Goal: Information Seeking & Learning: Learn about a topic

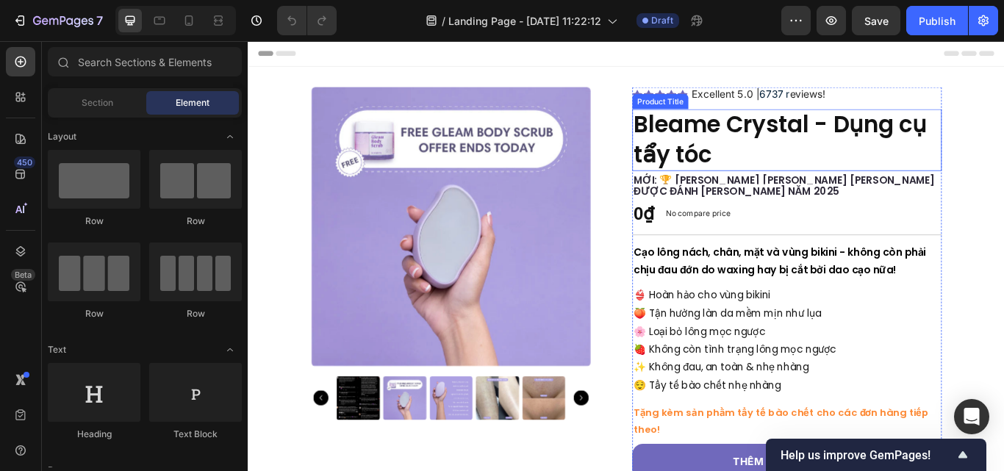
click at [861, 165] on h1 "Bleame Crystal - Dụng cụ tẩy tóc" at bounding box center [875, 157] width 361 height 72
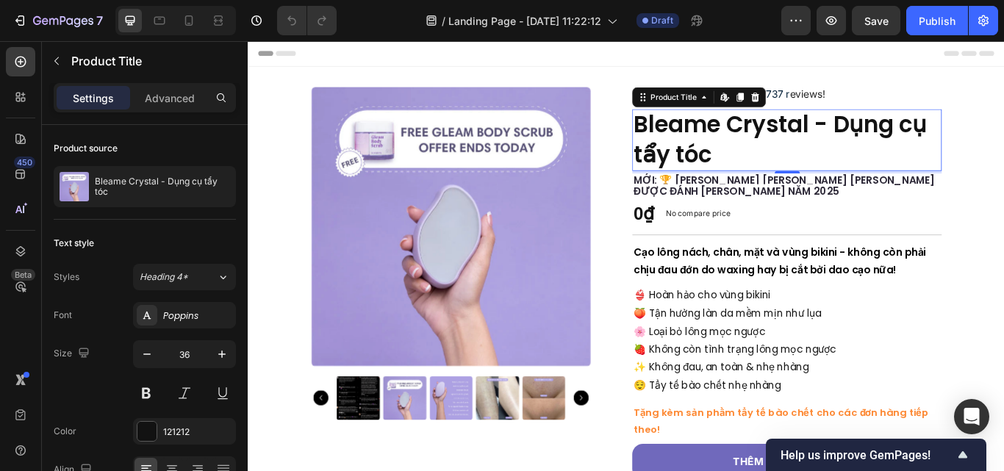
click at [757, 173] on h1 "Bleame Crystal - Dụng cụ tẩy tóc" at bounding box center [875, 157] width 361 height 72
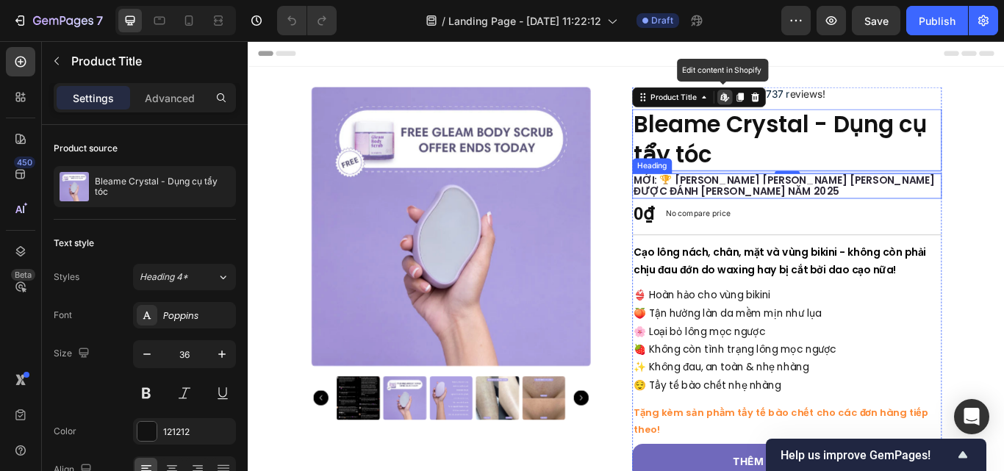
click at [747, 203] on strong "MỚI: 🏆 SÁNG KIẾN LOẠI BỎ LÔNG ĐƯỢC ĐÁNH GIÁ CAO NĂM 2025" at bounding box center [872, 210] width 351 height 30
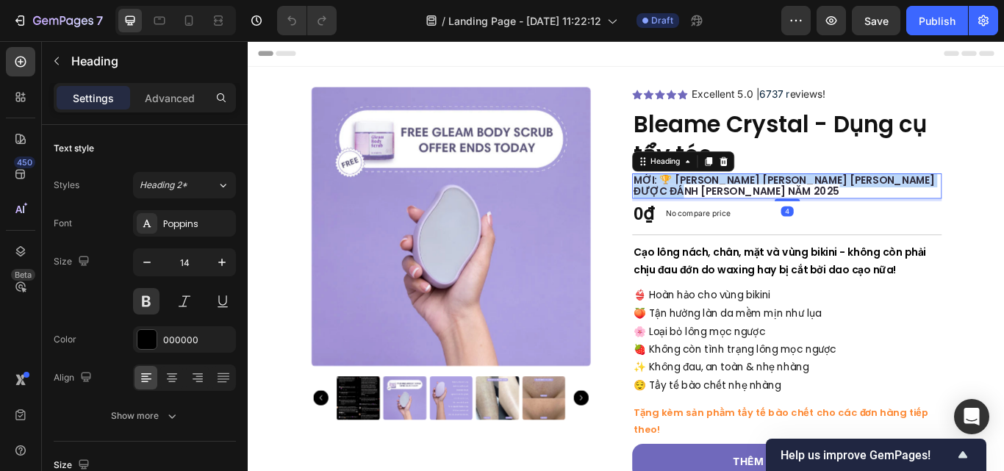
click at [747, 203] on strong "MỚI: 🏆 SÁNG KIẾN LOẠI BỎ LÔNG ĐƯỢC ĐÁNH GIÁ CAO NĂM 2025" at bounding box center [872, 210] width 351 height 30
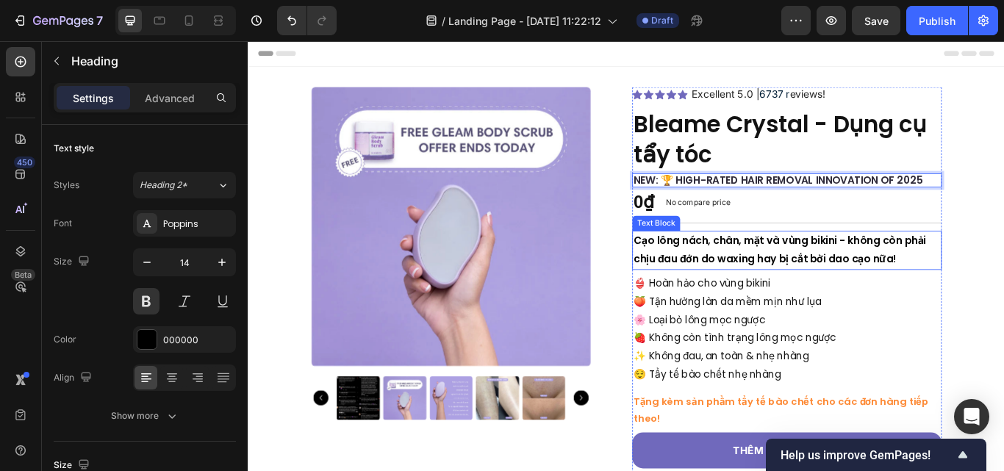
click at [759, 270] on strong "Cạo lông nách, chân, mặt và vùng bikini - không còn phải chịu đau đớn do waxing…" at bounding box center [867, 284] width 341 height 38
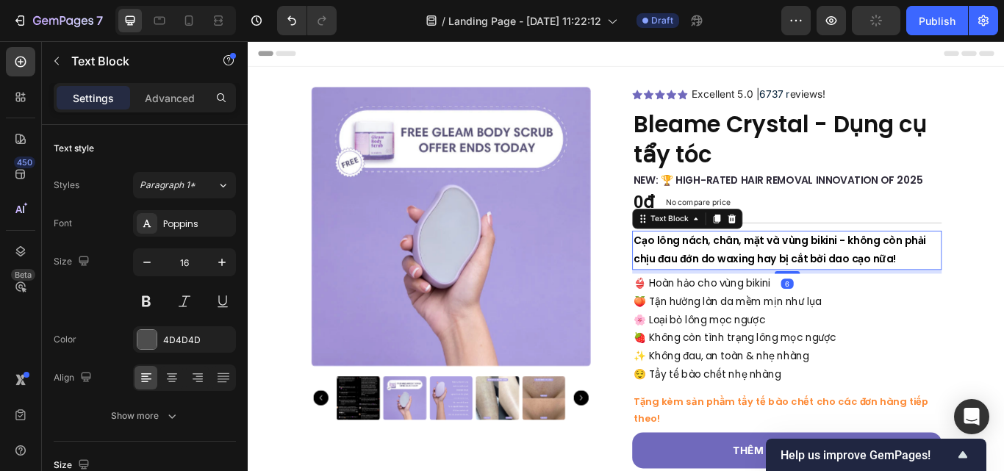
click at [759, 270] on strong "Cạo lông nách, chân, mặt và vùng bikini - không còn phải chịu đau đớn do waxing…" at bounding box center [867, 284] width 341 height 38
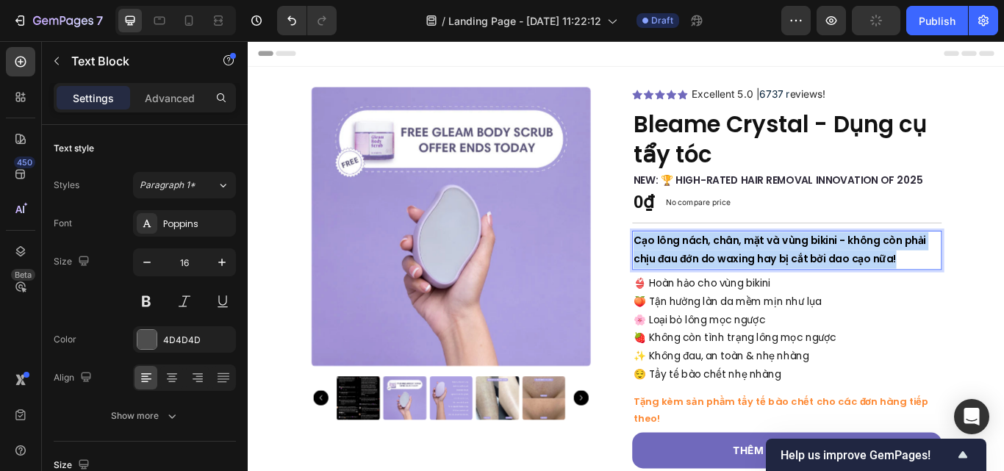
click at [759, 270] on strong "Cạo lông nách, chân, mặt và vùng bikini - không còn phải chịu đau đớn do waxing…" at bounding box center [867, 284] width 341 height 38
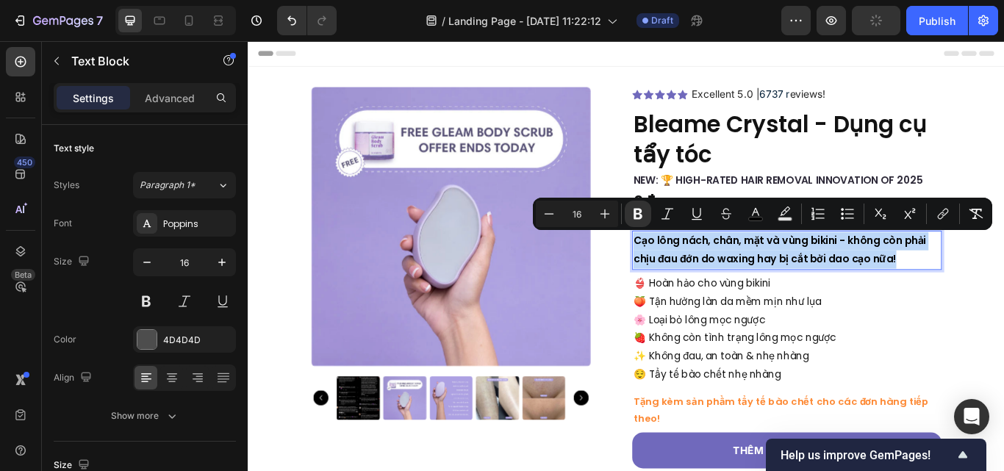
copy strong "Cạo lông nách, chân, mặt và vùng bikini - không còn phải chịu đau đớn do waxing…"
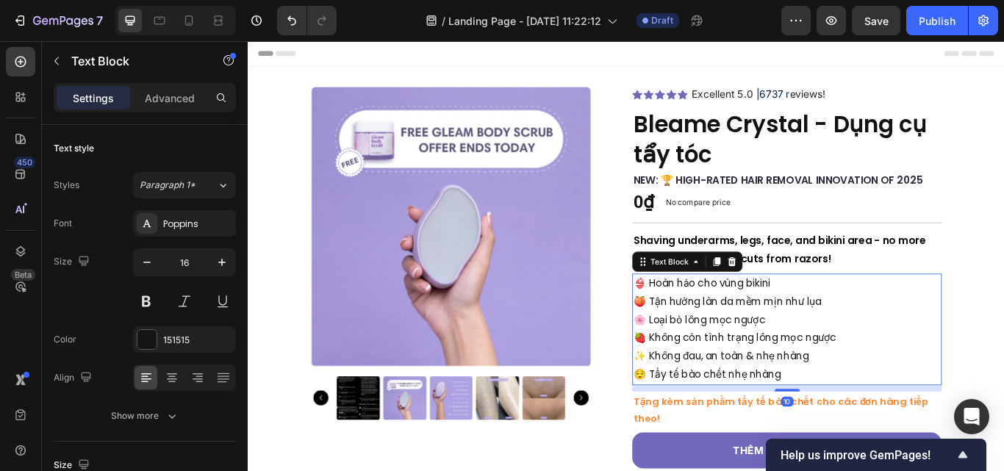
click at [797, 329] on p "👙 Hoàn hảo cho vùng bikini" at bounding box center [876, 324] width 358 height 21
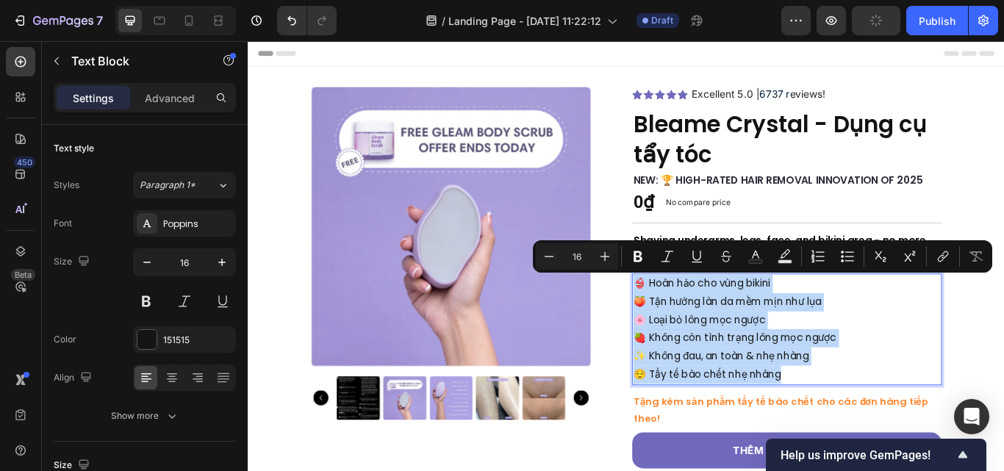
copy div "👙 Hoàn hảo cho vùng bikini 🍑 Tận hưởng làn da mềm mịn như lụa 🌸 Loại bỏ lông mọ…"
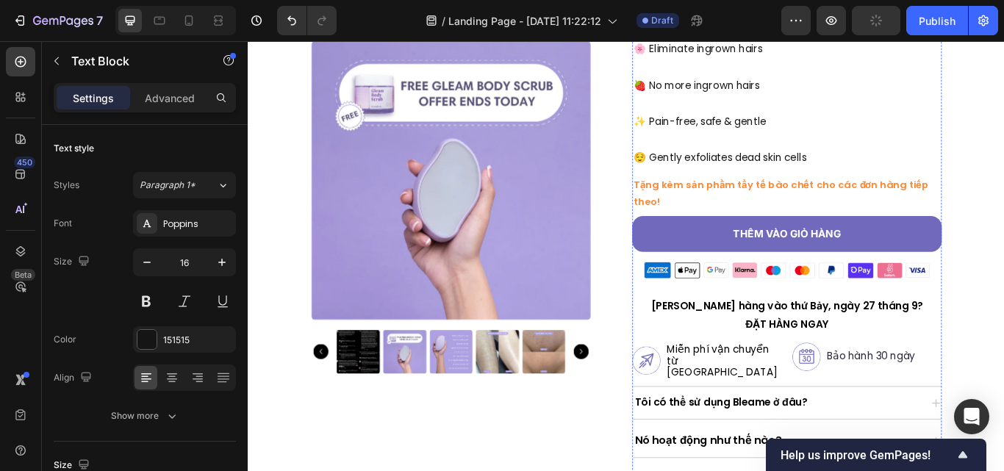
scroll to position [359, 0]
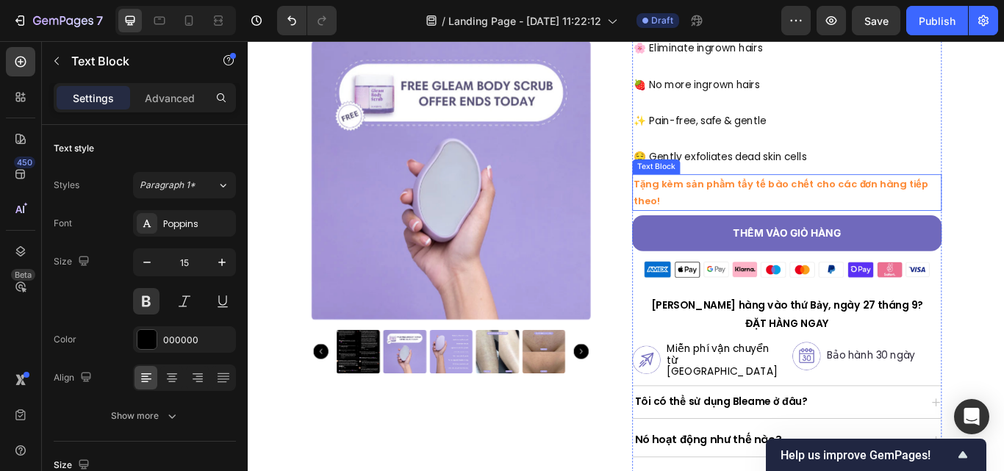
click at [948, 219] on div "Tặng kèm sản phẩm tẩy tế bào chết cho các đơn hàng tiếp theo! Text Block" at bounding box center [875, 218] width 361 height 43
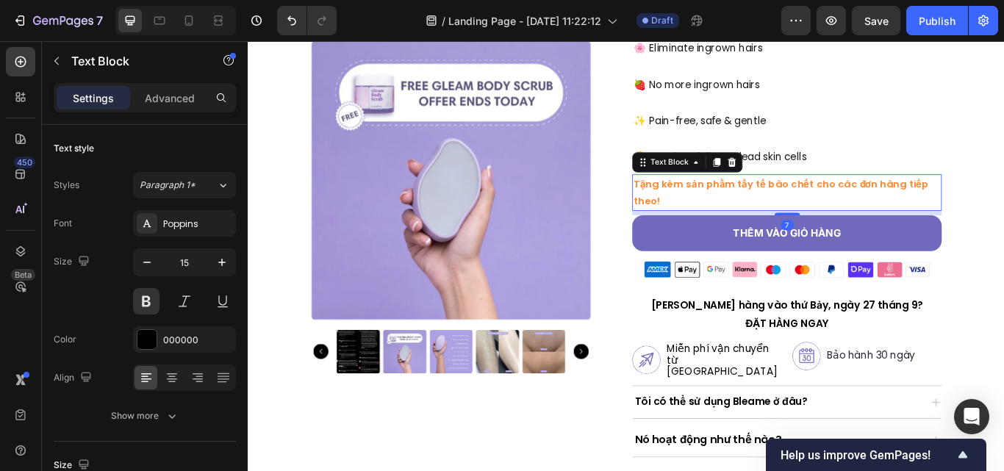
click at [948, 240] on div "7" at bounding box center [875, 242] width 361 height 5
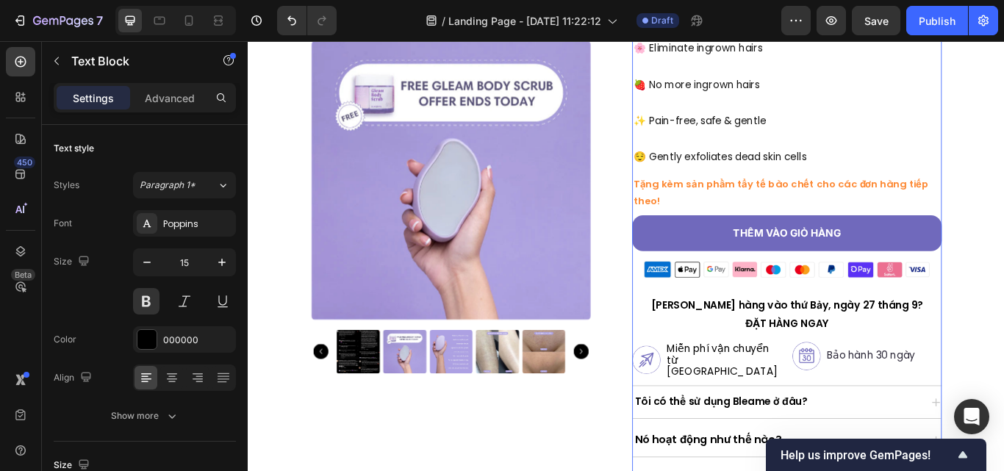
click at [966, 195] on div "Icon Icon Icon Icon Icon Icon List 2,500+ Verified Reviews! Text Block Row Icon…" at bounding box center [875, 230] width 361 height 988
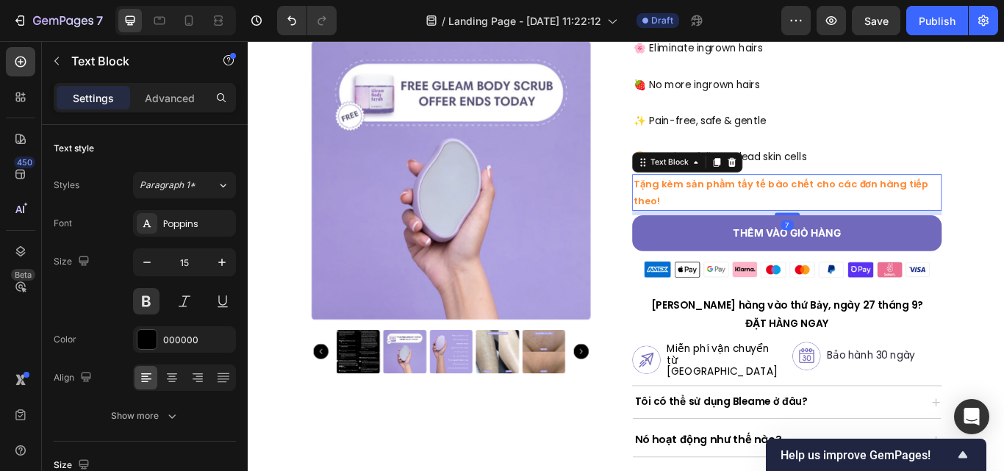
click at [947, 201] on strong "Tặng kèm sản phẩm tẩy tế bào chết cho các đơn hàng tiếp theo!" at bounding box center [869, 218] width 344 height 35
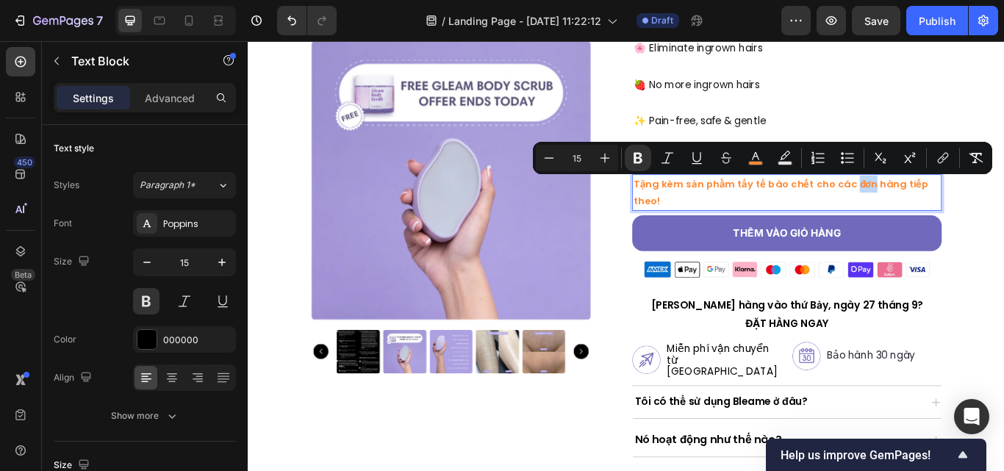
copy strong "đơn"
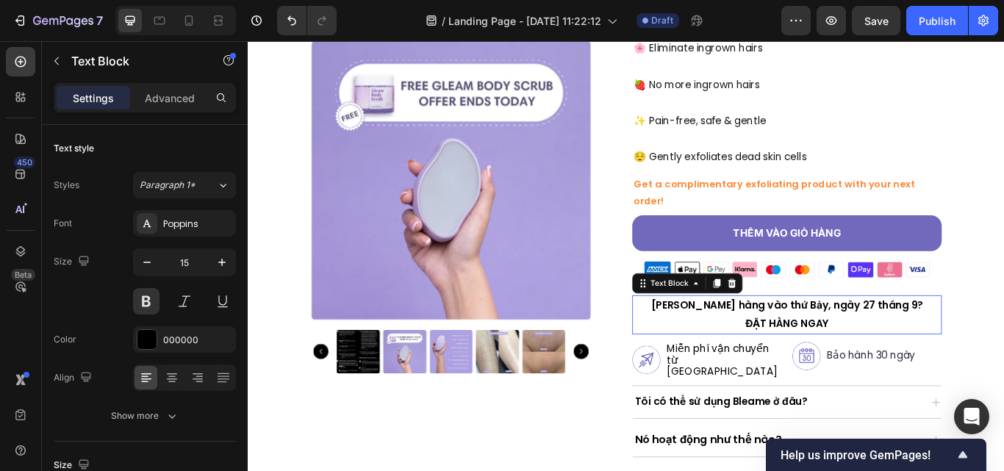
click at [878, 361] on p "ĐẶT HÀNG NGAY" at bounding box center [876, 371] width 358 height 21
click at [878, 340] on p "Muốn nhận hàng vào thứ Bảy, ngày 27 tháng 9?" at bounding box center [876, 350] width 358 height 21
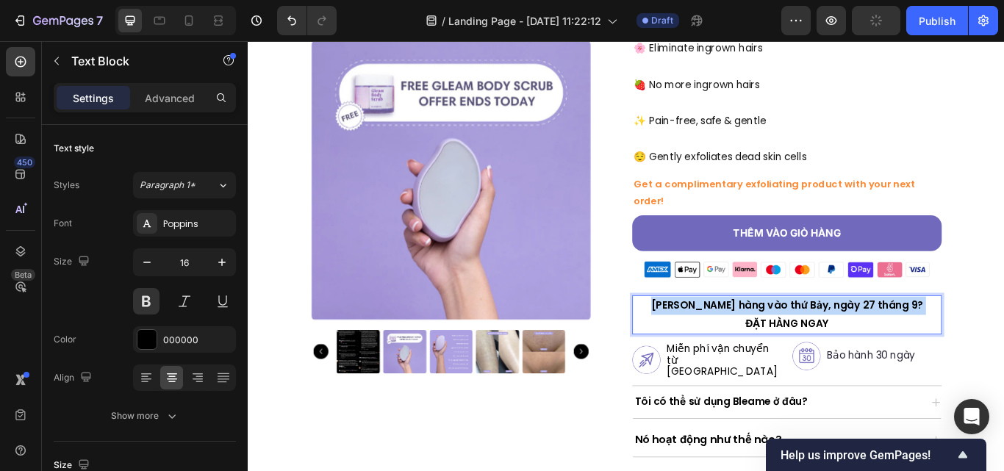
click at [878, 340] on p "Muốn nhận hàng vào thứ Bảy, ngày 27 tháng 9?" at bounding box center [876, 350] width 358 height 21
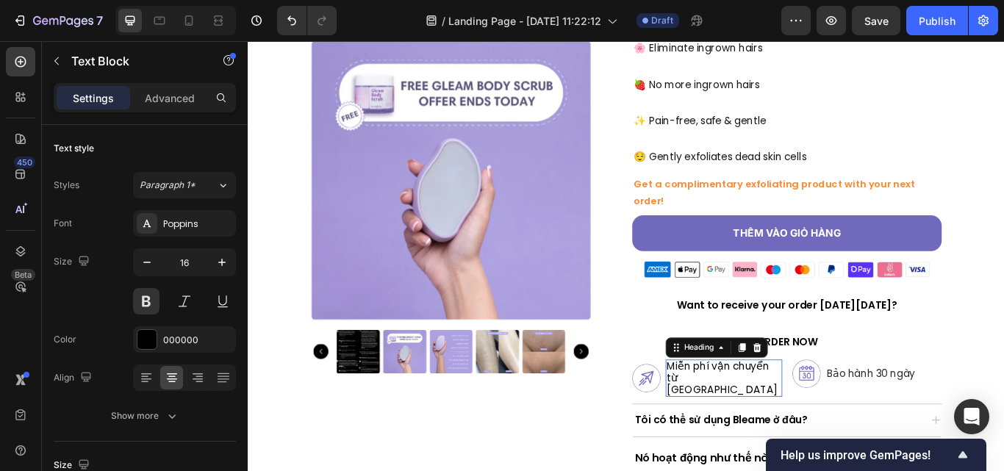
click at [854, 413] on h2 "Miễn phí vận chuyển từ Hoa Kỳ" at bounding box center [802, 434] width 136 height 43
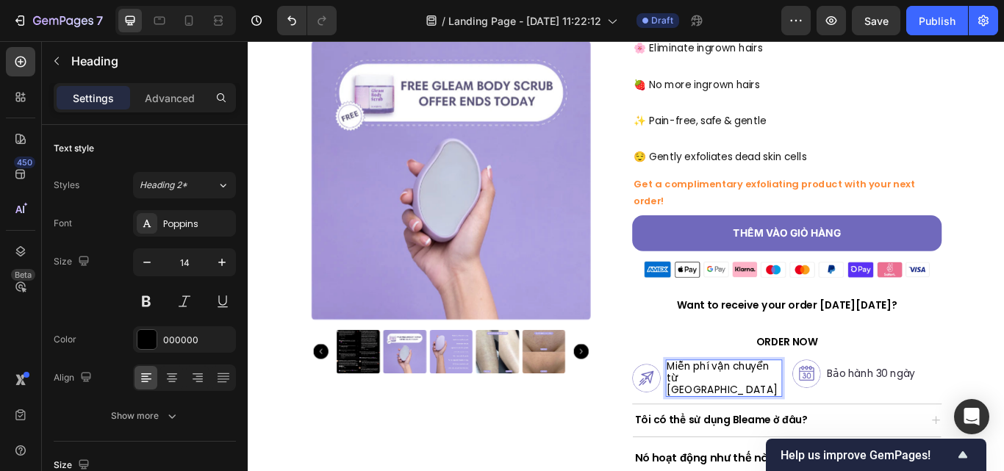
scroll to position [356, 0]
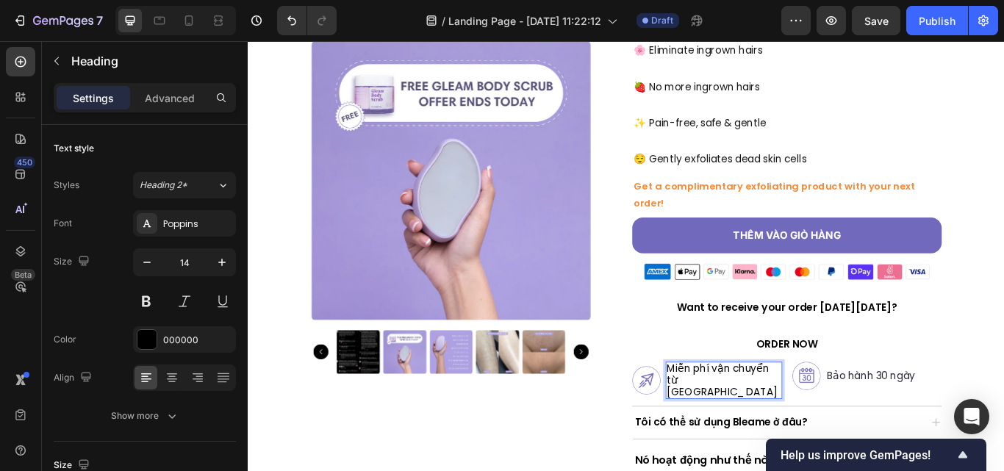
click at [854, 417] on p "Miễn phí vận chuyển từ Hoa Kỳ" at bounding box center [802, 437] width 133 height 40
click at [826, 414] on span "Miễn phí vận chuyển từ Hoa Kỳ" at bounding box center [800, 435] width 129 height 43
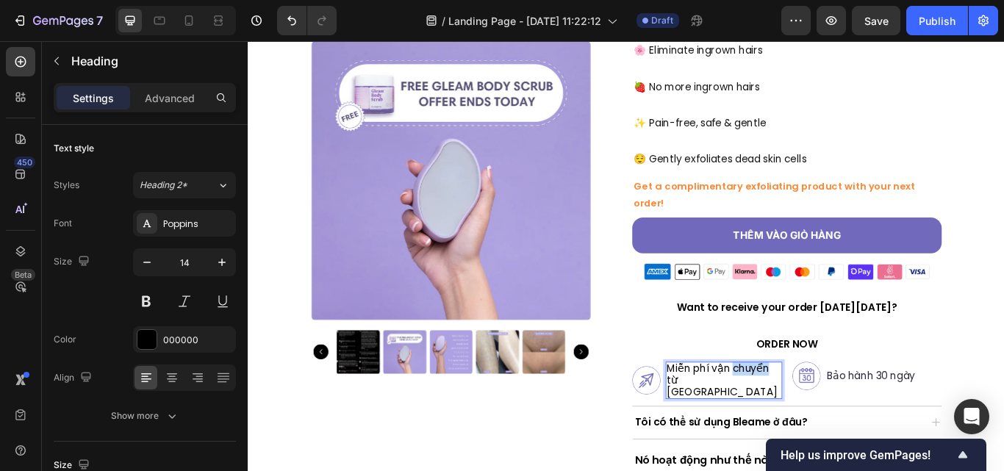
click at [826, 414] on span "Miễn phí vận chuyển từ Hoa Kỳ" at bounding box center [800, 435] width 129 height 43
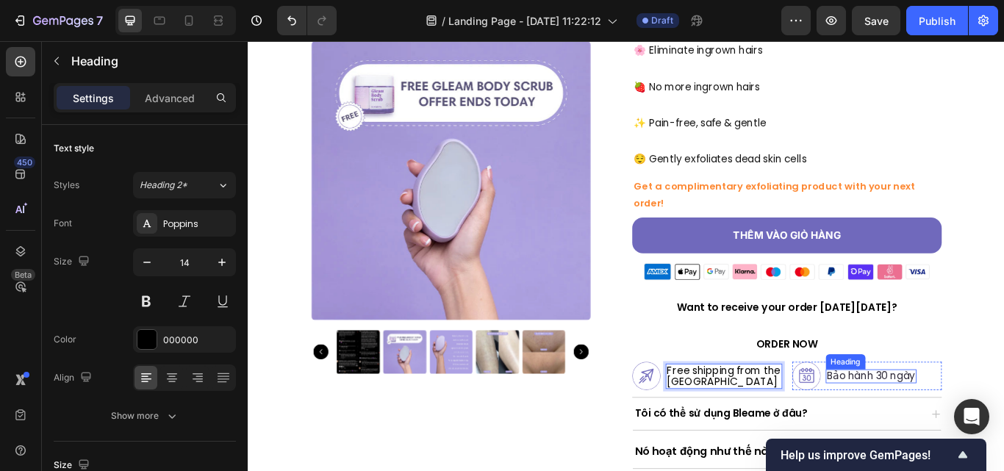
click at [997, 423] on span "Bảo hành 30 ngày" at bounding box center [973, 431] width 103 height 17
click at [988, 423] on span "Bảo hành 30 ngày" at bounding box center [973, 431] width 103 height 17
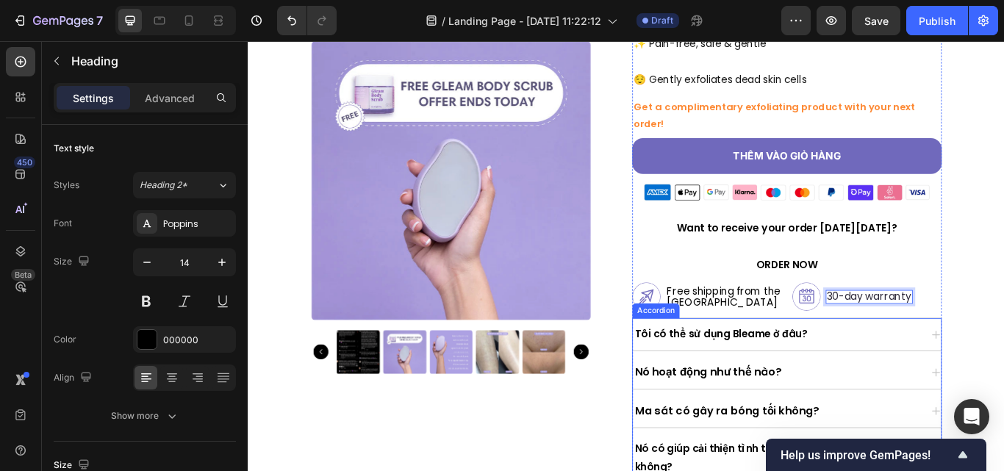
scroll to position [450, 0]
click at [909, 370] on div "Tôi có thể sử dụng Bleame ở đâu?" at bounding box center [864, 383] width 336 height 26
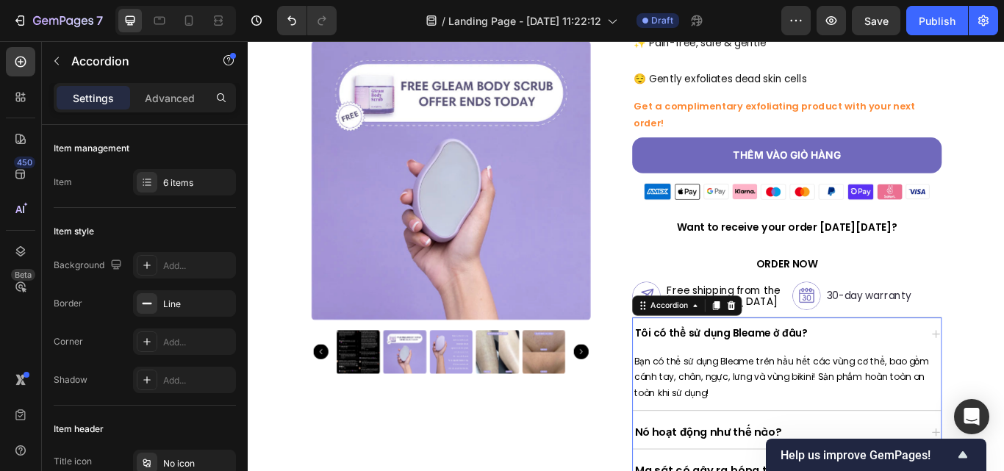
click at [909, 370] on div "Tôi có thể sử dụng Bleame ở đâu?" at bounding box center [864, 383] width 336 height 26
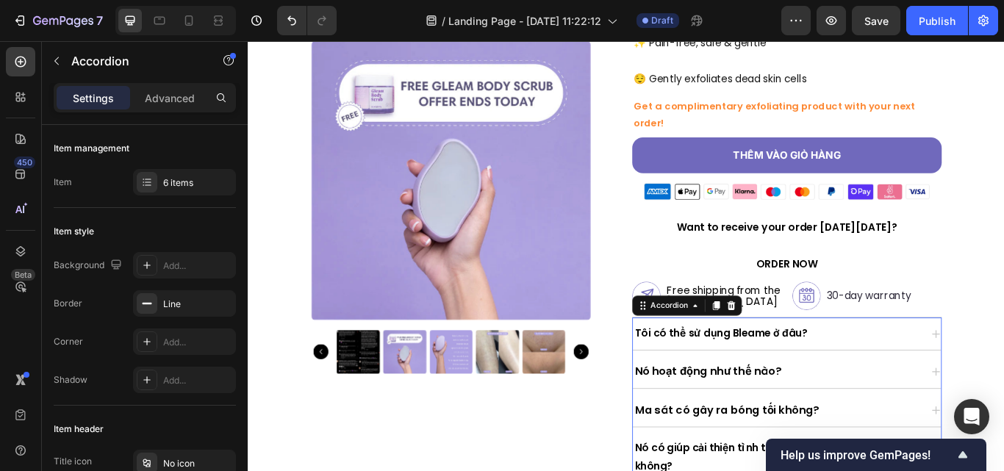
click at [909, 370] on div "Tôi có thể sử dụng Bleame ở đâu?" at bounding box center [864, 383] width 336 height 26
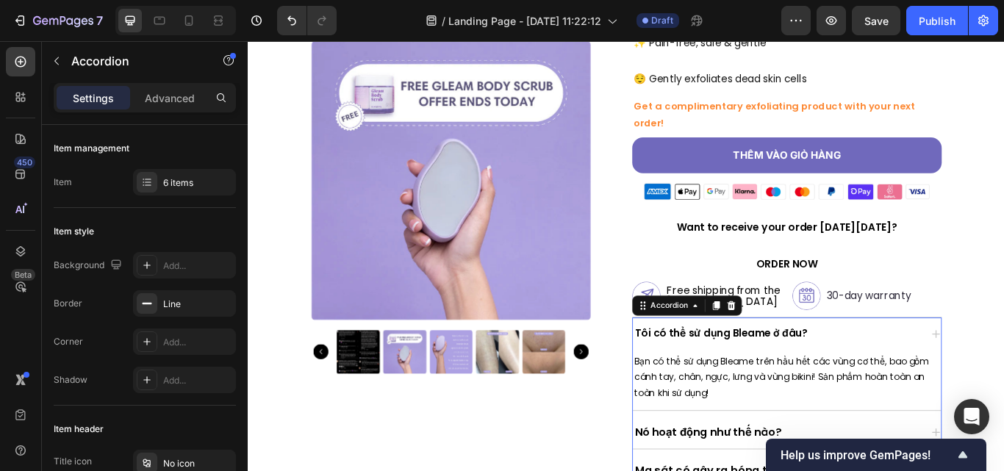
click at [909, 370] on div "Tôi có thể sử dụng Bleame ở đâu?" at bounding box center [864, 383] width 336 height 26
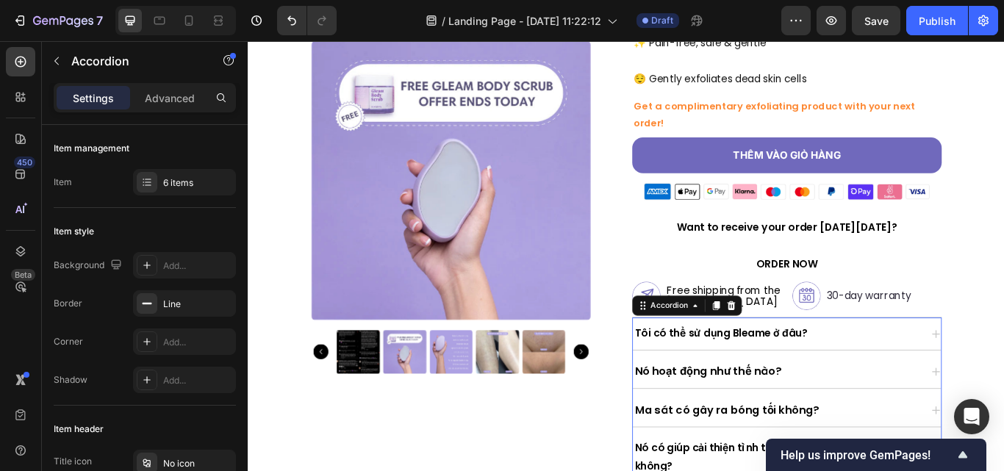
click at [869, 373] on strong "Tôi có thể sử dụng Bleame ở đâu?" at bounding box center [798, 381] width 201 height 17
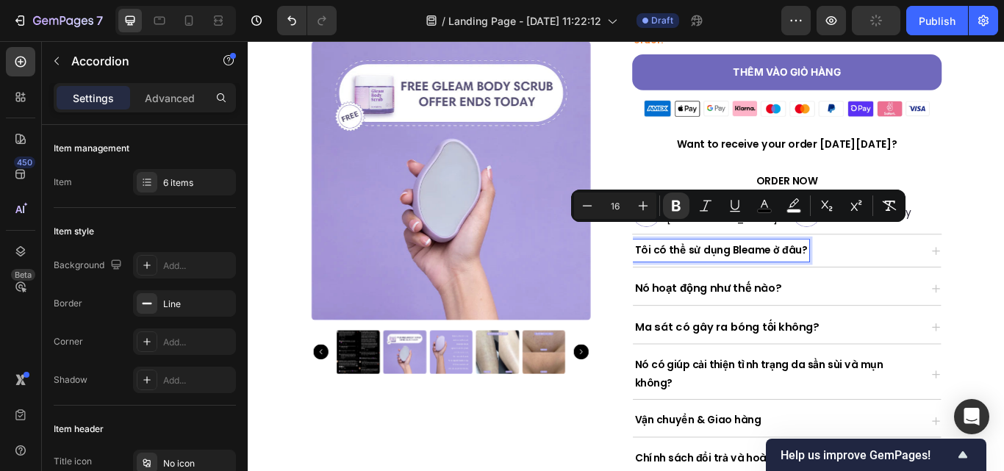
scroll to position [545, 0]
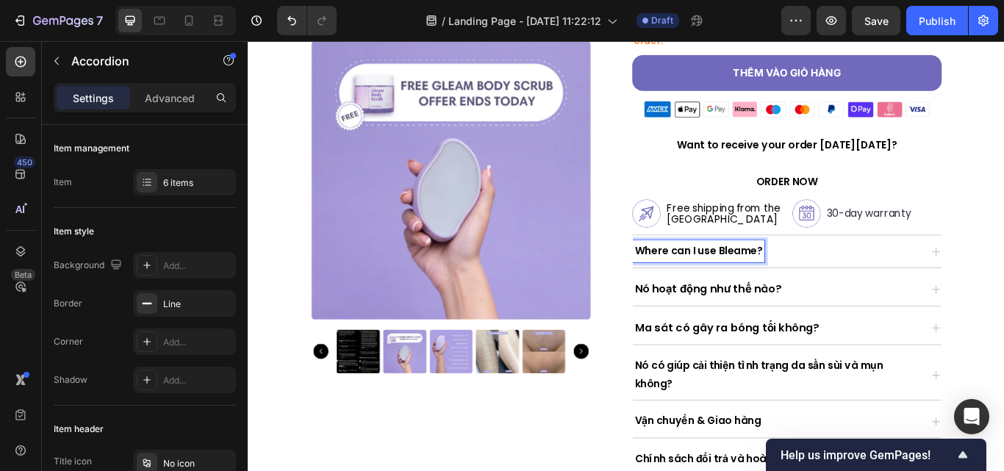
click at [839, 322] on strong "Nó hoạt động như thế nào?" at bounding box center [783, 331] width 171 height 18
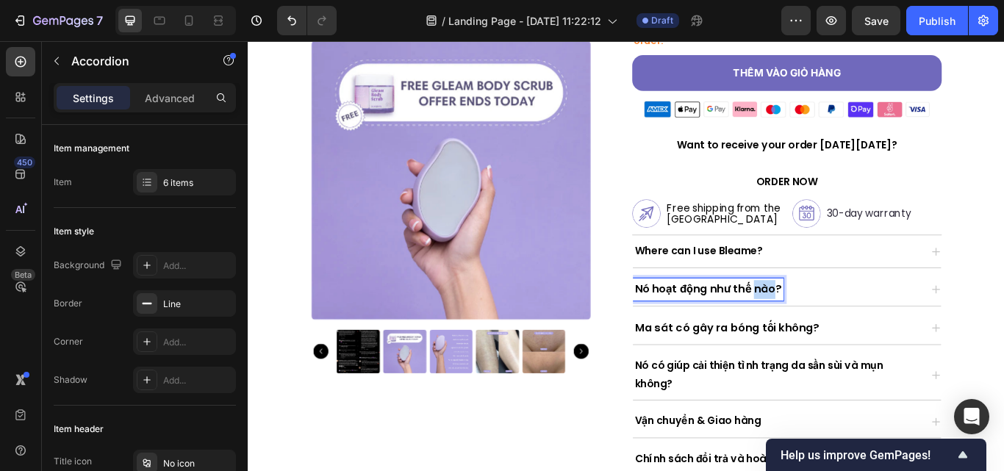
click at [839, 322] on strong "Nó hoạt động như thế nào?" at bounding box center [783, 331] width 171 height 18
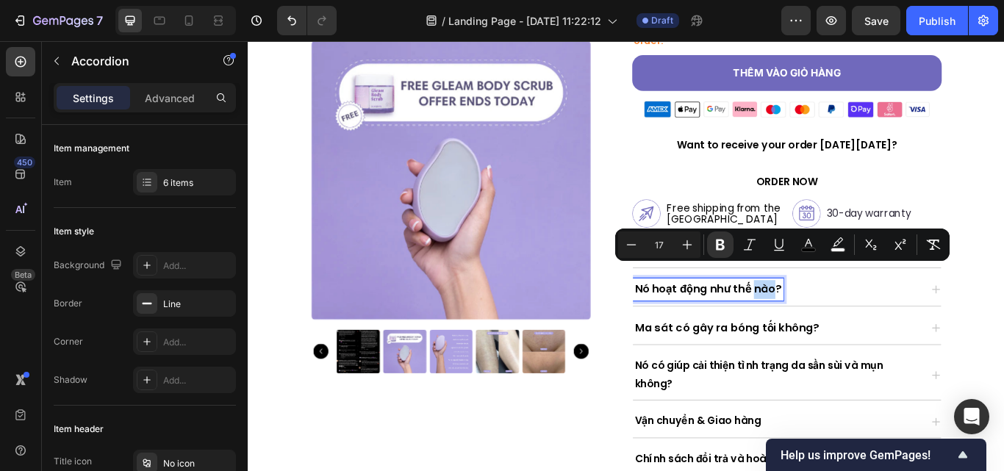
click at [839, 322] on strong "Nó hoạt động như thế nào?" at bounding box center [783, 331] width 171 height 18
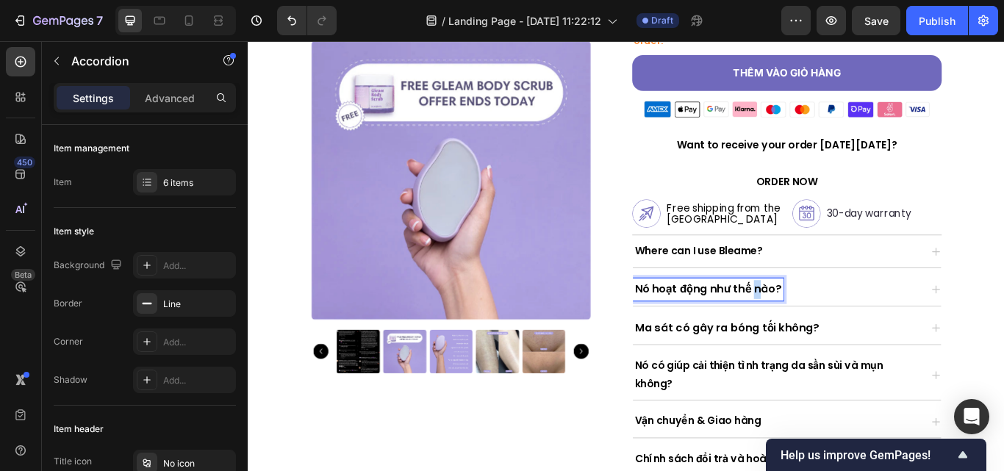
click at [839, 322] on strong "Nó hoạt động như thế nào?" at bounding box center [783, 331] width 171 height 18
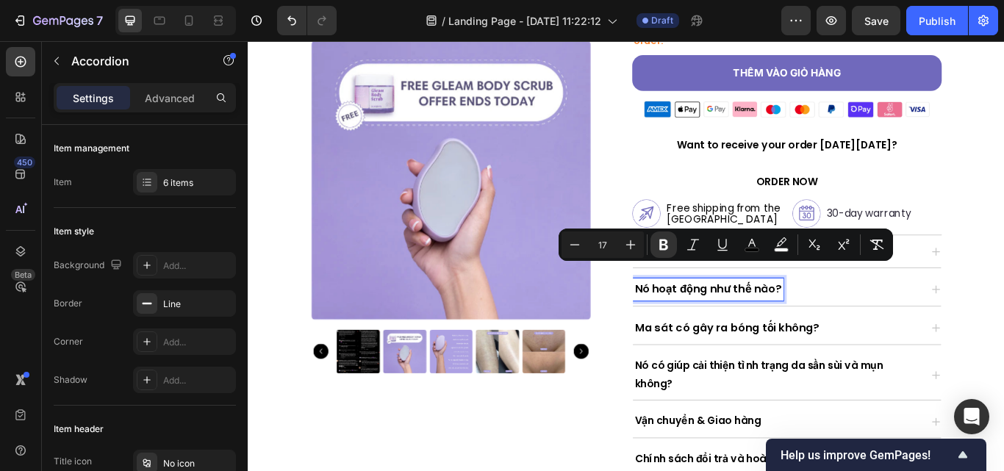
click at [833, 322] on strong "Nó hoạt động như thế nào?" at bounding box center [783, 331] width 171 height 18
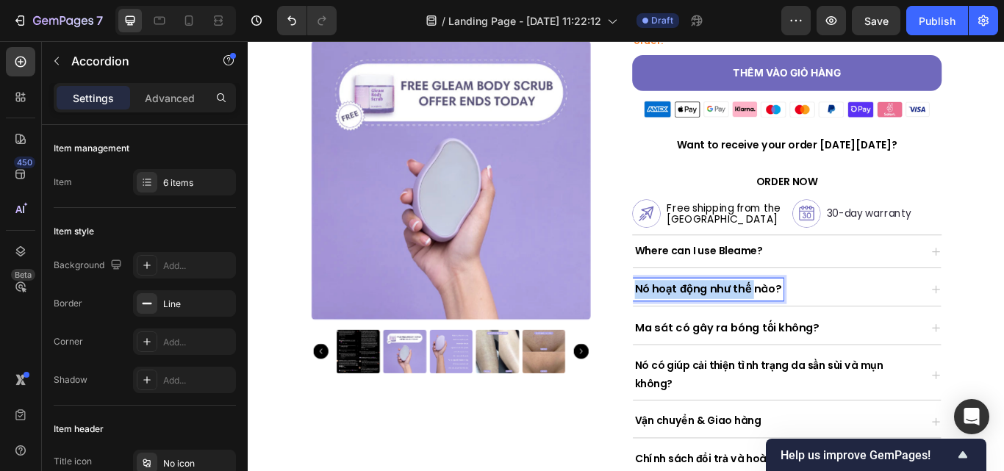
click at [833, 322] on strong "Nó hoạt động như thế nào?" at bounding box center [783, 331] width 171 height 18
click at [850, 367] on strong "Ma sát có gây ra bóng tối không?" at bounding box center [805, 376] width 215 height 18
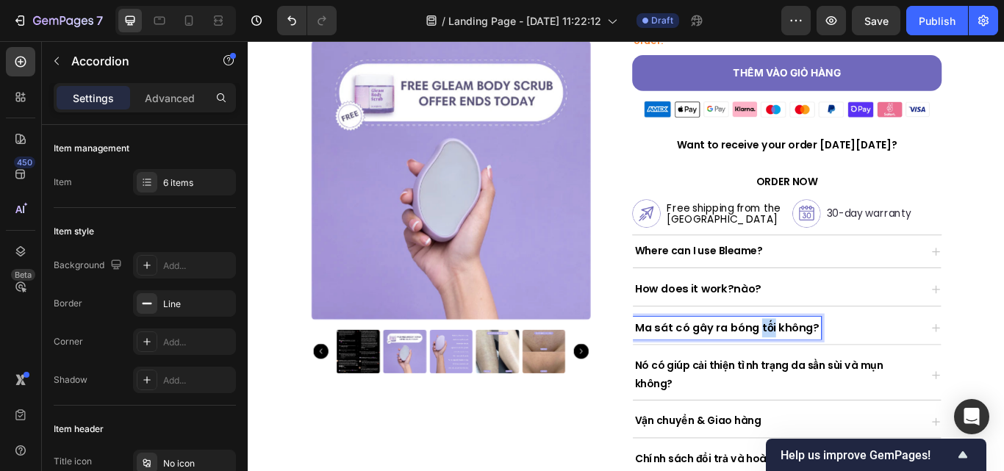
click at [850, 367] on strong "Ma sát có gây ra bóng tối không?" at bounding box center [805, 376] width 215 height 18
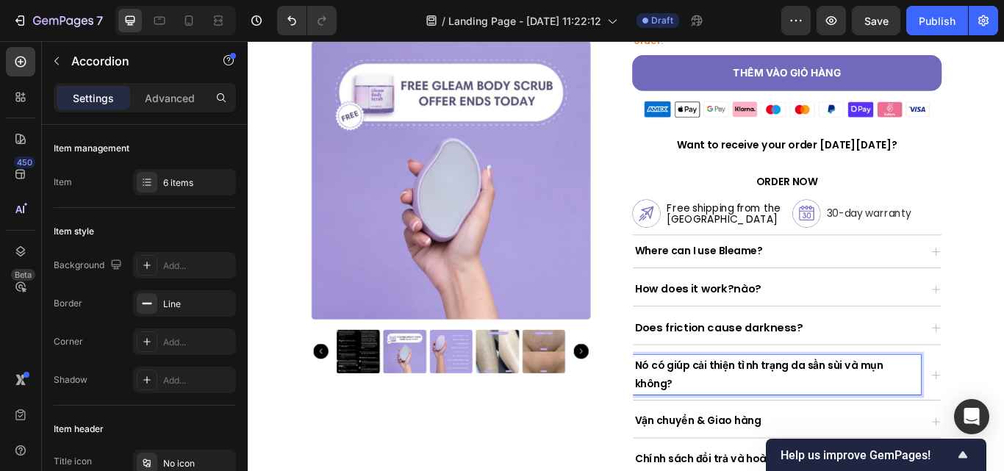
click at [805, 412] on strong "Nó có giúp cải thiện tình trạng da sần sùi và mụn không?" at bounding box center [843, 431] width 290 height 38
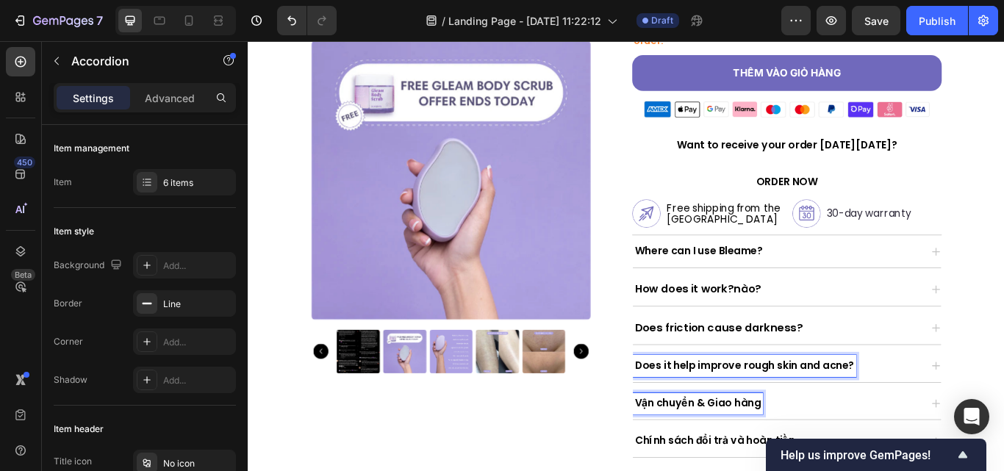
click at [800, 456] on strong "Vận chuyển & Giao hàng" at bounding box center [771, 464] width 147 height 17
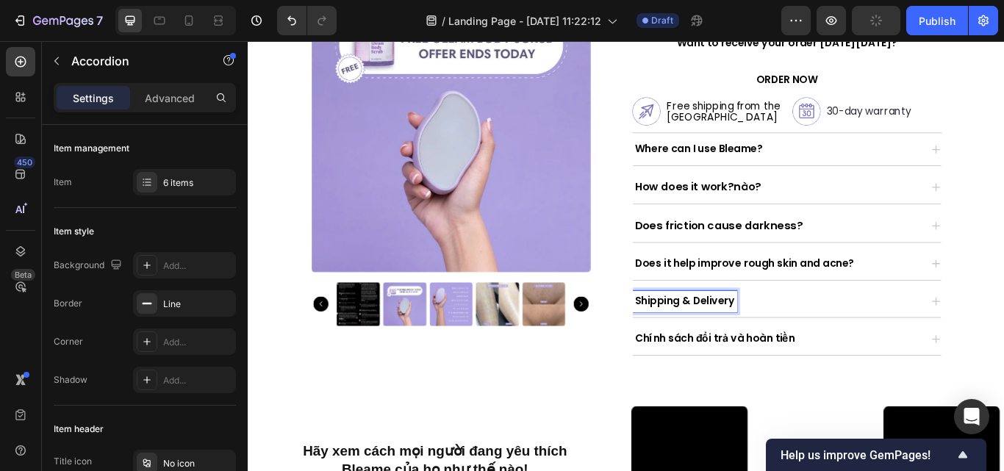
scroll to position [667, 0]
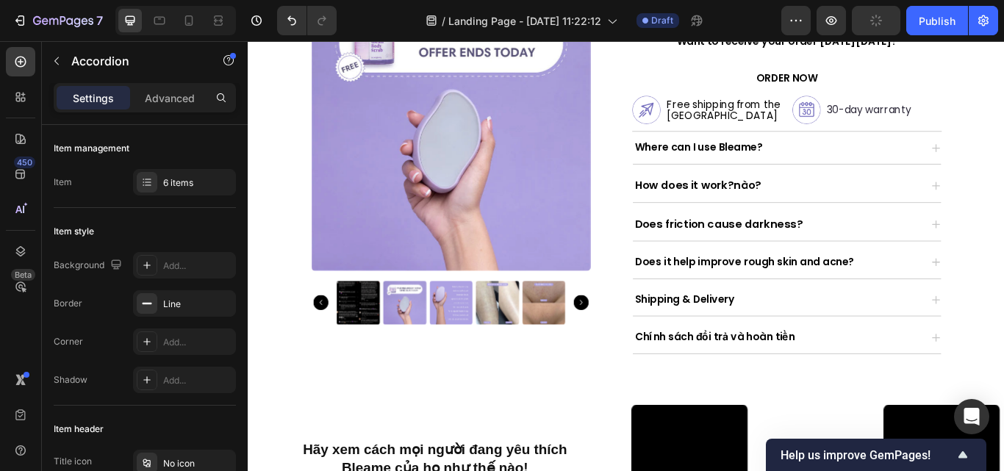
click at [905, 374] on div "Chính sách đổi trả và hoàn tiền" at bounding box center [864, 387] width 336 height 26
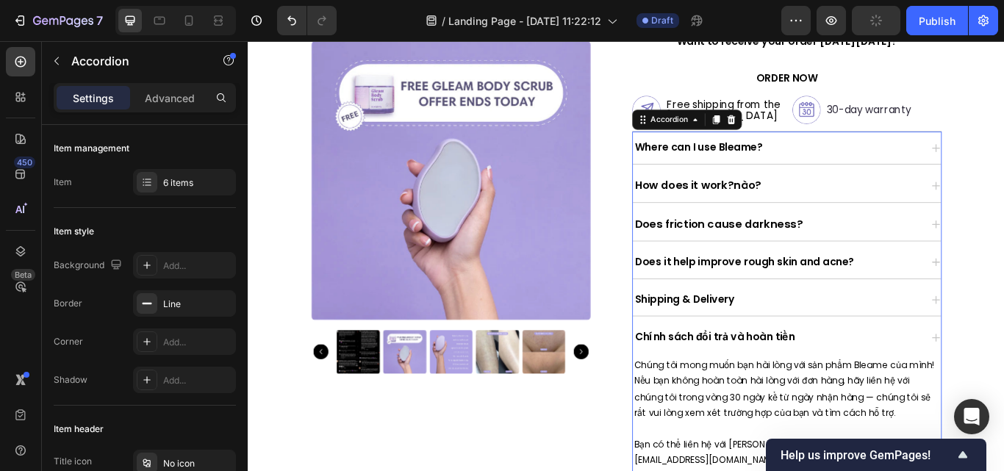
click at [905, 374] on div "Chính sách đổi trả và hoàn tiền" at bounding box center [864, 387] width 336 height 26
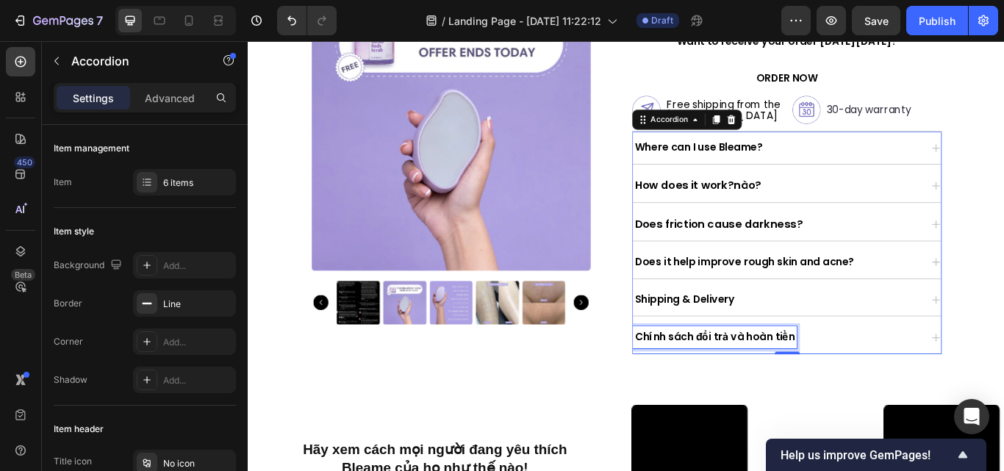
click at [849, 378] on strong "Chính sách đổi trả và hoàn tiền" at bounding box center [791, 386] width 187 height 17
click at [849, 378] on strong "Chính sách đổi trả và hoànatiền" at bounding box center [794, 386] width 192 height 17
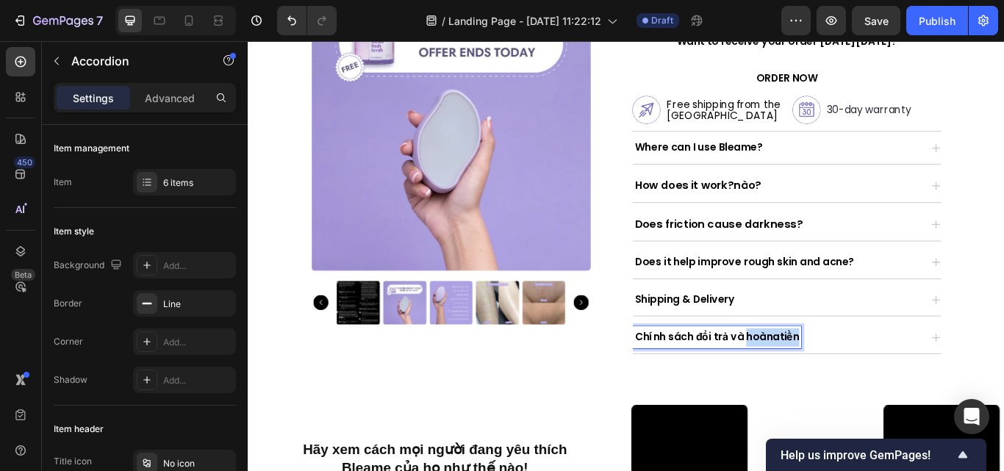
click at [849, 378] on strong "Chính sách đổi trả và hoànatiền" at bounding box center [794, 386] width 192 height 17
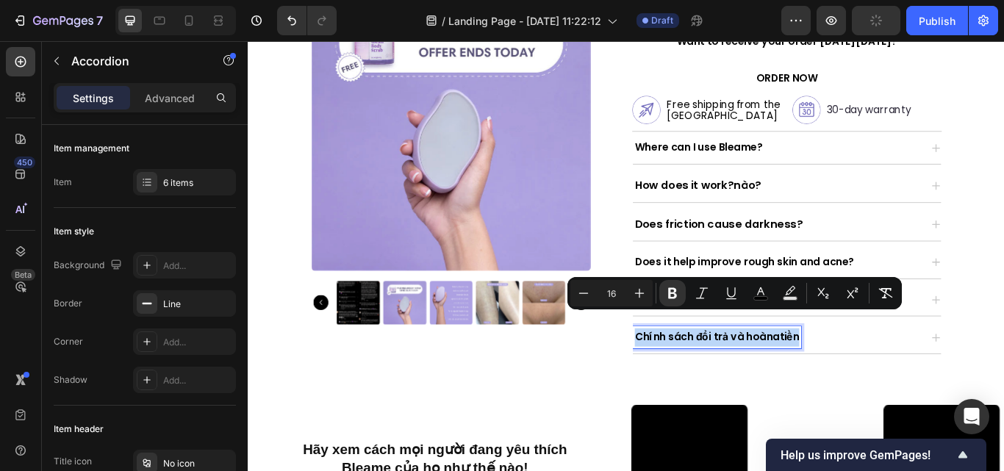
copy strong "Chính sách đổi trả và hoànatiền"
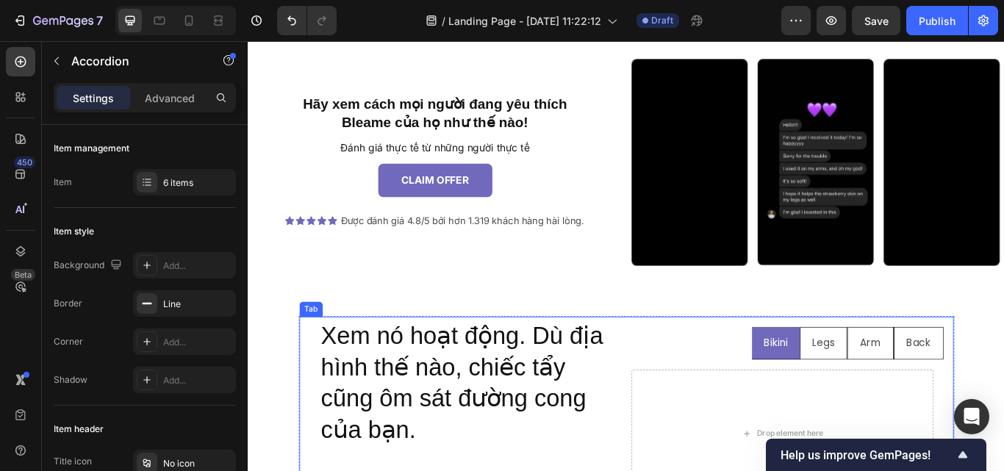
scroll to position [1039, 0]
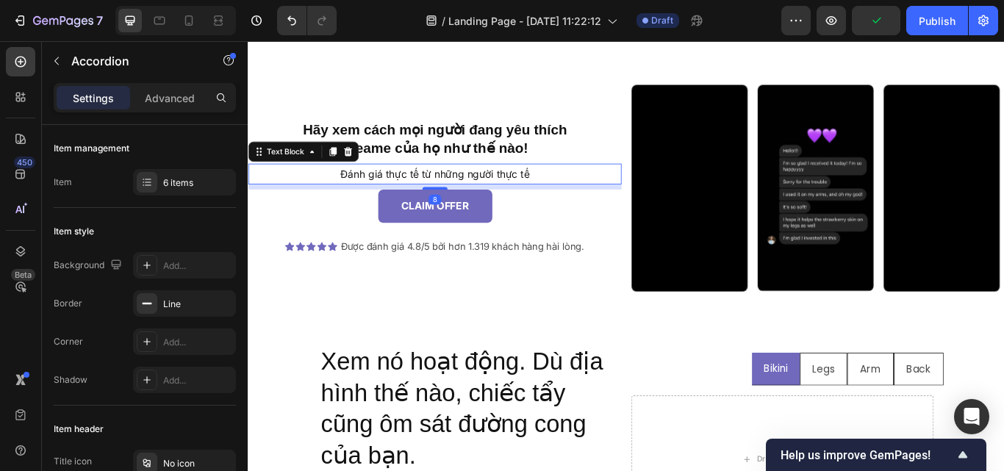
click at [550, 186] on p "Đánh giá thực tế từ những người thực tế" at bounding box center [465, 196] width 432 height 21
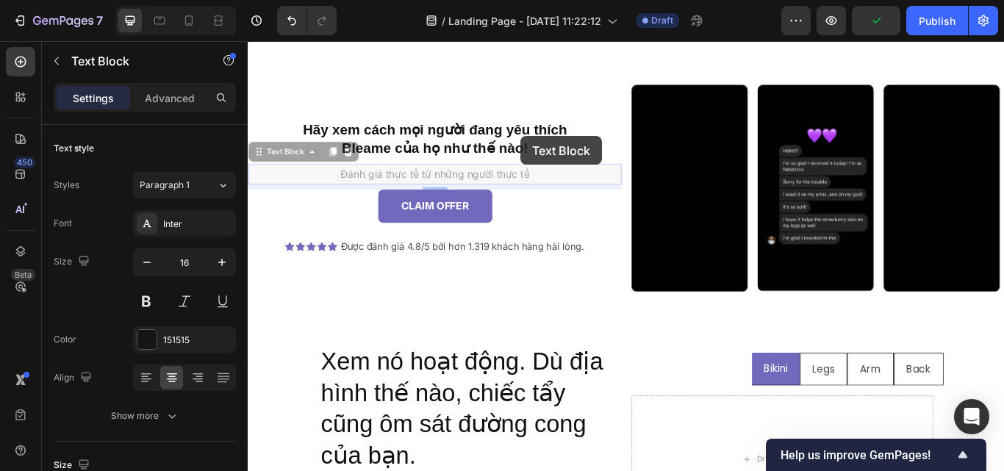
scroll to position [1024, 0]
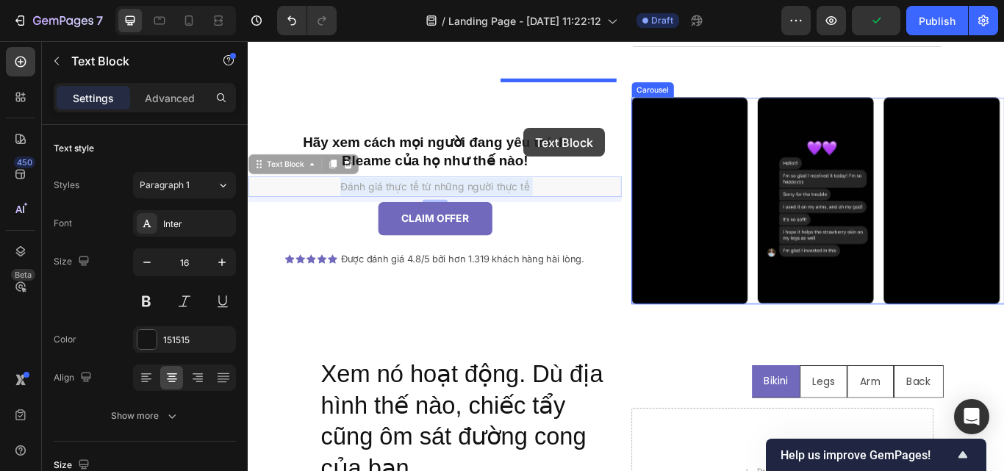
drag, startPoint x: 550, startPoint y: 168, endPoint x: 558, endPoint y: 140, distance: 28.9
click at [558, 140] on div "Hãy xem cách mọi người đang yêu thích Bleame của họ như thế nào! Heading Đánh g…" at bounding box center [465, 227] width 435 height 240
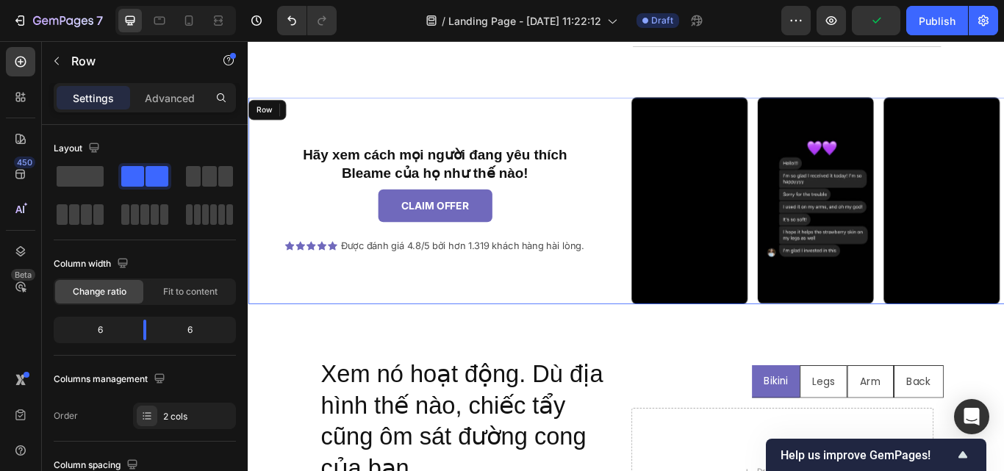
click at [558, 140] on div "Hãy xem cách mọi người đang yêu thích Bleame của họ như thế nào! Heading CLAIM …" at bounding box center [465, 227] width 435 height 240
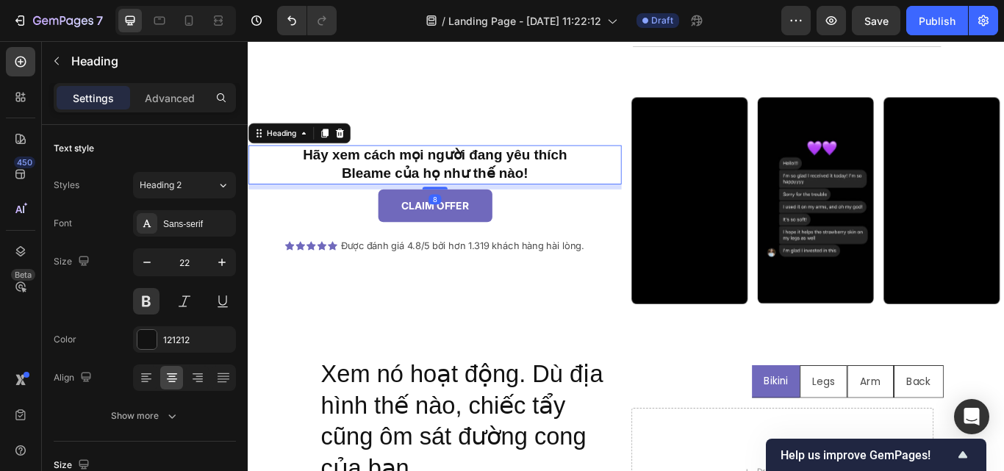
click at [517, 163] on h2 "Hãy xem cách mọi người đang yêu thích Bleame của họ như thế nào!" at bounding box center [465, 185] width 435 height 45
click at [517, 156] on div "Hãy xem cách mọi người đang yêu thích Bleame của họ như thế nào! Heading 8 CLAI…" at bounding box center [465, 227] width 435 height 240
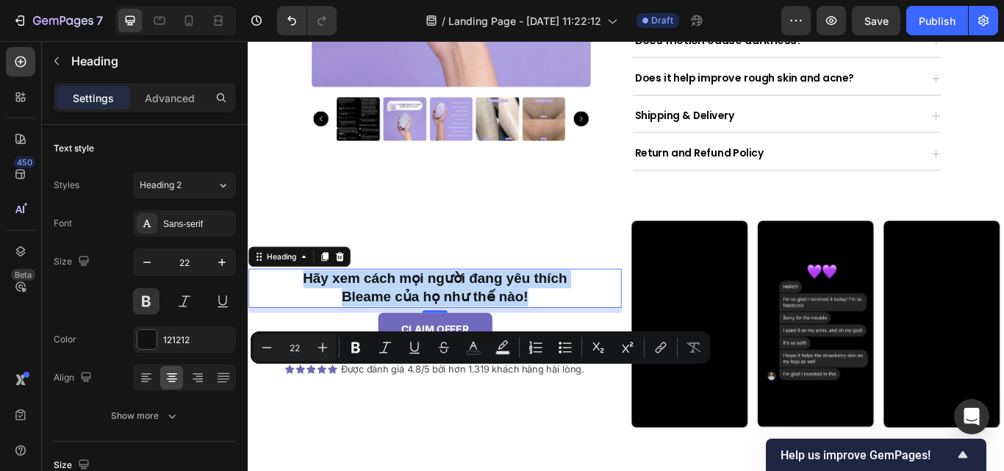
scroll to position [748, 0]
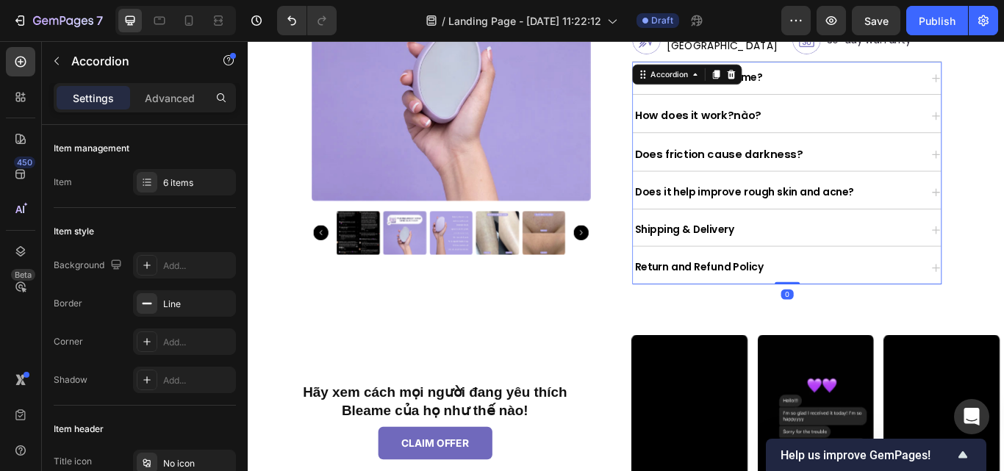
click at [944, 71] on div "Where can I use Bleame?" at bounding box center [864, 84] width 336 height 26
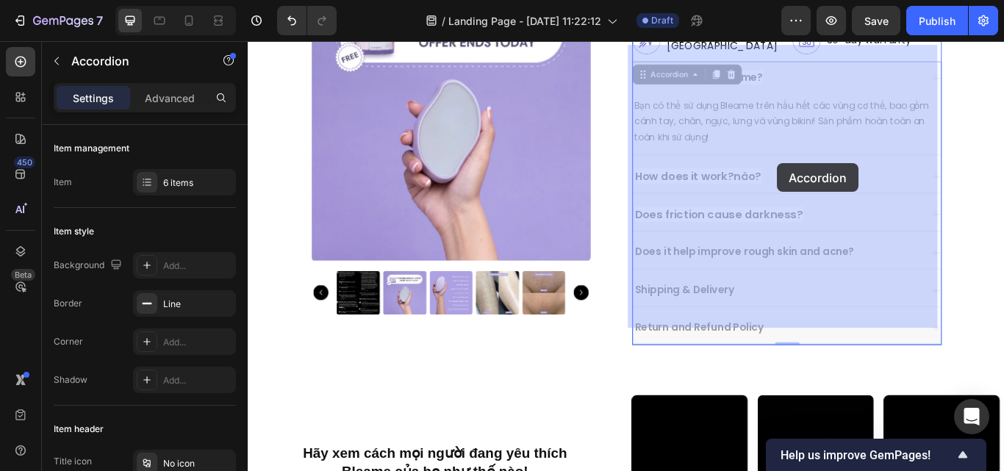
drag, startPoint x: 891, startPoint y: 60, endPoint x: 865, endPoint y: 184, distance: 126.1
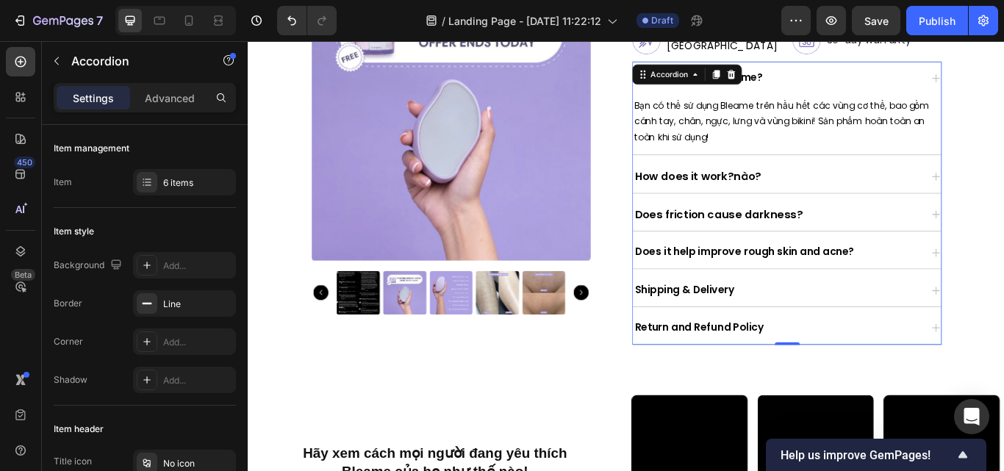
click at [869, 186] on div "How does it work?nào?" at bounding box center [864, 199] width 336 height 26
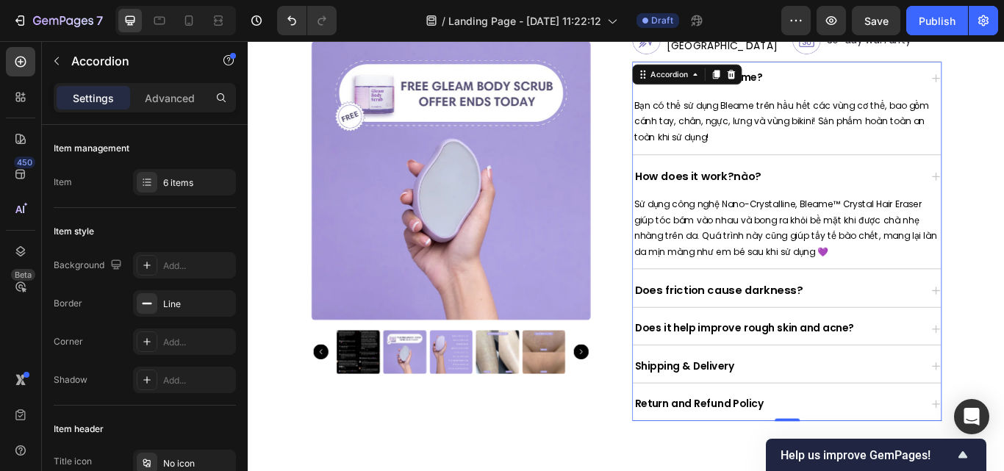
click at [869, 186] on div "How does it work?nào?" at bounding box center [864, 199] width 336 height 26
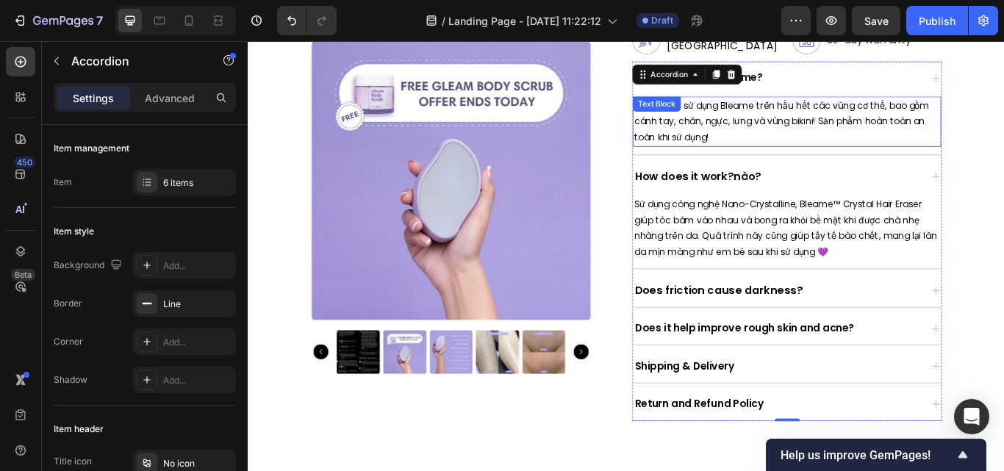
click at [888, 107] on p "Bạn có thể sử dụng Bleame trên hầu hết các vùng cơ thể, bao gồm cánh tay, chân,…" at bounding box center [875, 135] width 356 height 56
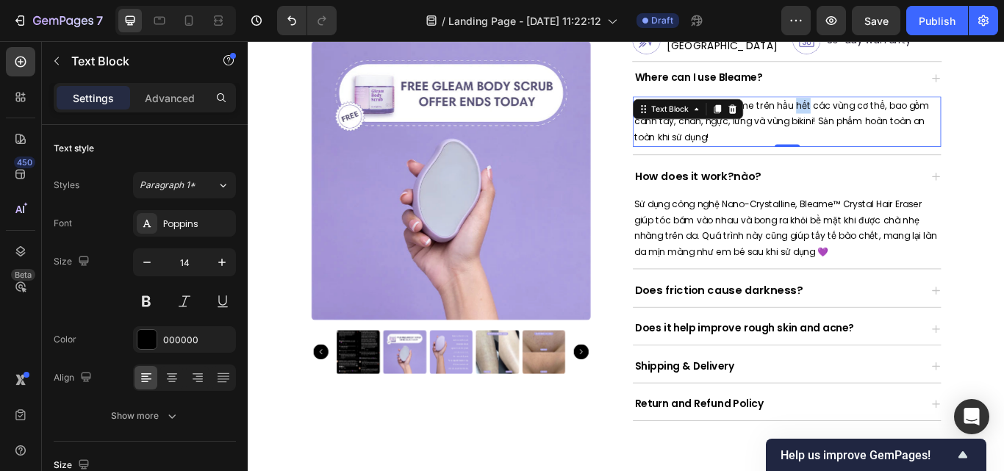
click at [888, 107] on p "Bạn có thể sử dụng Bleame trên hầu hết các vùng cơ thể, bao gồm cánh tay, chân,…" at bounding box center [875, 135] width 356 height 56
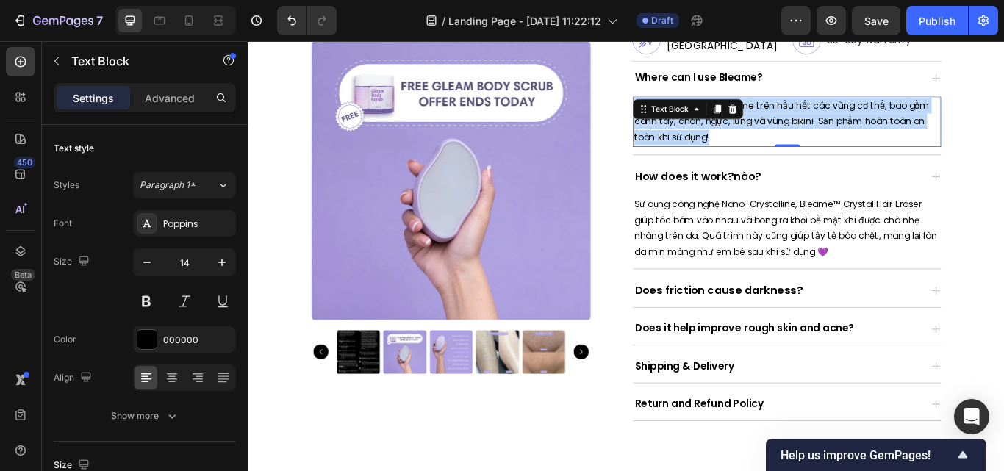
click at [888, 107] on p "Bạn có thể sử dụng Bleame trên hầu hết các vùng cơ thể, bao gồm cánh tay, chân,…" at bounding box center [875, 135] width 356 height 56
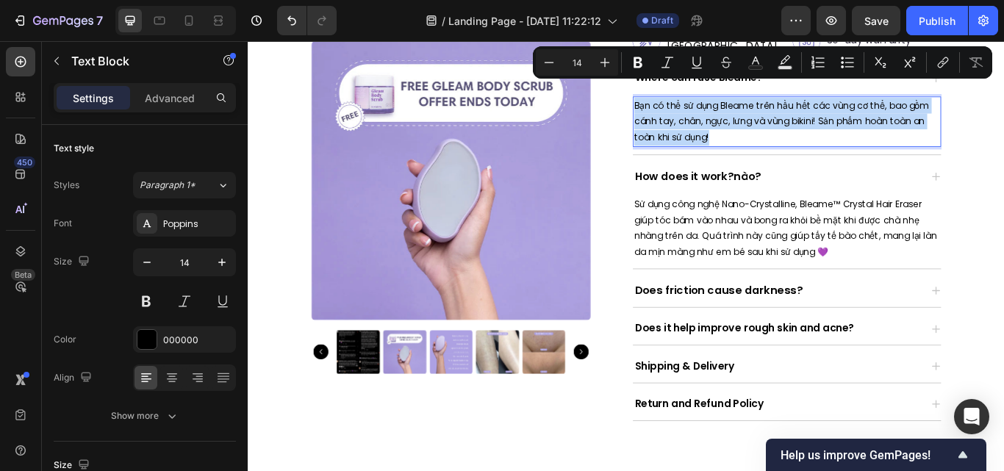
click at [888, 107] on p "Bạn có thể sử dụng Bleame trên hầu hết các vùng cơ thể, bao gồm cánh tay, chân,…" at bounding box center [875, 135] width 356 height 56
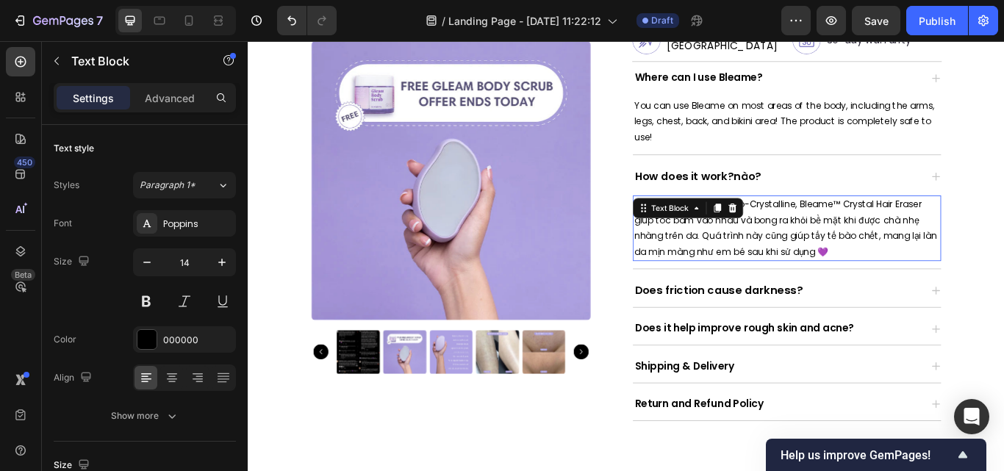
click at [772, 236] on span "Sử dụng công nghệ Nano-Crystalline, Bleame™ Crystal Hair Eraser giúp tóc bám và…" at bounding box center [873, 259] width 353 height 71
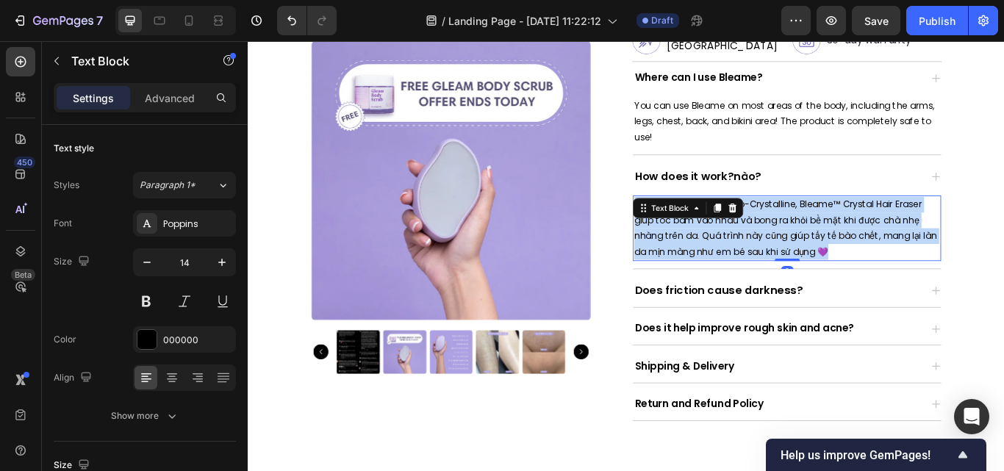
click at [772, 236] on span "Sử dụng công nghệ Nano-Crystalline, Bleame™ Crystal Hair Eraser giúp tóc bám và…" at bounding box center [873, 259] width 353 height 71
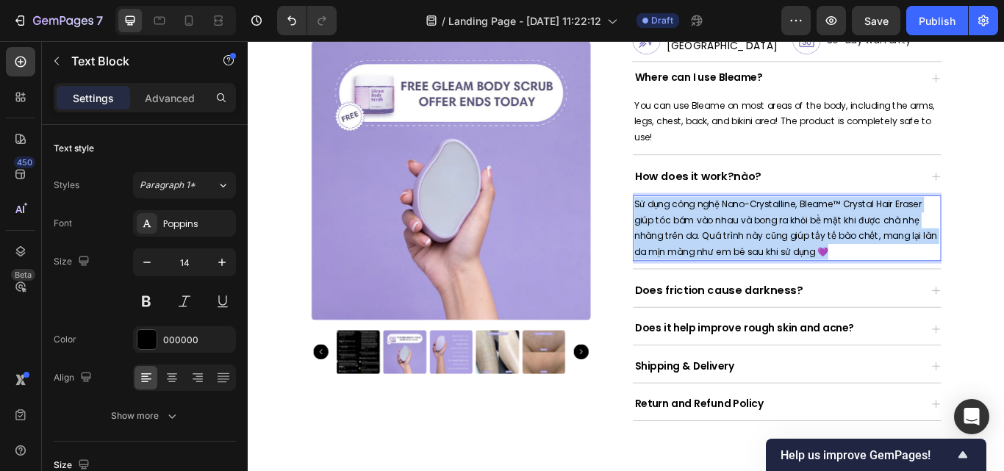
click at [772, 236] on span "Sử dụng công nghệ Nano-Crystalline, Bleame™ Crystal Hair Eraser giúp tóc bám và…" at bounding box center [873, 259] width 353 height 71
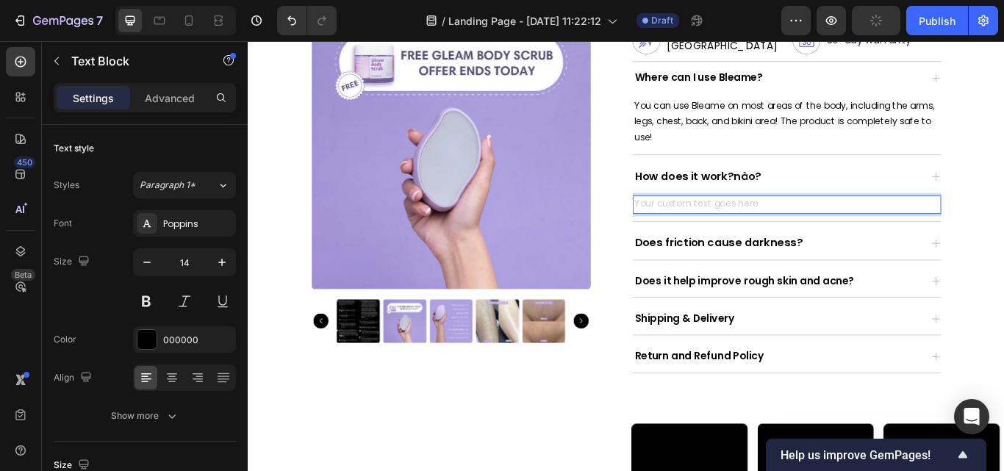
click at [811, 221] on div "Rich Text Editor. Editing area: main" at bounding box center [875, 231] width 359 height 21
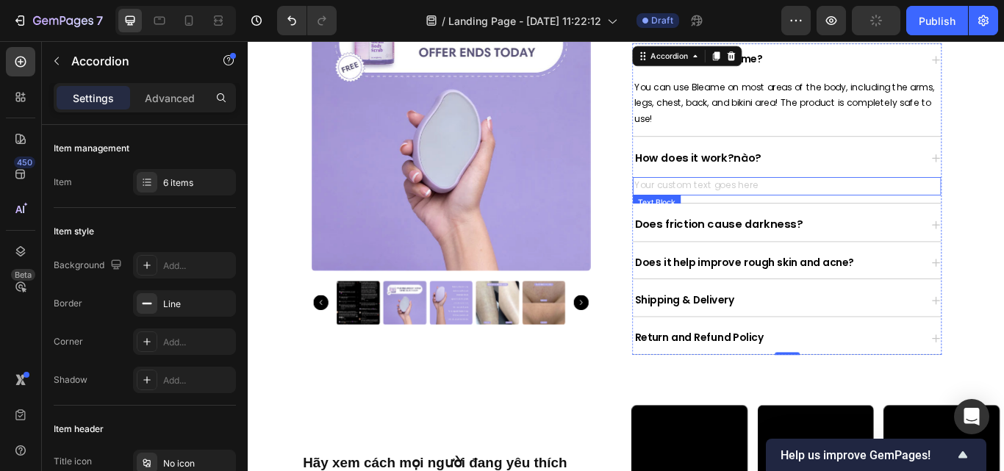
scroll to position [778, 0]
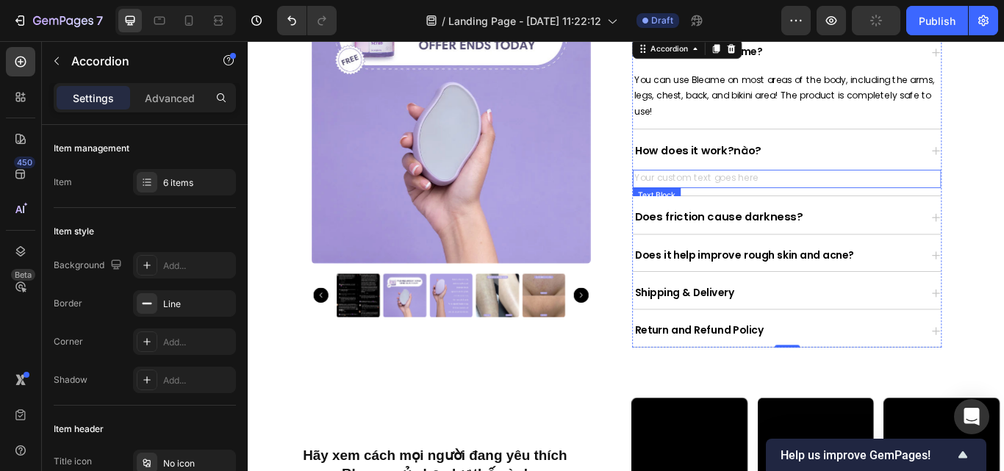
click at [874, 241] on div "Does friction cause darkness?" at bounding box center [875, 247] width 359 height 38
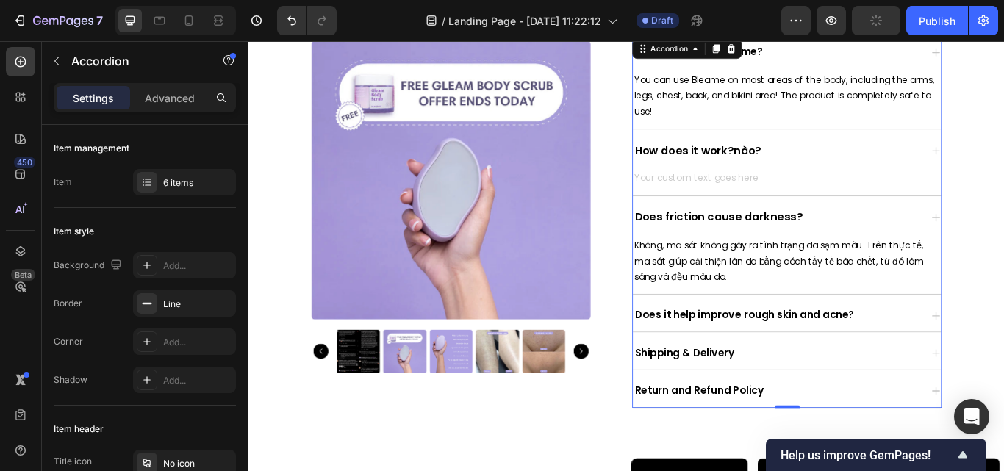
click at [874, 241] on div "Does friction cause darkness?" at bounding box center [875, 247] width 359 height 38
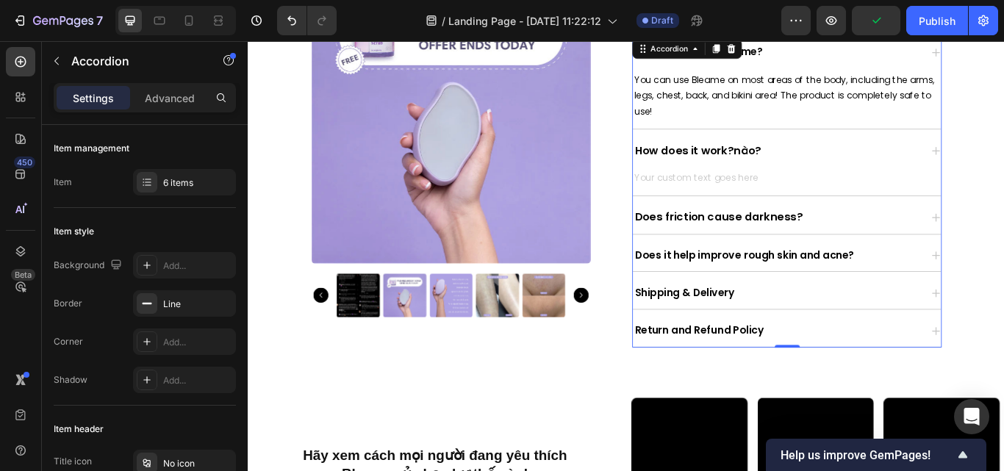
click at [870, 237] on strong "Does friction cause darkness?" at bounding box center [796, 246] width 196 height 18
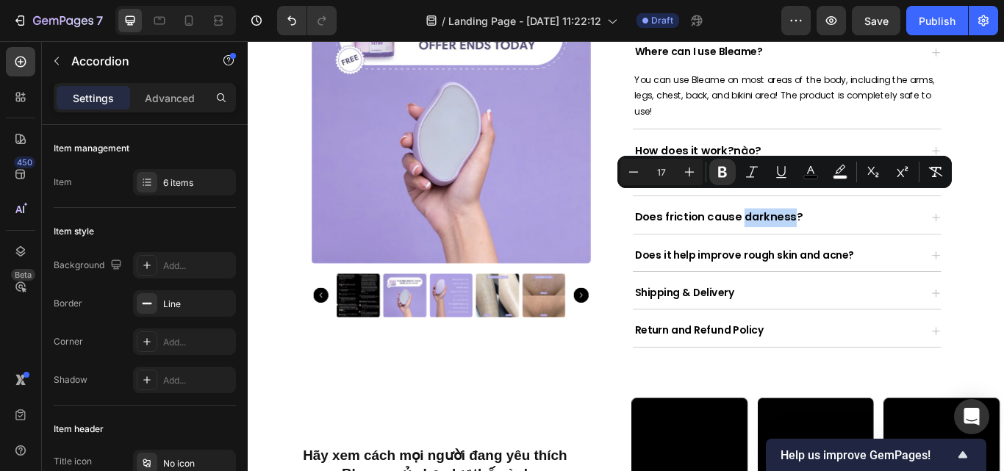
click at [922, 234] on div "Does friction cause darkness?" at bounding box center [864, 247] width 336 height 26
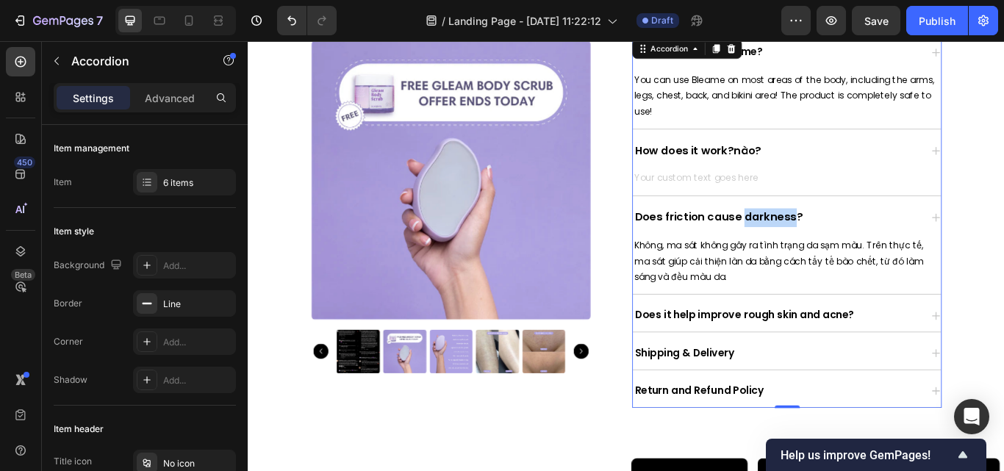
click at [922, 234] on div "Does friction cause darkness?" at bounding box center [864, 247] width 336 height 26
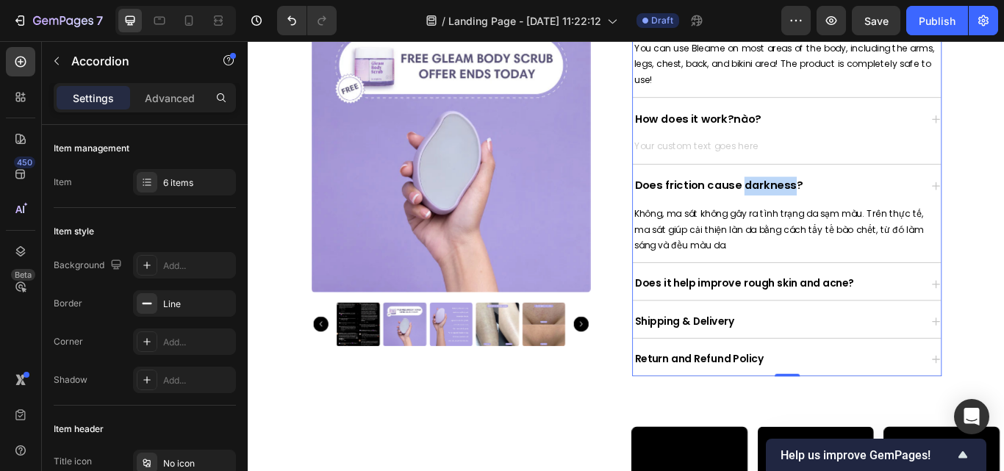
scroll to position [816, 0]
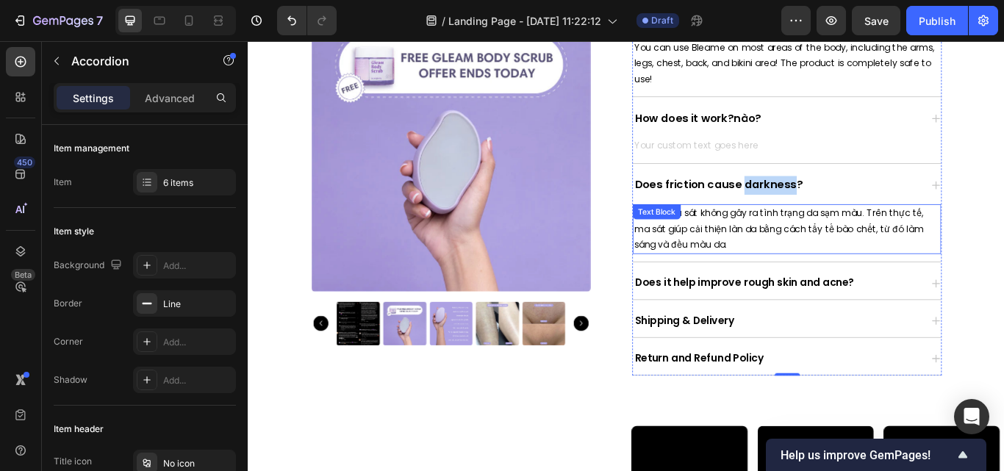
click at [947, 240] on p "Không, ma sát không gây ra tình trạng da sạm màu. Trên thực tế, ma sát giúp cải…" at bounding box center [875, 261] width 356 height 56
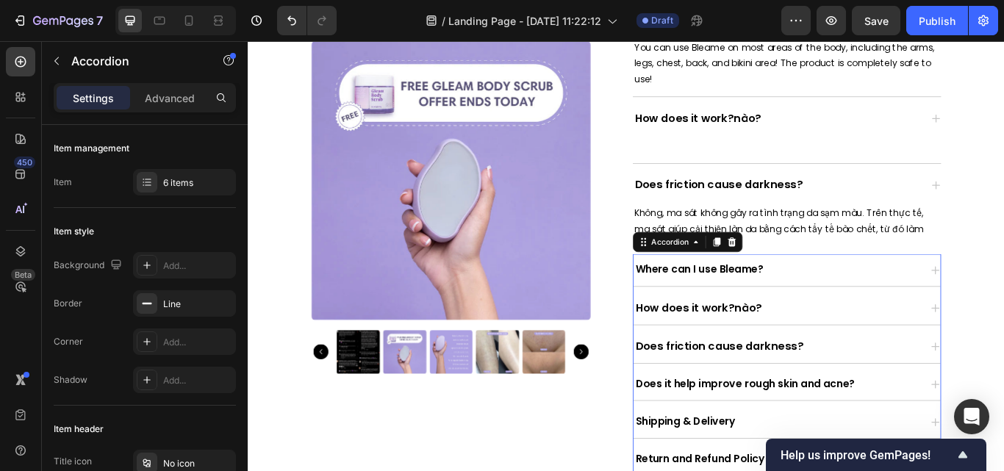
click at [905, 298] on div "Where can I use Bleame?" at bounding box center [864, 308] width 334 height 26
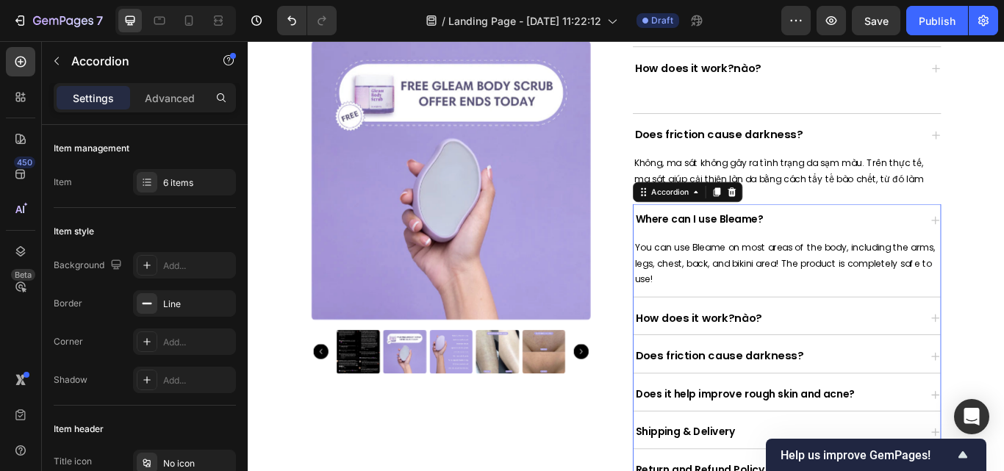
scroll to position [878, 0]
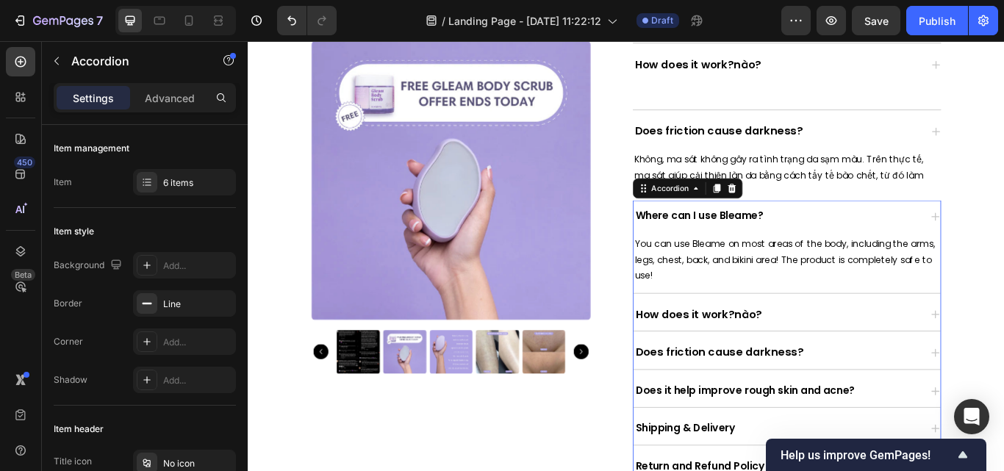
click at [883, 348] on div "How does it work?nào?" at bounding box center [864, 361] width 334 height 26
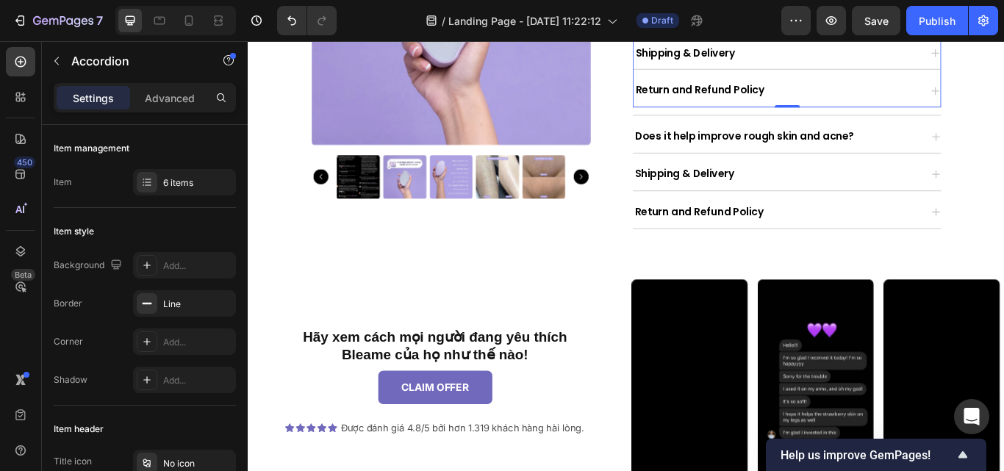
scroll to position [1574, 0]
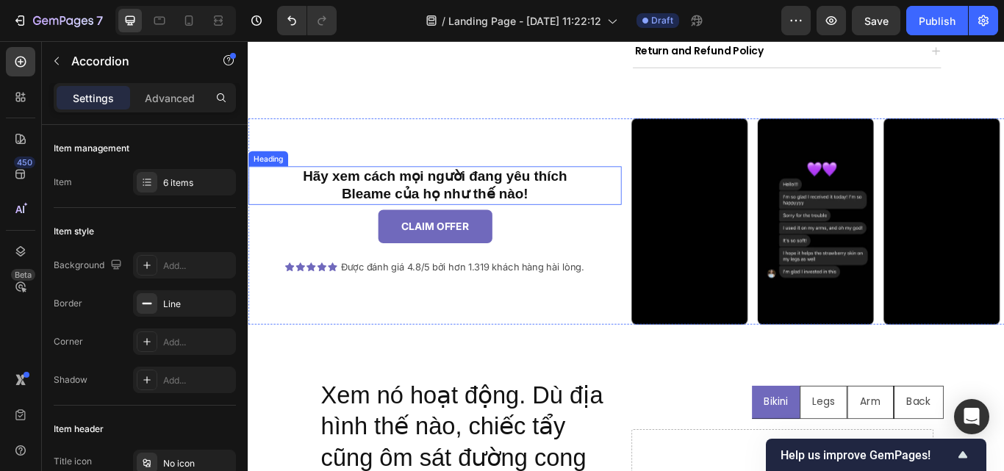
click at [597, 191] on h2 "Hãy xem cách mọi người đang yêu thích Bleame của họ như thế nào!" at bounding box center [465, 209] width 435 height 45
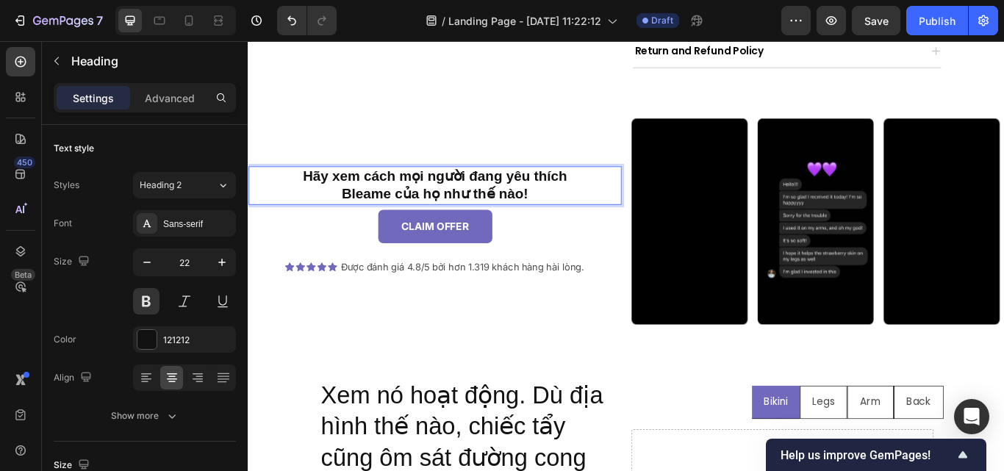
click at [597, 191] on div "Hãy xem cách mọi người đang yêu thích Bleame của họ như thế nào! Heading 8 CLAI…" at bounding box center [465, 252] width 435 height 240
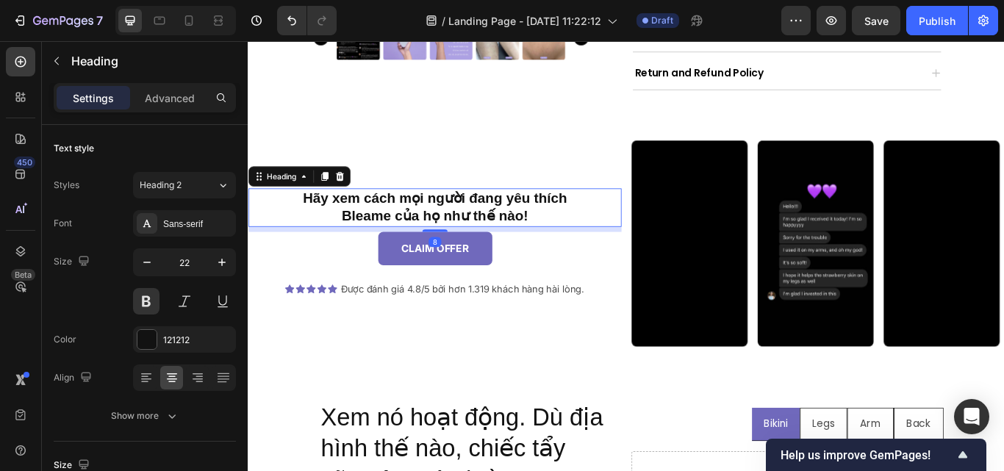
click at [575, 215] on p "Hãy xem cách mọi người đang yêu thích Bleame của họ như thế nào!" at bounding box center [465, 236] width 432 height 42
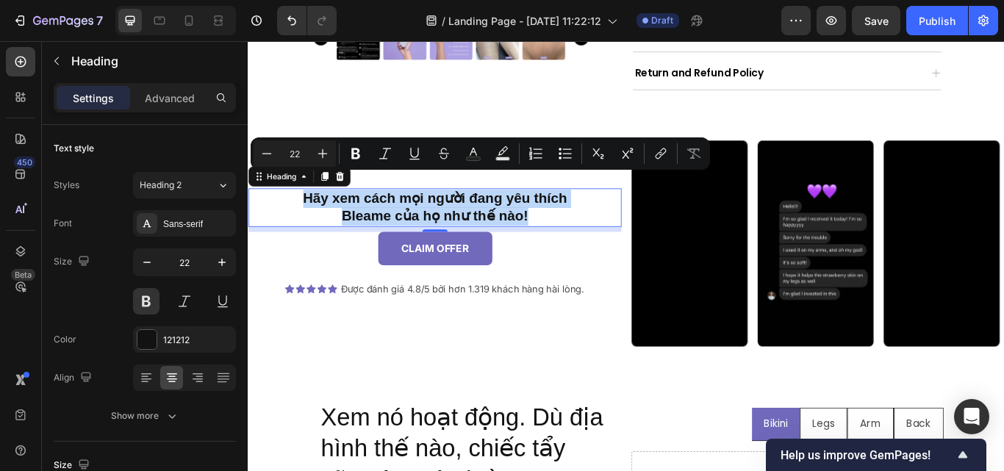
copy p "Hãy xem cách mọi người đang yêu thích Bleame của họ như thế nào!"
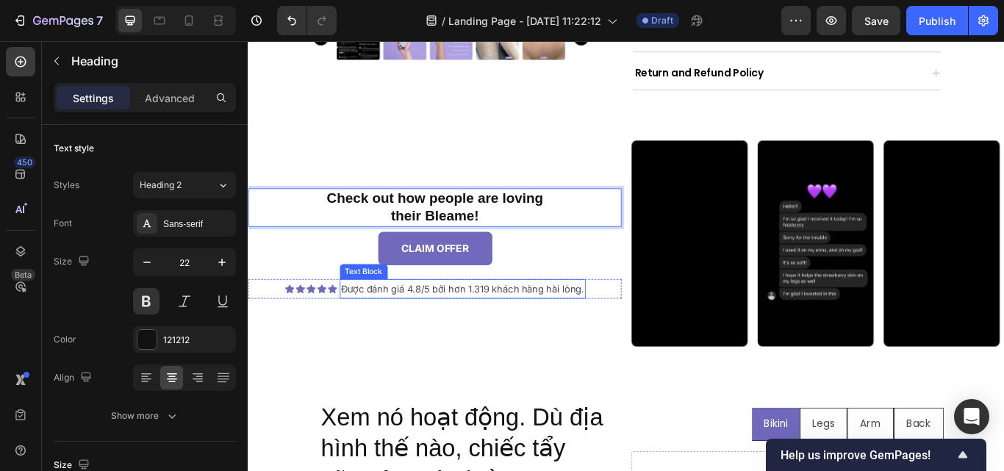
click at [563, 320] on p "Được đánh giá 4.8/5 bởi hơn 1.319 khách hàng hài lòng." at bounding box center [498, 330] width 284 height 20
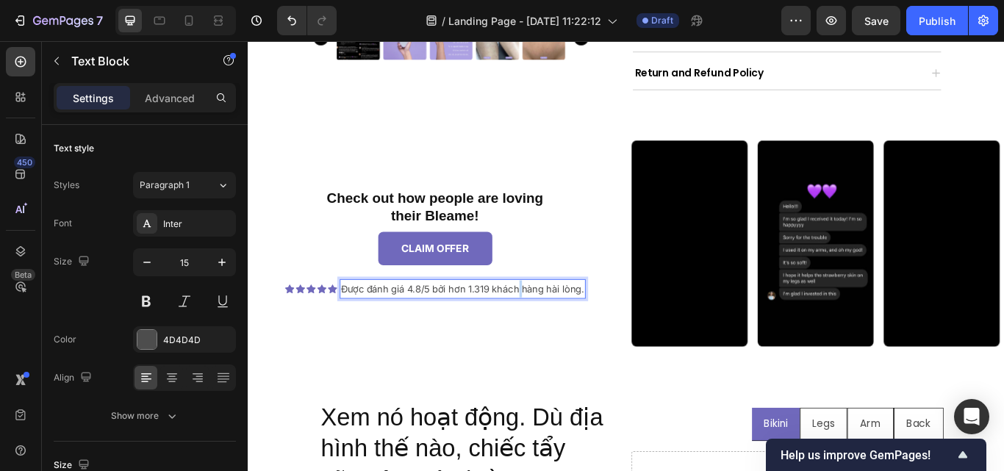
click at [563, 320] on p "Được đánh giá 4.8/5 bởi hơn 1.319 khách hàng hài lòng." at bounding box center [498, 330] width 284 height 20
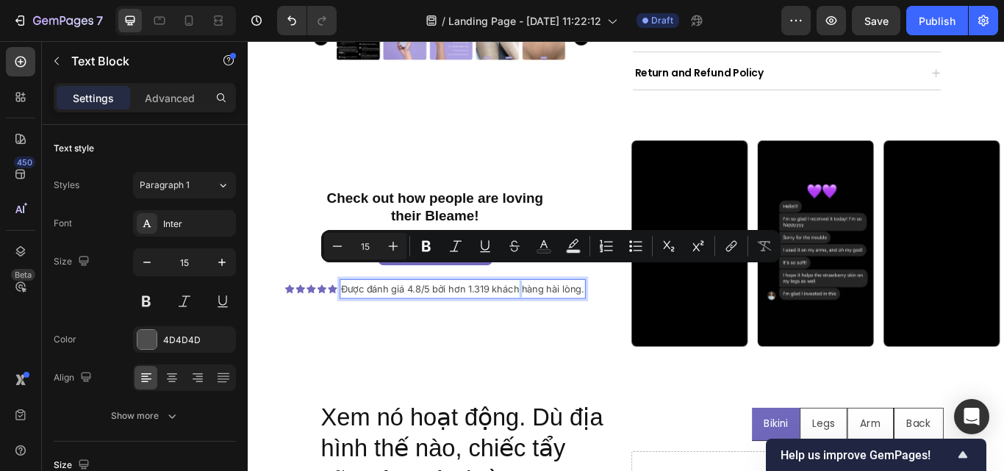
click at [563, 320] on p "Được đánh giá 4.8/5 bởi hơn 1.319 khách hàng hài lòng." at bounding box center [498, 330] width 284 height 20
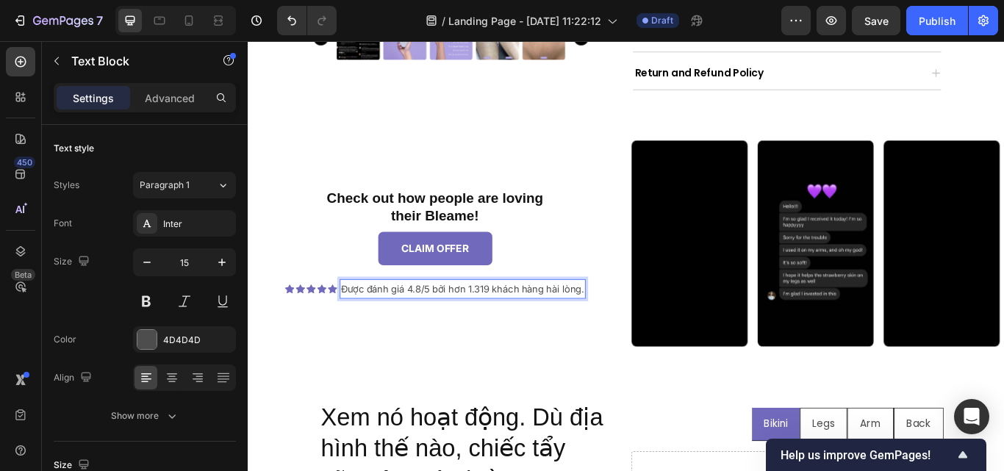
click at [563, 320] on p "Được đánh giá 4.8/5 bởi hơn 1.319 khách hàng hài lòng." at bounding box center [498, 330] width 284 height 20
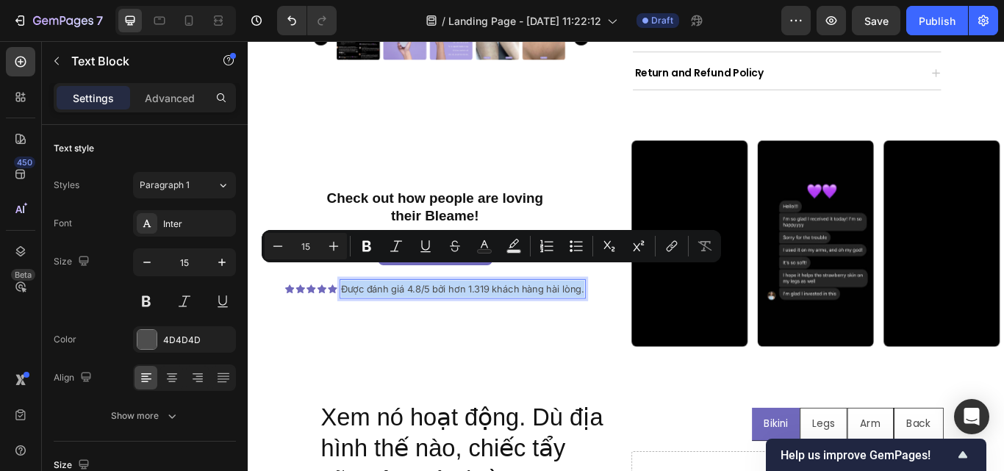
copy p "Được đánh giá 4.8/5 bởi hơn 1.319 khách hàng hài lòng."
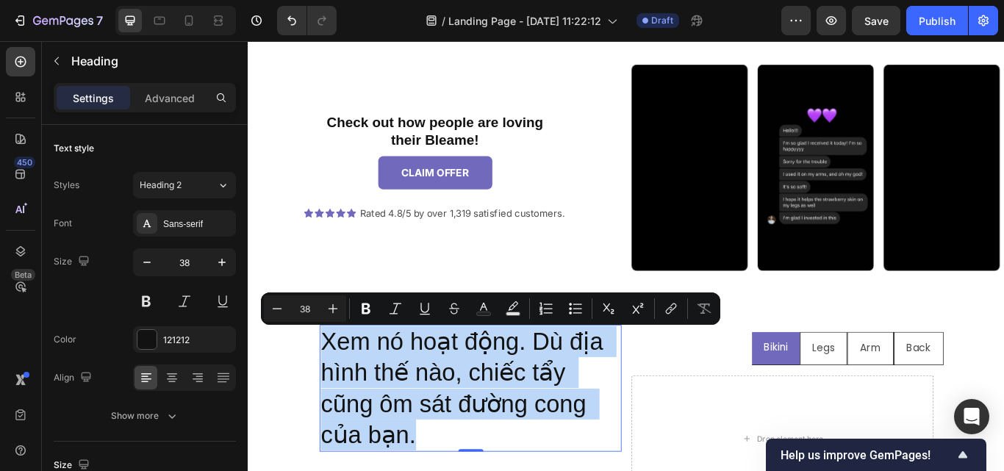
scroll to position [1043, 0]
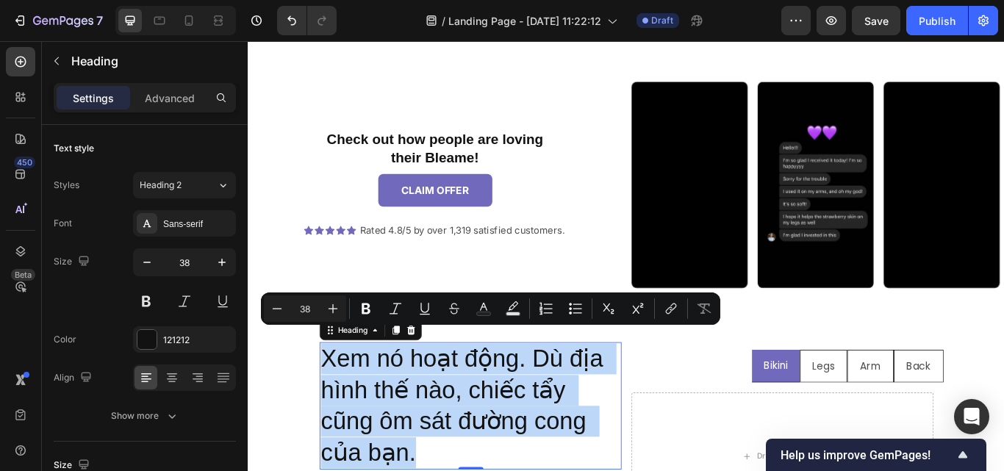
copy p "Xem nó hoạt động. Dù địa hình thế nào, chiếc tẩy cũng ôm sát đường cong của bạn."
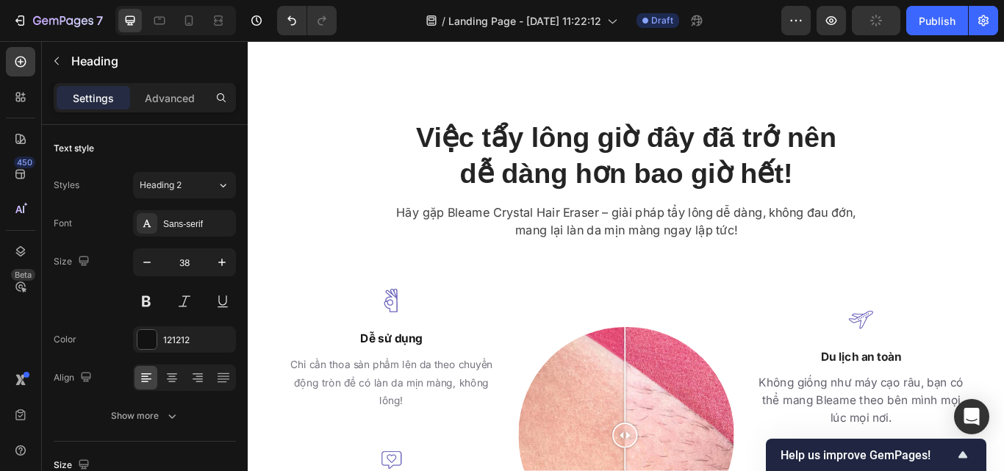
scroll to position [1936, 0]
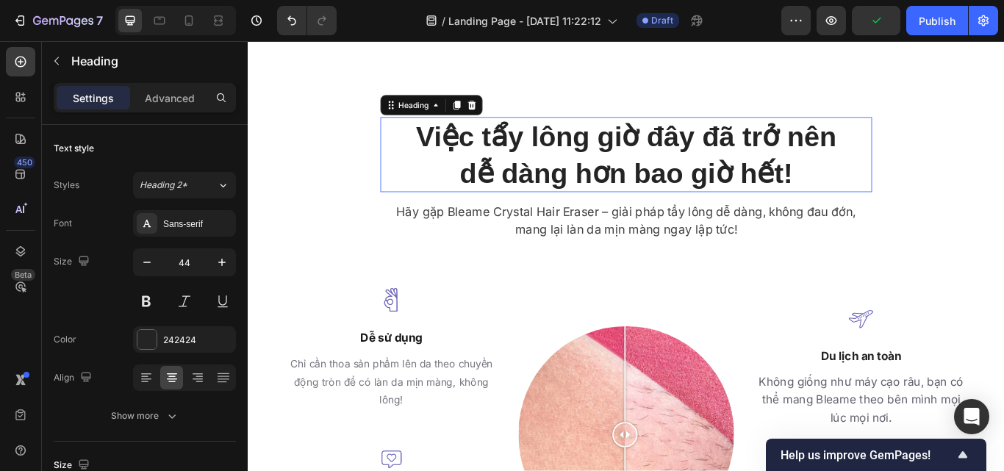
click at [765, 157] on h2 "Việc tẩy lông giờ đây đã trở nên dễ dàng hơn bao giờ hết!" at bounding box center [689, 173] width 538 height 87
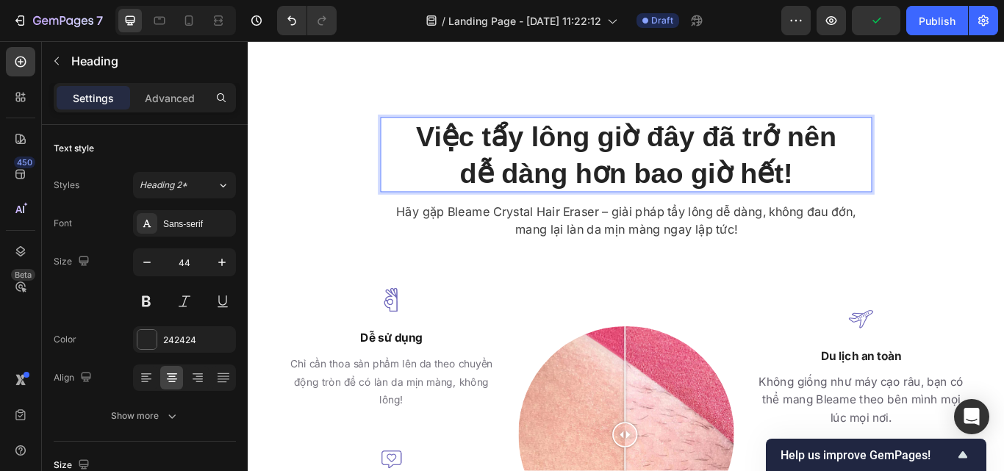
click at [765, 157] on h2 "Việc tẩy lông giờ đây đã trở nên dễ dàng hơn bao giờ hết!" at bounding box center [689, 173] width 538 height 87
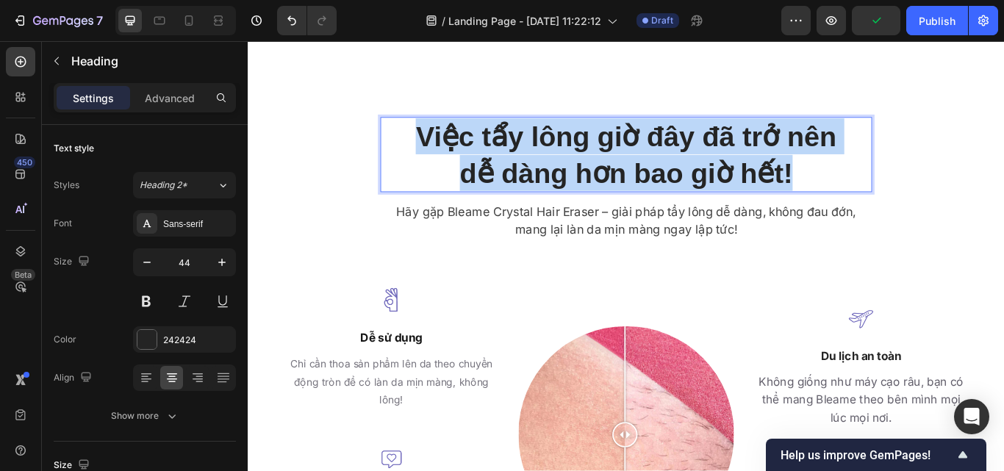
click at [765, 157] on p "Việc tẩy lông giờ đây đã trở nên dễ dàng hơn bao giờ hết!" at bounding box center [688, 174] width 535 height 84
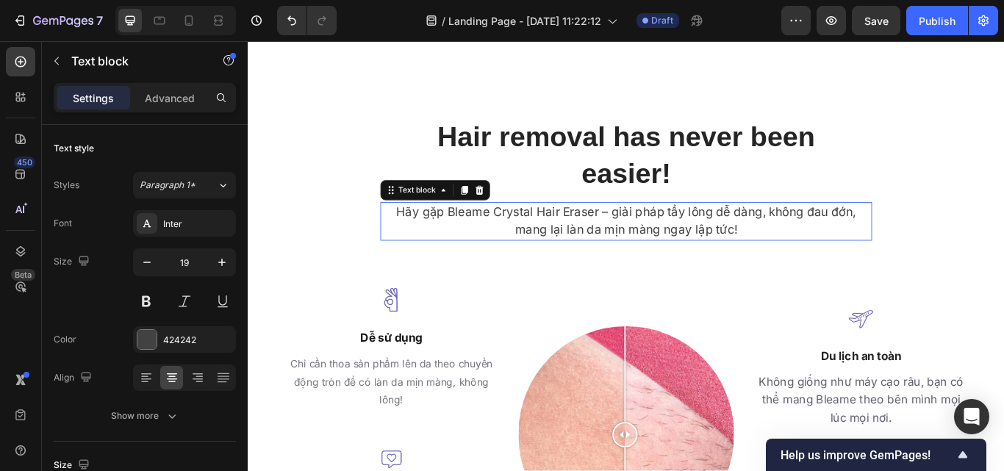
click at [657, 234] on p "Hãy gặp Bleame Crystal Hair Eraser – giải pháp tẩy lông dễ dàng, không đau đớn,…" at bounding box center [688, 252] width 547 height 42
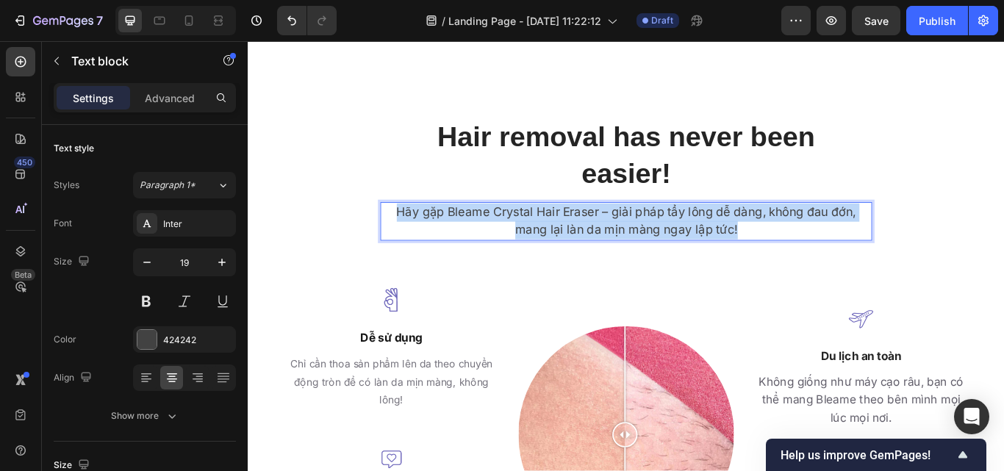
click at [657, 234] on p "Hãy gặp Bleame Crystal Hair Eraser – giải pháp tẩy lông dễ dàng, không đau đớn,…" at bounding box center [688, 252] width 547 height 42
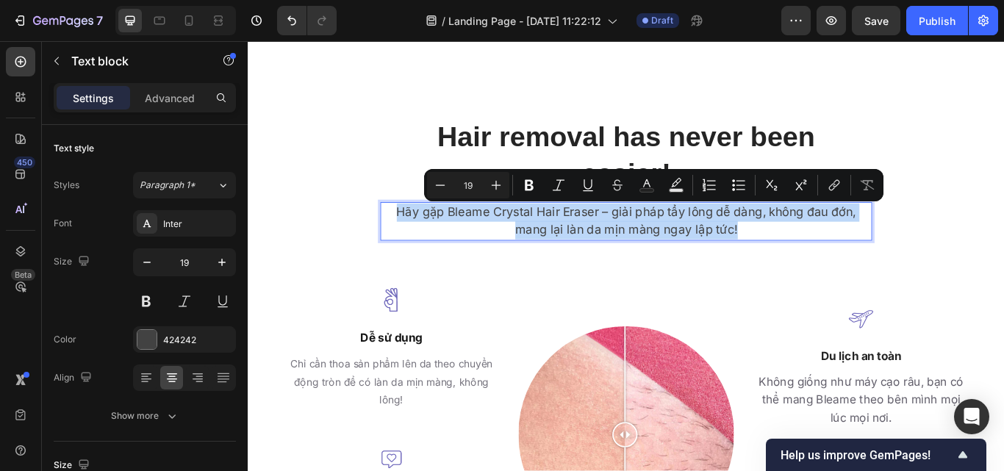
copy p "Hãy gặp Bleame Crystal Hair Eraser – giải pháp tẩy lông dễ dàng, không đau đớn,…"
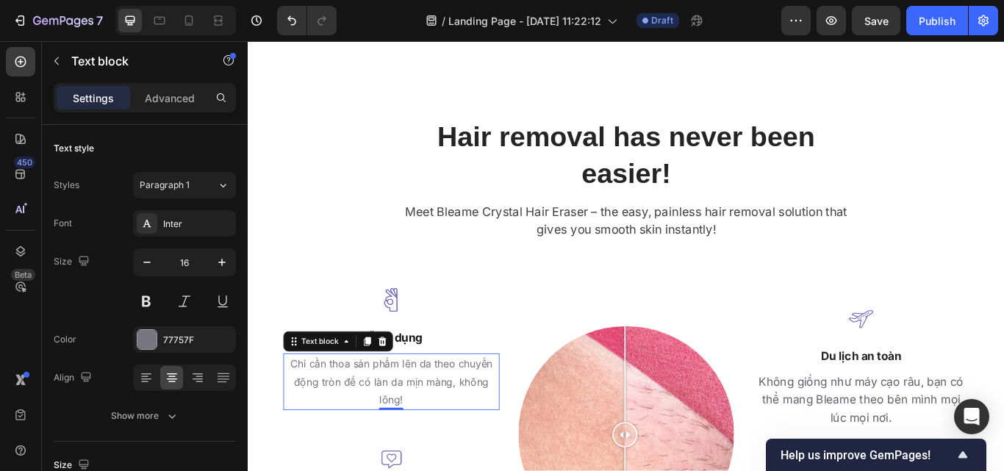
click at [471, 445] on p "Chỉ cần thoa sản phẩm lên da theo chuyển động tròn để có làn da mịn màng, không…" at bounding box center [414, 438] width 249 height 63
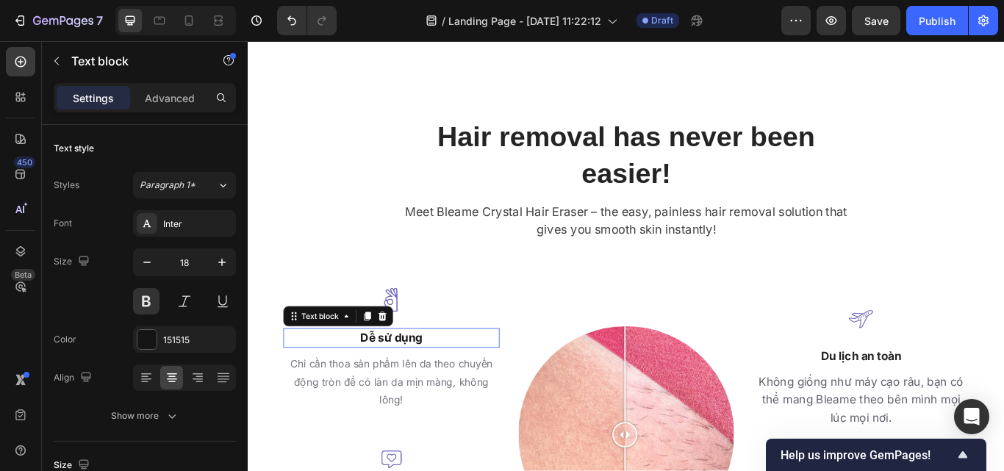
click at [432, 393] on p "Dễ sử dụng" at bounding box center [414, 388] width 249 height 20
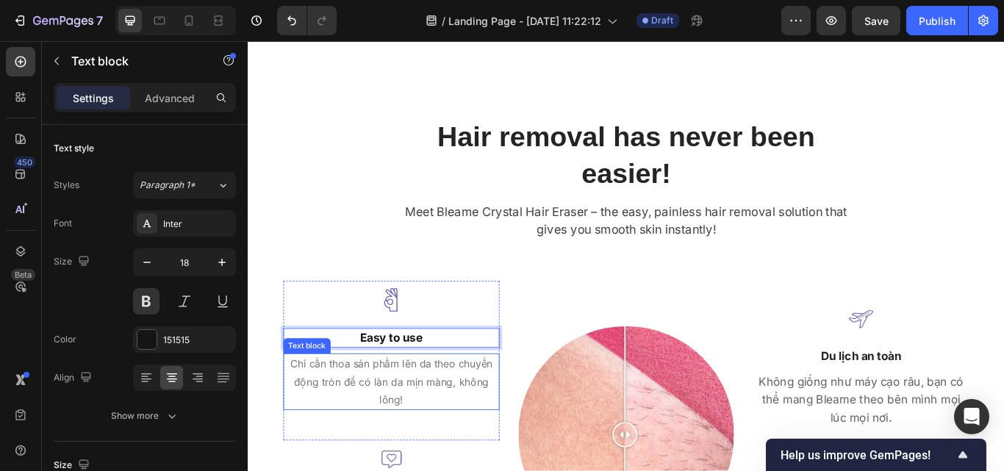
click at [486, 422] on p "Chỉ cần thoa sản phẩm lên da theo chuyển động tròn để có làn da mịn màng, không…" at bounding box center [414, 438] width 249 height 63
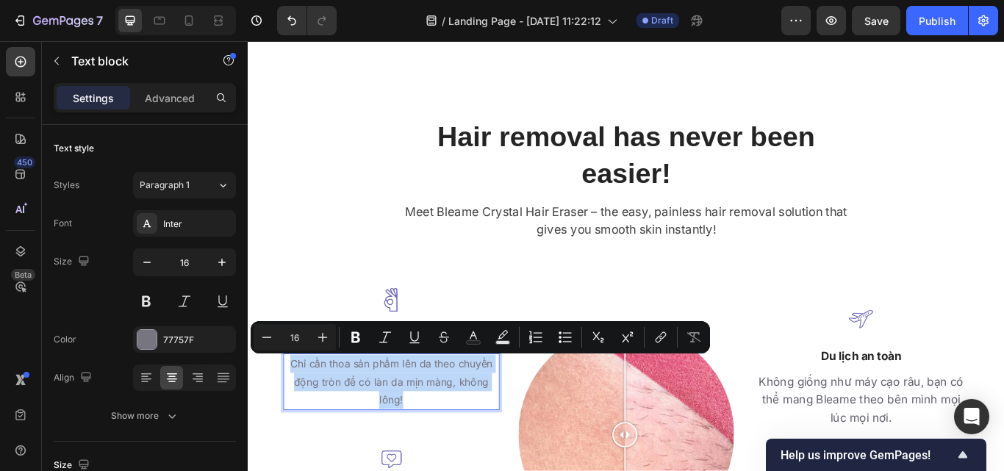
copy p "Chỉ cần thoa sản phẩm lên da theo chuyển động tròn để có làn da mịn màng, không…"
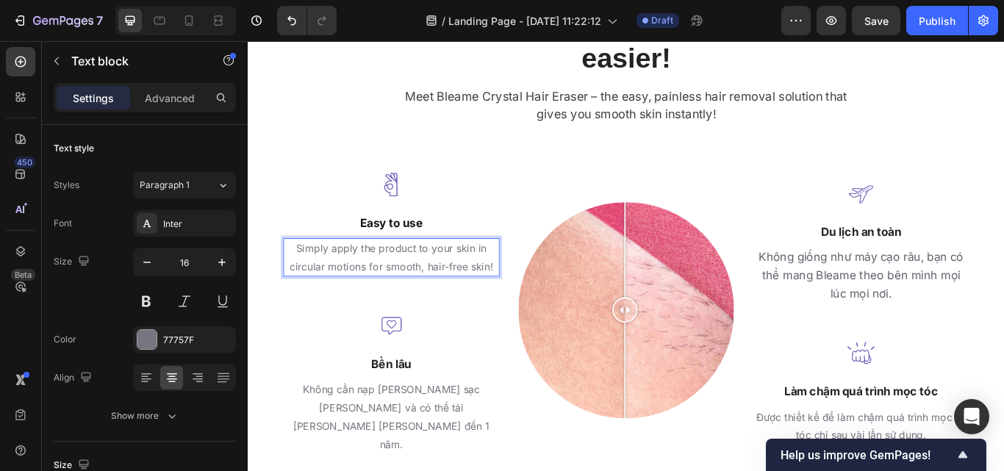
scroll to position [2116, 0]
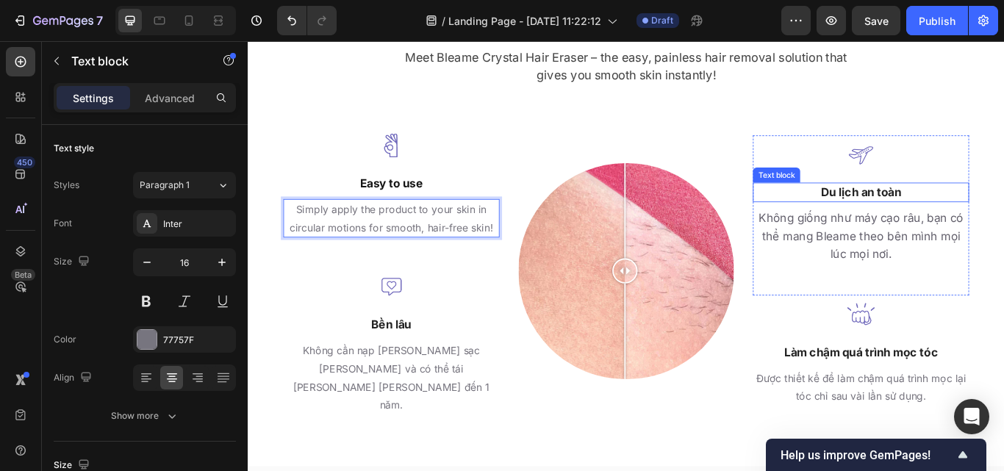
click at [932, 210] on p "Du lịch an toàn" at bounding box center [962, 218] width 249 height 20
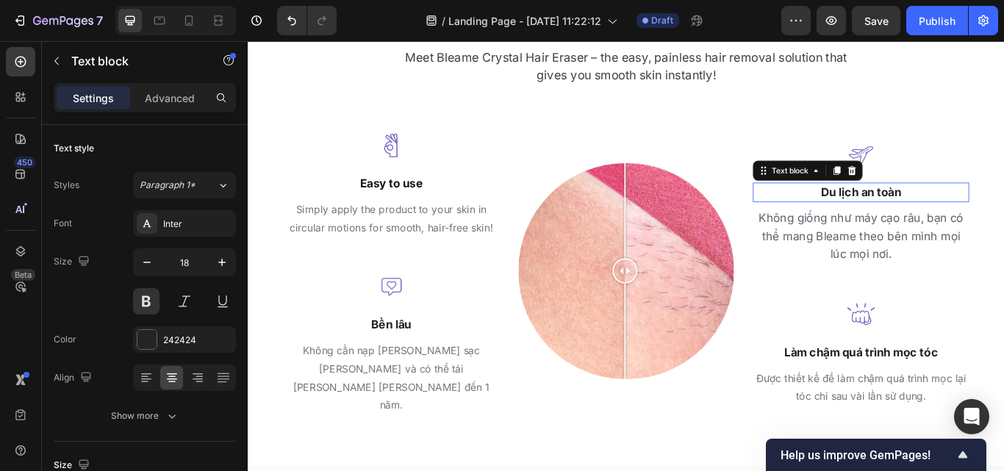
click at [932, 210] on p "Du lịch an toàn" at bounding box center [962, 218] width 249 height 20
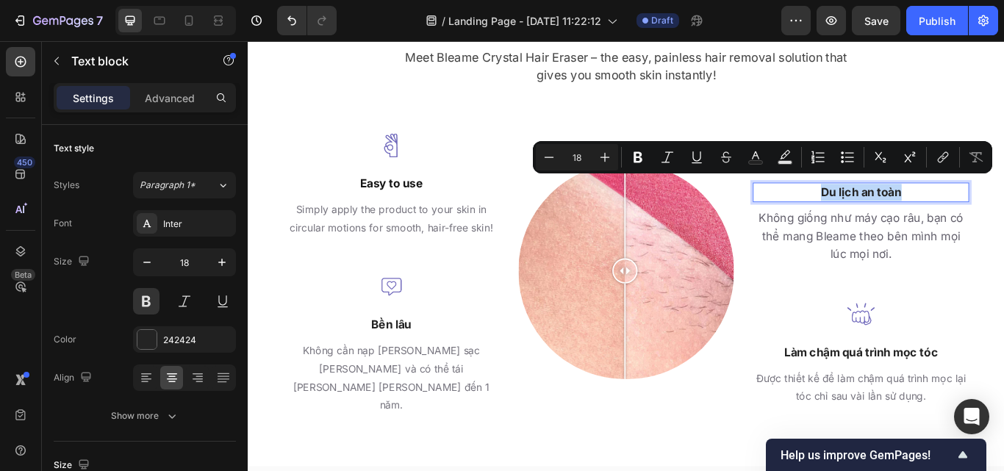
click at [932, 210] on p "Du lịch an toàn" at bounding box center [962, 218] width 249 height 20
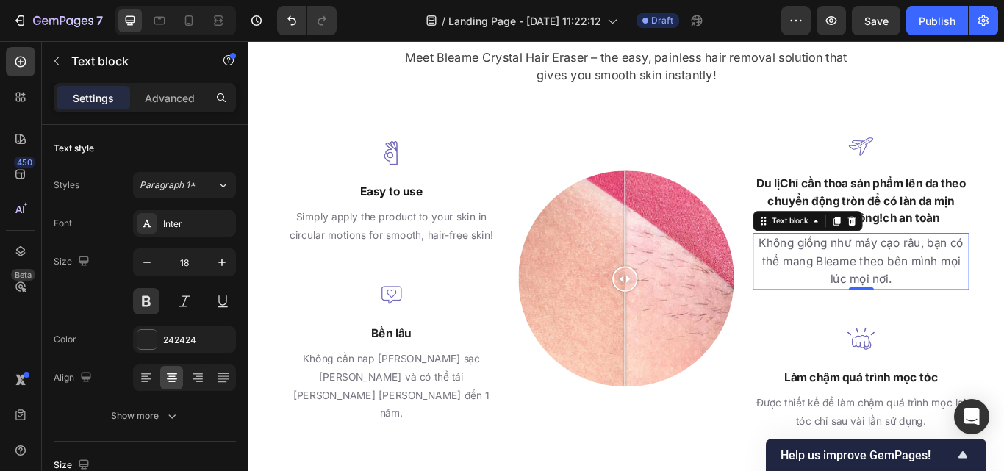
click at [981, 287] on p "Không giống như máy cạo râu, bạn có thể mang Bleame theo bên mình mọi lúc mọi n…" at bounding box center [962, 298] width 249 height 63
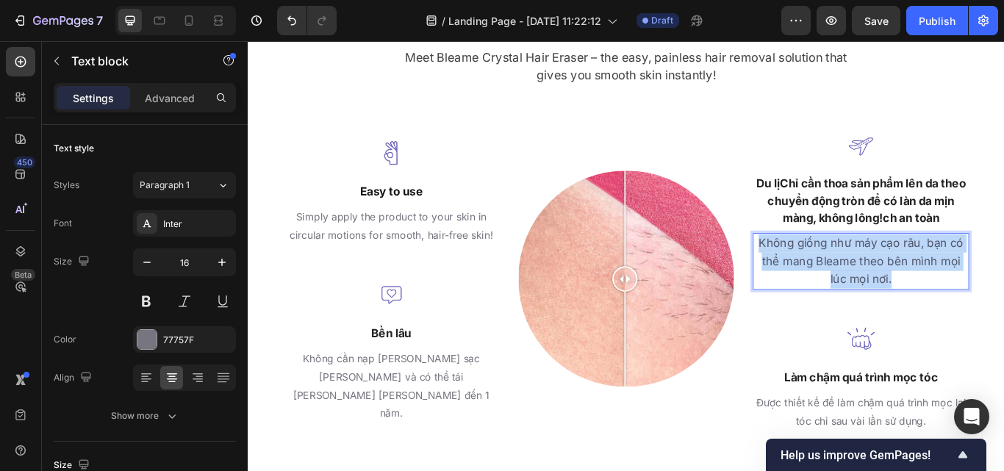
click at [981, 287] on p "Không giống như máy cạo râu, bạn có thể mang Bleame theo bên mình mọi lúc mọi n…" at bounding box center [962, 298] width 249 height 63
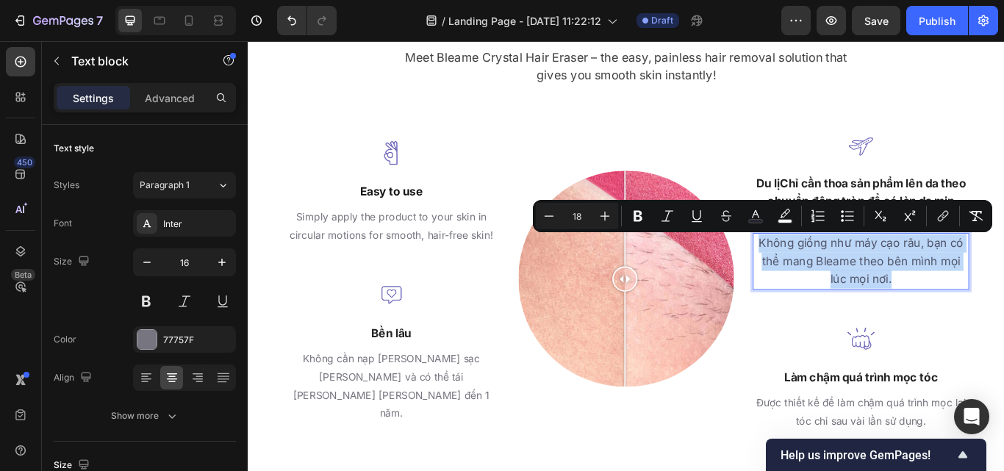
click at [981, 287] on p "Không giống như máy cạo râu, bạn có thể mang Bleame theo bên mình mọi lúc mọi n…" at bounding box center [962, 298] width 249 height 63
copy span "Không giống như máy cạo râu, bạn có thể mang Bleame theo bên mình mọi lúc mọi n…"
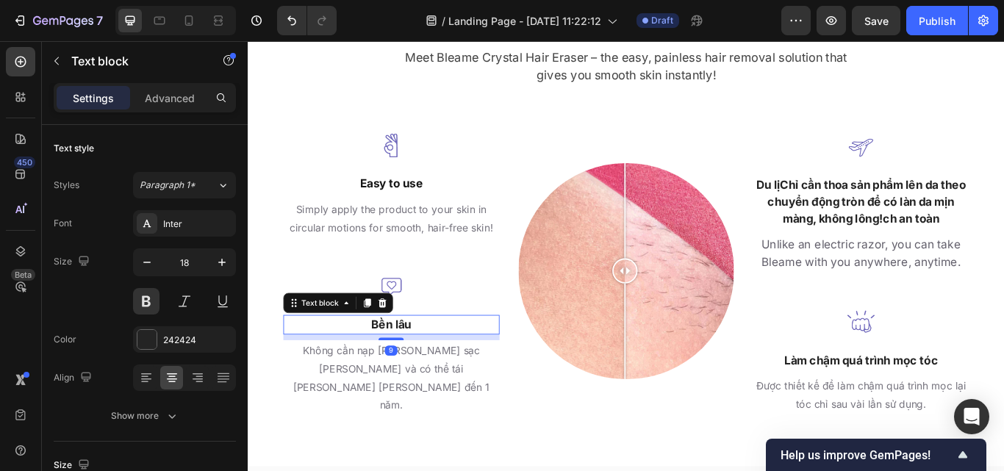
click at [460, 382] on p "Bền lâu" at bounding box center [414, 372] width 249 height 20
click at [460, 384] on div "Image Bền lâu Text block 9 Không cần nạp lại hoặc sạc lại và có thể tái sử dụng…" at bounding box center [415, 392] width 252 height 172
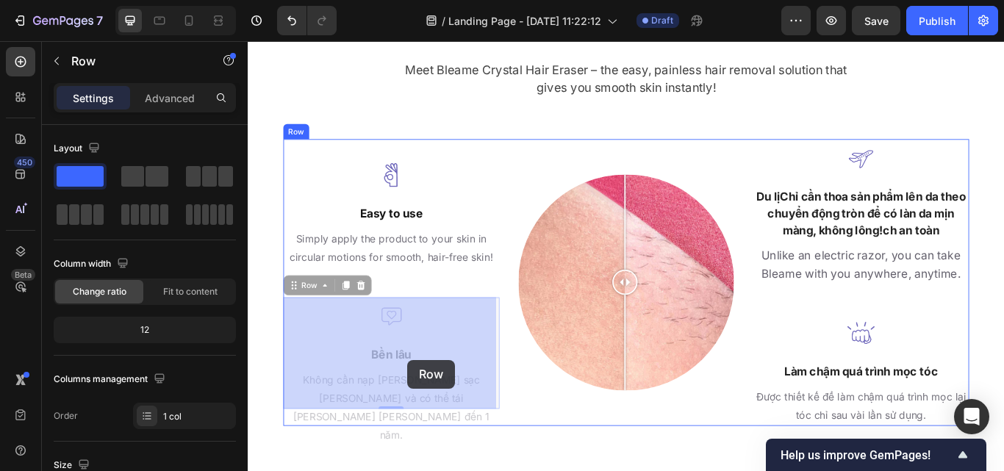
drag, startPoint x: 460, startPoint y: 384, endPoint x: 434, endPoint y: 413, distance: 39.0
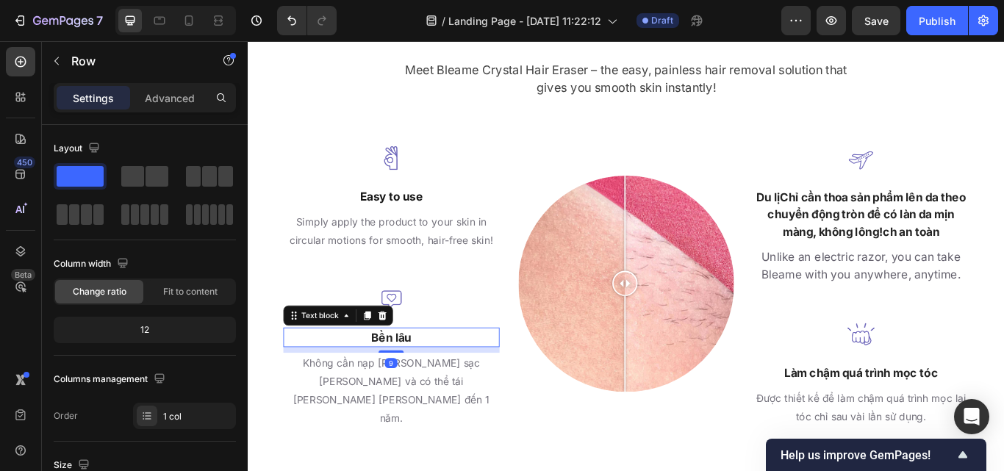
click at [434, 397] on p "Bền lâu" at bounding box center [414, 387] width 249 height 20
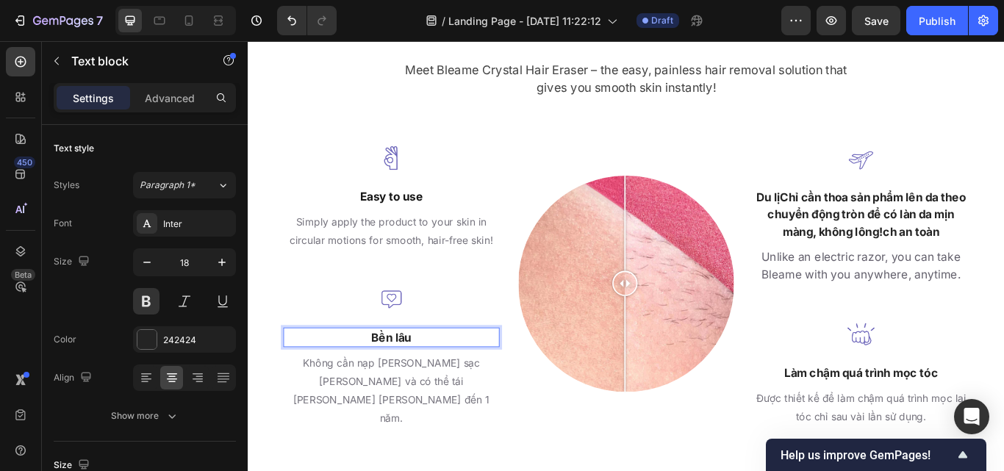
click at [434, 397] on p "Bền lâu" at bounding box center [414, 387] width 249 height 20
click at [424, 397] on p "Bền lâu" at bounding box center [414, 387] width 249 height 20
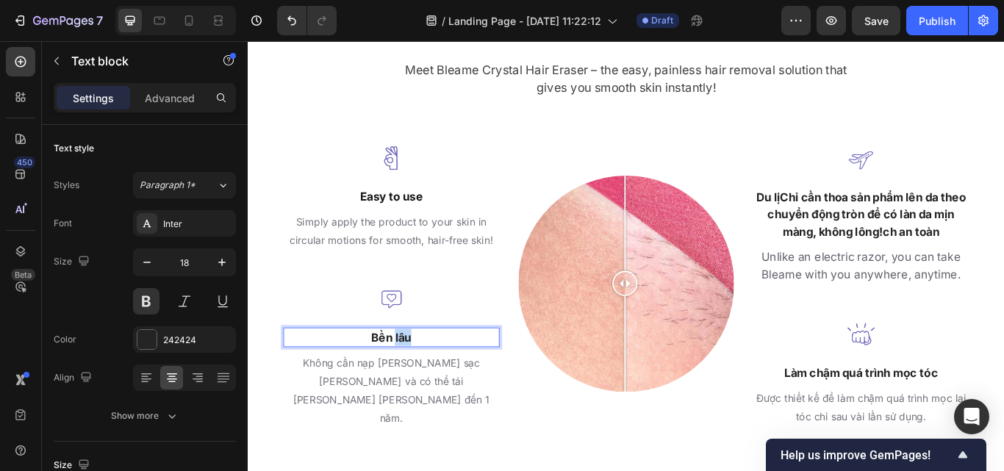
click at [424, 397] on p "Bền lâu" at bounding box center [414, 387] width 249 height 20
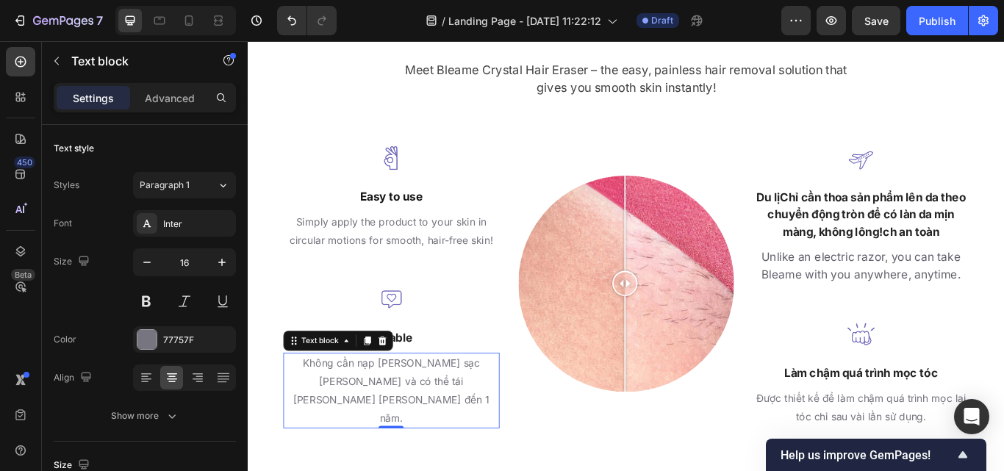
click at [478, 461] on p "Không cần nạp lại hoặc sạc lại và có thể tái sử dụng lên đến [DATE]." at bounding box center [414, 448] width 249 height 85
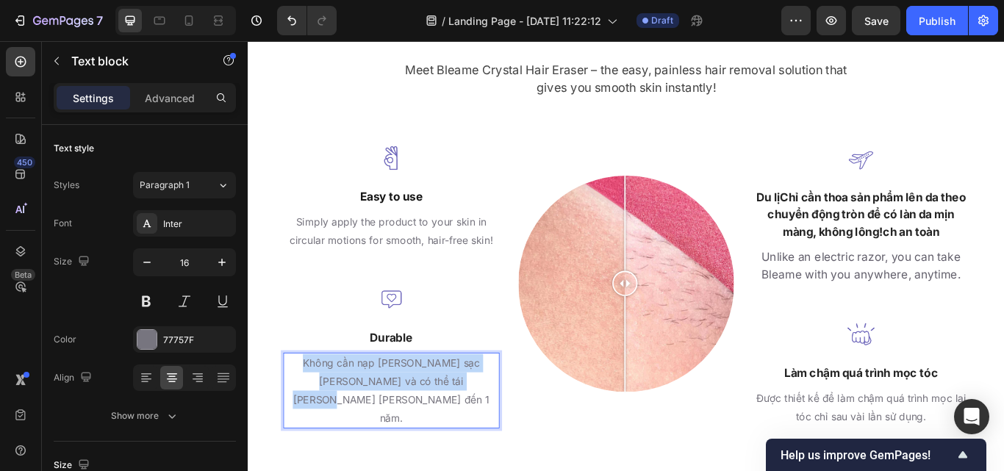
click at [478, 461] on p "Không cần nạp lại hoặc sạc lại và có thể tái sử dụng lên đến [DATE]." at bounding box center [414, 448] width 249 height 85
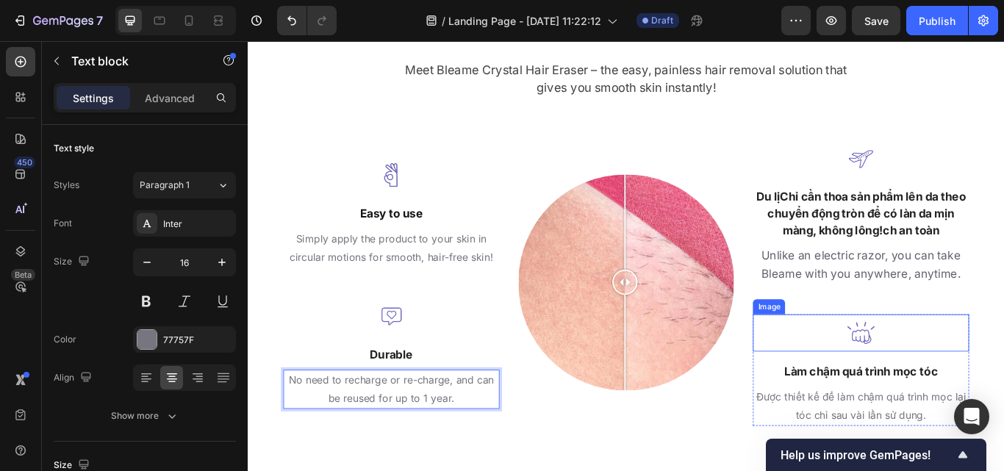
click at [943, 401] on img at bounding box center [962, 381] width 43 height 43
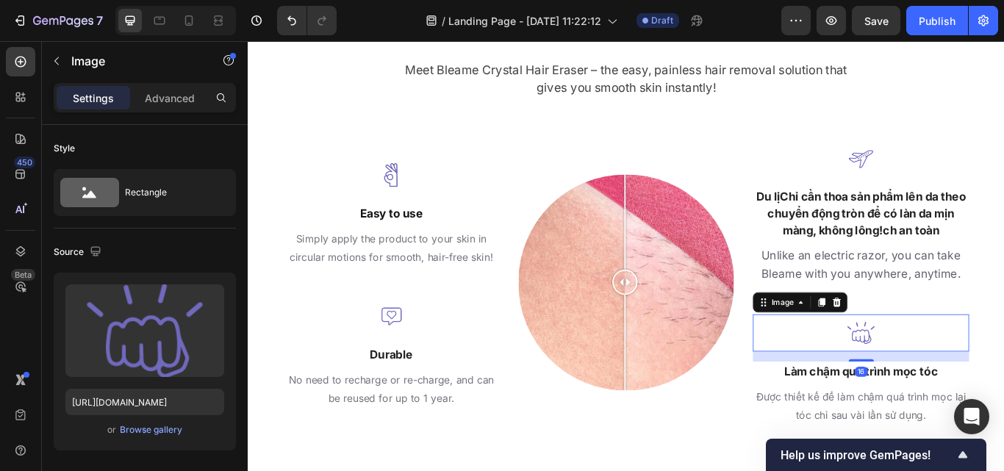
click at [955, 421] on div "16" at bounding box center [962, 427] width 15 height 12
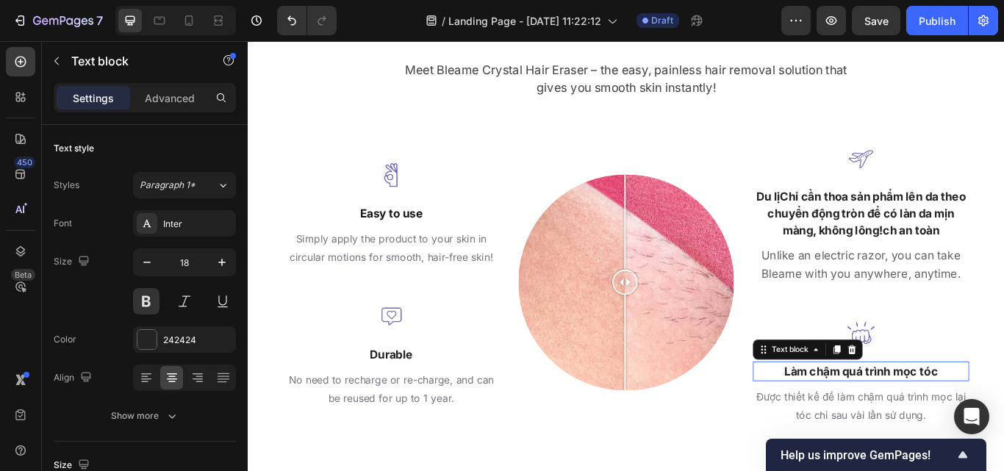
click at [936, 428] on p "Làm chậm quá trình mọc tóc" at bounding box center [962, 427] width 249 height 20
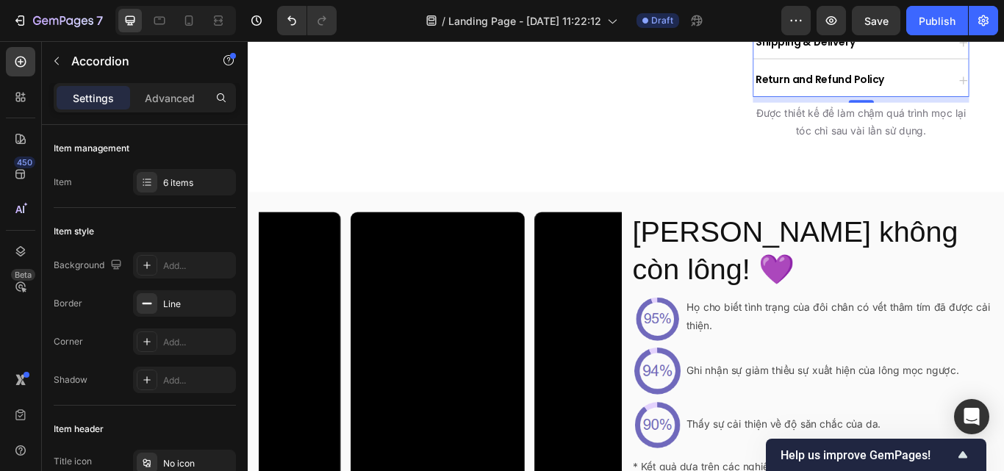
scroll to position [2724, 0]
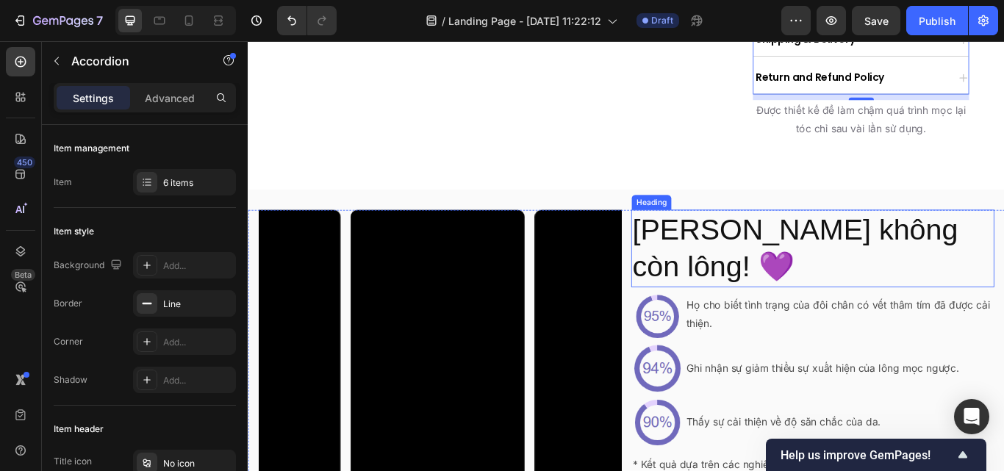
click at [914, 263] on h2 "[PERSON_NAME] không còn lông! 💜" at bounding box center [905, 283] width 423 height 91
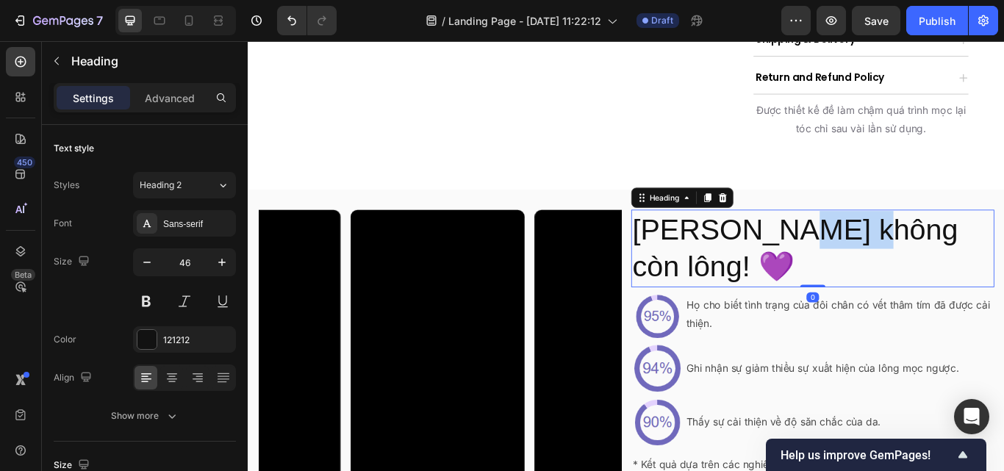
click at [914, 263] on h2 "[PERSON_NAME] không còn lông! 💜" at bounding box center [905, 283] width 423 height 91
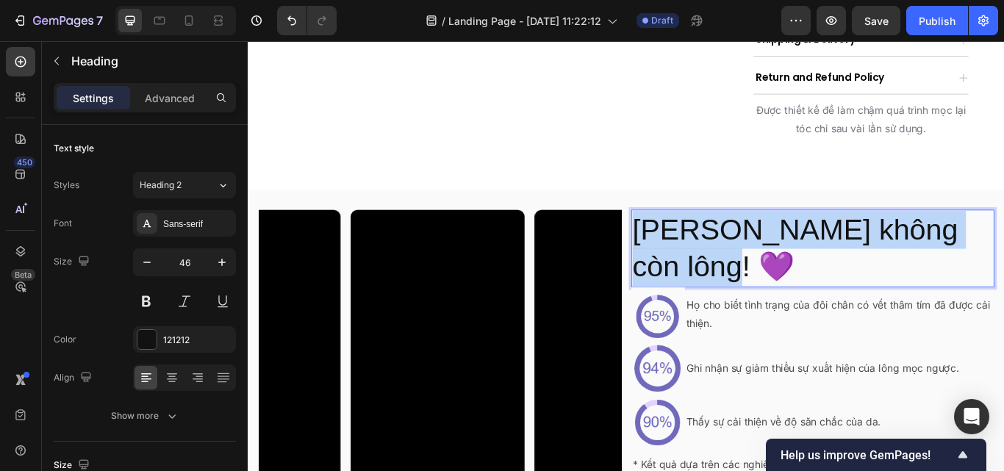
click at [914, 263] on p "[PERSON_NAME] không còn lông! 💜" at bounding box center [906, 284] width 420 height 88
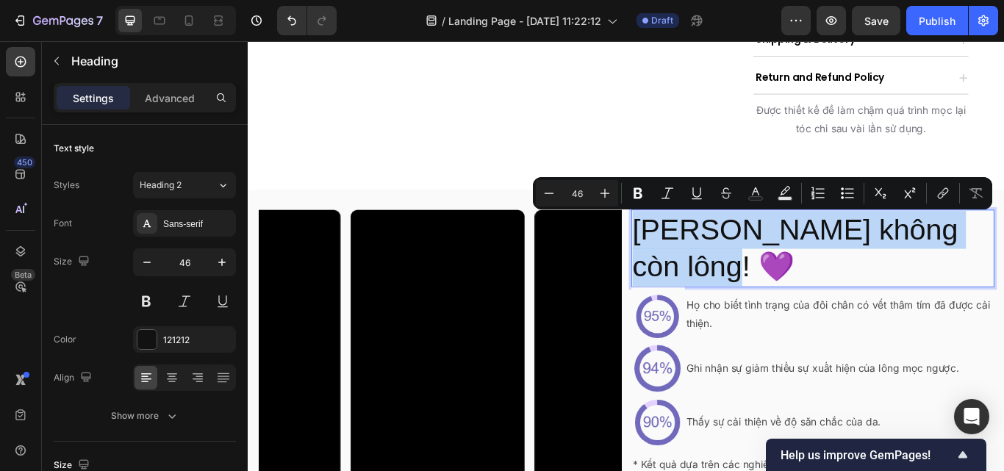
click at [914, 263] on p "[PERSON_NAME] không còn lông! 💜" at bounding box center [906, 284] width 420 height 88
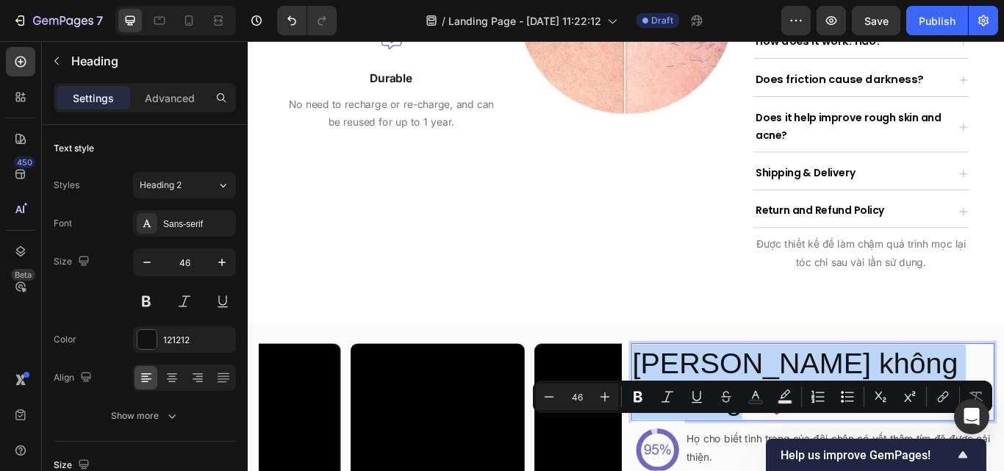
scroll to position [2480, 0]
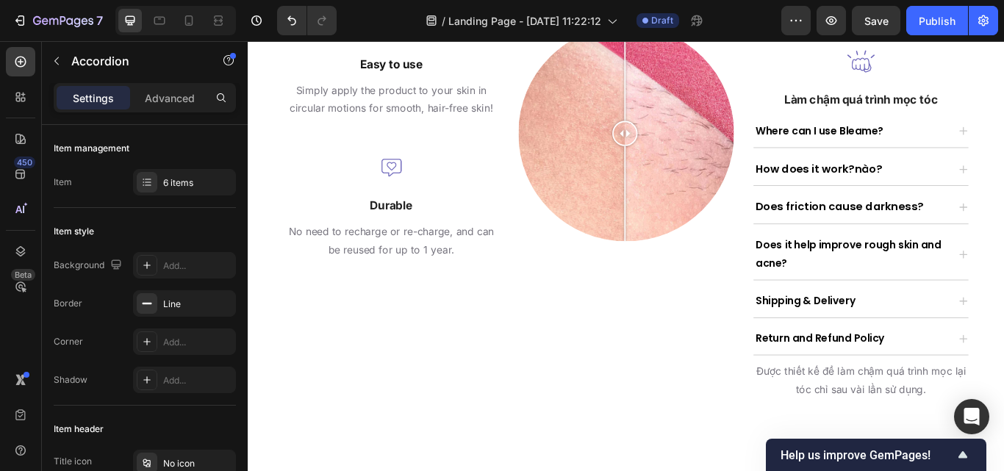
scroll to position [2463, 0]
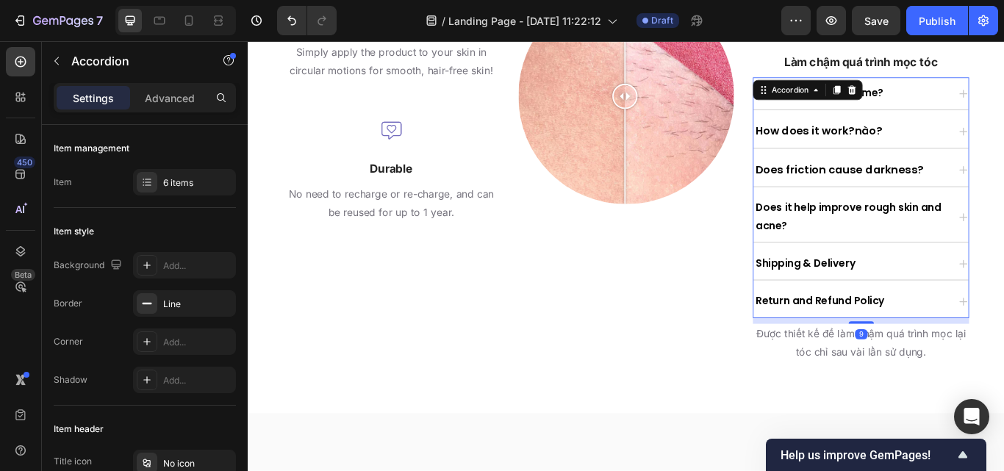
click at [1003, 329] on div "Return and Refund Policy" at bounding box center [962, 344] width 251 height 37
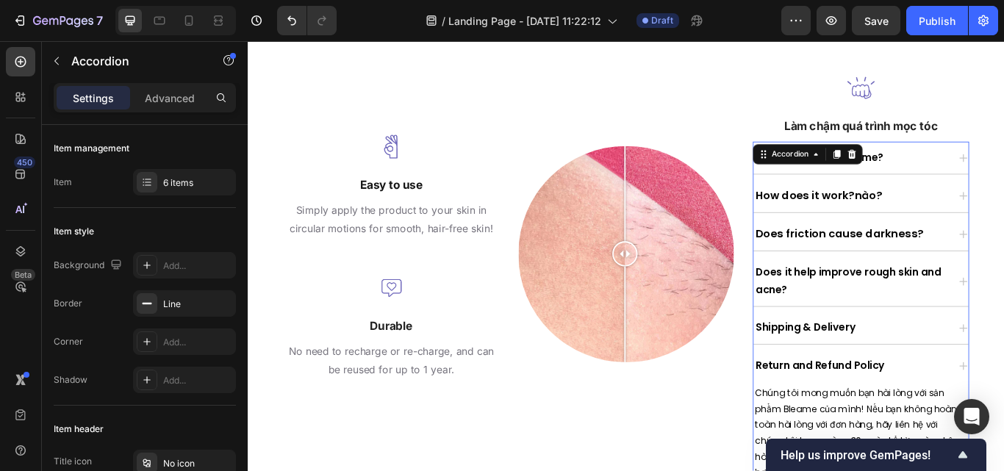
scroll to position [2387, 0]
click at [947, 173] on icon at bounding box center [952, 174] width 10 height 10
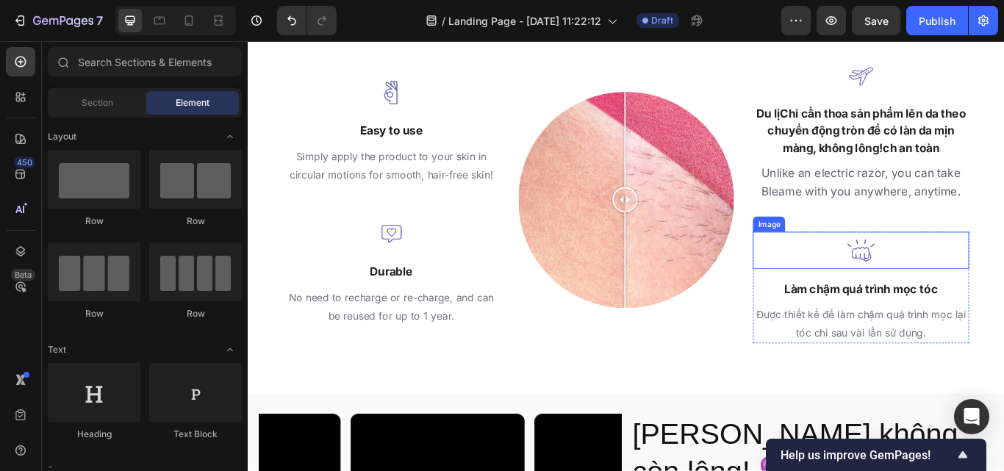
scroll to position [2199, 0]
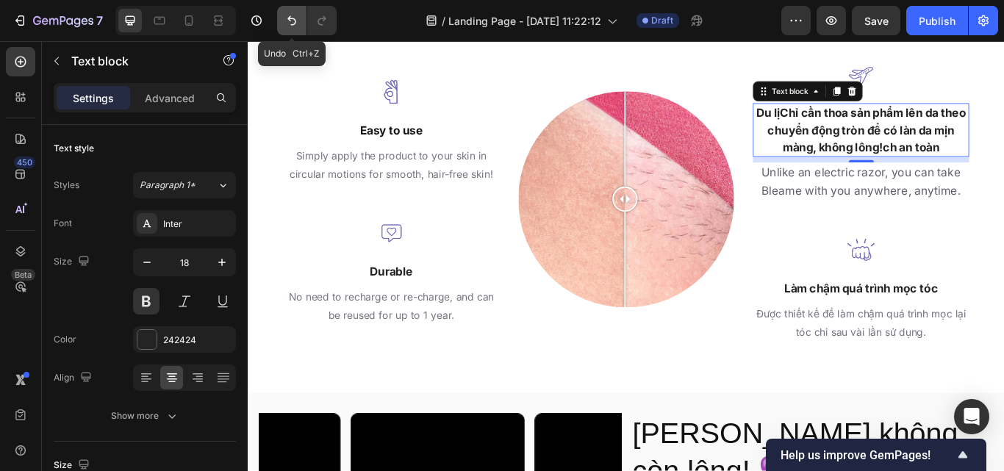
click at [292, 26] on icon "Undo/Redo" at bounding box center [291, 20] width 15 height 15
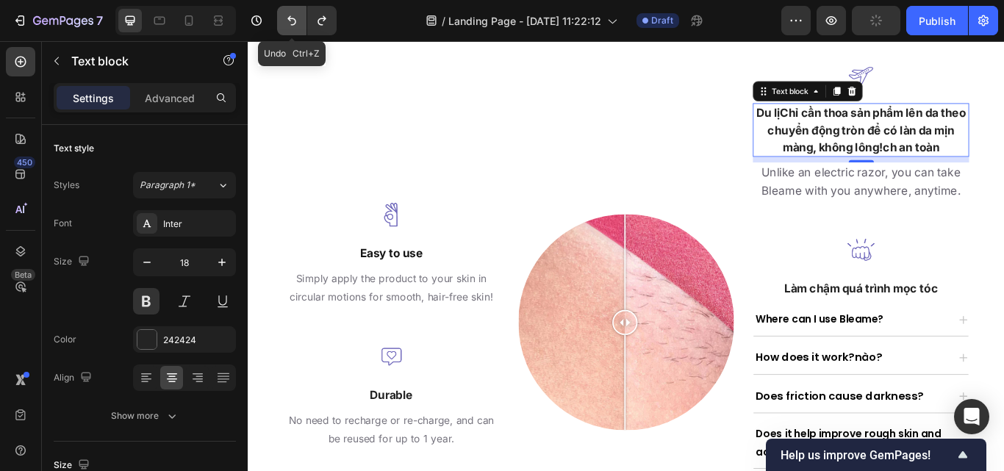
click at [292, 25] on icon "Undo/Redo" at bounding box center [291, 21] width 9 height 10
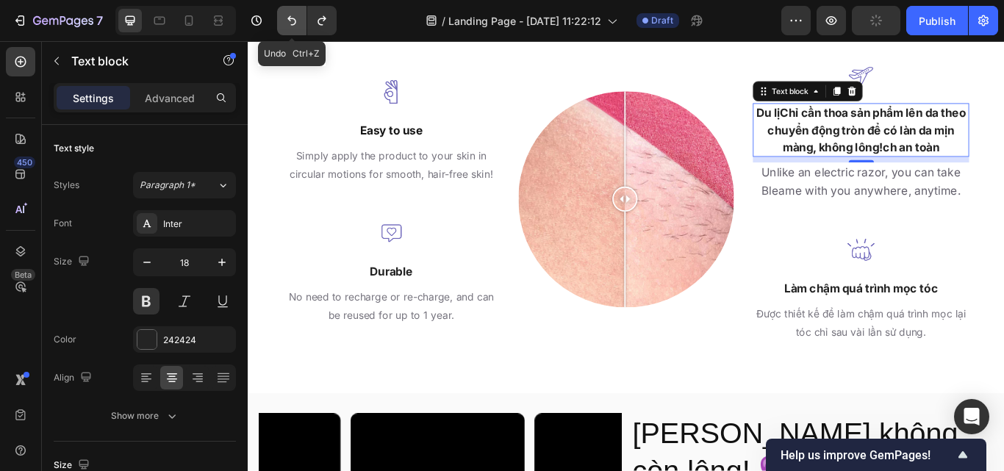
click at [292, 25] on icon "Undo/Redo" at bounding box center [291, 21] width 9 height 10
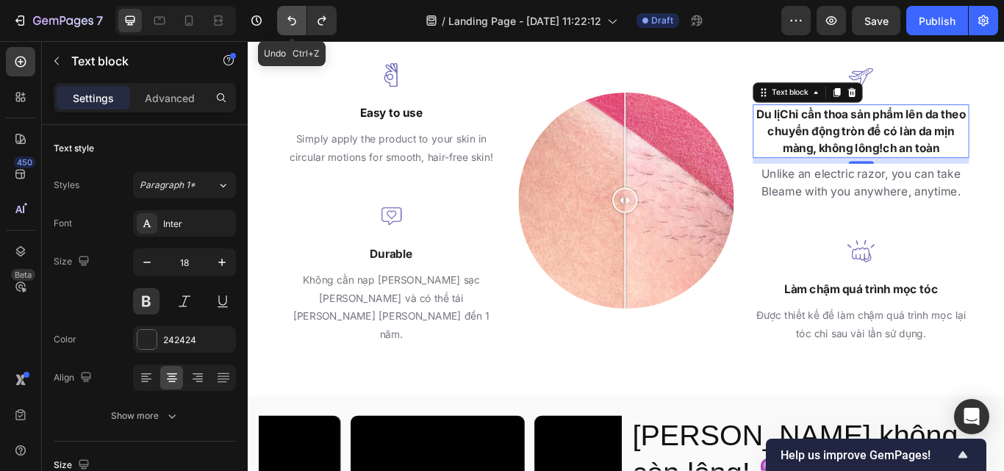
click at [292, 25] on icon "Undo/Redo" at bounding box center [291, 21] width 9 height 10
click at [292, 24] on icon "Undo/Redo" at bounding box center [291, 21] width 9 height 10
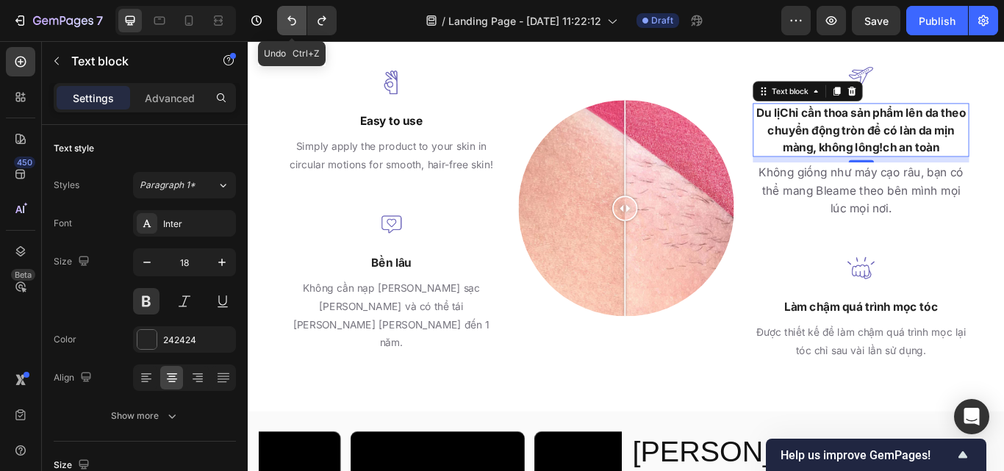
click at [292, 24] on icon "Undo/Redo" at bounding box center [291, 21] width 9 height 10
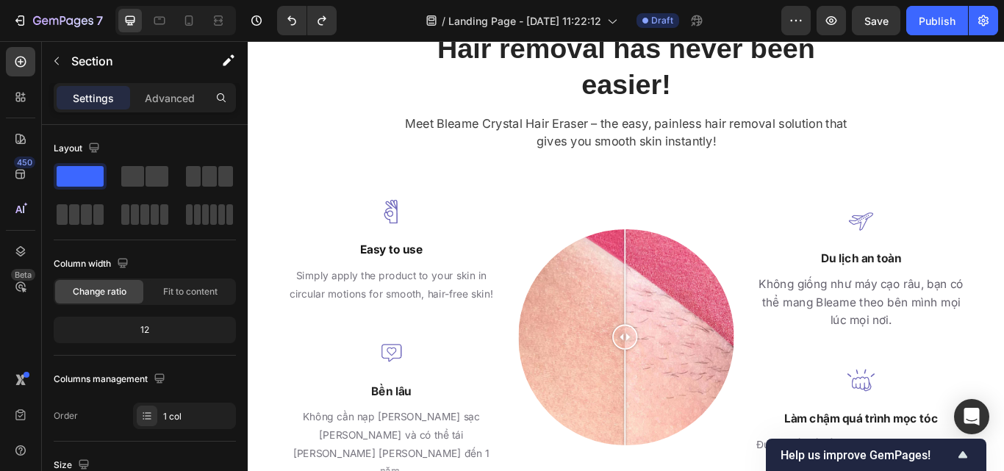
scroll to position [2162, 0]
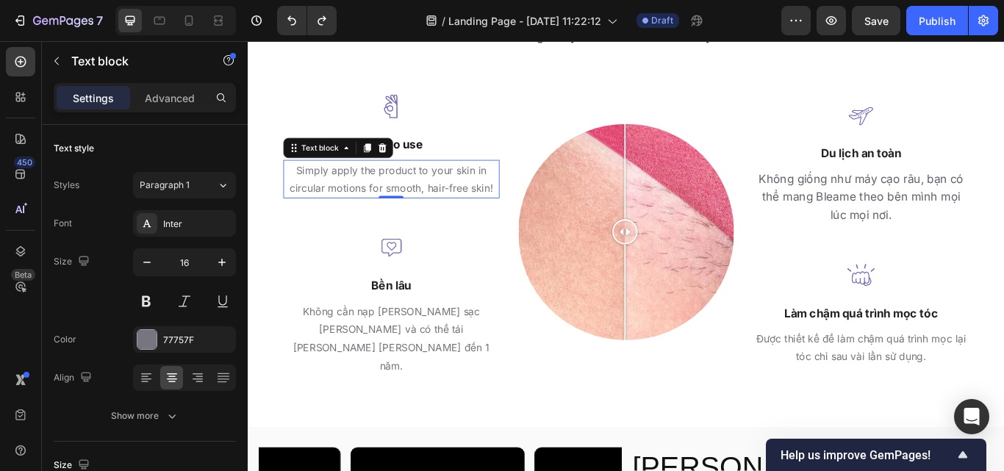
click at [413, 213] on p "Simply apply the product to your skin in circular motions for smooth, hair-free…" at bounding box center [414, 203] width 249 height 43
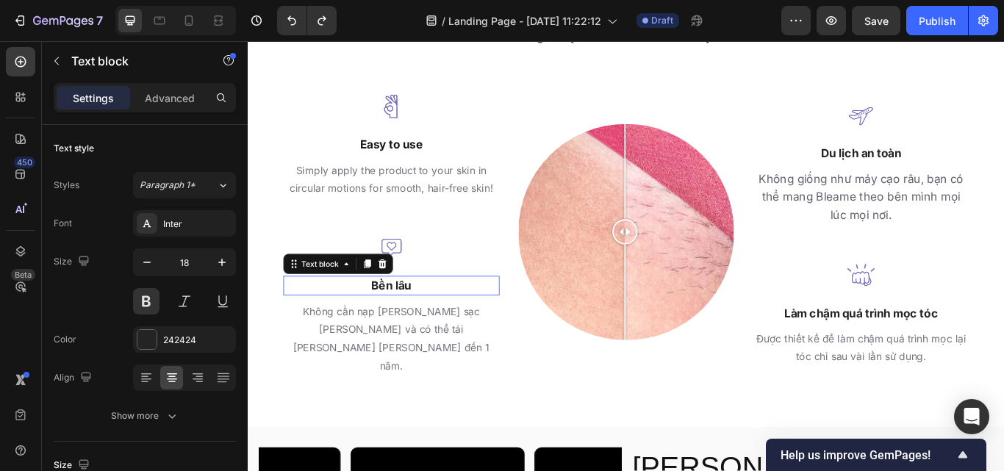
click at [432, 331] on p "Bền lâu" at bounding box center [414, 327] width 249 height 20
click at [491, 337] on p "Bền lâu" at bounding box center [414, 327] width 249 height 20
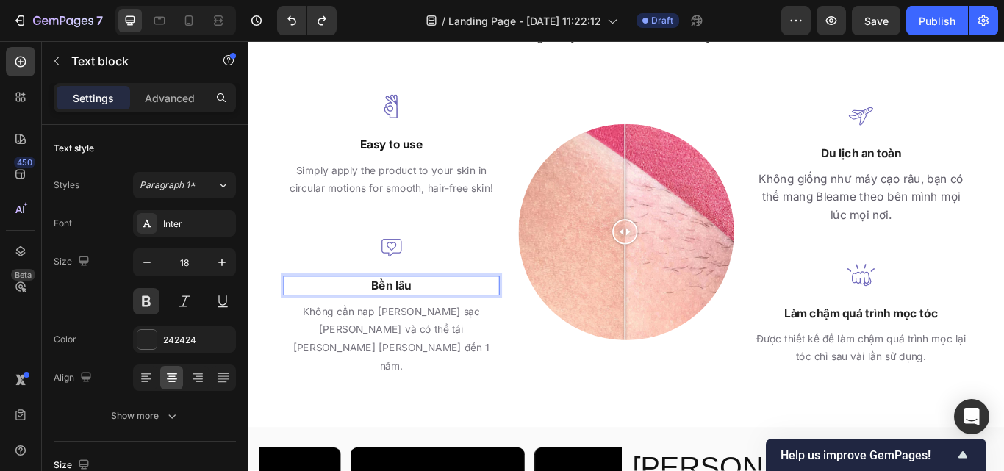
click at [435, 337] on p "Bền lâu" at bounding box center [414, 327] width 249 height 20
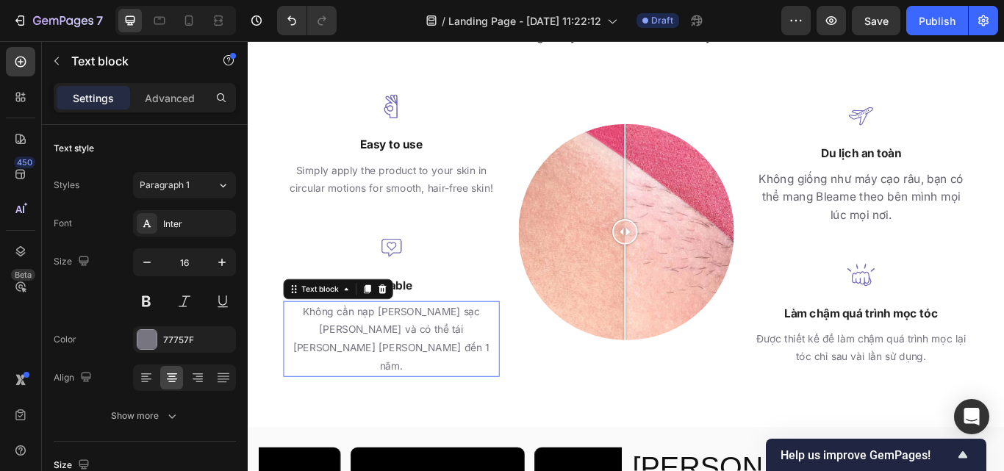
click at [503, 358] on p "Không cần nạp lại hoặc sạc lại và có thể tái sử dụng lên đến [DATE]." at bounding box center [414, 388] width 249 height 85
click at [503, 358] on div "Image Durable Text block Không cần nạp lại hoặc sạc lại và có thể tái sử dụng l…" at bounding box center [415, 346] width 252 height 172
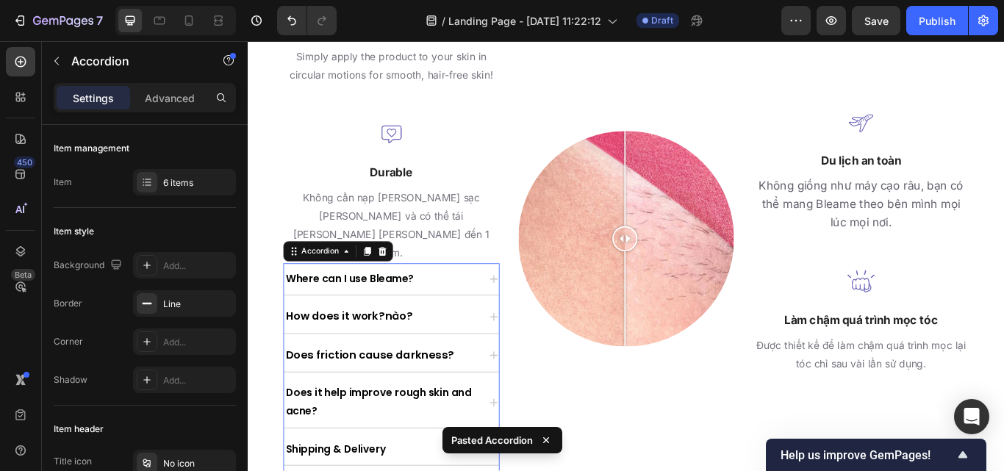
scroll to position [2292, 0]
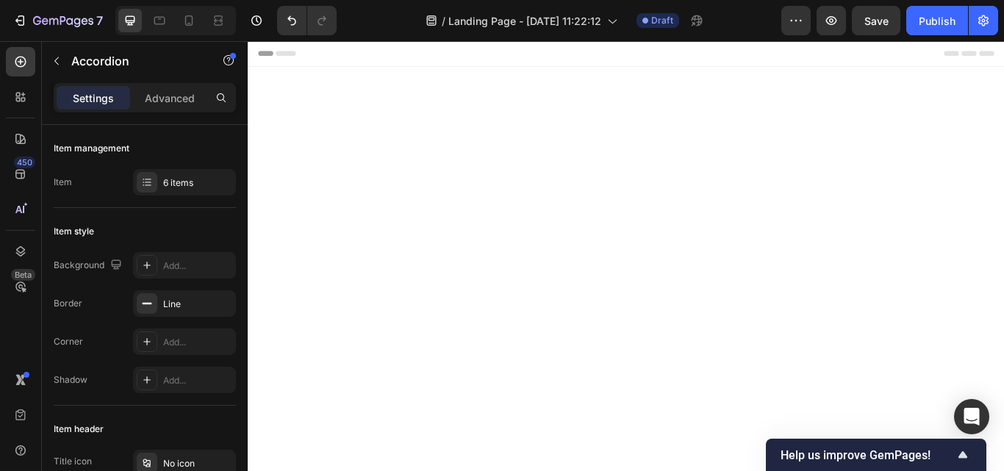
scroll to position [2292, 0]
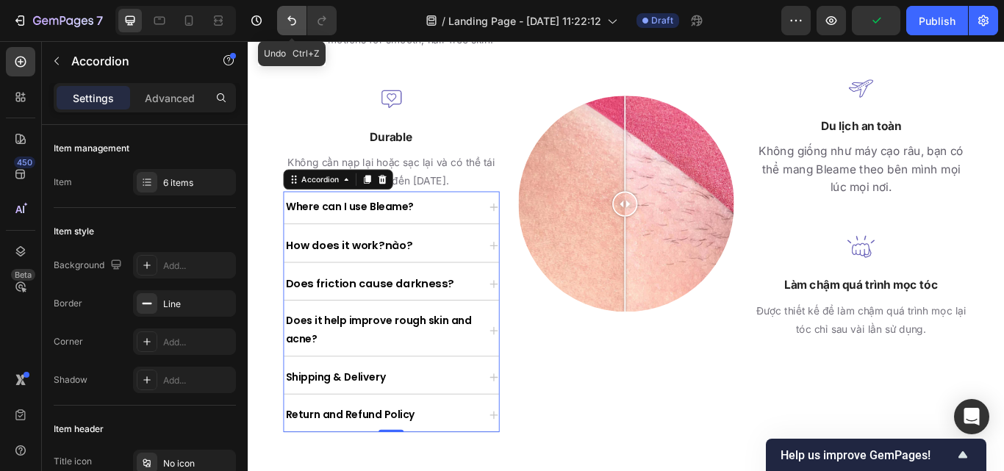
click at [285, 29] on button "Undo/Redo" at bounding box center [291, 20] width 29 height 29
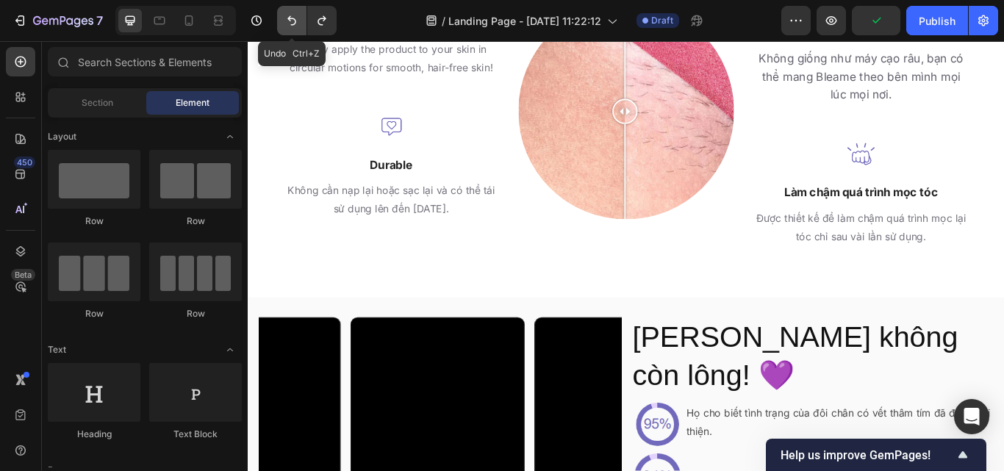
scroll to position [2302, 0]
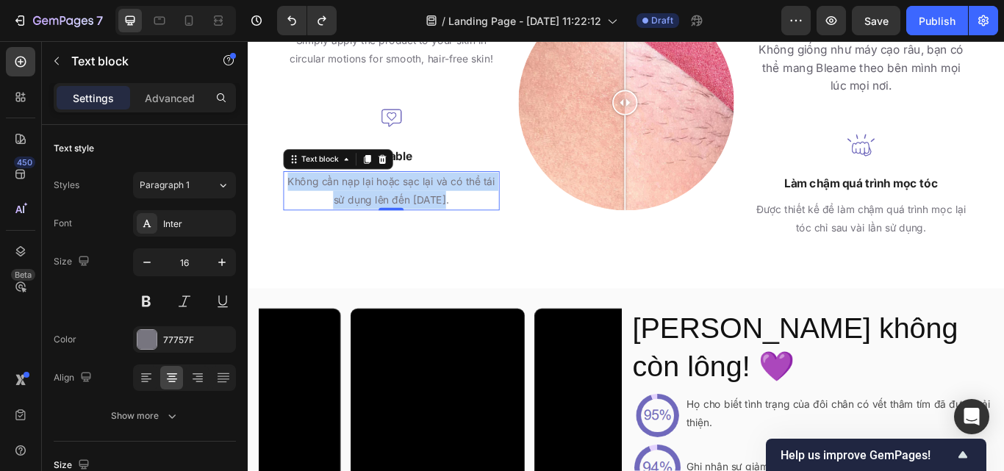
click at [332, 237] on p "Không cần nạp lại hoặc sạc lại và có thể tái sử dụng lên đến [DATE]." at bounding box center [414, 216] width 249 height 43
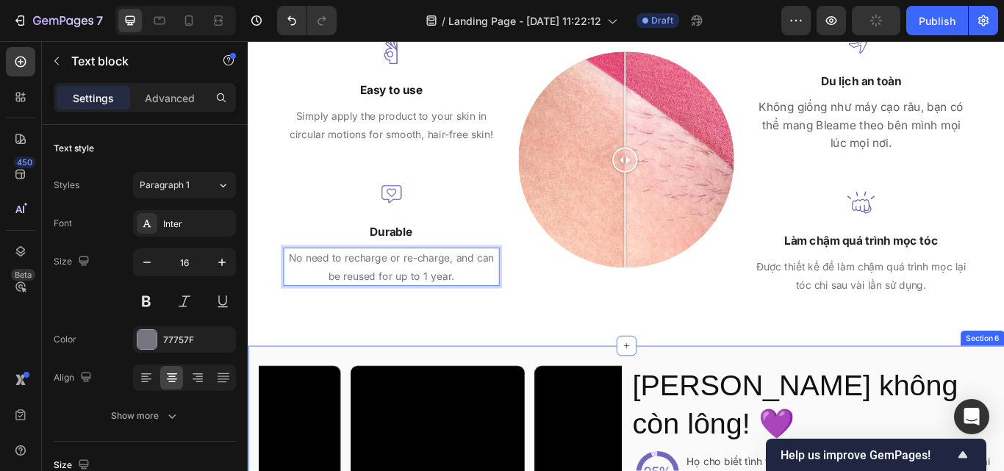
scroll to position [2183, 0]
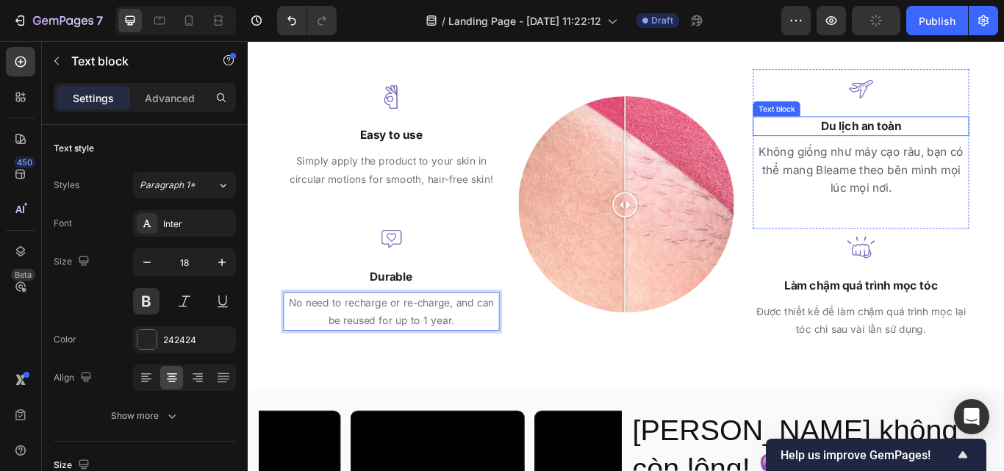
click at [983, 143] on p "Du lịch an toàn" at bounding box center [962, 141] width 249 height 20
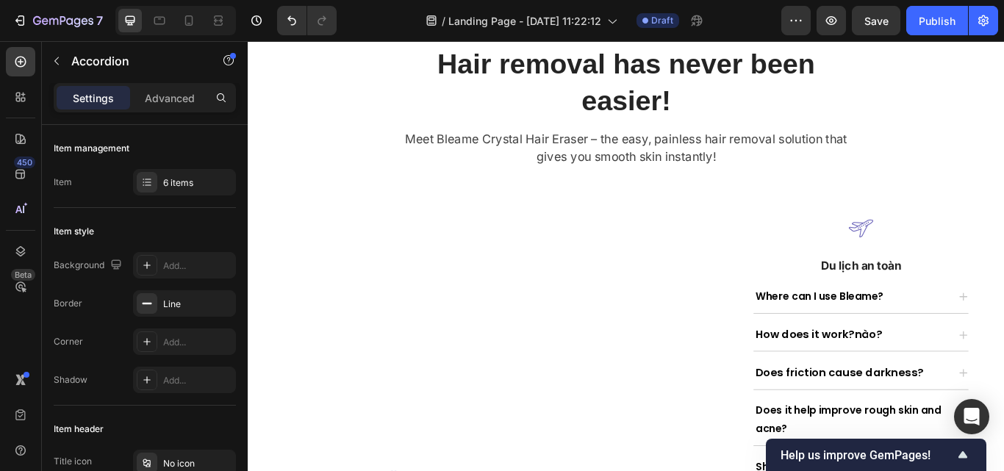
scroll to position [2042, 0]
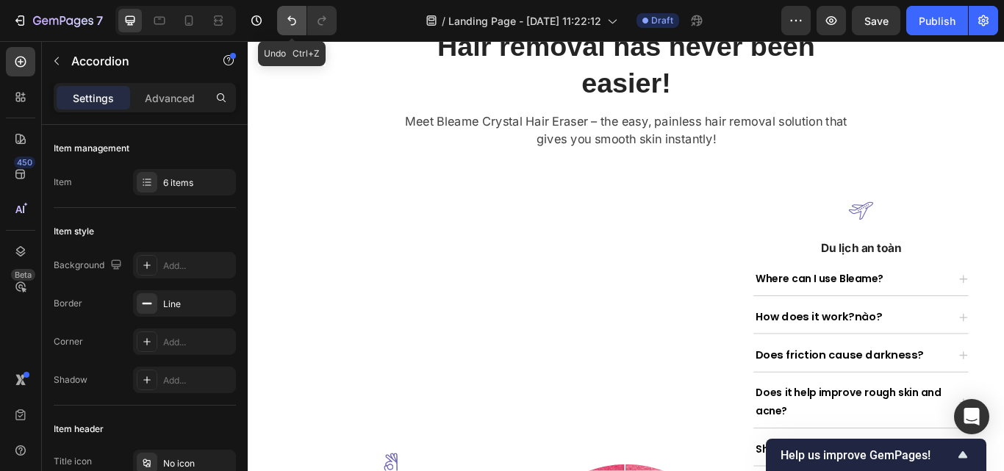
click at [292, 15] on icon "Undo/Redo" at bounding box center [291, 20] width 15 height 15
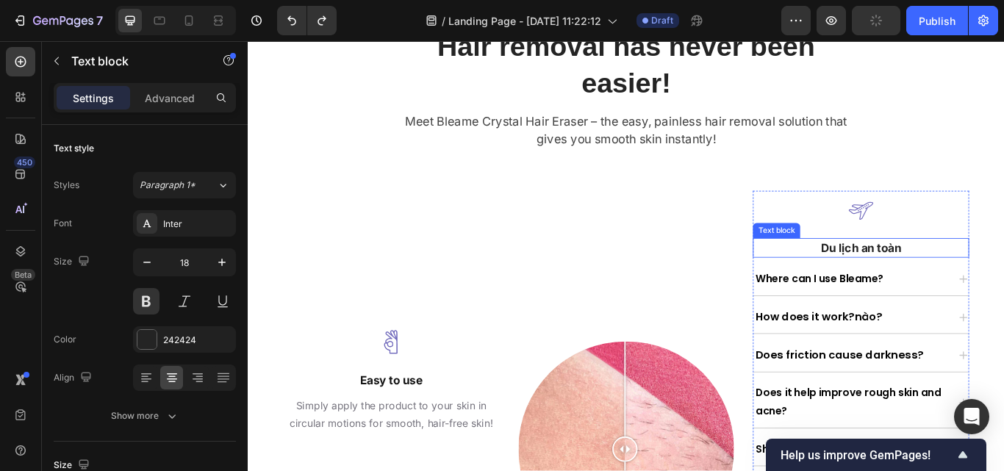
click at [949, 279] on p "Du lịch an toàn" at bounding box center [962, 283] width 249 height 20
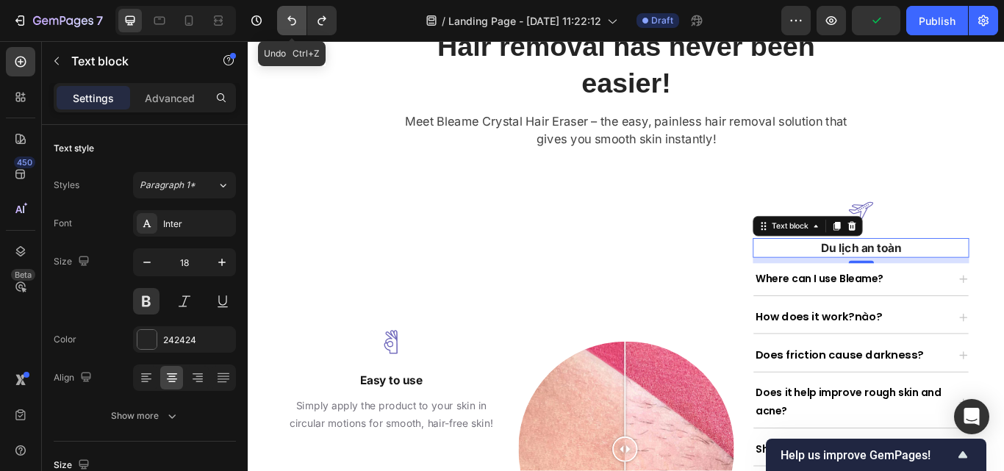
click at [292, 13] on icon "Undo/Redo" at bounding box center [291, 20] width 15 height 15
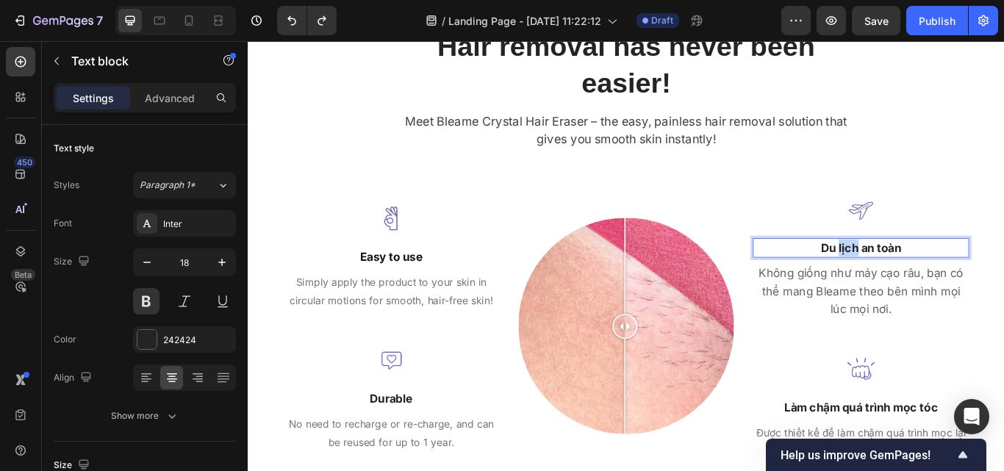
click at [944, 282] on p "Du lịch an toàn" at bounding box center [962, 283] width 249 height 20
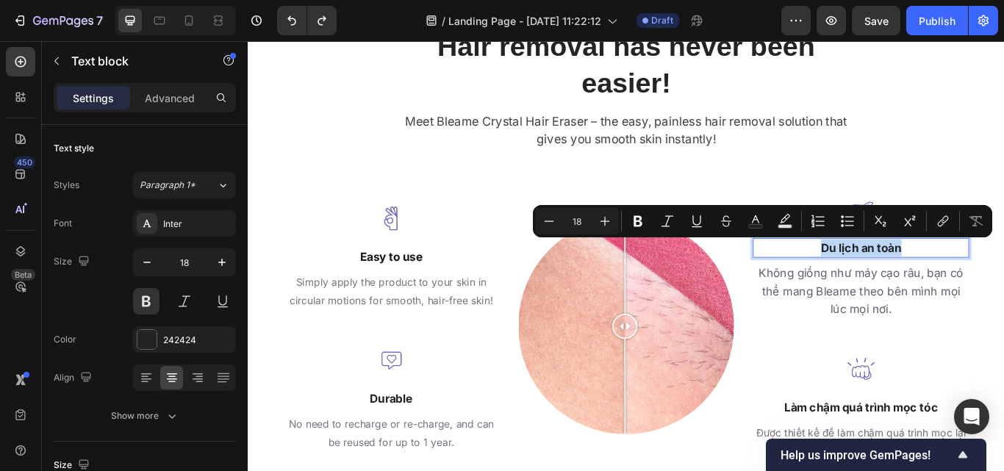
copy p "Du lịch an toàn"
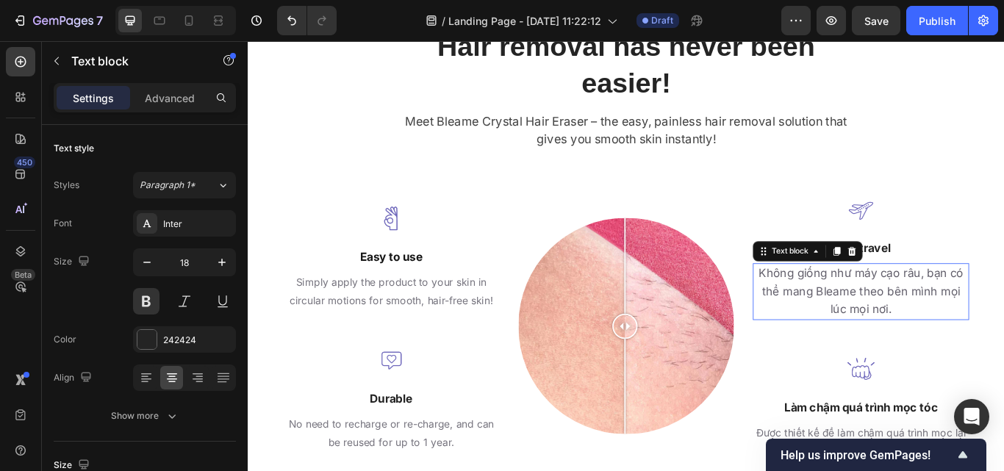
click at [975, 306] on span "Không giống như máy cạo râu, bạn có thể mang Bleame theo bên mình mọi lúc mọi n…" at bounding box center [962, 333] width 239 height 58
click at [994, 326] on span "Không giống như máy cạo râu, bạn có thể mang Bleame theo bên mình mọi lúc mọi n…" at bounding box center [962, 333] width 239 height 58
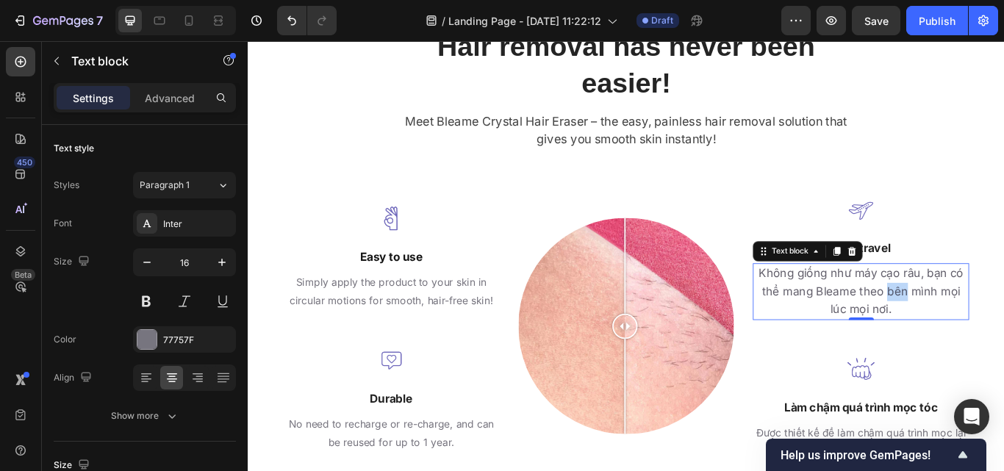
click at [994, 326] on span "Không giống như máy cạo râu, bạn có thể mang Bleame theo bên mình mọi lúc mọi n…" at bounding box center [962, 333] width 239 height 58
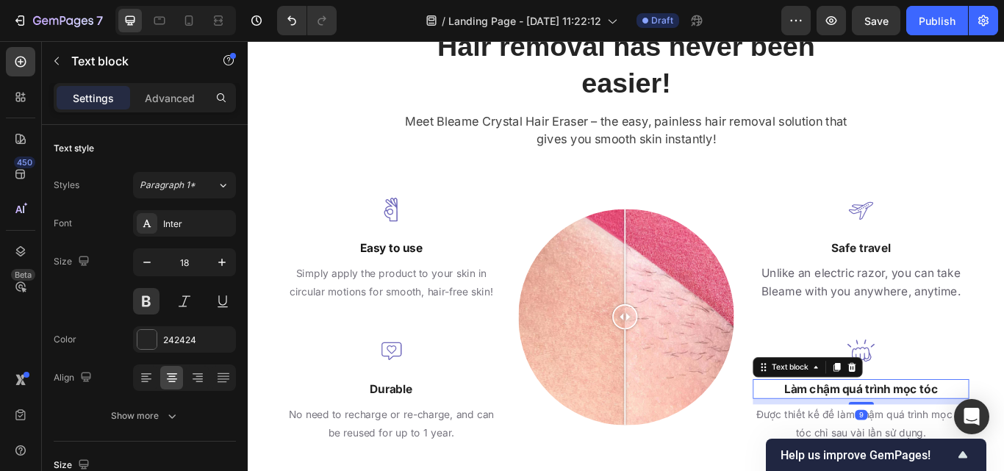
click at [930, 440] on p "Làm chậm quá trình mọc tóc" at bounding box center [962, 447] width 249 height 20
click at [947, 442] on p "Làm chậm quá trình mọc tóc" at bounding box center [962, 447] width 249 height 20
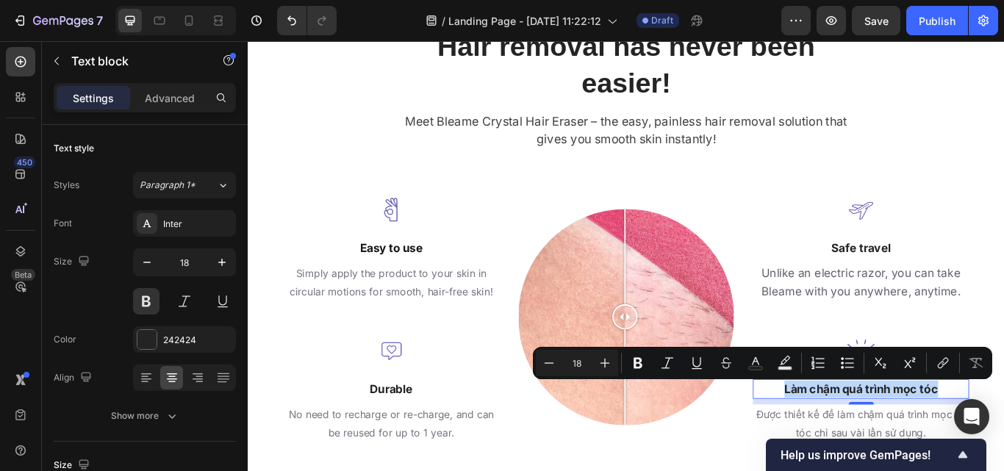
click at [947, 442] on p "Làm chậm quá trình mọc tóc" at bounding box center [962, 447] width 249 height 20
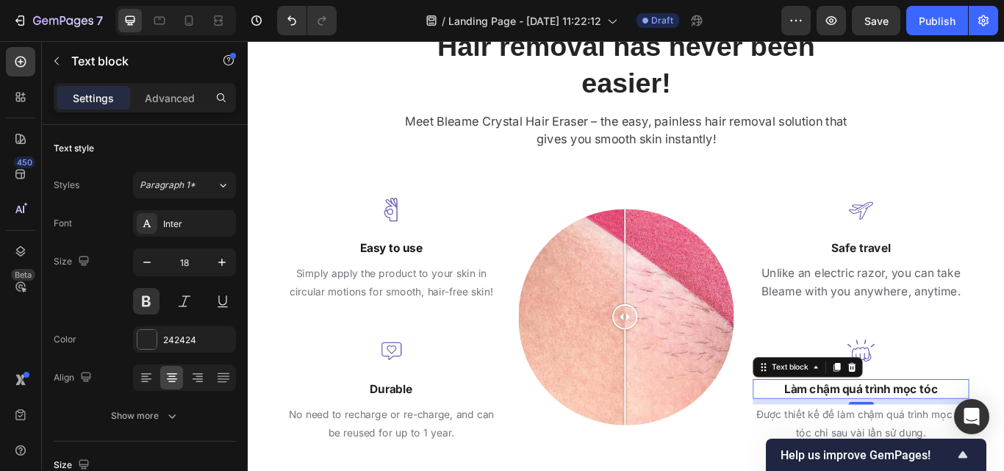
click at [947, 442] on p "Làm chậm quá trình mọc tóc" at bounding box center [962, 447] width 249 height 20
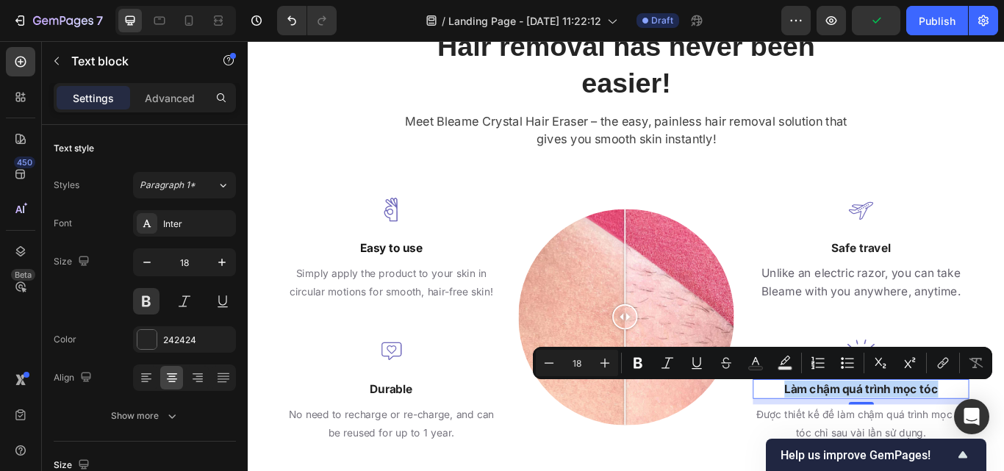
copy p "Làm chậm quá trình mọc tóc"
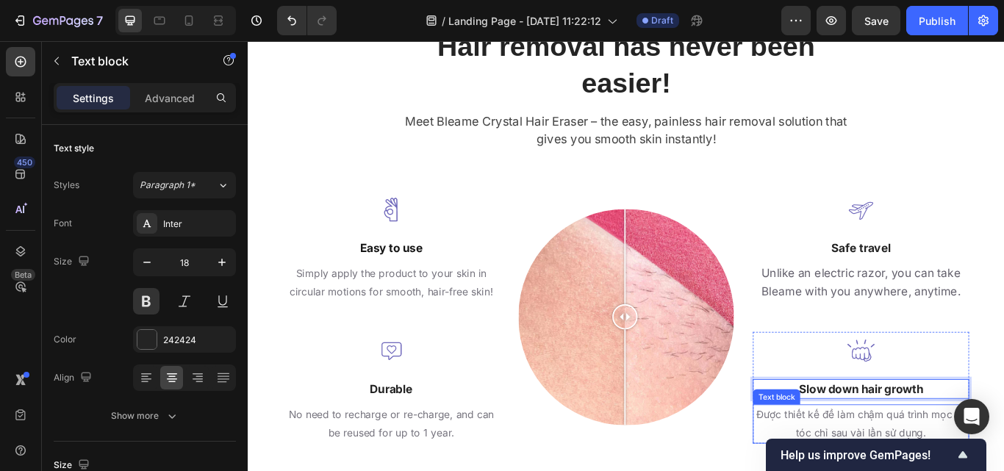
scroll to position [2181, 0]
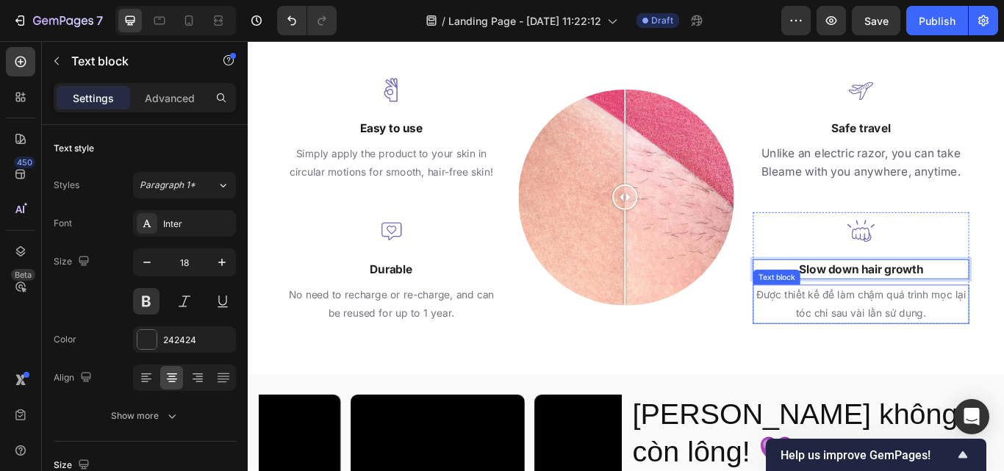
click at [972, 345] on p "Được thiết kế để làm chậm quá trình mọc lại tóc chỉ sau vài lần sử dụng." at bounding box center [962, 348] width 249 height 43
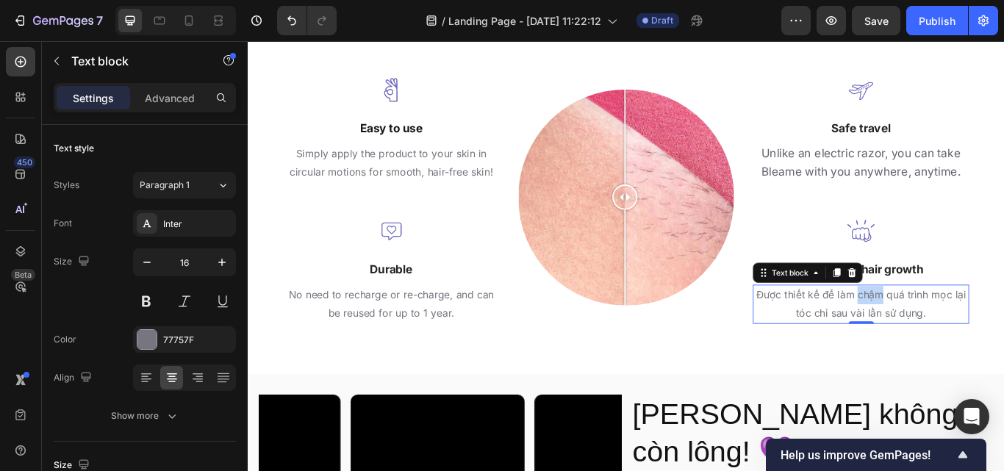
click at [972, 345] on p "Được thiết kế để làm chậm quá trình mọc lại tóc chỉ sau vài lần sử dụng." at bounding box center [962, 348] width 249 height 43
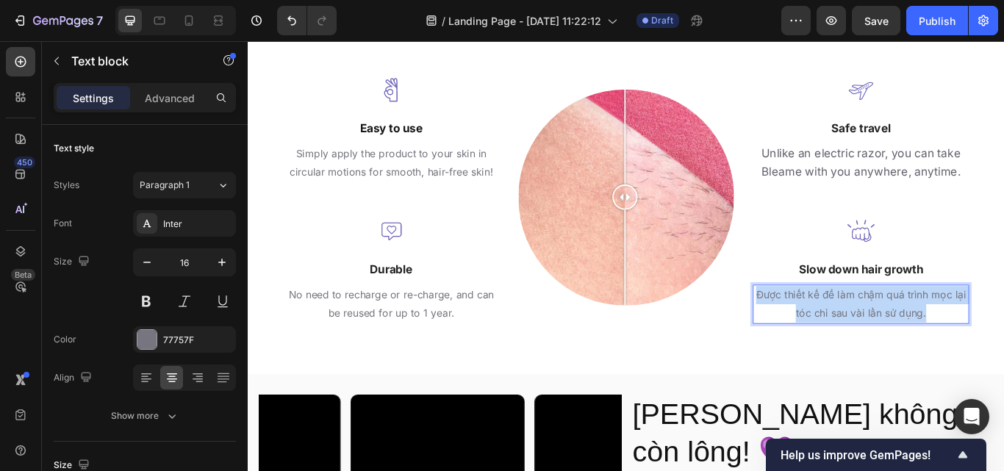
click at [972, 345] on p "Được thiết kế để làm chậm quá trình mọc lại tóc chỉ sau vài lần sử dụng." at bounding box center [962, 348] width 249 height 43
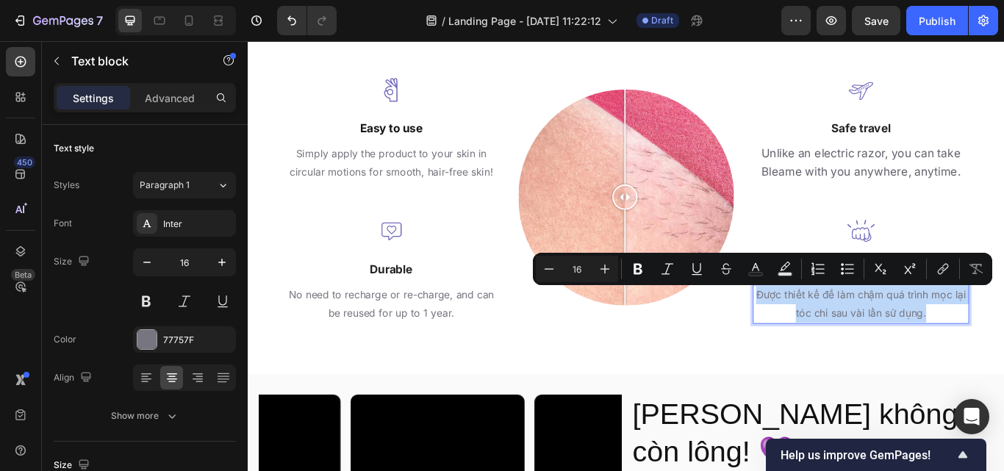
copy p "Được thiết kế để làm chậm quá trình mọc lại tóc chỉ sau vài lần sử dụng."
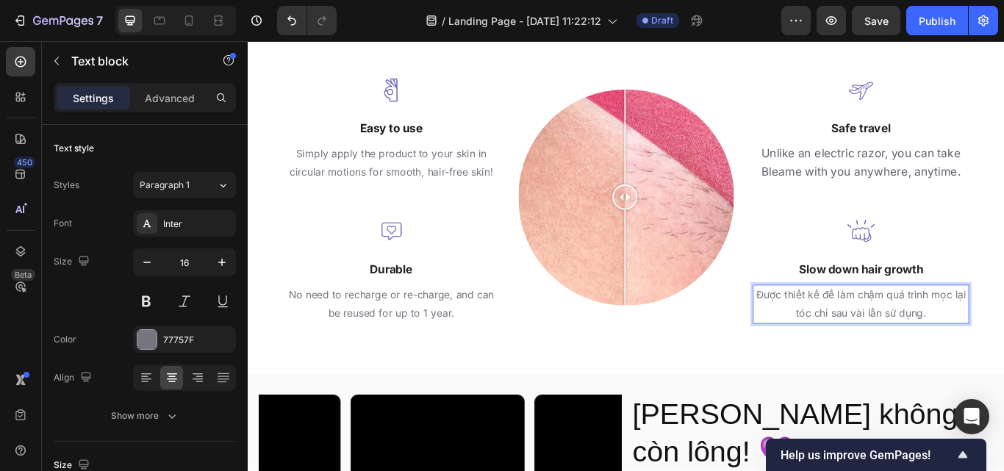
click at [966, 336] on p "Được thiết kế để làm chậm quá trình mọc lại tóc chỉ sau vài lần sử dụng." at bounding box center [962, 348] width 249 height 43
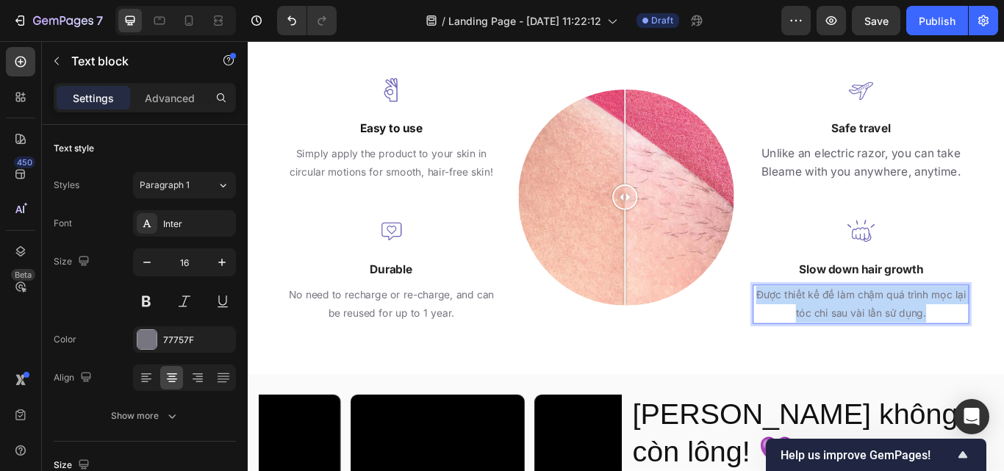
click at [966, 336] on p "Được thiết kế để làm chậm quá trình mọc lại tóc chỉ sau vài lần sử dụng." at bounding box center [962, 348] width 249 height 43
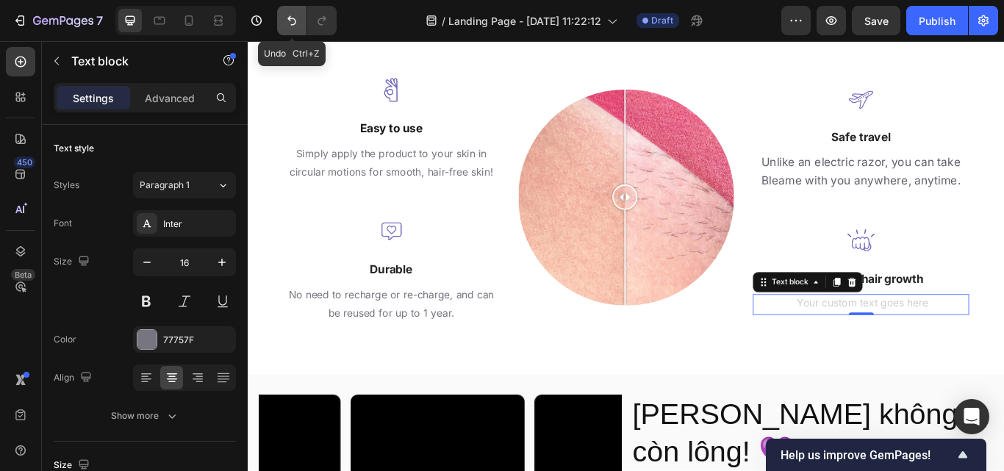
click at [292, 27] on icon "Undo/Redo" at bounding box center [291, 20] width 15 height 15
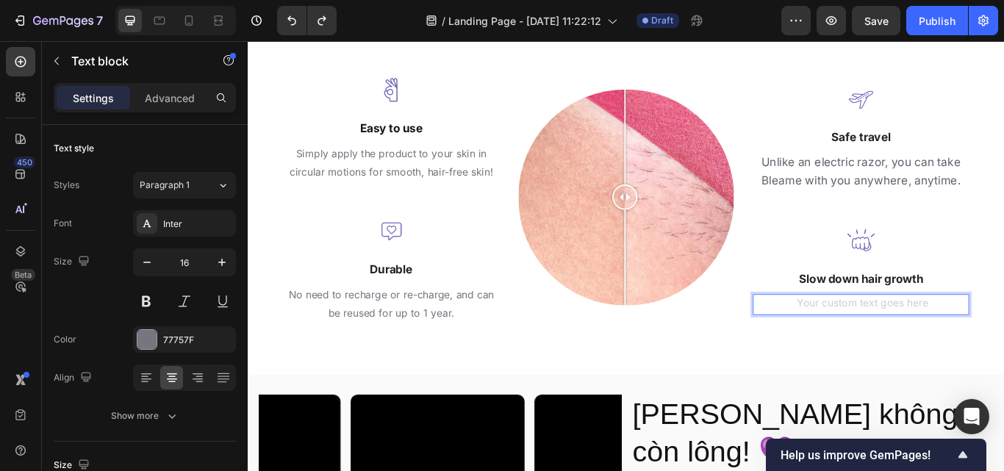
click at [937, 353] on div "Rich Text Editor. Editing area: main" at bounding box center [962, 349] width 252 height 24
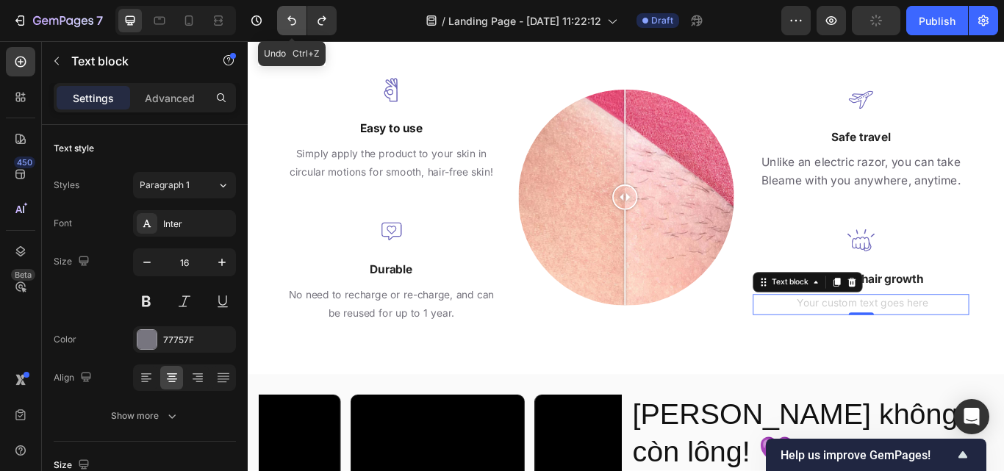
click at [287, 11] on button "Undo/Redo" at bounding box center [291, 20] width 29 height 29
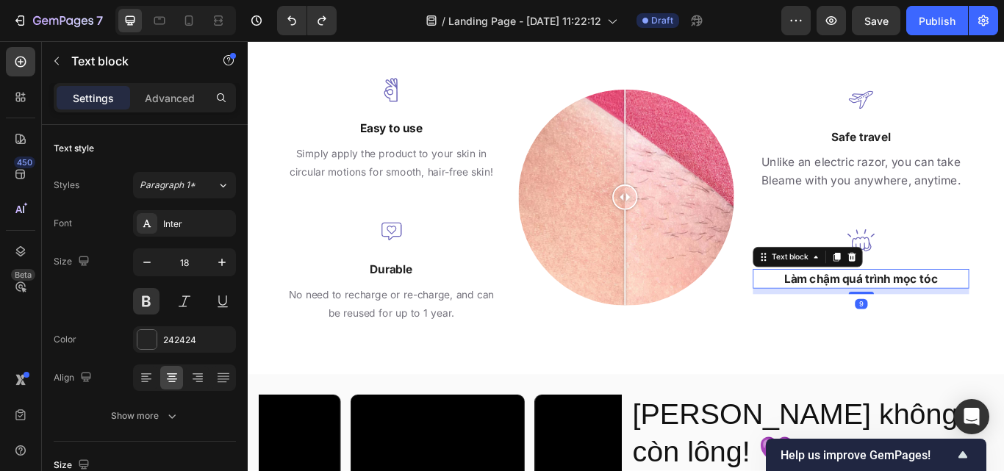
click at [1003, 309] on p "Làm chậm quá trình mọc tóc" at bounding box center [962, 319] width 249 height 20
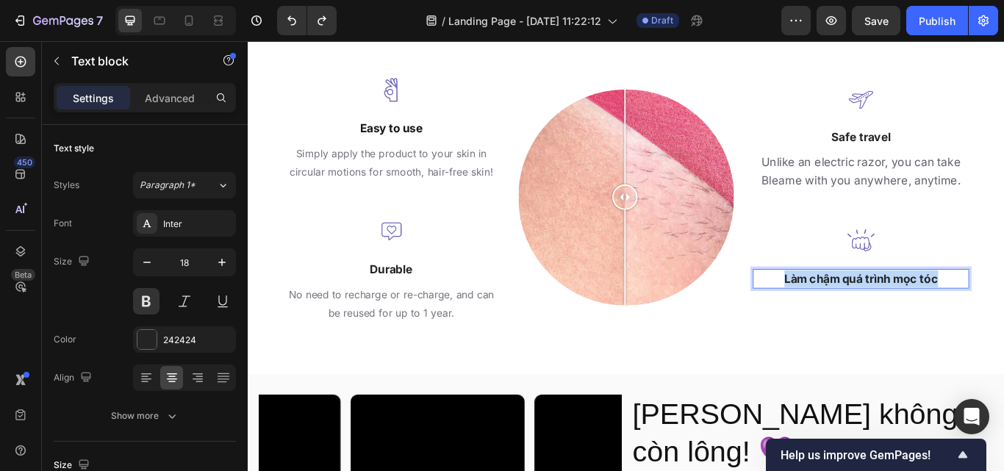
click at [1003, 309] on p "Làm chậm quá trình mọc tóc" at bounding box center [962, 319] width 249 height 20
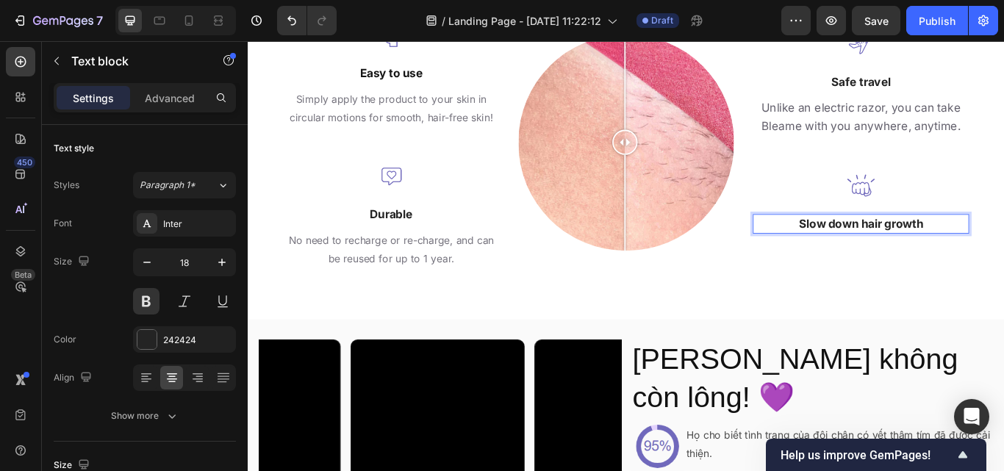
scroll to position [2246, 0]
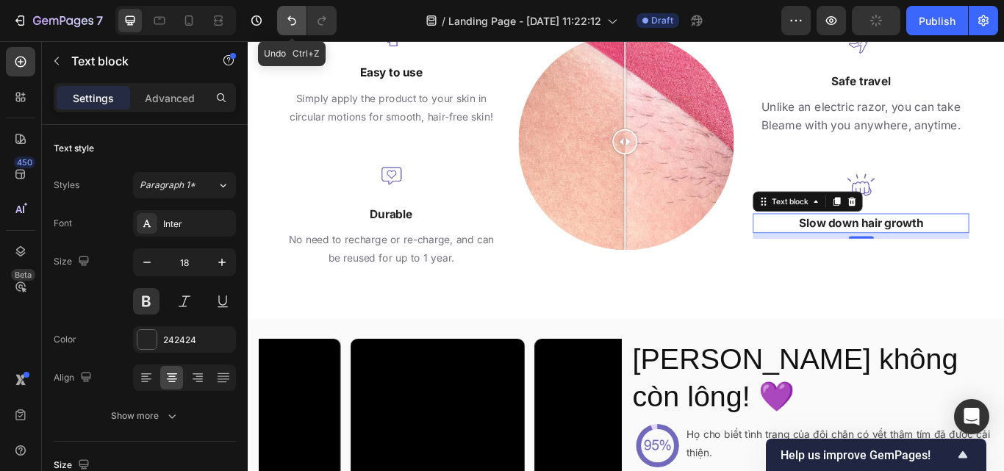
click at [290, 28] on button "Undo/Redo" at bounding box center [291, 20] width 29 height 29
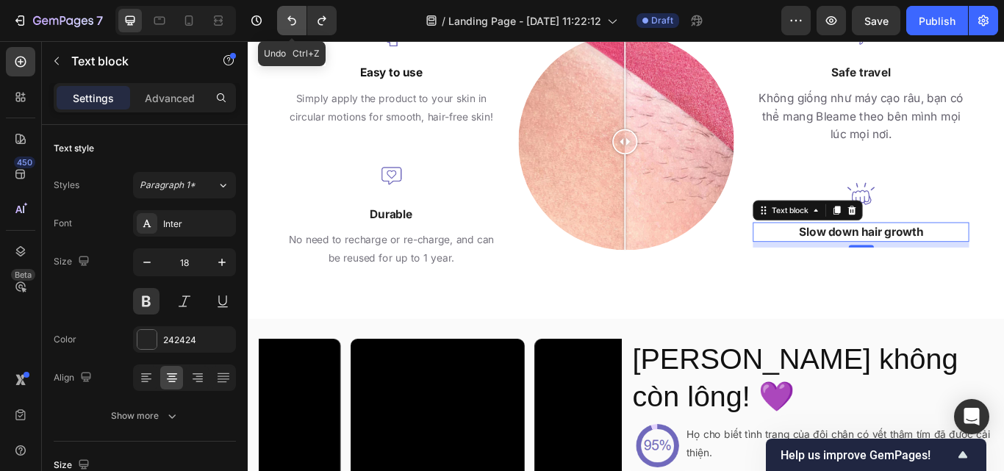
click at [290, 28] on button "Undo/Redo" at bounding box center [291, 20] width 29 height 29
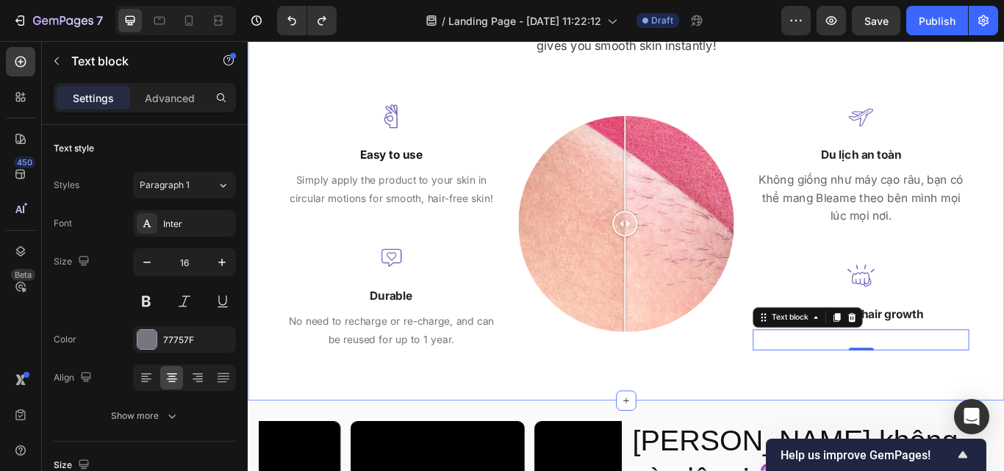
scroll to position [2133, 0]
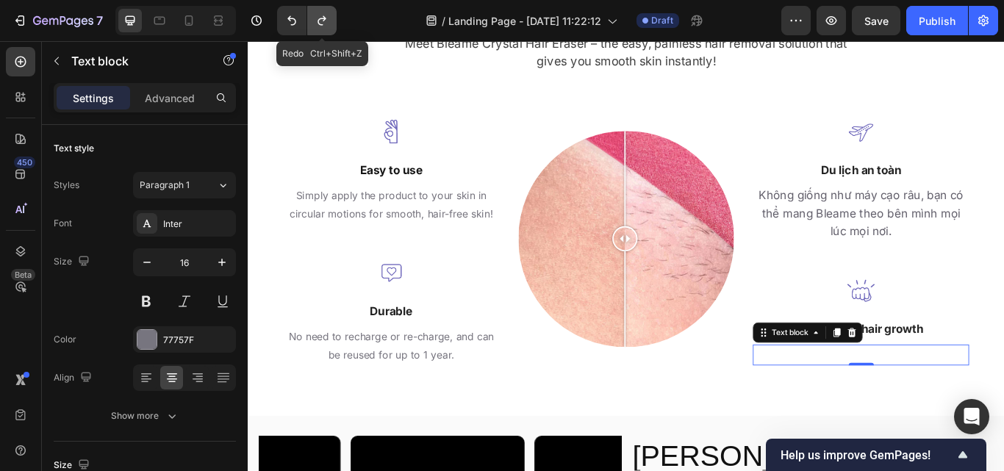
click at [318, 22] on icon "Undo/Redo" at bounding box center [321, 21] width 8 height 10
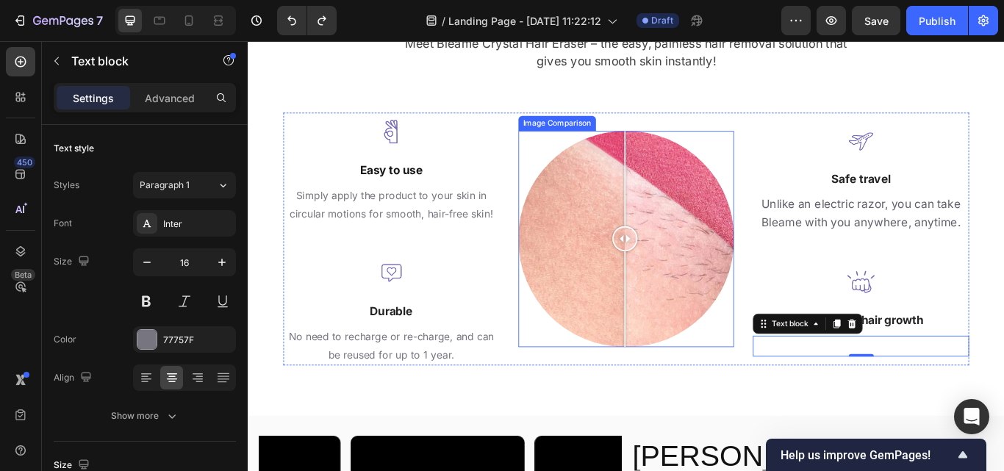
scroll to position [2226, 0]
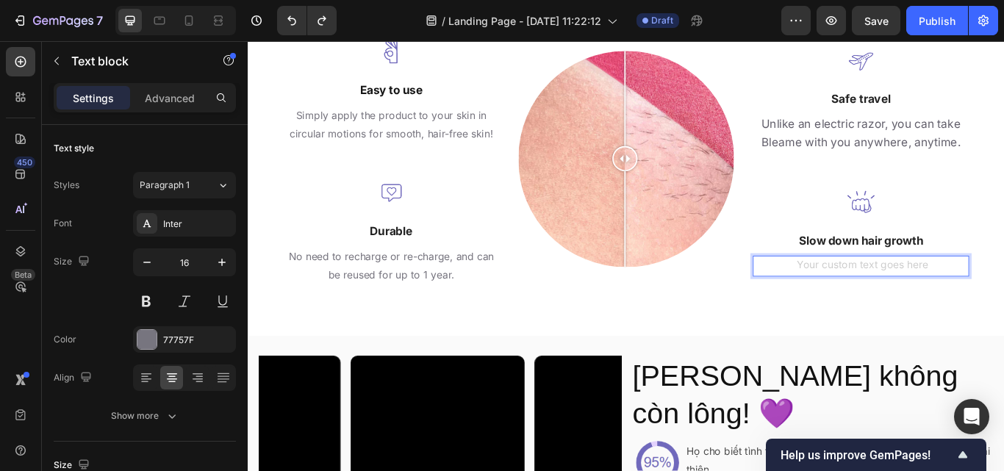
click at [850, 300] on div "Rich Text Editor. Editing area: main" at bounding box center [962, 304] width 252 height 24
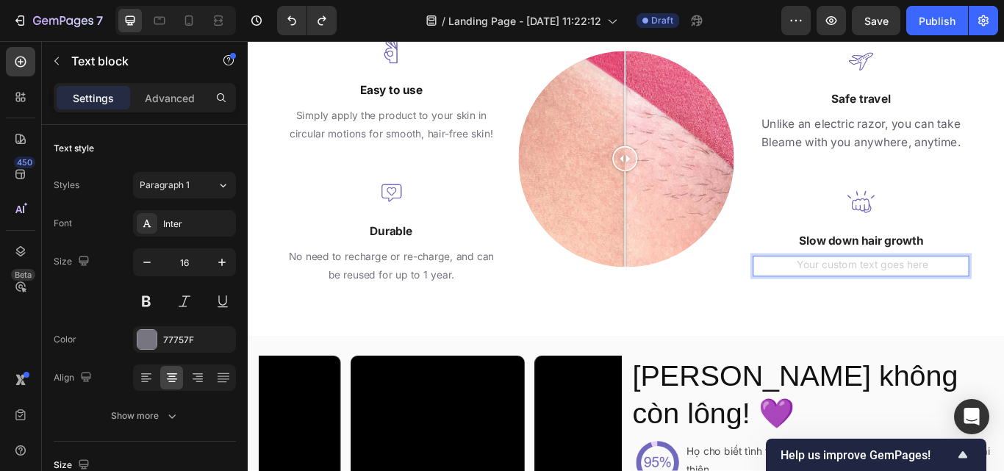
click at [850, 300] on div "Rich Text Editor. Editing area: main" at bounding box center [962, 304] width 252 height 24
click at [898, 296] on div "Rich Text Editor. Editing area: main" at bounding box center [962, 304] width 252 height 24
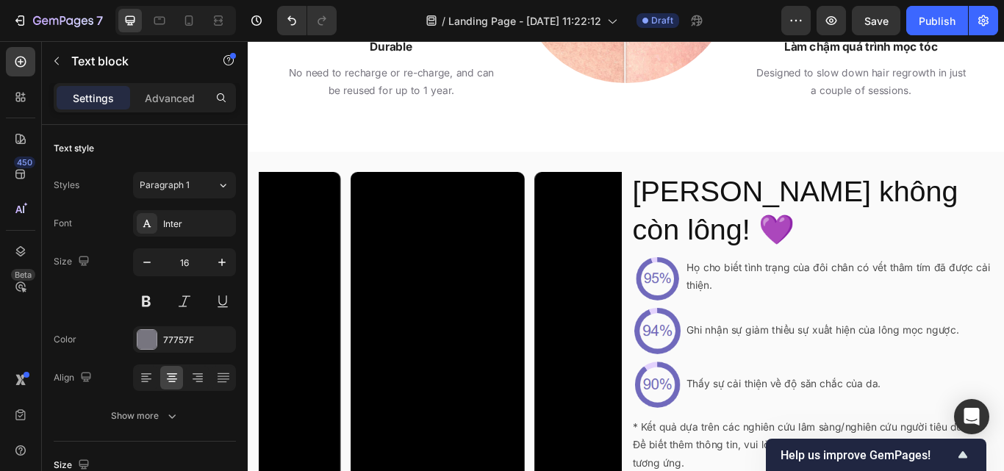
scroll to position [2440, 0]
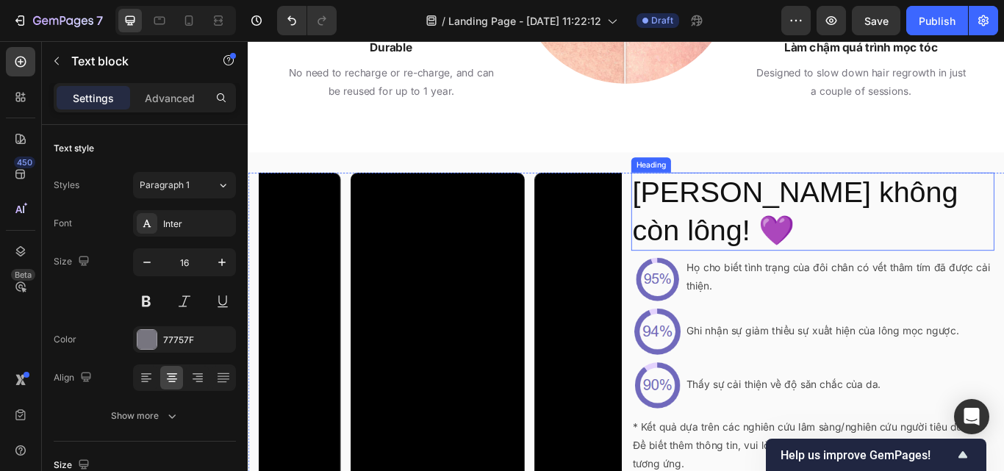
click at [750, 240] on h2 "[PERSON_NAME] không còn lông! 💜" at bounding box center [905, 240] width 423 height 91
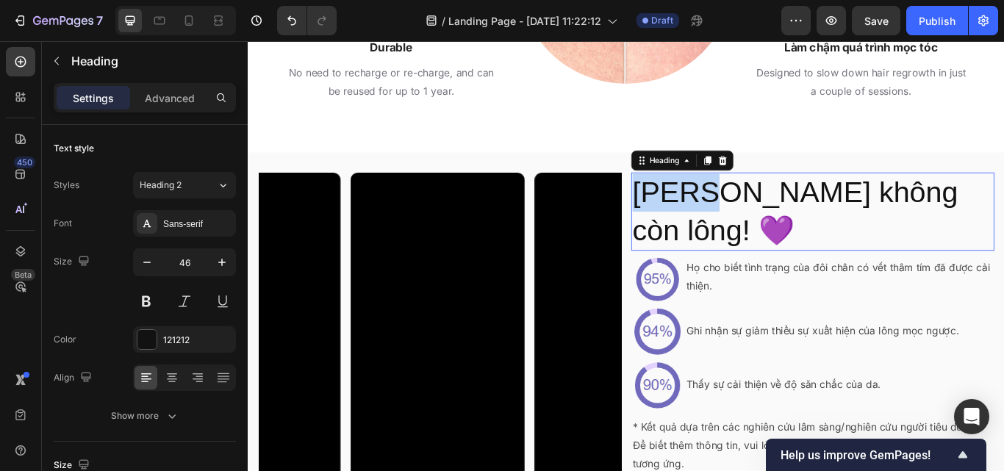
click at [750, 240] on h2 "[PERSON_NAME] không còn lông! 💜" at bounding box center [905, 240] width 423 height 91
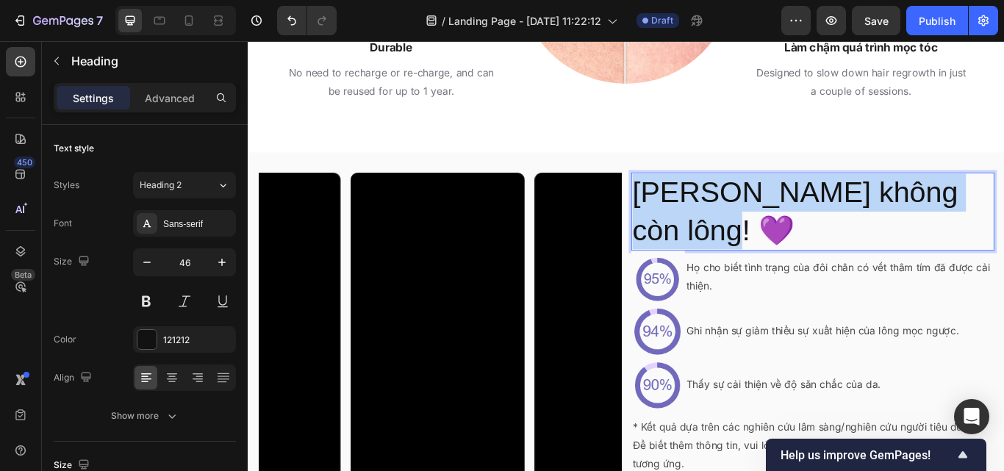
click at [750, 240] on p "[PERSON_NAME] không còn lông! 💜" at bounding box center [906, 240] width 420 height 88
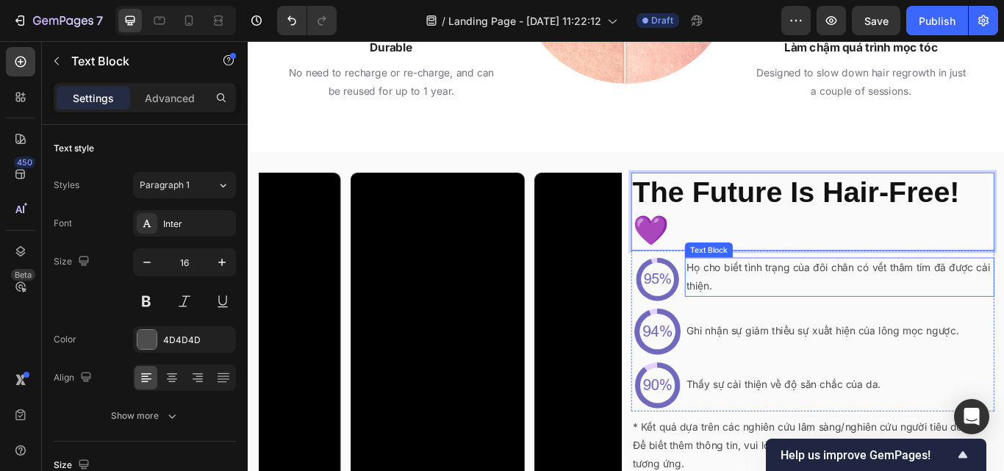
click at [784, 322] on p "Họ cho biết tình trạng của đôi chân có vết thâm tím đã được cải thiện." at bounding box center [937, 316] width 358 height 43
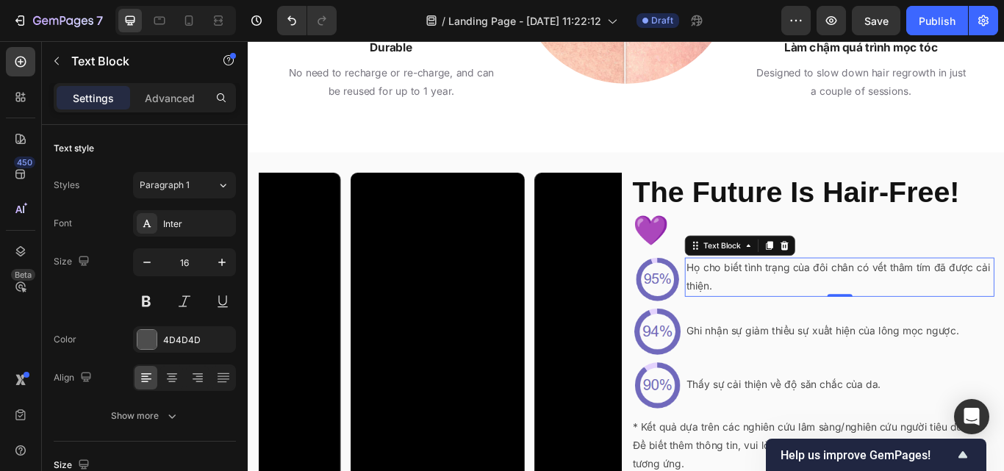
click at [784, 322] on p "Họ cho biết tình trạng của đôi chân có vết thâm tím đã được cải thiện." at bounding box center [937, 316] width 358 height 43
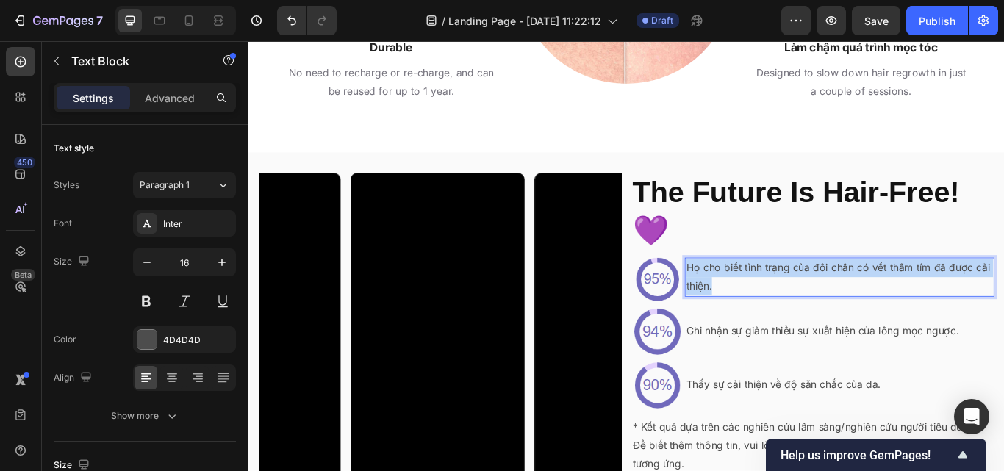
click at [784, 322] on p "Họ cho biết tình trạng của đôi chân có vết thâm tím đã được cải thiện." at bounding box center [937, 316] width 358 height 43
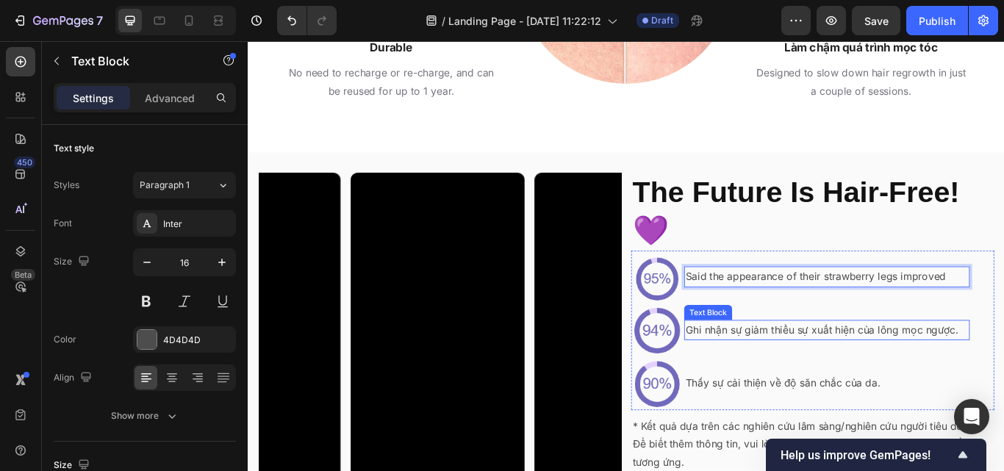
click at [827, 379] on p "Ghi nhận sự giảm thiểu sự xuất hiện của lông mọc ngược." at bounding box center [923, 378] width 330 height 21
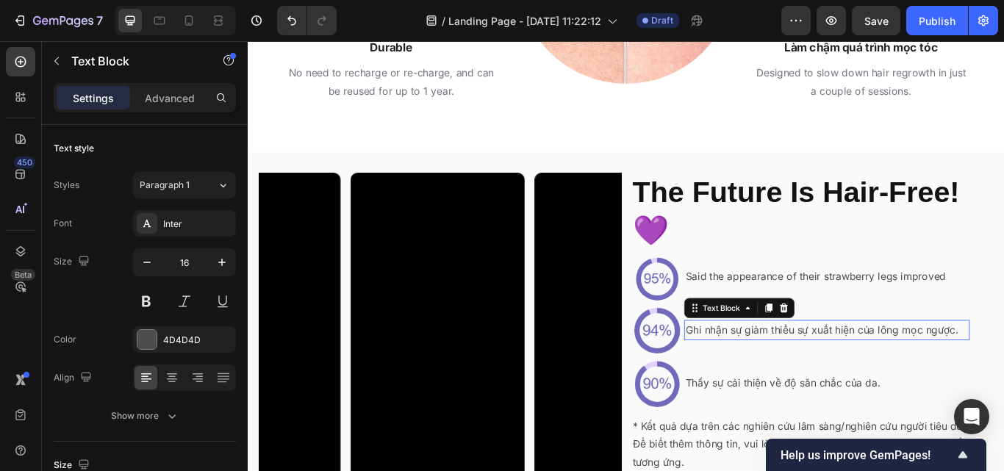
click at [827, 379] on p "Ghi nhận sự giảm thiểu sự xuất hiện của lông mọc ngược." at bounding box center [923, 378] width 330 height 21
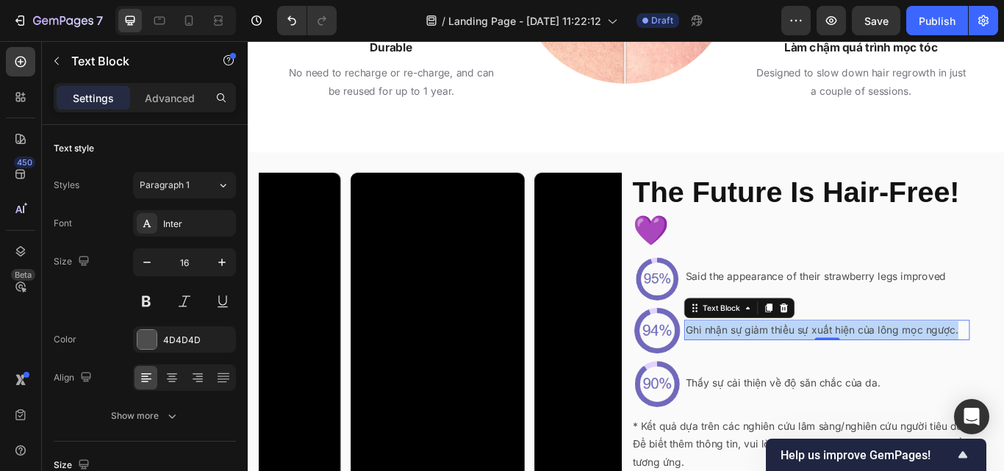
click at [827, 379] on p "Ghi nhận sự giảm thiểu sự xuất hiện của lông mọc ngược." at bounding box center [923, 378] width 330 height 21
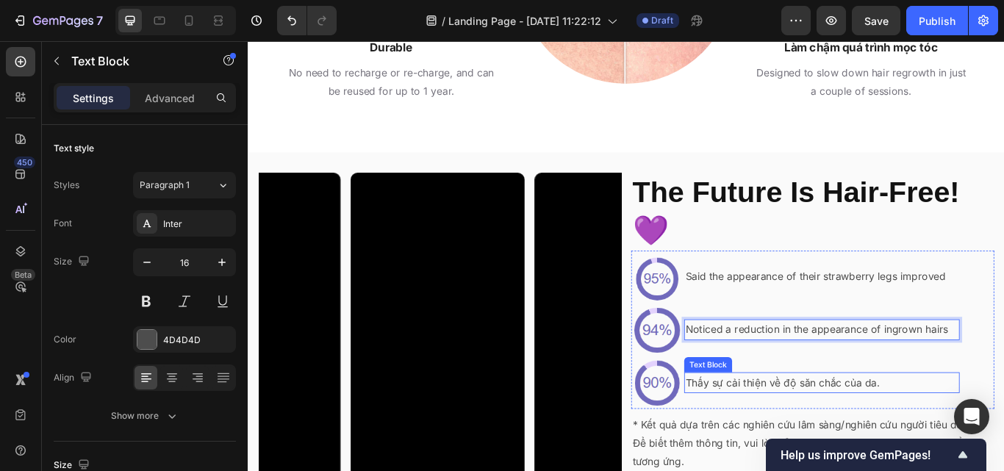
click at [917, 447] on p "Thấy sự cải thiện về độ săn chắc của da." at bounding box center [917, 439] width 318 height 21
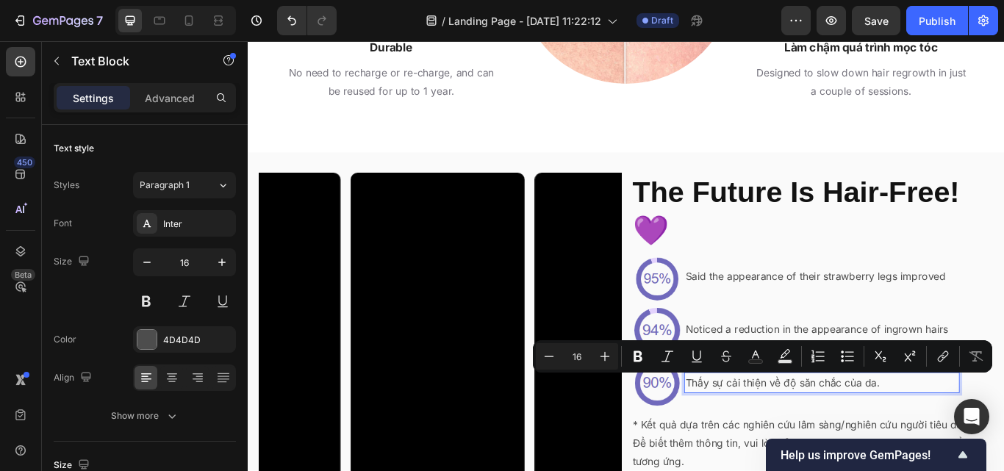
click at [891, 439] on p "Thấy sự cải thiện về độ săn chắc của da." at bounding box center [917, 439] width 318 height 21
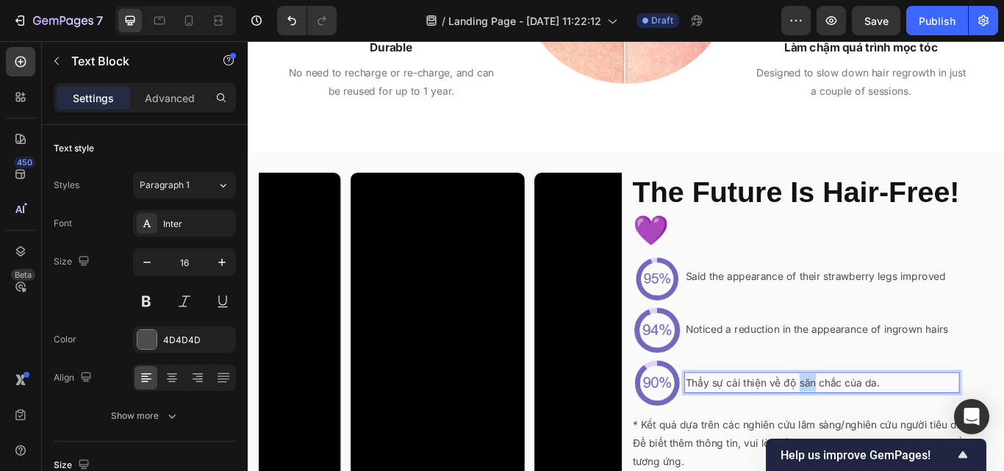
click at [891, 439] on p "Thấy sự cải thiện về độ săn chắc của da." at bounding box center [917, 439] width 318 height 21
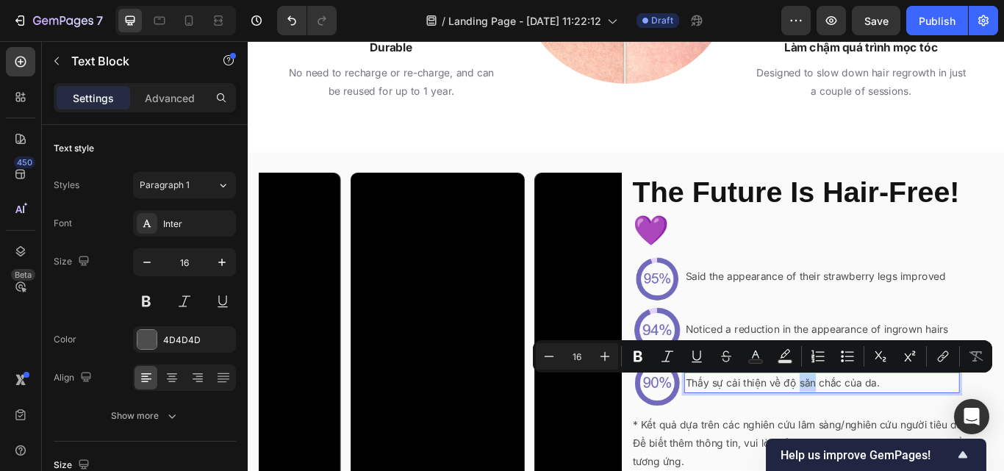
click at [891, 439] on p "Thấy sự cải thiện về độ săn chắc của da." at bounding box center [917, 439] width 318 height 21
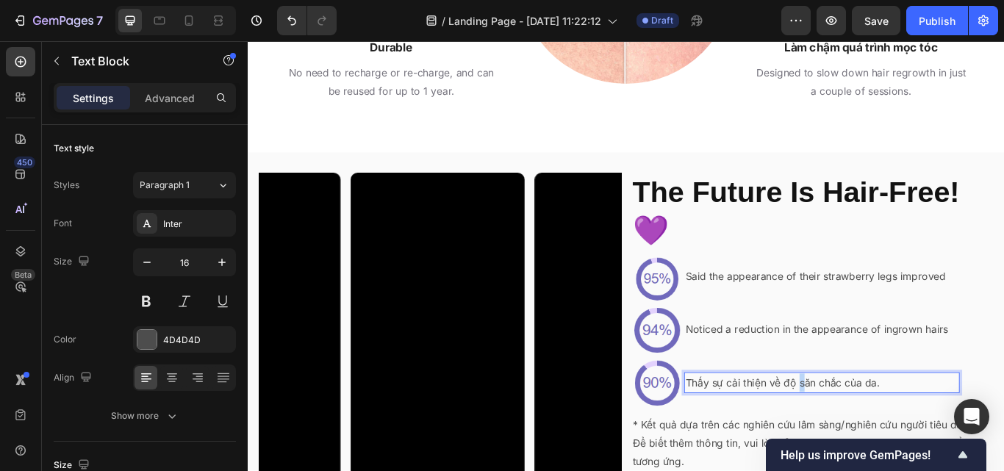
click at [891, 439] on p "Thấy sự cải thiện về độ săn chắc của da." at bounding box center [917, 439] width 318 height 21
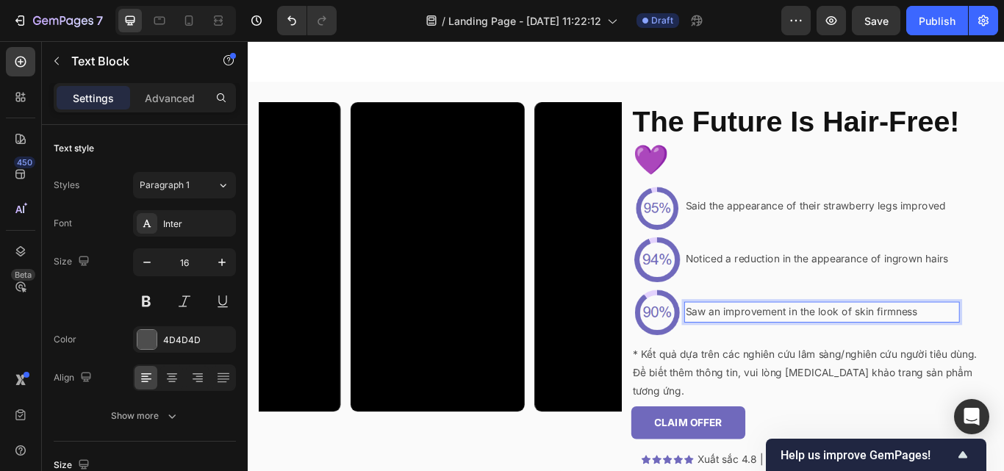
scroll to position [2523, 0]
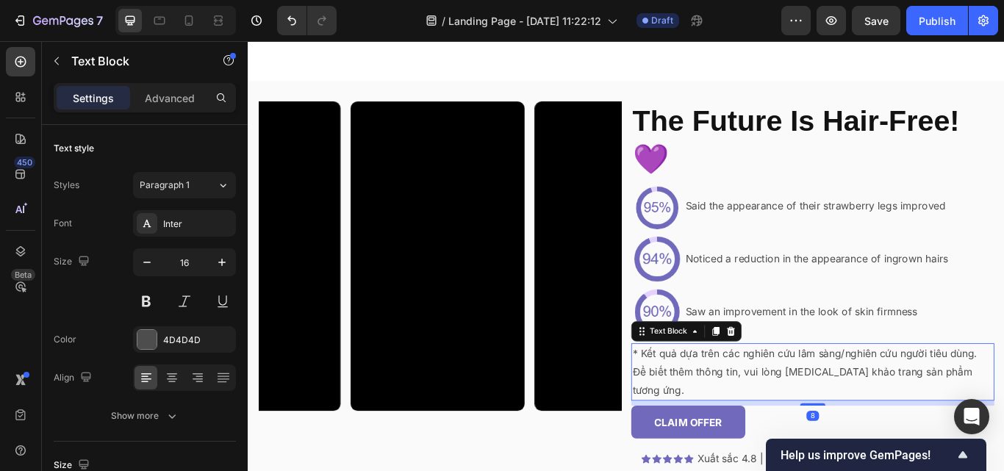
click at [874, 416] on p "* Kết quả dựa trên các nghiên cứu lâm sàng/nghiên cứu người tiêu dùng. Để biết …" at bounding box center [906, 426] width 420 height 63
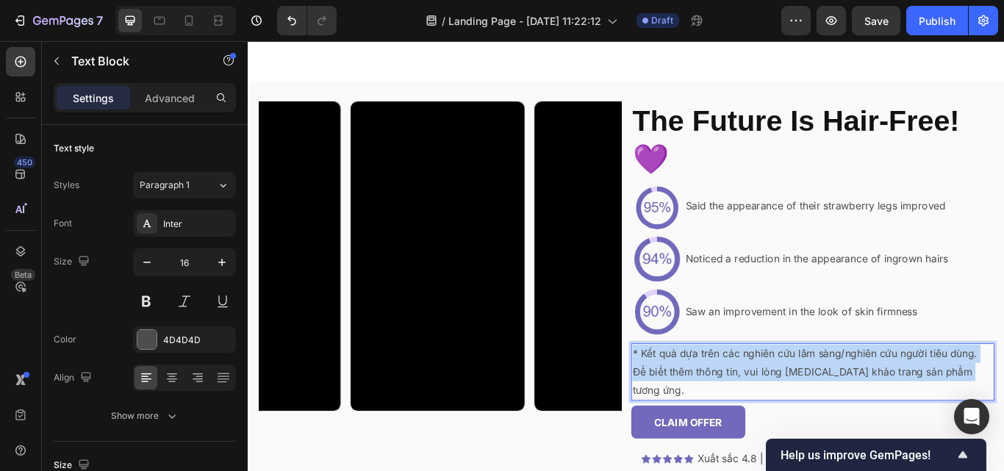
click at [874, 416] on p "* Kết quả dựa trên các nghiên cứu lâm sàng/nghiên cứu người tiêu dùng. Để biết …" at bounding box center [906, 426] width 420 height 63
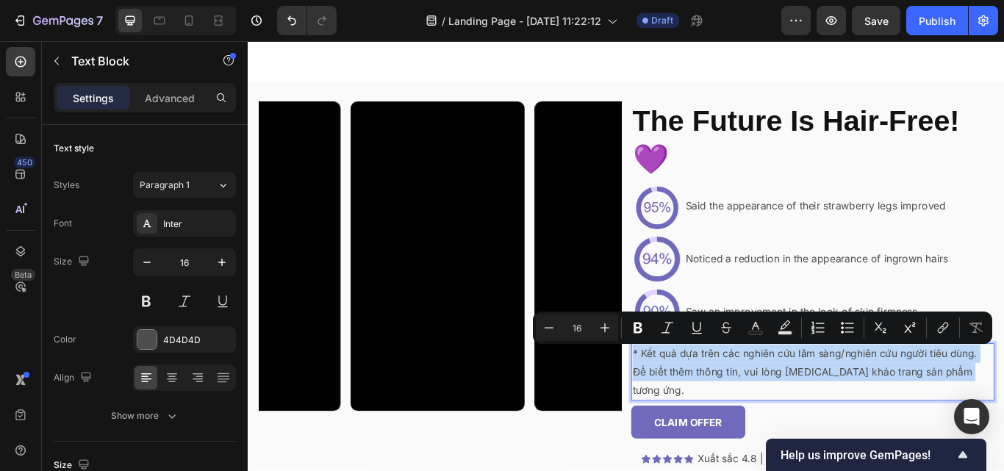
click at [905, 420] on p "* Kết quả dựa trên các nghiên cứu lâm sàng/nghiên cứu người tiêu dùng. Để biết …" at bounding box center [906, 426] width 420 height 63
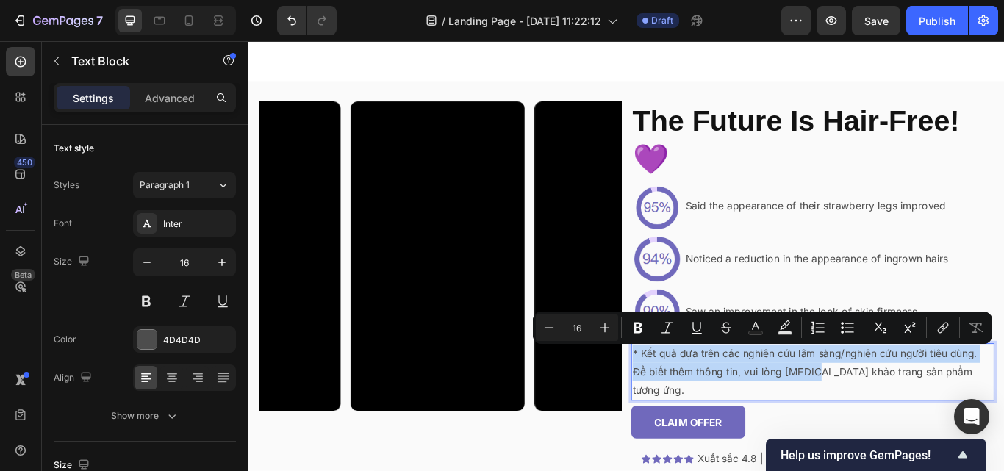
click at [905, 420] on p "* Kết quả dựa trên các nghiên cứu lâm sàng/nghiên cứu người tiêu dùng. Để biết …" at bounding box center [906, 426] width 420 height 63
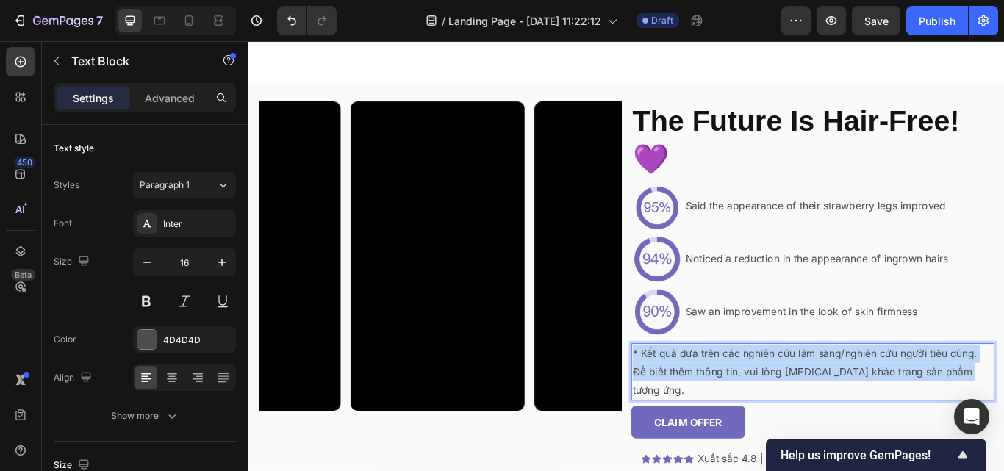
click at [905, 420] on p "* Kết quả dựa trên các nghiên cứu lâm sàng/nghiên cứu người tiêu dùng. Để biết …" at bounding box center [906, 426] width 420 height 63
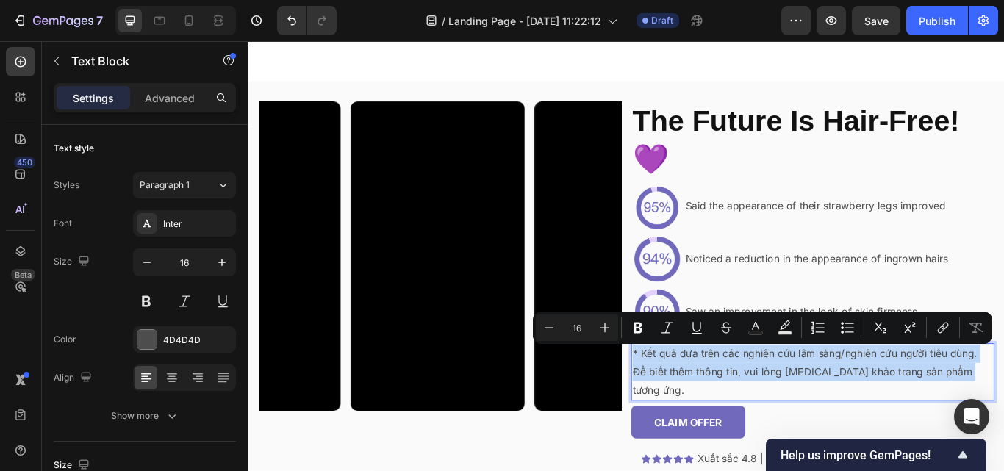
click at [905, 420] on p "* Kết quả dựa trên các nghiên cứu lâm sàng/nghiên cứu người tiêu dùng. Để biết …" at bounding box center [906, 426] width 420 height 63
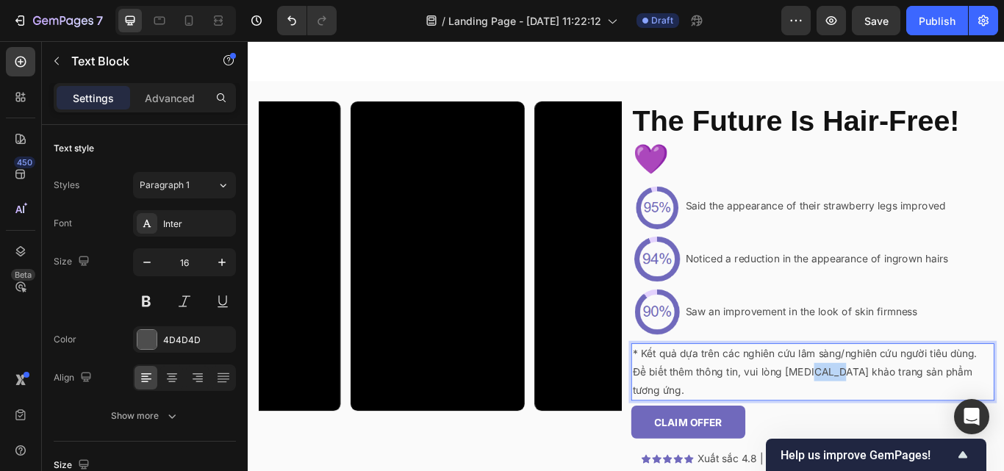
click at [905, 420] on p "* Kết quả dựa trên các nghiên cứu lâm sàng/nghiên cứu người tiêu dùng. Để biết …" at bounding box center [906, 426] width 420 height 63
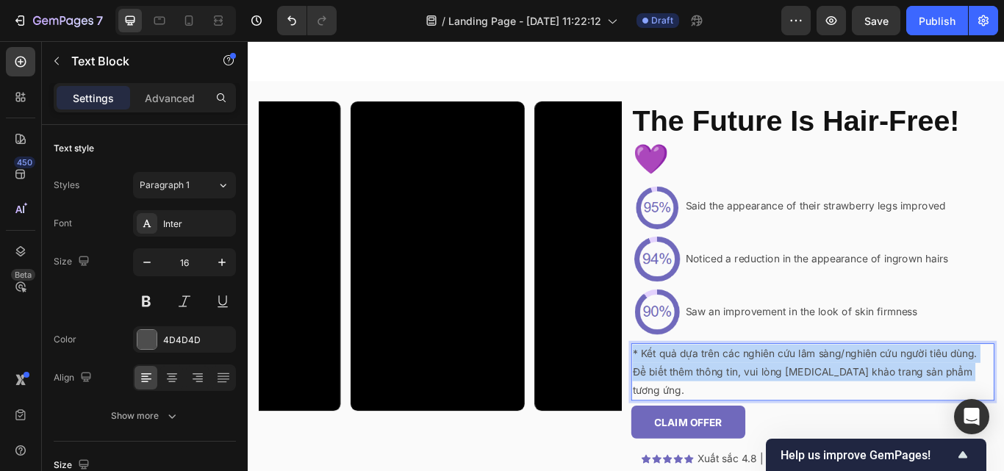
click at [905, 420] on p "* Kết quả dựa trên các nghiên cứu lâm sàng/nghiên cứu người tiêu dùng. Để biết …" at bounding box center [906, 426] width 420 height 63
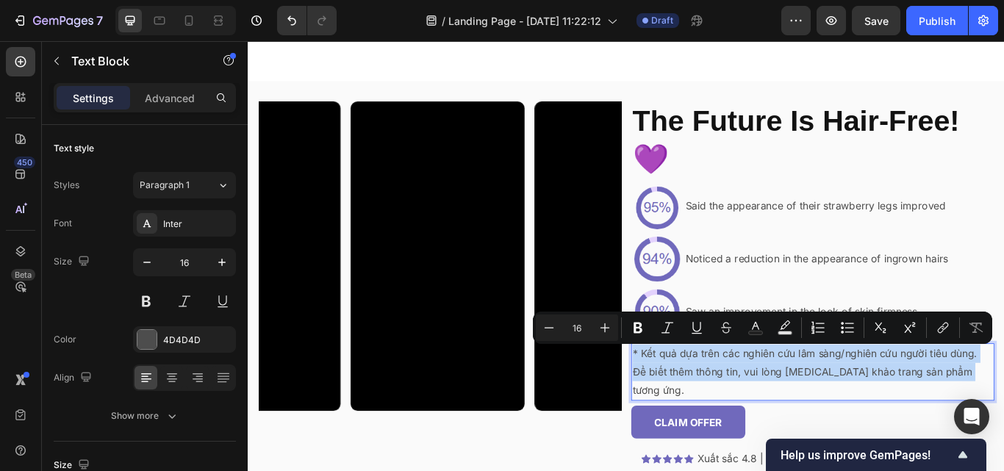
copy p "* Kết quả dựa trên các nghiên cứu lâm sàng/nghiên cứu người tiêu dùng. Để biết …"
click at [951, 417] on p "* Kết quả dựa trên các nghiên cứu lâm sàng/nghiên cứu người tiêu dùng. Để biết …" at bounding box center [906, 426] width 420 height 63
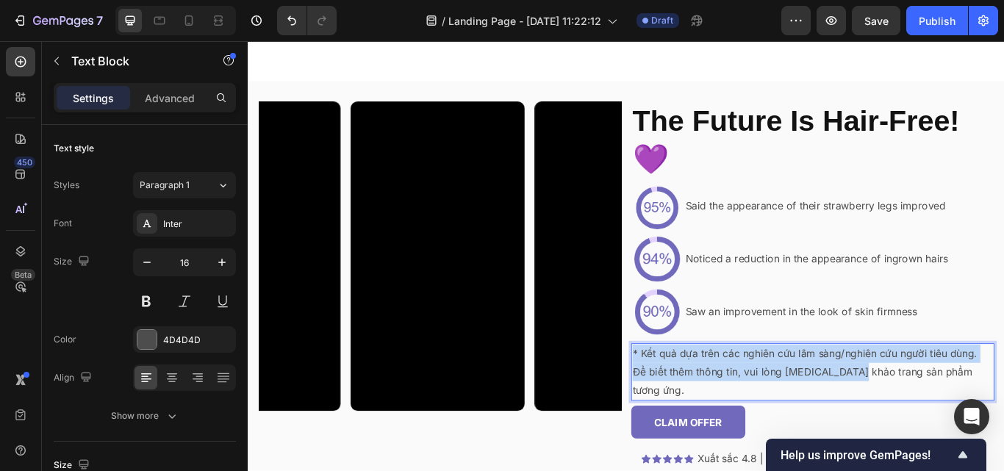
click at [951, 417] on p "* Kết quả dựa trên các nghiên cứu lâm sàng/nghiên cứu người tiêu dùng. Để biết …" at bounding box center [906, 426] width 420 height 63
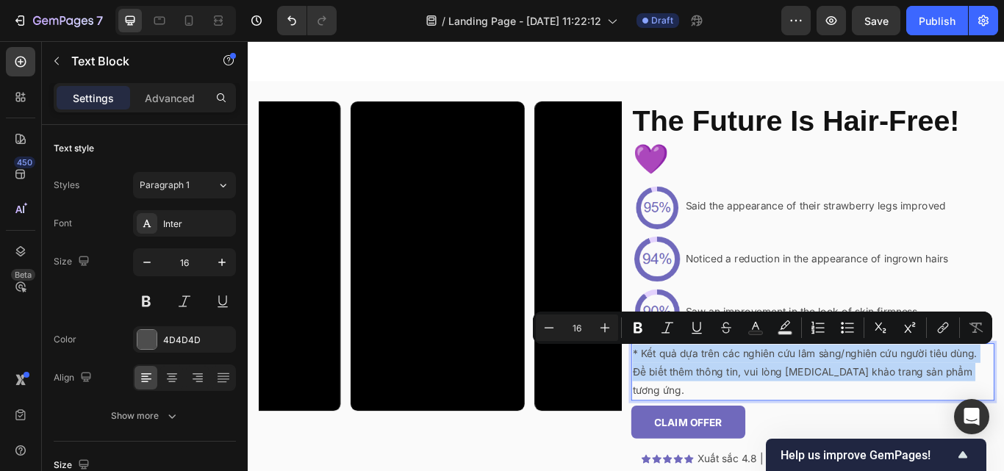
click at [951, 417] on p "* Kết quả dựa trên các nghiên cứu lâm sàng/nghiên cứu người tiêu dùng. Để biết …" at bounding box center [906, 426] width 420 height 63
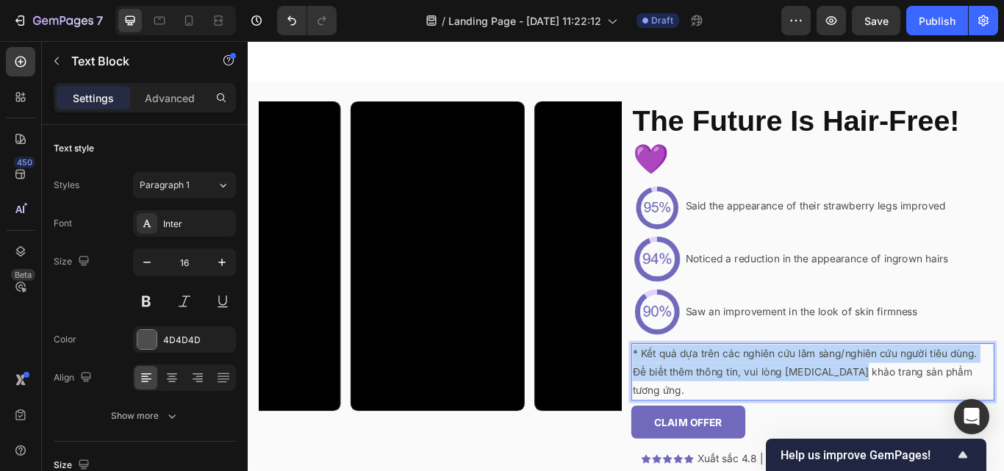
click at [951, 417] on p "* Kết quả dựa trên các nghiên cứu lâm sàng/nghiên cứu người tiêu dùng. Để biết …" at bounding box center [906, 426] width 420 height 63
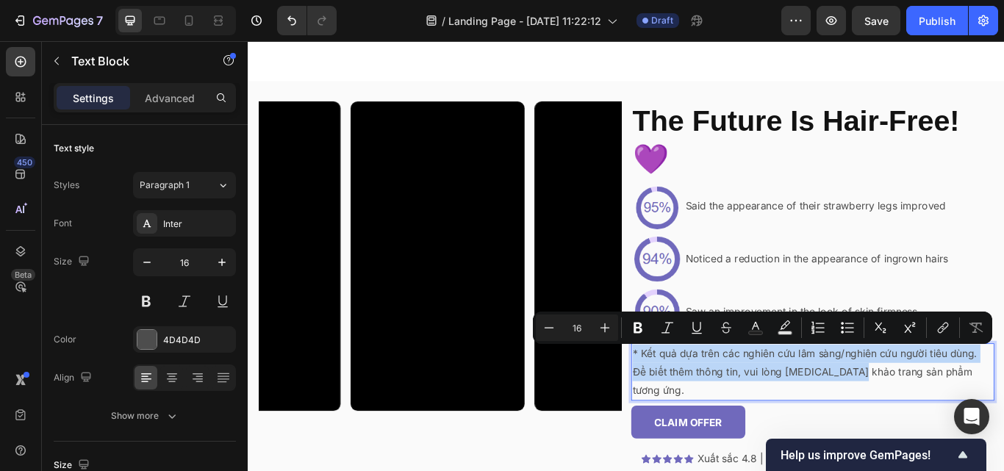
click at [951, 417] on p "* Kết quả dựa trên các nghiên cứu lâm sàng/nghiên cứu người tiêu dùng. Để biết …" at bounding box center [906, 426] width 420 height 63
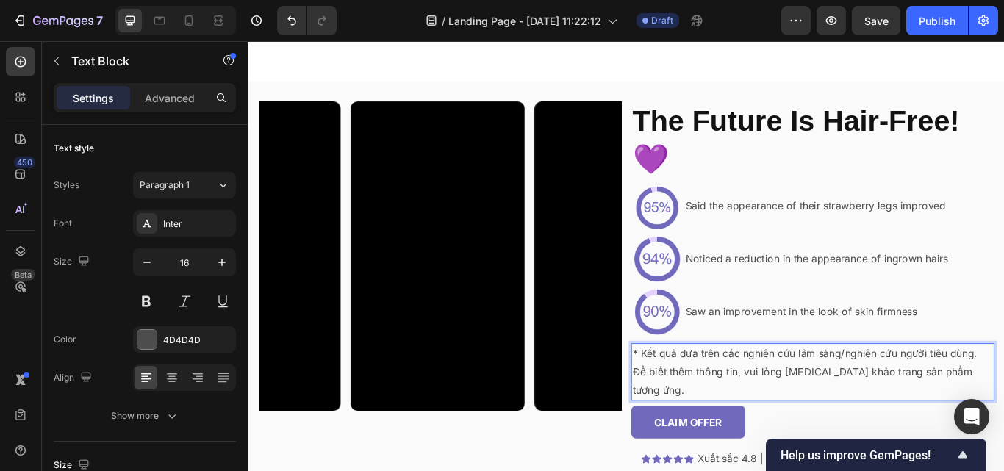
click at [951, 417] on p "* Kết quả dựa trên các nghiên cứu lâm sàng/nghiên cứu người tiêu dùng. Để biết …" at bounding box center [906, 426] width 420 height 63
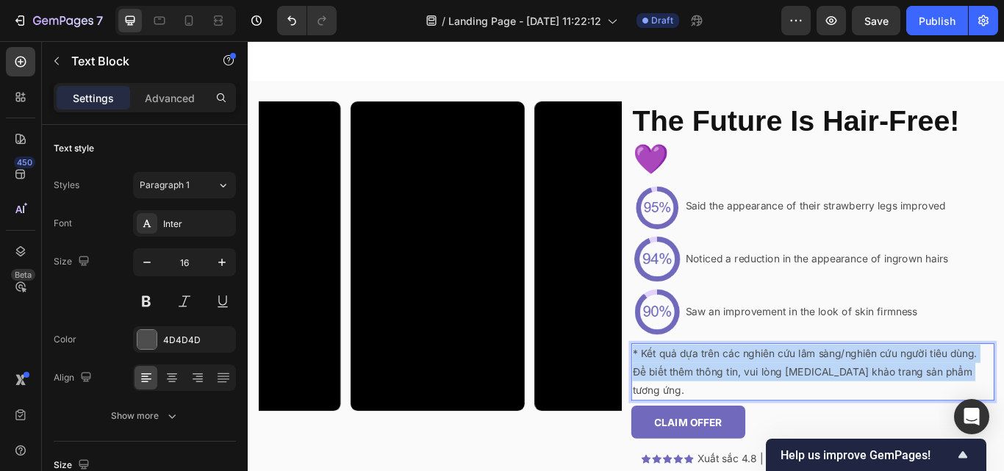
click at [951, 417] on p "* Kết quả dựa trên các nghiên cứu lâm sàng/nghiên cứu người tiêu dùng. Để biết …" at bounding box center [906, 426] width 420 height 63
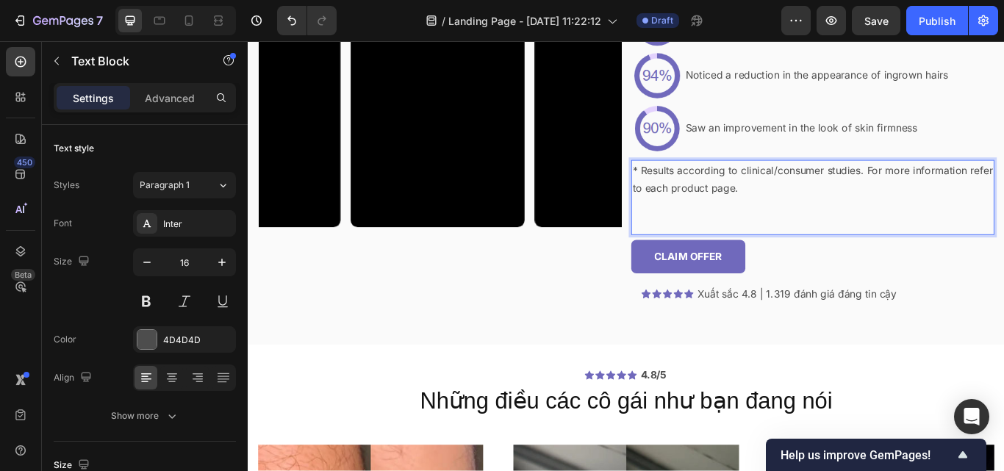
scroll to position [2737, 0]
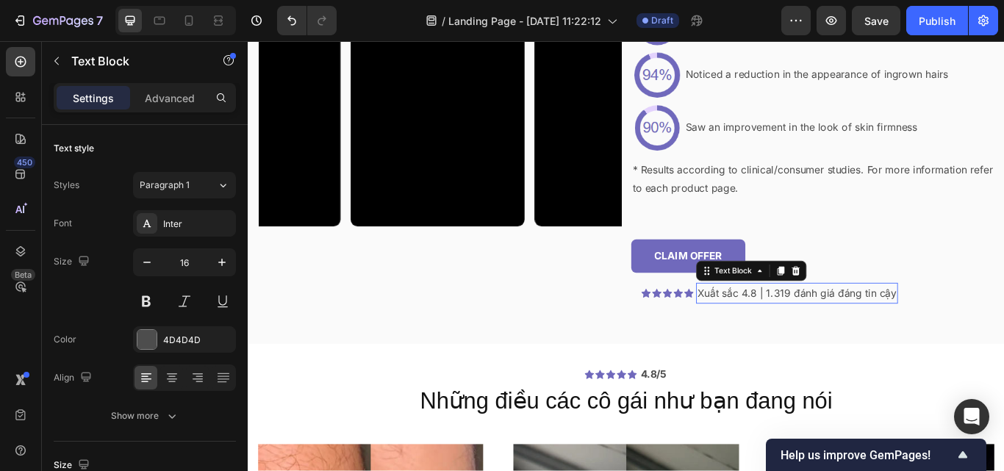
click at [842, 323] on div "Xuất sắc 4.8 | 1.319 đánh giá đáng tin cậy" at bounding box center [887, 335] width 235 height 24
click at [850, 331] on p "Xuất sắc 4.8 | 1.319 đánh giá đáng tin cậy" at bounding box center [888, 335] width 232 height 21
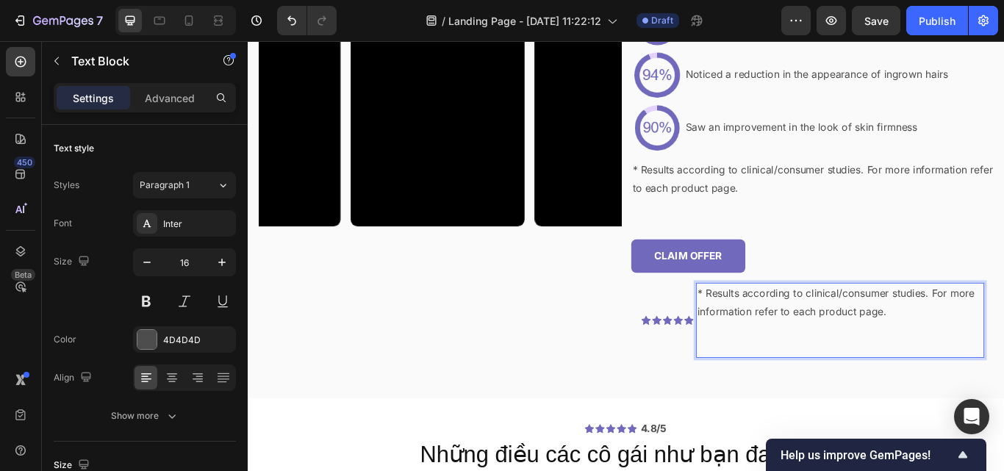
click at [982, 337] on p "* Results according to clinical/consumer studies. For more information refer to…" at bounding box center [938, 346] width 333 height 43
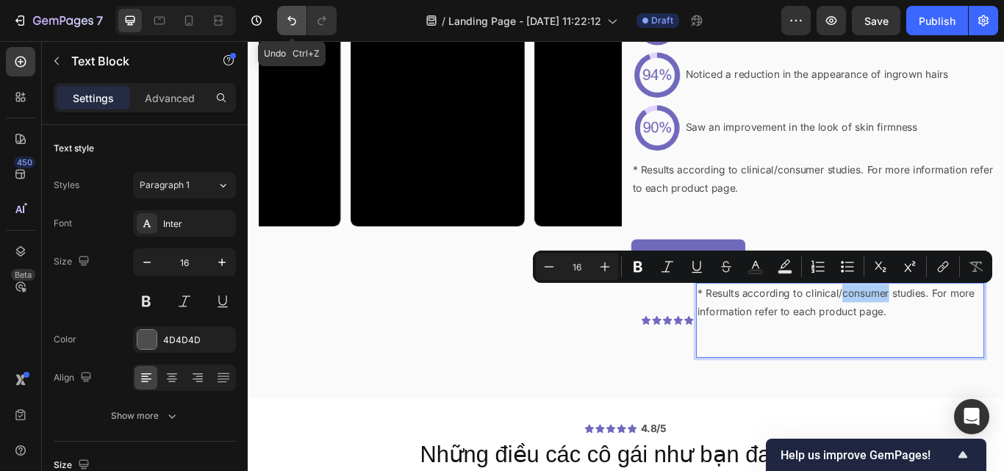
click at [281, 22] on button "Undo/Redo" at bounding box center [291, 20] width 29 height 29
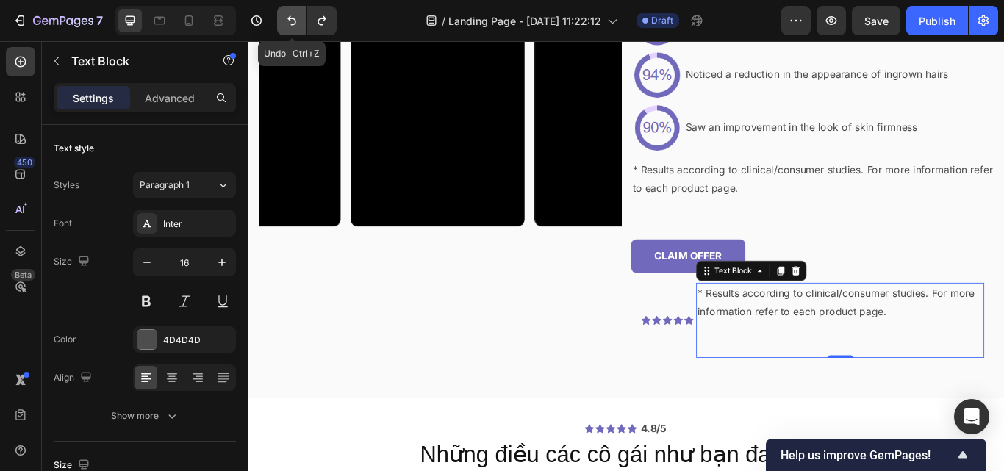
click at [281, 22] on button "Undo/Redo" at bounding box center [291, 20] width 29 height 29
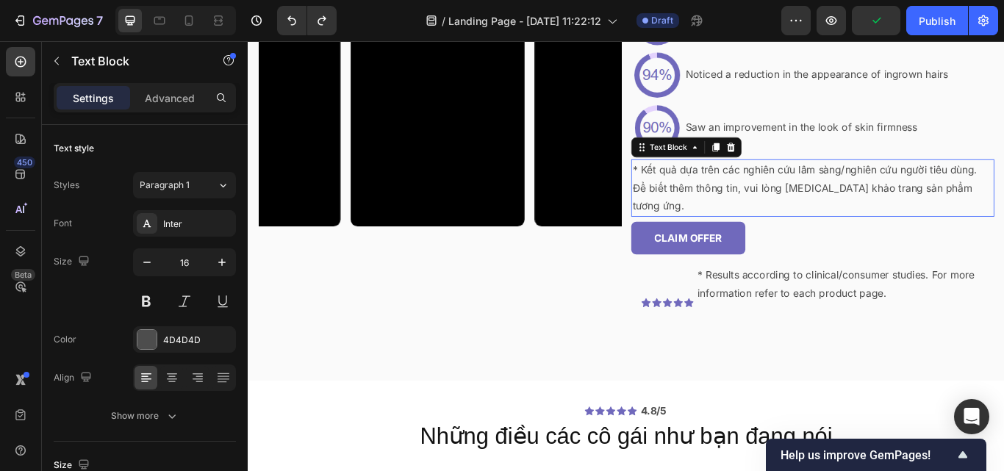
click at [756, 207] on p "* Kết quả dựa trên các nghiên cứu lâm sàng/nghiên cứu người tiêu dùng. Để biết …" at bounding box center [906, 212] width 420 height 63
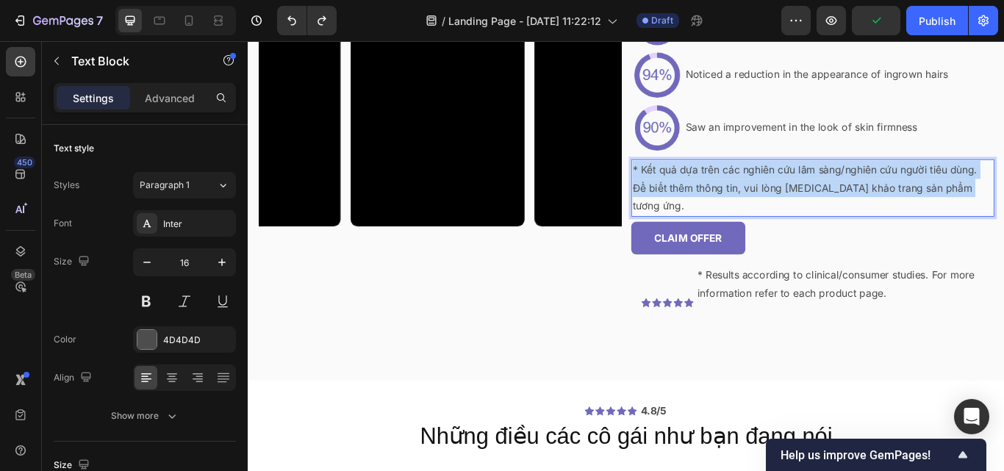
click at [756, 207] on p "* Kết quả dựa trên các nghiên cứu lâm sàng/nghiên cứu người tiêu dùng. Để biết …" at bounding box center [906, 212] width 420 height 63
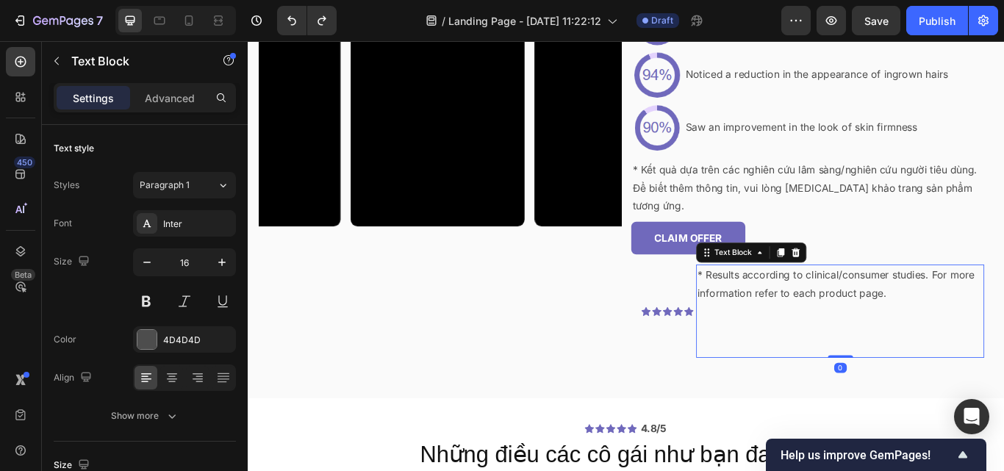
click at [849, 304] on p "* Results according to clinical/consumer studies. For more information refer to…" at bounding box center [938, 325] width 333 height 43
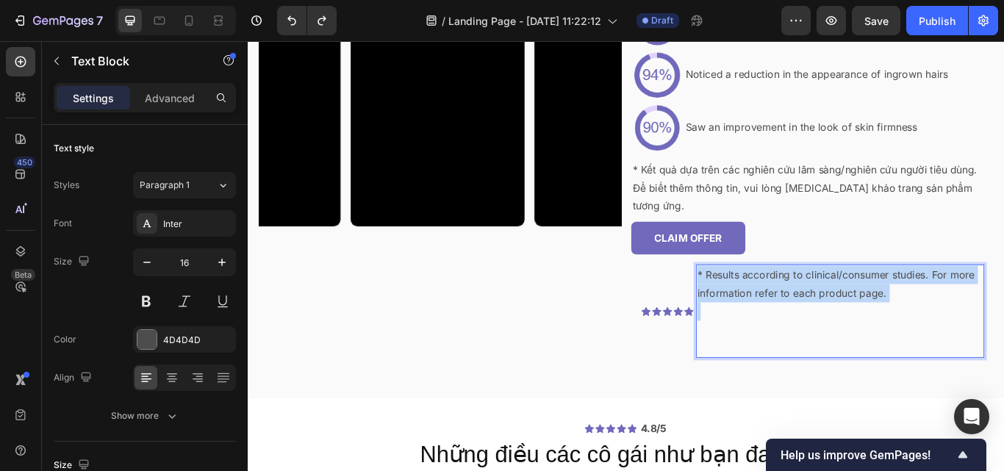
click at [849, 304] on p "* Results according to clinical/consumer studies. For more information refer to…" at bounding box center [938, 325] width 333 height 43
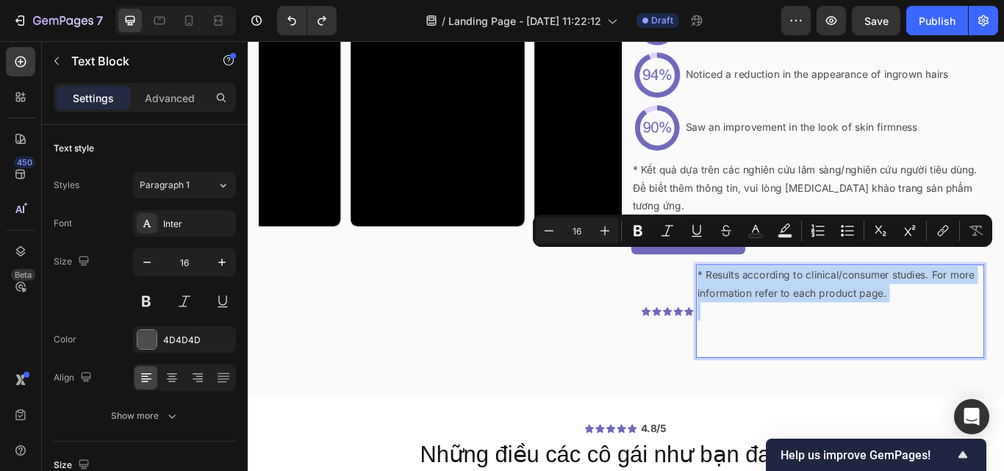
click at [849, 304] on p "* Results according to clinical/consumer studies. For more information refer to…" at bounding box center [938, 325] width 333 height 43
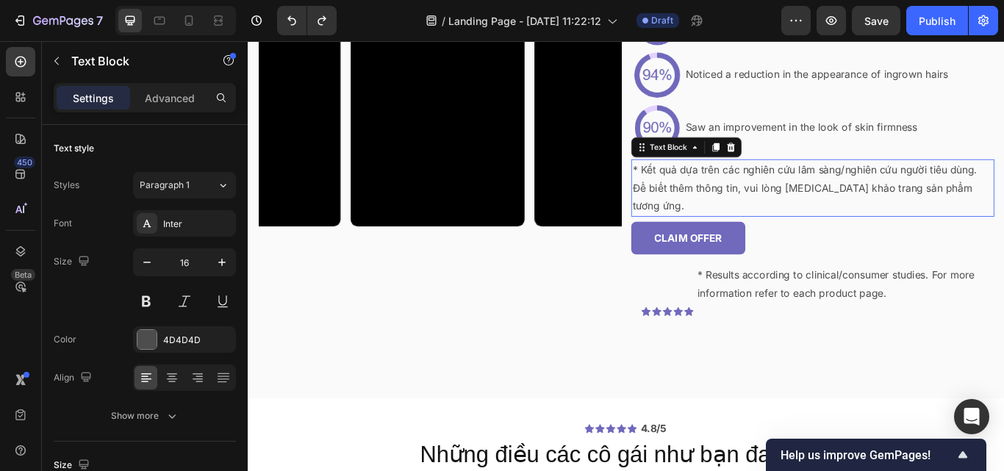
click at [816, 194] on p "* Kết quả dựa trên các nghiên cứu lâm sàng/nghiên cứu người tiêu dùng. Để biết …" at bounding box center [906, 212] width 420 height 63
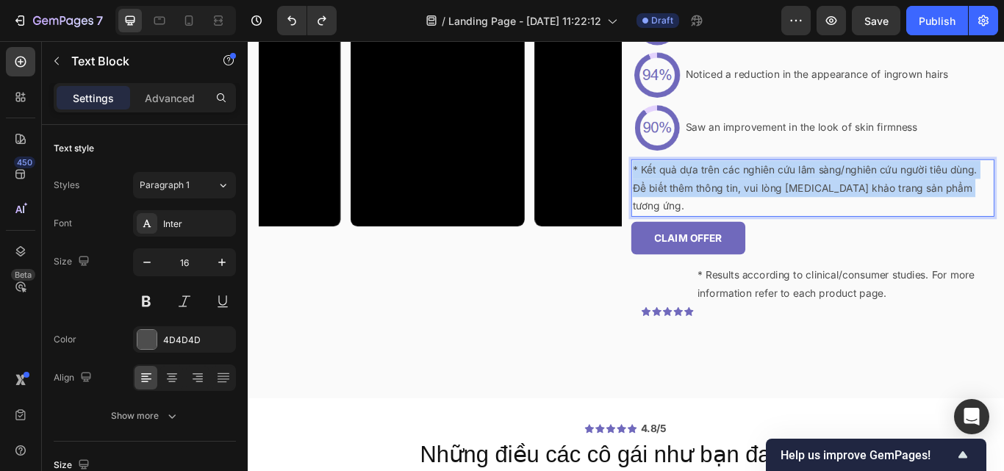
click at [816, 194] on p "* Kết quả dựa trên các nghiên cứu lâm sàng/nghiên cứu người tiêu dùng. Để biết …" at bounding box center [906, 212] width 420 height 63
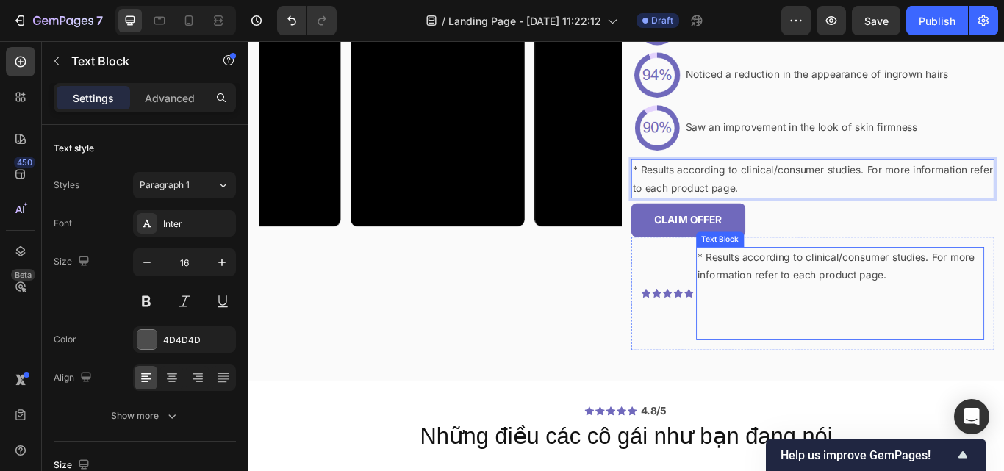
click at [855, 317] on p "* Results according to clinical/consumer studies. For more information refer to…" at bounding box center [938, 304] width 333 height 43
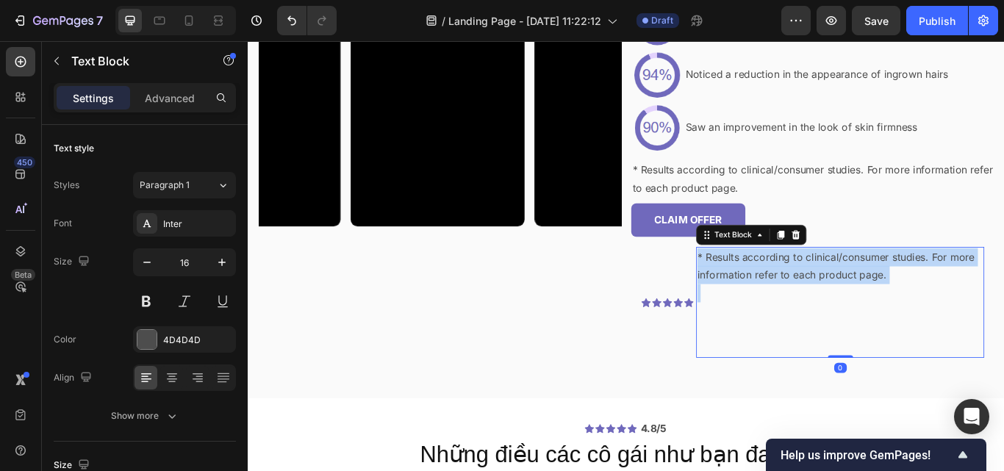
click at [855, 317] on p "* Results according to clinical/consumer studies. For more information refer to…" at bounding box center [938, 304] width 333 height 43
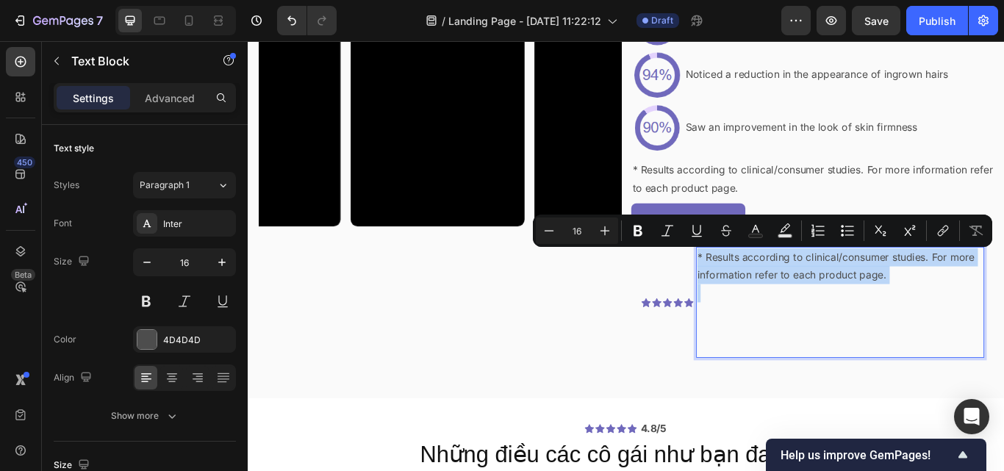
click at [855, 317] on p "* Results according to clinical/consumer studies. For more information refer to…" at bounding box center [938, 304] width 333 height 43
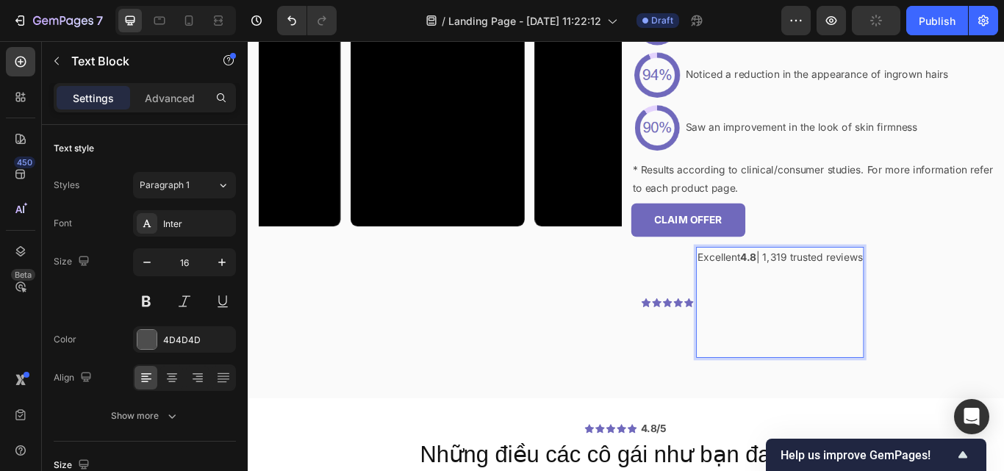
click at [889, 393] on p "Rich Text Editor. Editing area: main" at bounding box center [868, 367] width 193 height 85
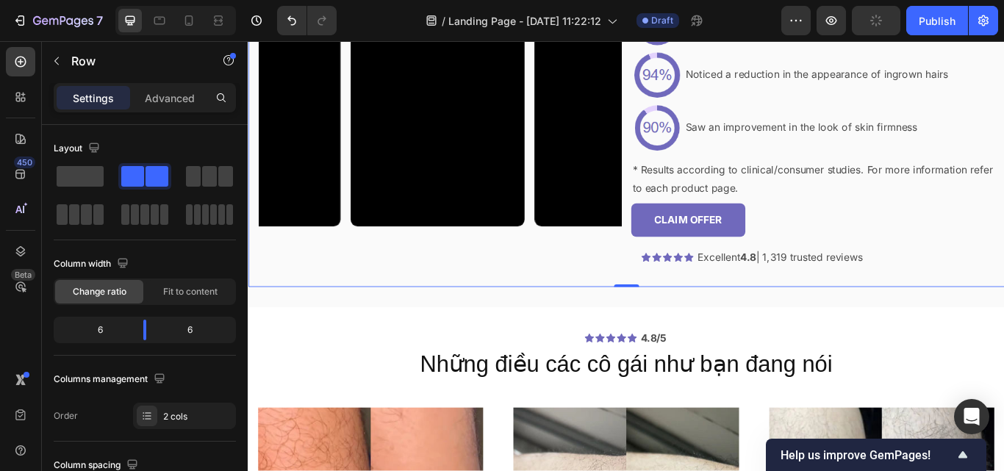
click at [798, 321] on div "Video Video Video Video Carousel ⁠⁠⁠⁠⁠⁠⁠ The Future Is Hair-Free! 💜 Heading Ima…" at bounding box center [689, 112] width 882 height 431
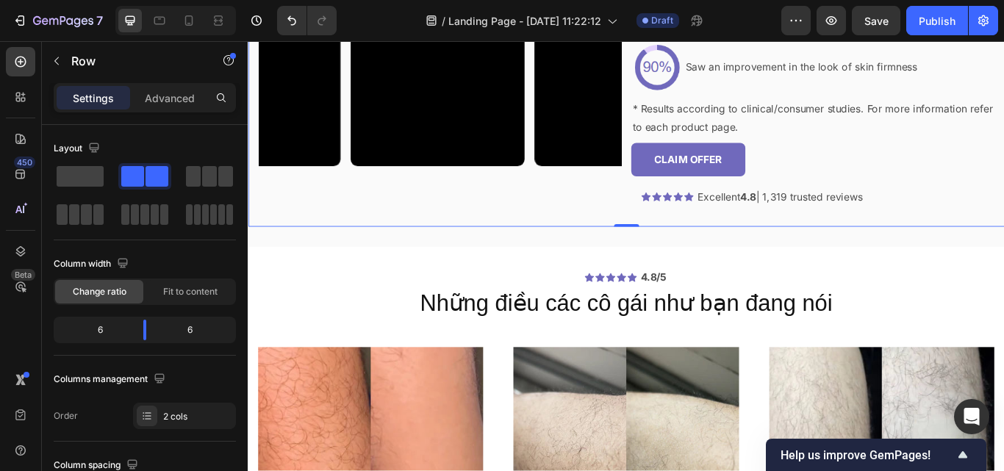
scroll to position [2809, 0]
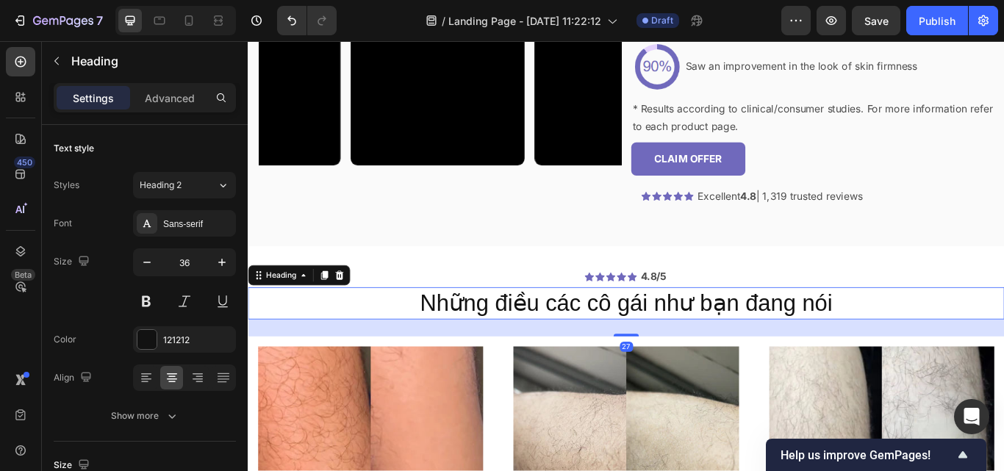
click at [719, 349] on h2 "Những điều các cô gái như bạn đang nói" at bounding box center [689, 346] width 882 height 37
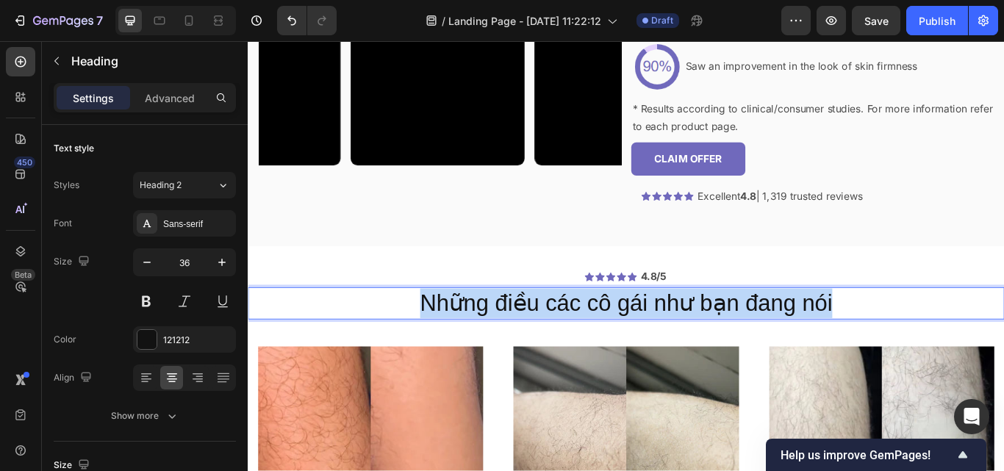
click at [719, 349] on p "Những điều các cô gái như bạn đang nói" at bounding box center [688, 347] width 879 height 35
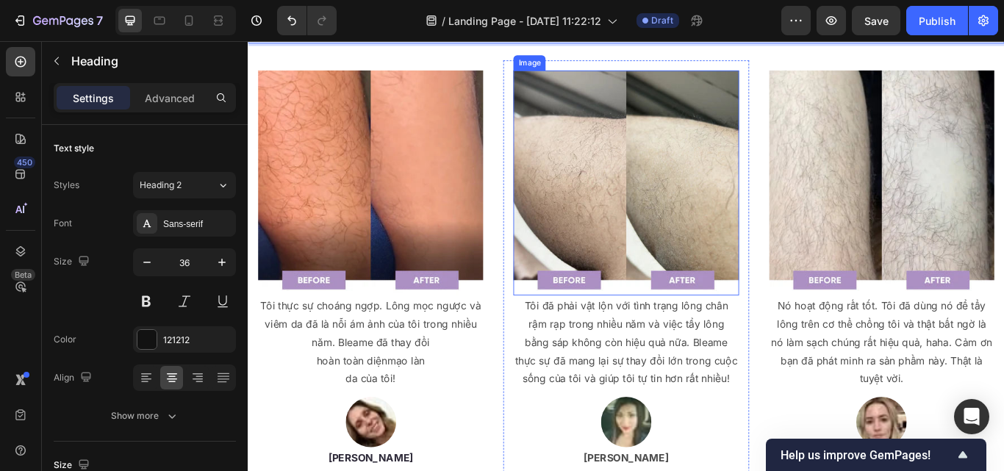
scroll to position [3131, 0]
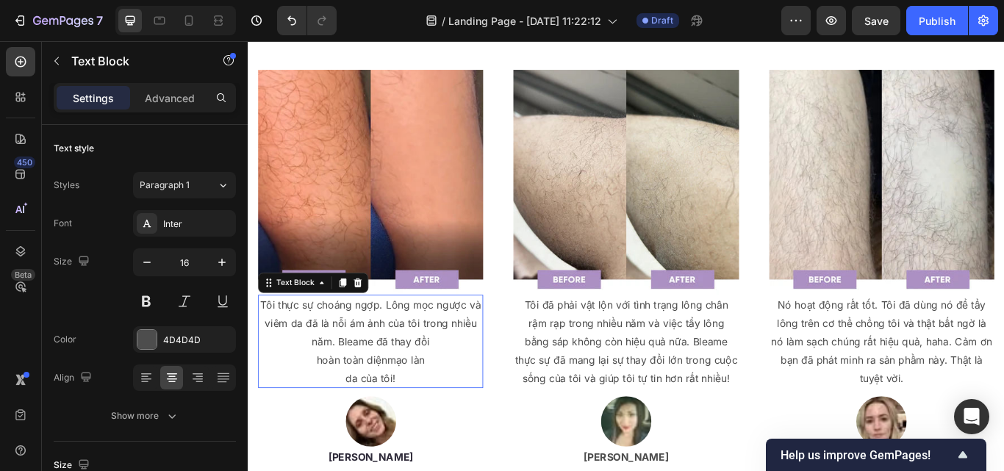
click at [406, 352] on p "Tôi thực sự choáng ngợp. Lông mọc ngược và viêm da đã là nỗi ám ảnh của tôi tro…" at bounding box center [390, 370] width 259 height 63
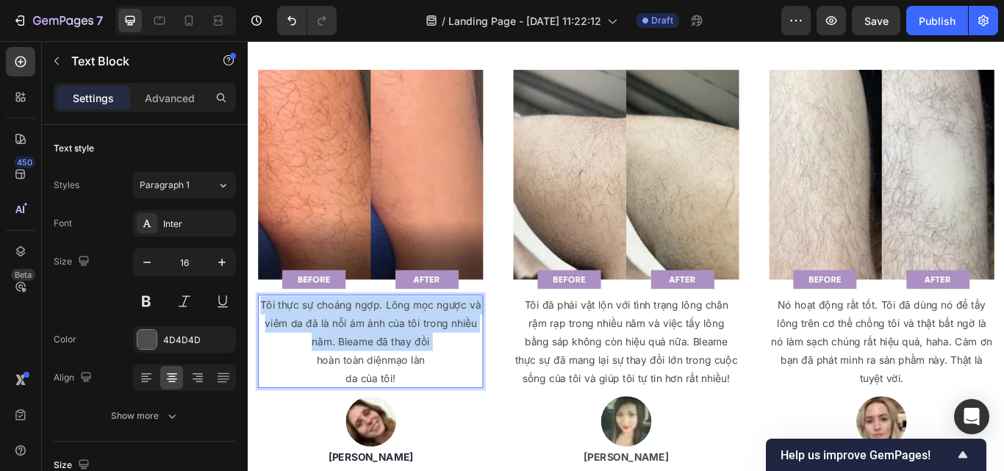
click at [406, 352] on p "Tôi thực sự choáng ngợp. Lông mọc ngược và viêm da đã là nỗi ám ảnh của tôi tro…" at bounding box center [390, 370] width 259 height 63
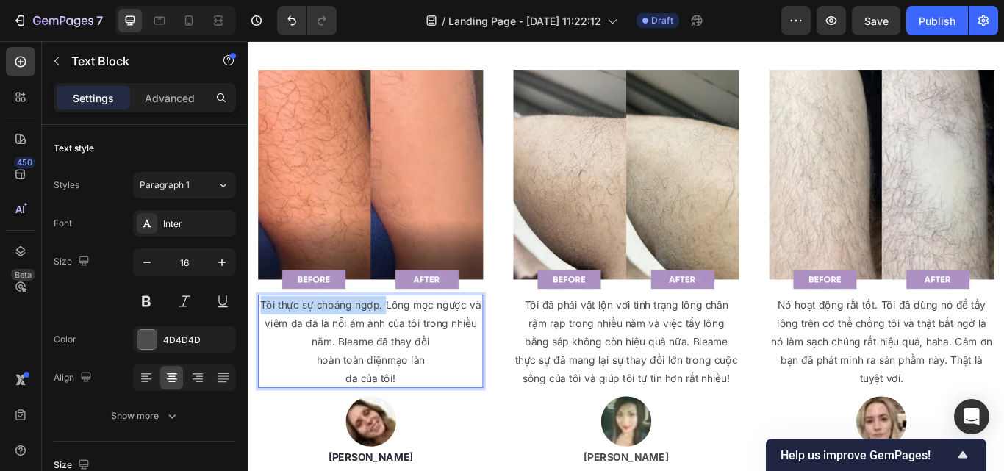
click at [406, 352] on p "Tôi thực sự choáng ngợp. Lông mọc ngược và viêm da đã là nỗi ám ảnh của tôi tro…" at bounding box center [390, 370] width 259 height 63
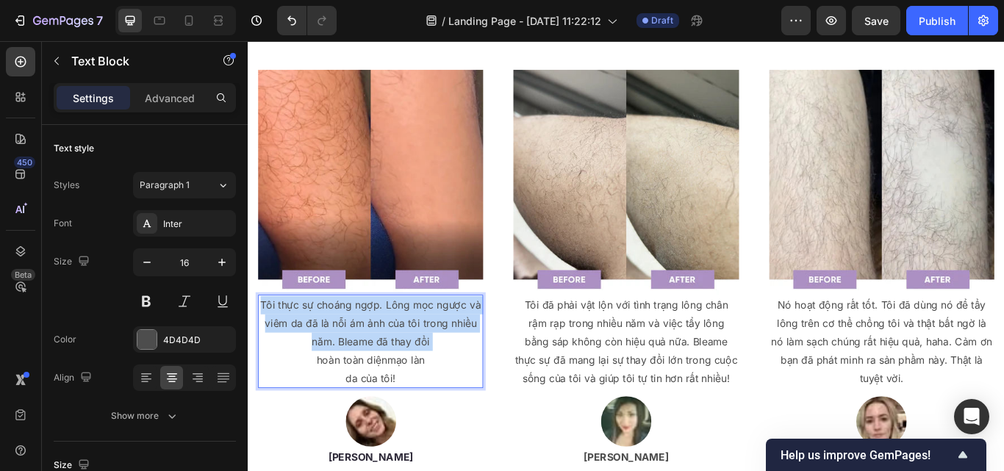
click at [406, 352] on p "Tôi thực sự choáng ngợp. Lông mọc ngược và viêm da đã là nỗi ám ảnh của tôi tro…" at bounding box center [390, 370] width 259 height 63
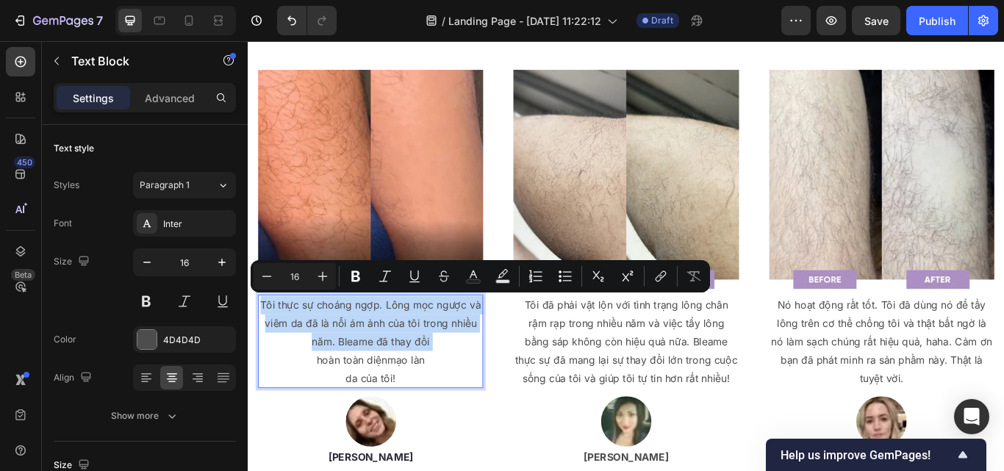
click at [406, 352] on p "Tôi thực sự choáng ngợp. Lông mọc ngược và viêm da đã là nỗi ám ảnh của tôi tro…" at bounding box center [390, 370] width 259 height 63
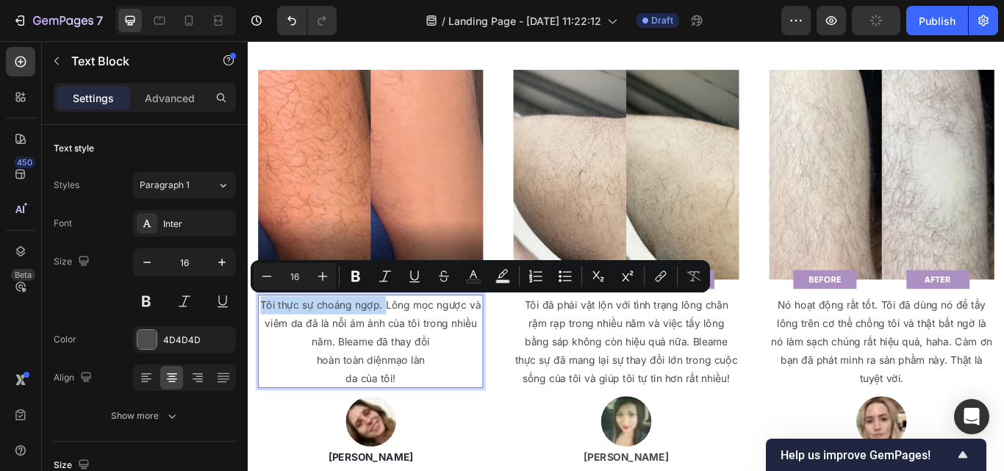
click at [406, 352] on p "Tôi thực sự choáng ngợp. Lông mọc ngược và viêm da đã là nỗi ám ảnh của tôi tro…" at bounding box center [390, 370] width 259 height 63
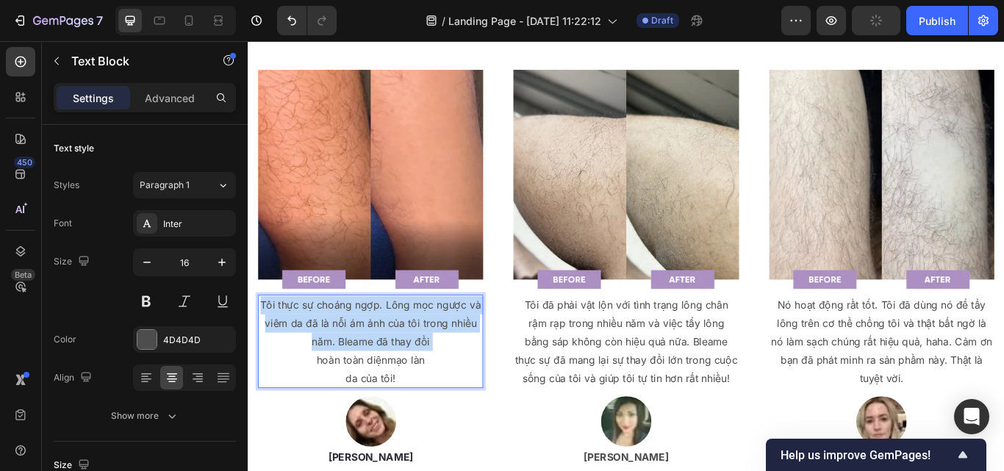
click at [406, 352] on p "Tôi thực sự choáng ngợp. Lông mọc ngược và viêm da đã là nỗi ám ảnh của tôi tro…" at bounding box center [390, 370] width 259 height 63
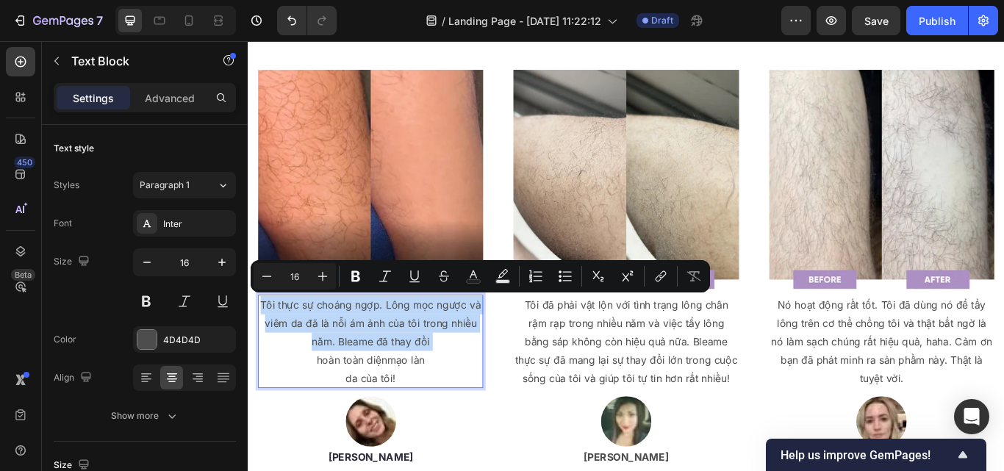
click at [421, 368] on p "Tôi thực sự choáng ngợp. Lông mọc ngược và viêm da đã là nỗi ám ảnh của tôi tro…" at bounding box center [390, 370] width 259 height 63
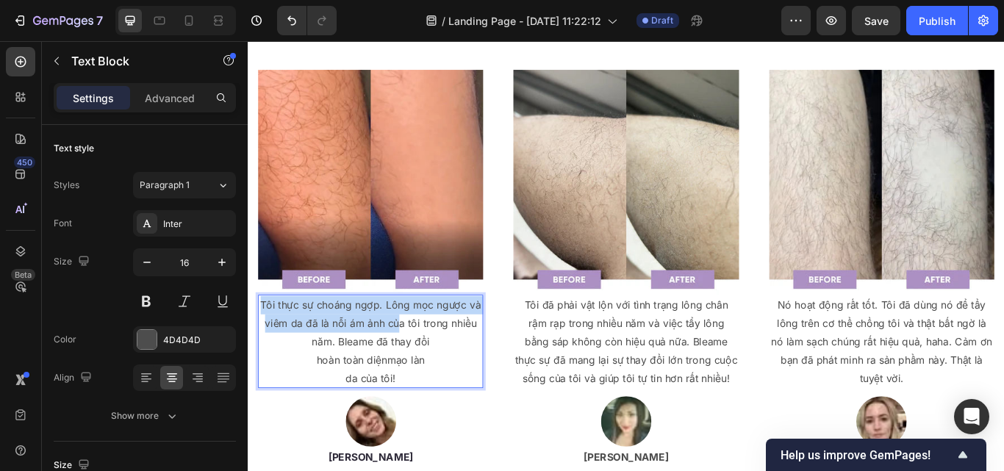
click at [421, 368] on p "Tôi thực sự choáng ngợp. Lông mọc ngược và viêm da đã là nỗi ám ảnh của tôi tro…" at bounding box center [390, 370] width 259 height 63
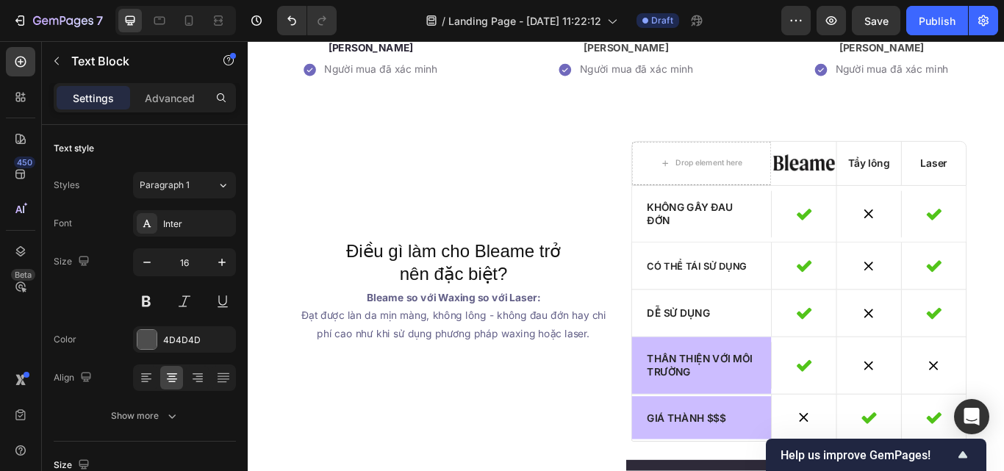
scroll to position [3618, 0]
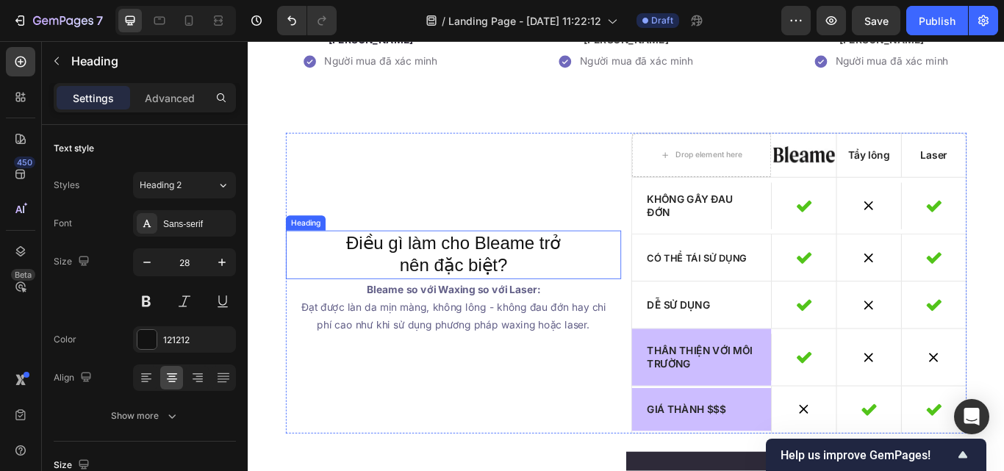
click at [509, 301] on h2 "Điều gì làm cho Bleame trở nên đặc biệt?" at bounding box center [487, 290] width 391 height 57
click at [509, 301] on div "Điều gì làm cho Bleame trở nên đặc biệt? Heading 0 Bleame so với Waxing so với …" at bounding box center [487, 323] width 391 height 351
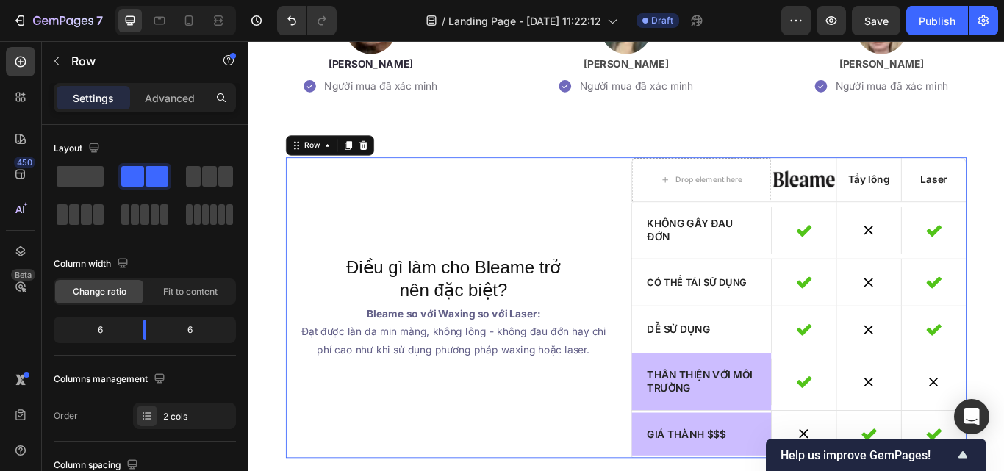
click at [509, 301] on div "Điều gì làm cho Bleame trở nên đặc biệt? Heading Bleame so với Waxing so với La…" at bounding box center [487, 352] width 391 height 351
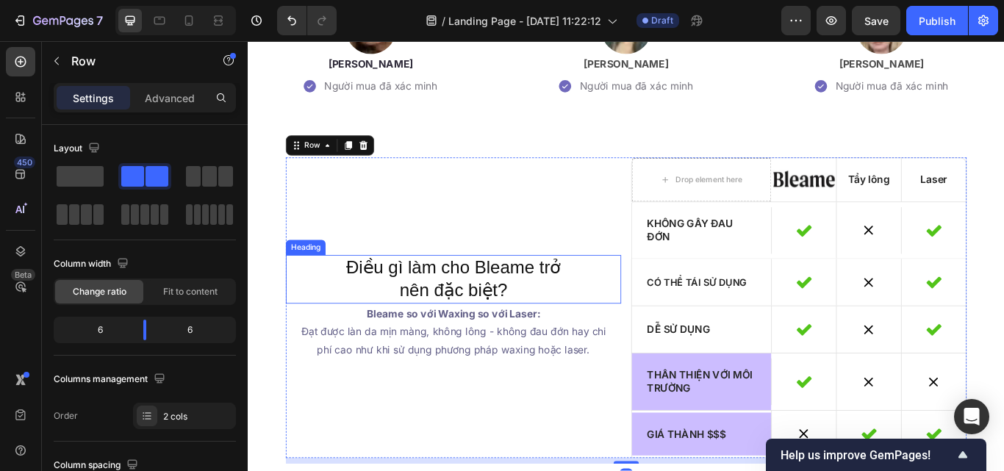
click at [513, 338] on p "Điều gì làm cho Bleame trở nên đặc biệt?" at bounding box center [487, 319] width 388 height 54
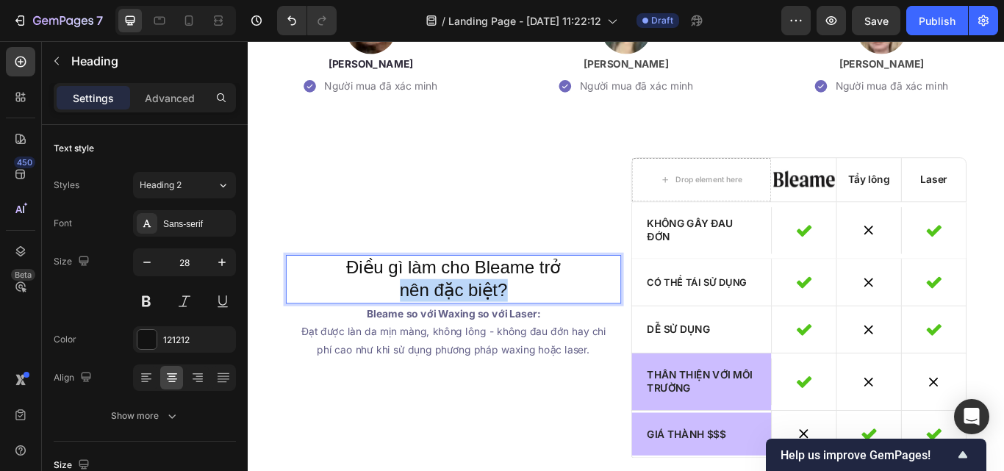
click at [513, 338] on p "Điều gì làm cho Bleame trở nên đặc biệt?" at bounding box center [487, 319] width 388 height 54
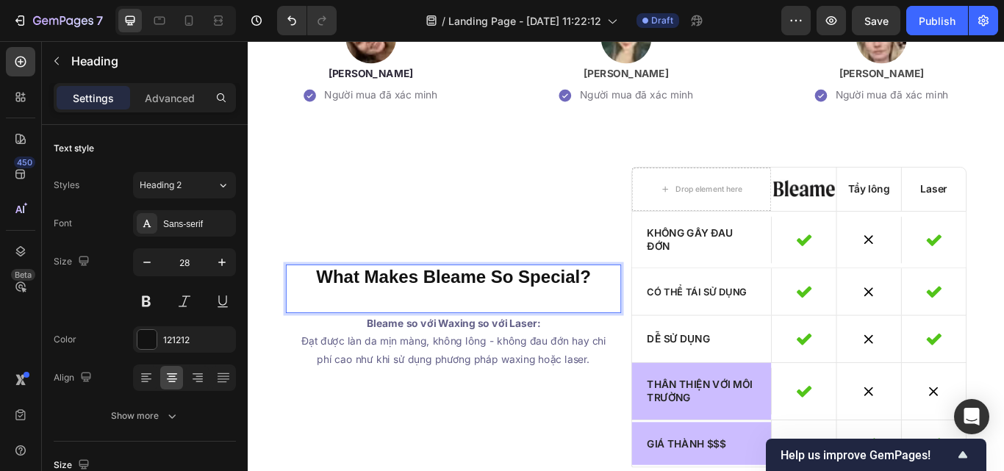
scroll to position [3591, 0]
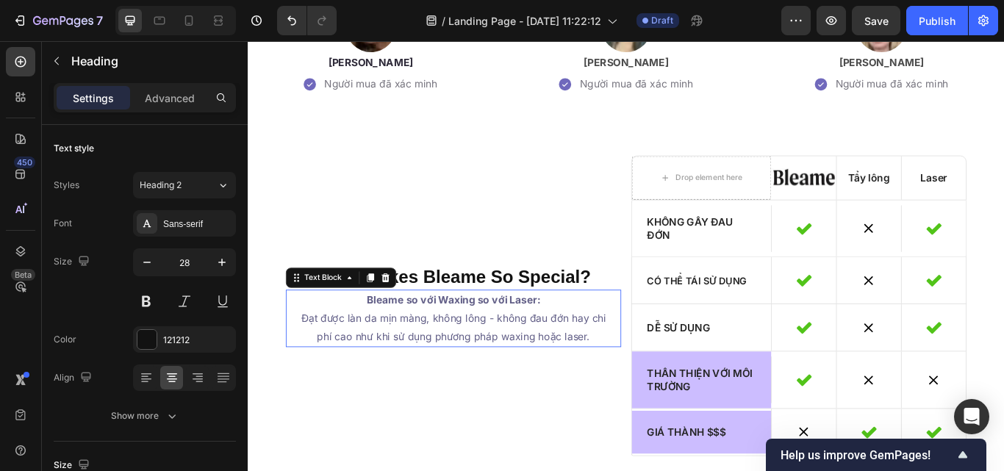
click at [527, 393] on span "phí cao như khi sử dụng phương pháp waxing hoặc laser." at bounding box center [487, 385] width 318 height 15
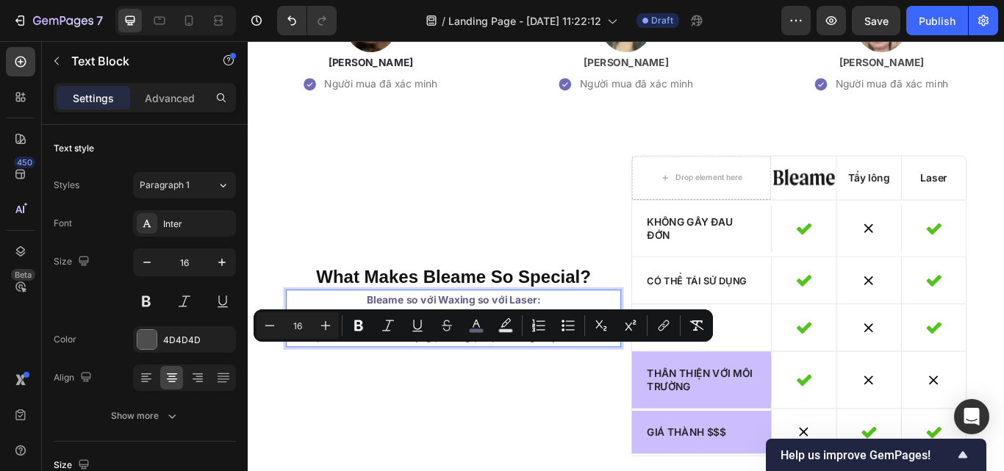
click at [528, 393] on span "phí cao như khi sử dụng phương pháp waxing hoặc laser." at bounding box center [487, 385] width 318 height 15
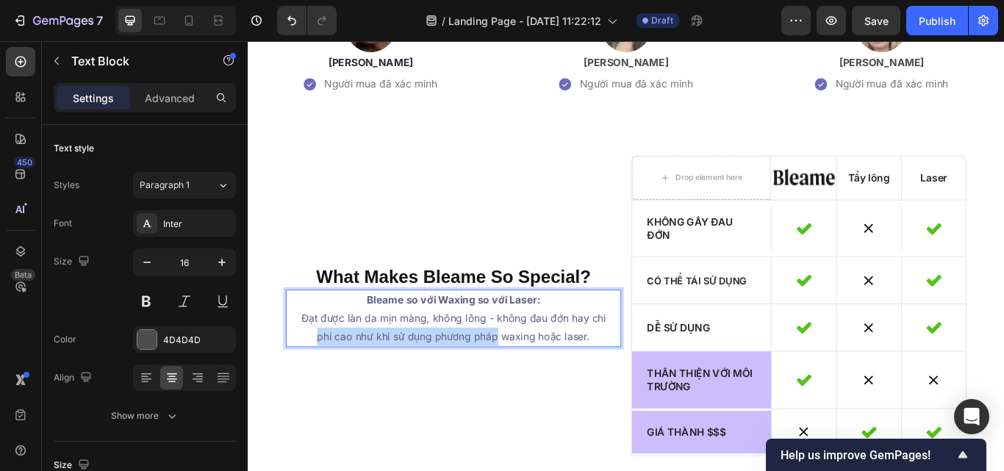
click at [528, 393] on span "phí cao như khi sử dụng phương pháp waxing hoặc laser." at bounding box center [487, 385] width 318 height 15
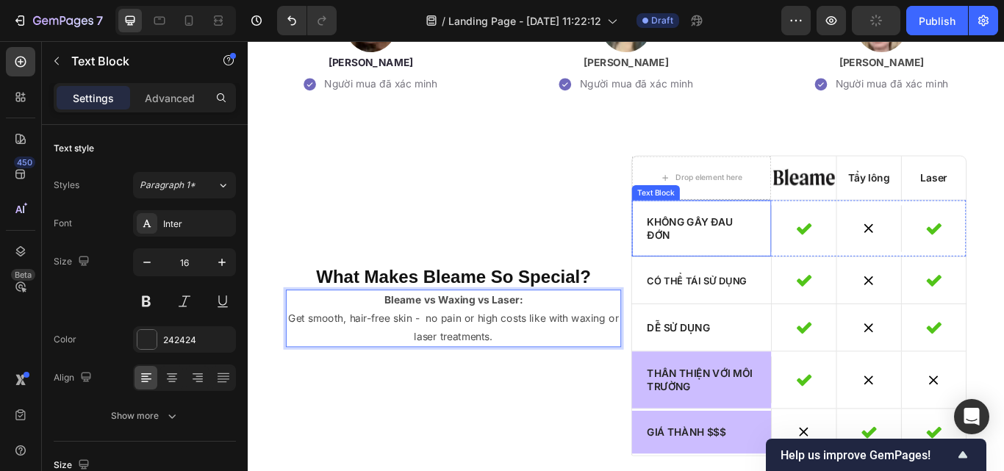
click at [818, 275] on p "Không gây đau đớn" at bounding box center [776, 260] width 127 height 31
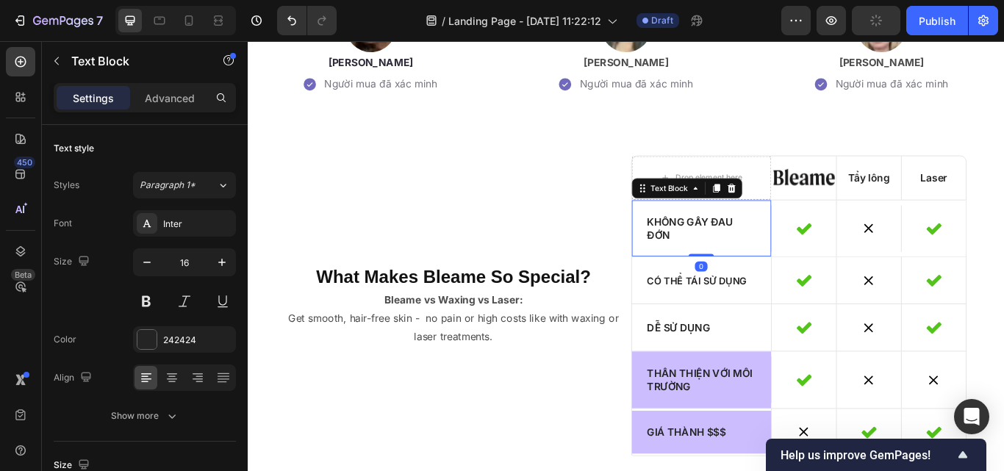
click at [818, 275] on p "Không gây đau đớn" at bounding box center [776, 260] width 127 height 31
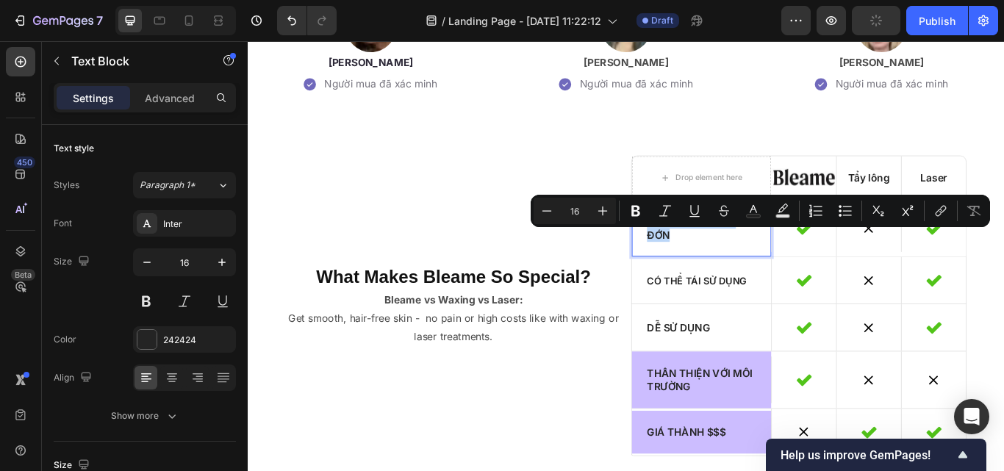
click at [818, 275] on p "Không gây đau đớn" at bounding box center [776, 260] width 127 height 31
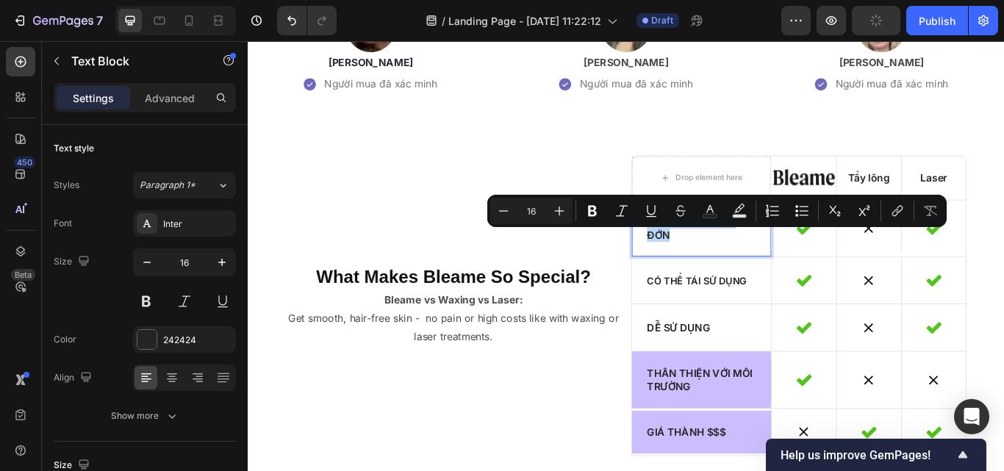
click at [818, 275] on p "Không gây đau đớn" at bounding box center [776, 260] width 127 height 31
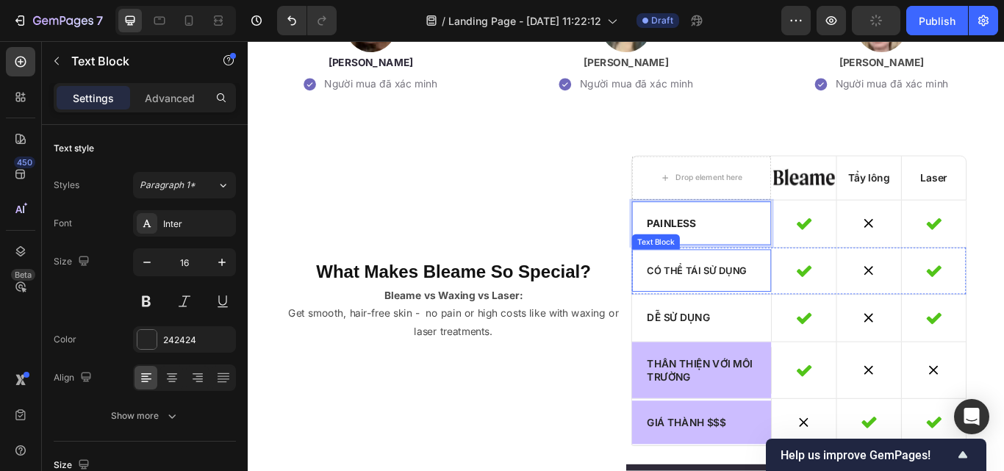
click at [772, 317] on p "Có thể tái sử dụng" at bounding box center [776, 309] width 127 height 15
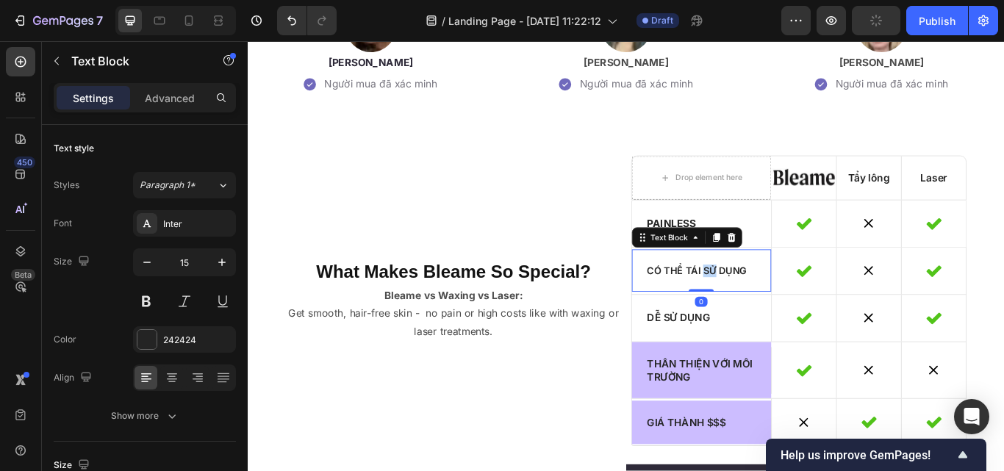
click at [772, 317] on p "Có thể tái sử dụng" at bounding box center [776, 309] width 127 height 15
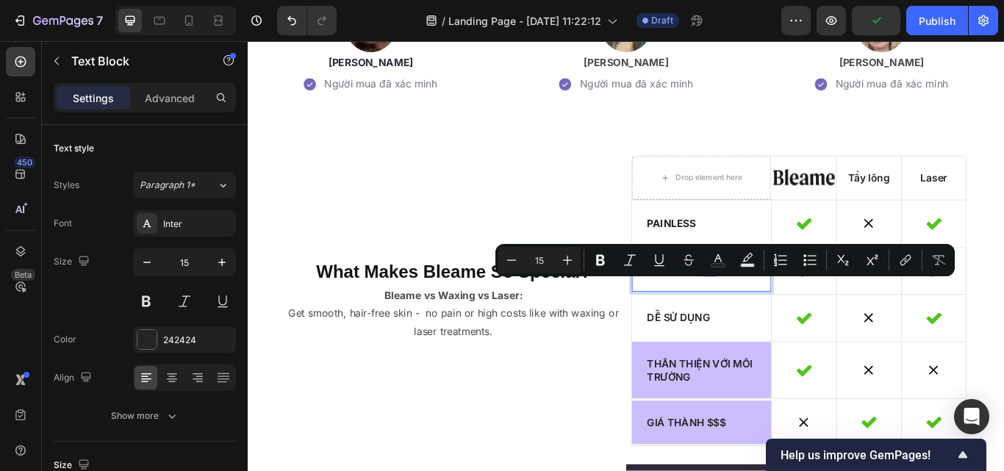
click at [772, 317] on p "Có thể tái sử dụng" at bounding box center [776, 309] width 127 height 15
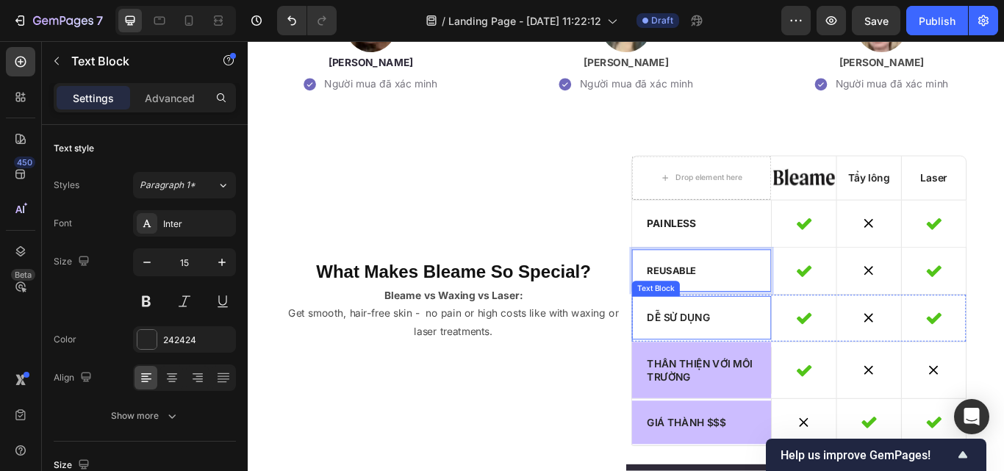
click at [784, 372] on p "Dễ sử dụng" at bounding box center [776, 363] width 127 height 15
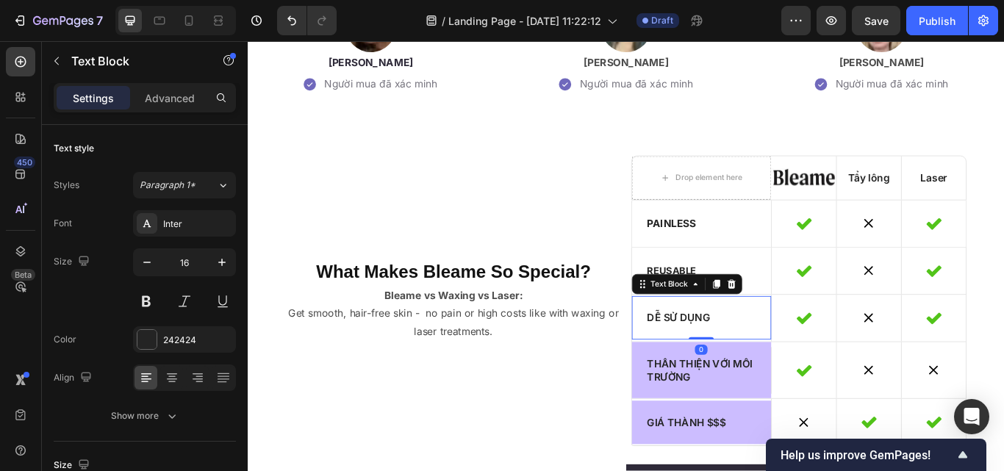
scroll to position [3590, 0]
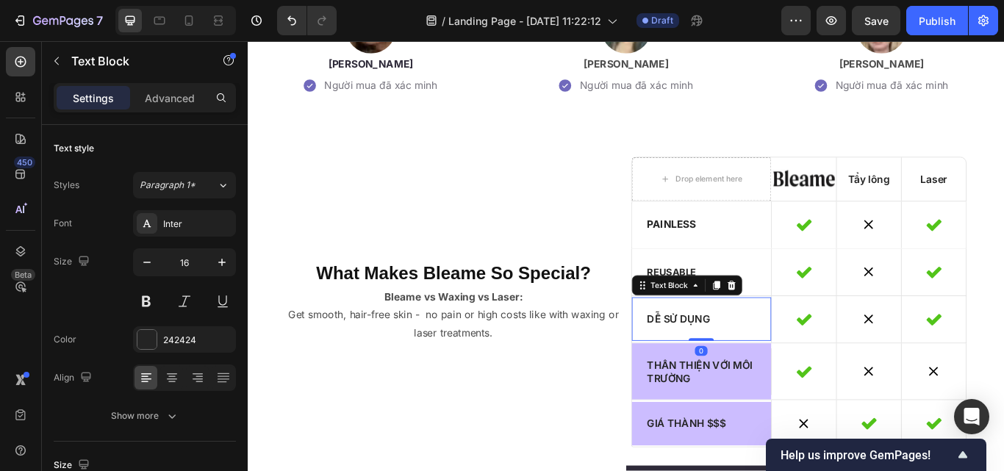
click at [784, 373] on p "Dễ sử dụng" at bounding box center [776, 365] width 127 height 15
click at [754, 373] on p "Dễ sử dụng" at bounding box center [776, 365] width 127 height 15
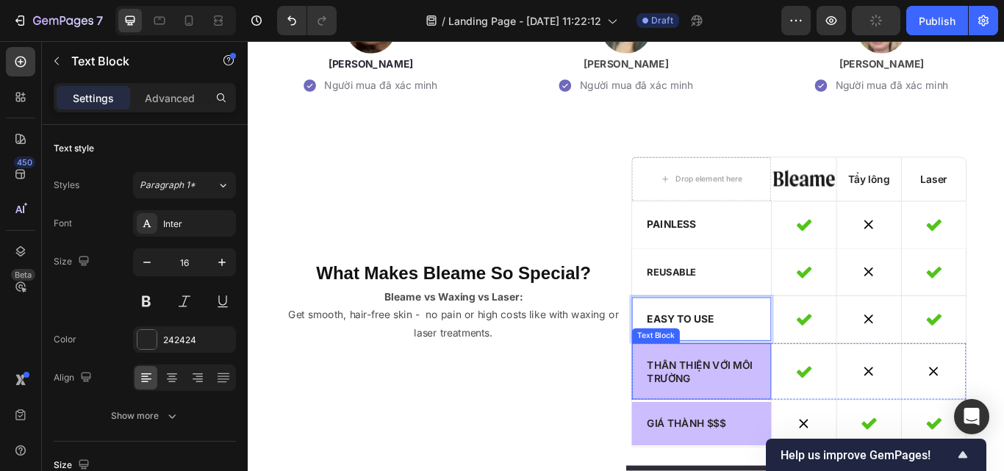
click at [771, 442] on p "Thân thiện với môi trường" at bounding box center [776, 427] width 127 height 31
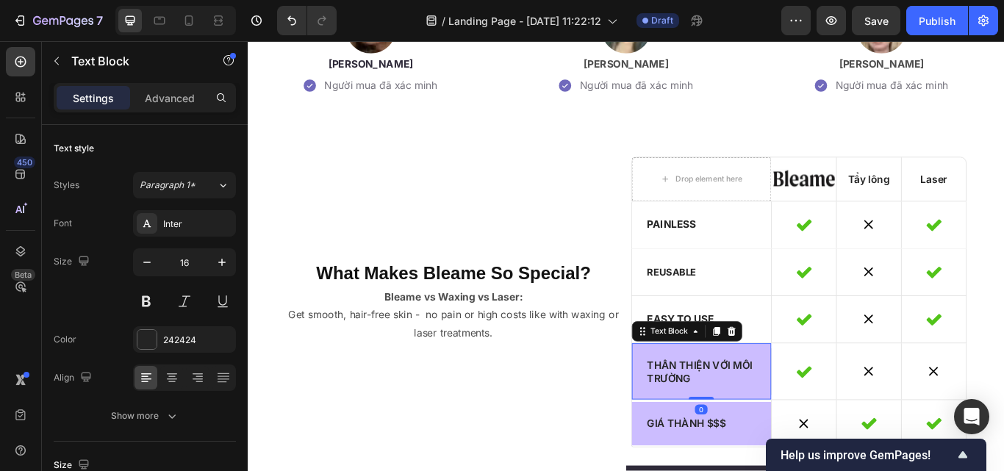
click at [734, 429] on p "Thân thiện với môi trường" at bounding box center [776, 427] width 127 height 31
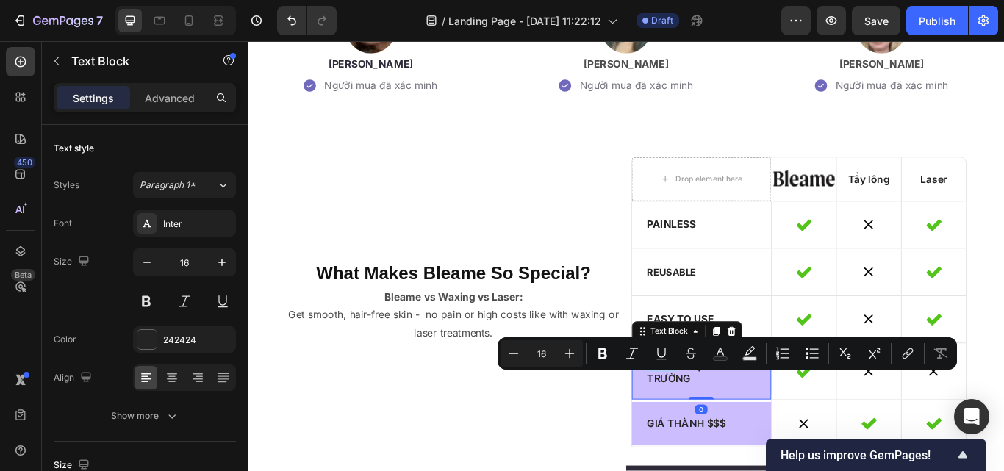
click at [734, 429] on p "Thân thiện với môi trường" at bounding box center [776, 427] width 127 height 31
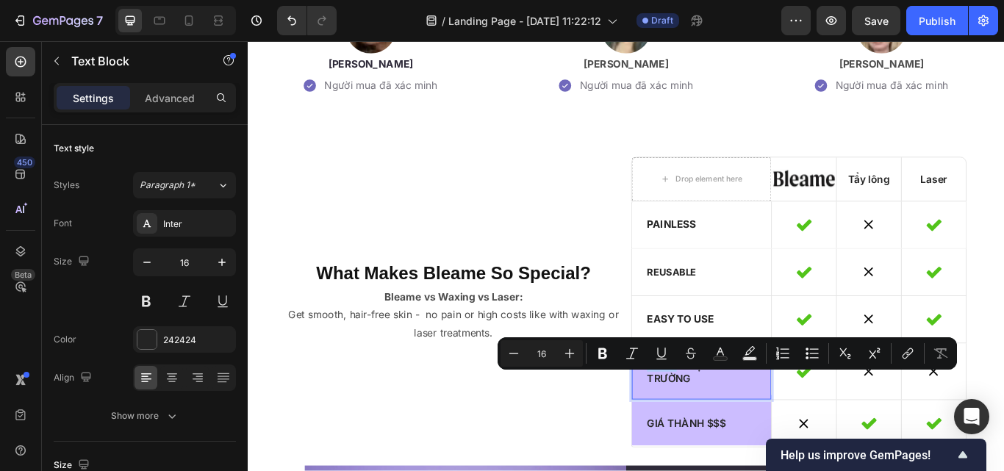
click at [756, 427] on div "Thân thiện với môi trường" at bounding box center [776, 427] width 162 height 66
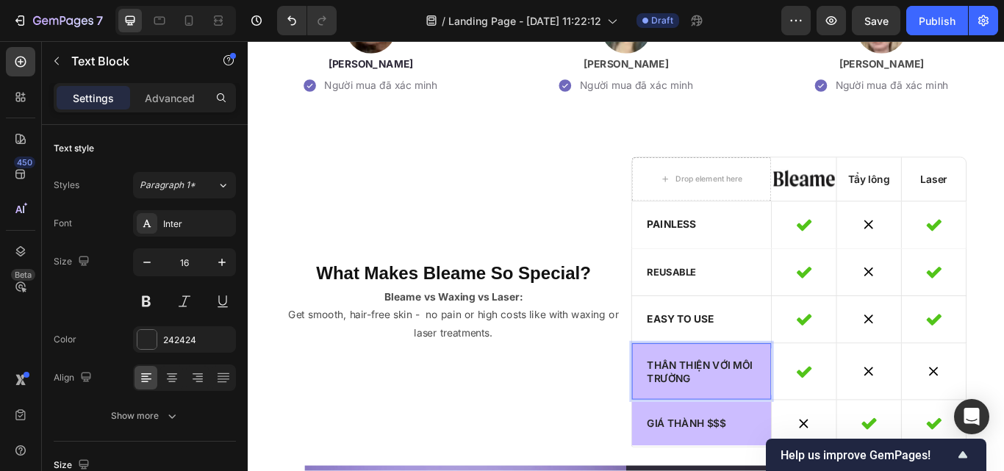
click at [764, 435] on p "Thân thiện với môi trường" at bounding box center [776, 427] width 127 height 31
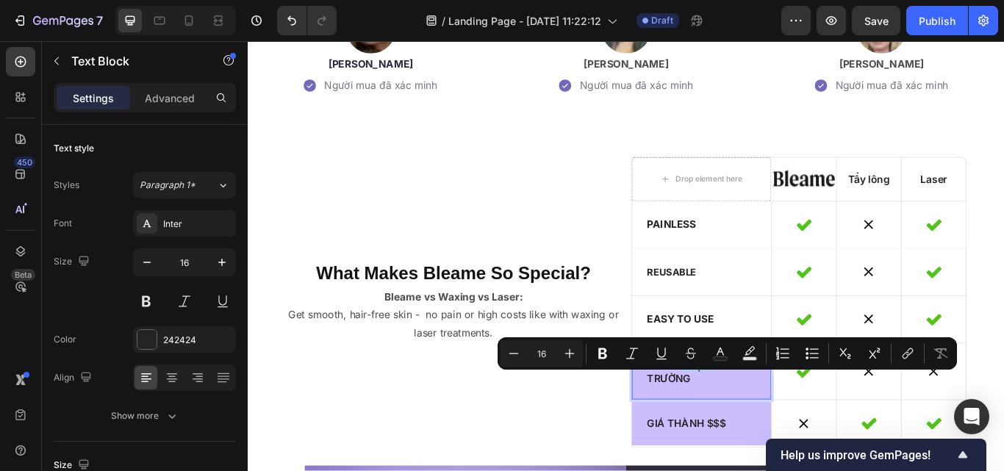
click at [764, 435] on p "Thân thiện với môi trường" at bounding box center [776, 427] width 127 height 31
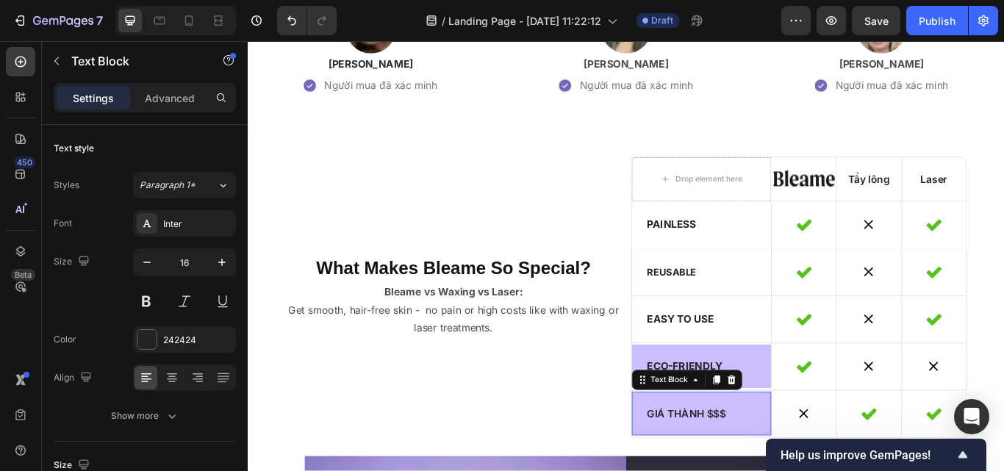
click at [800, 470] on p "Giá thành $$$" at bounding box center [776, 475] width 127 height 15
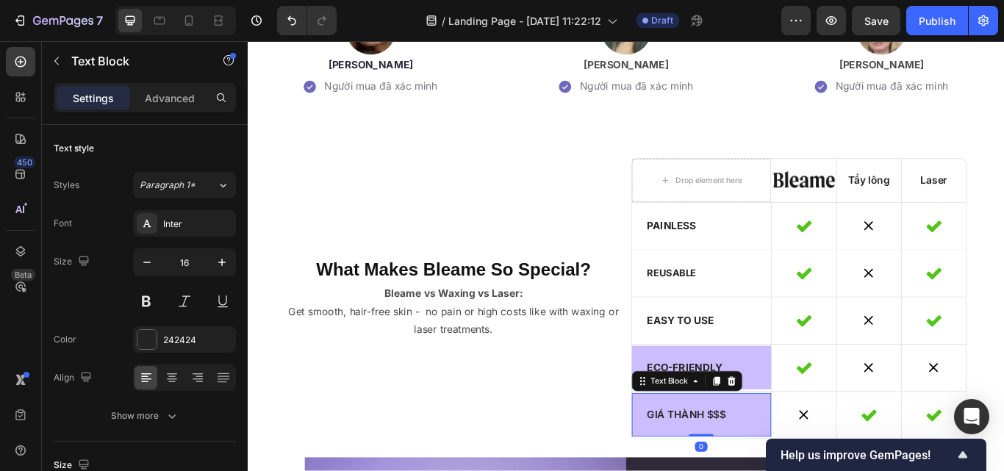
click at [800, 470] on p "Giá thành $$$" at bounding box center [776, 477] width 127 height 15
click at [789, 470] on p "Giá thành $$$" at bounding box center [776, 477] width 127 height 15
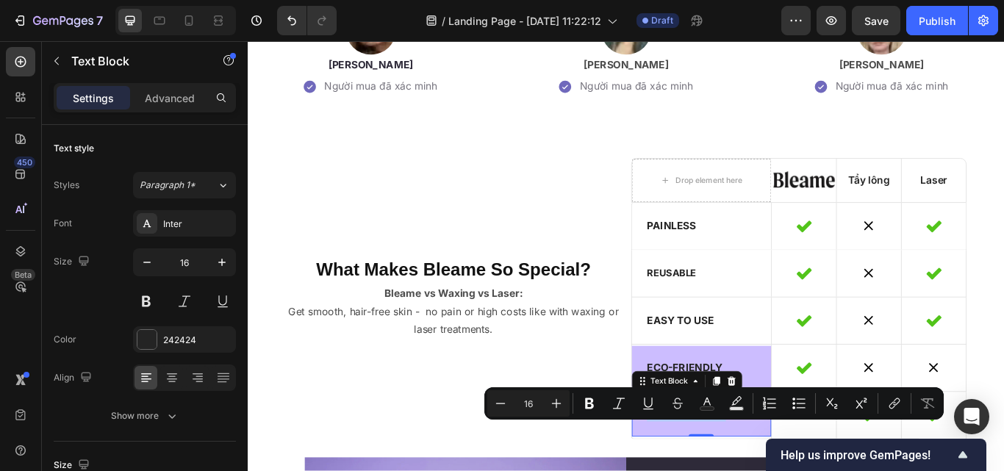
click at [789, 470] on p "Giá thành $$$" at bounding box center [776, 477] width 127 height 15
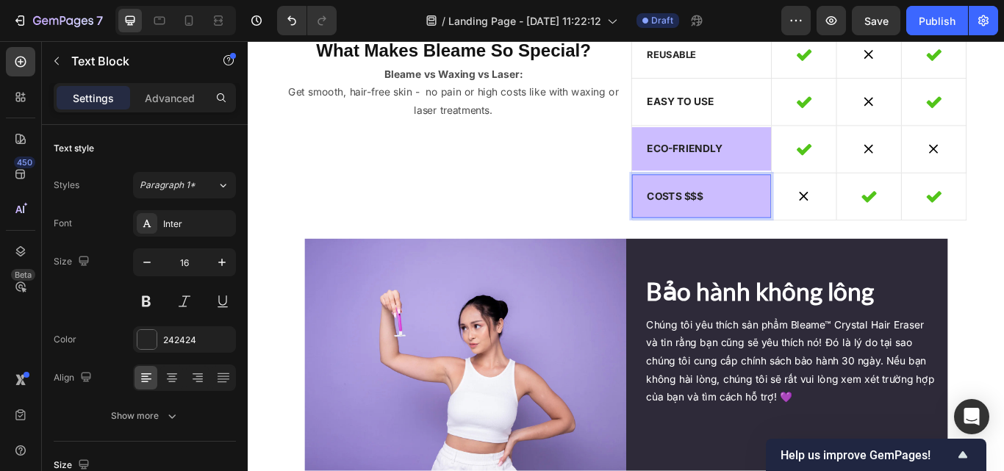
scroll to position [3868, 0]
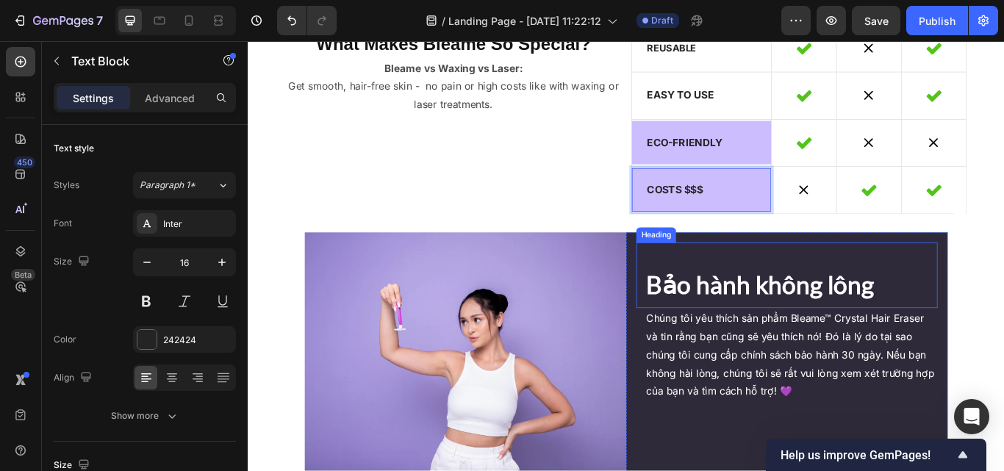
click at [861, 321] on h2 "Bảo hành không lông" at bounding box center [881, 326] width 341 height 40
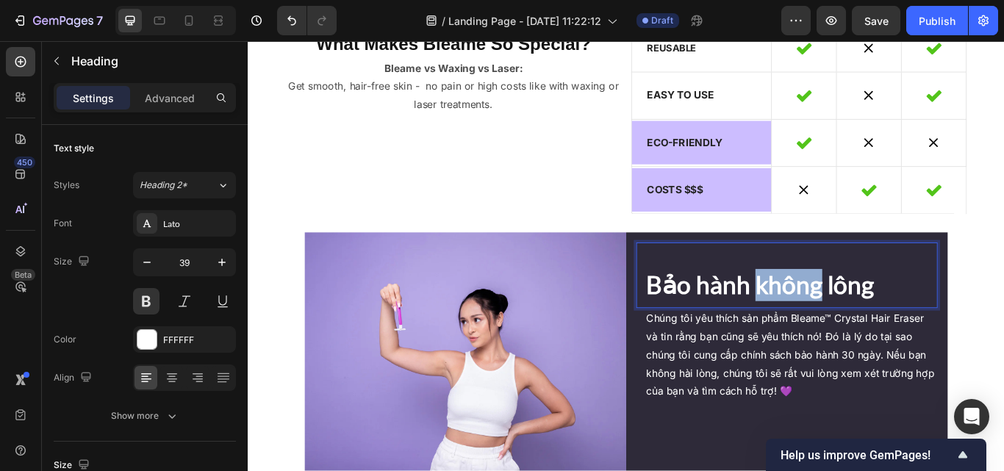
click at [861, 321] on h2 "Bảo hành không lông" at bounding box center [881, 326] width 341 height 40
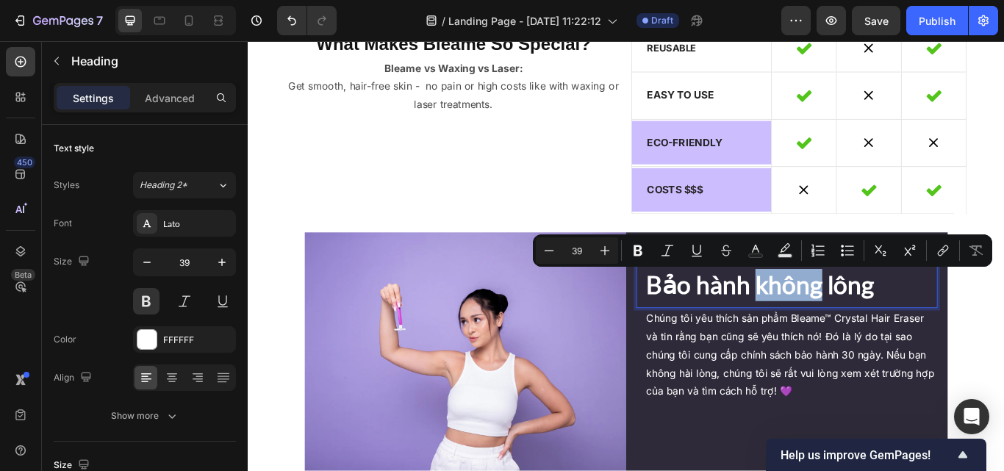
click at [845, 343] on p "Bảo hành không lông" at bounding box center [881, 325] width 338 height 37
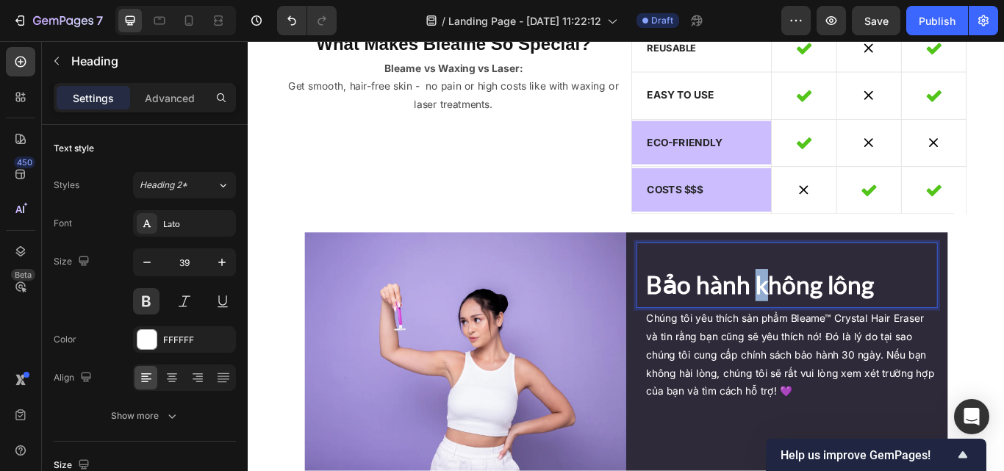
click at [845, 343] on p "Bảo hành không lông" at bounding box center [881, 325] width 338 height 37
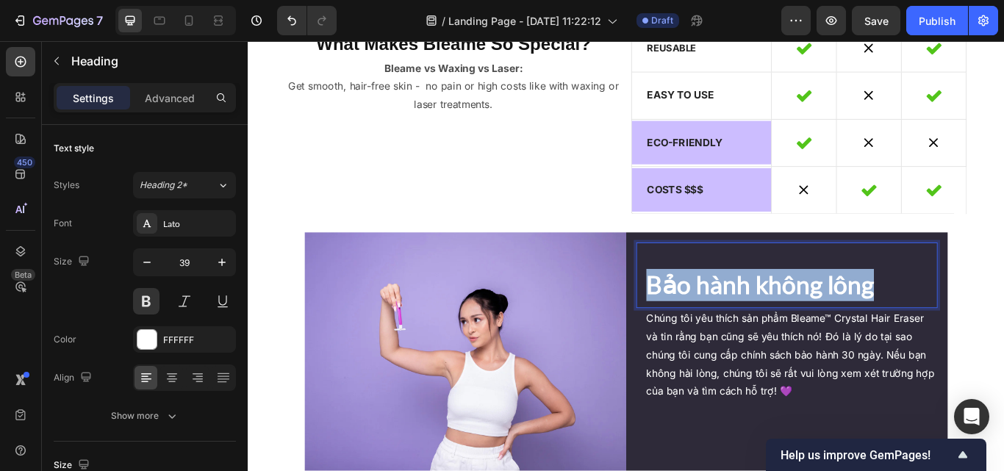
click at [845, 343] on p "Bảo hành không lông" at bounding box center [881, 325] width 338 height 37
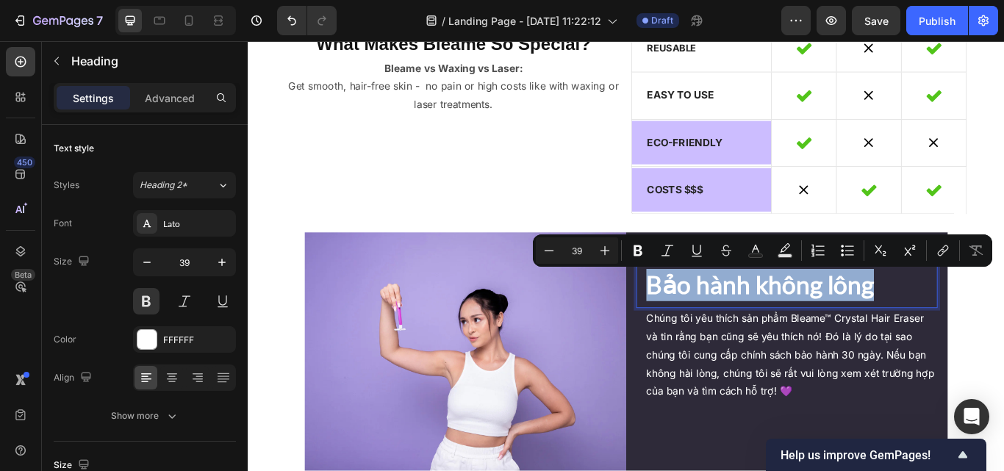
click at [845, 343] on p "Bảo hành không lông" at bounding box center [881, 325] width 338 height 37
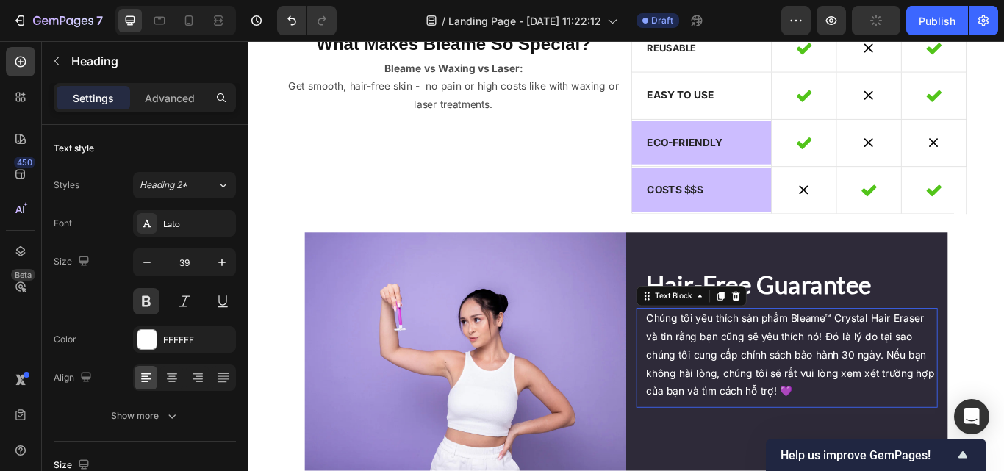
click at [858, 365] on p "Chúng tôi yêu thích sản phẩm Bleame™ Crystal Hair Eraser và tin rằng bạn cũng s…" at bounding box center [881, 407] width 338 height 106
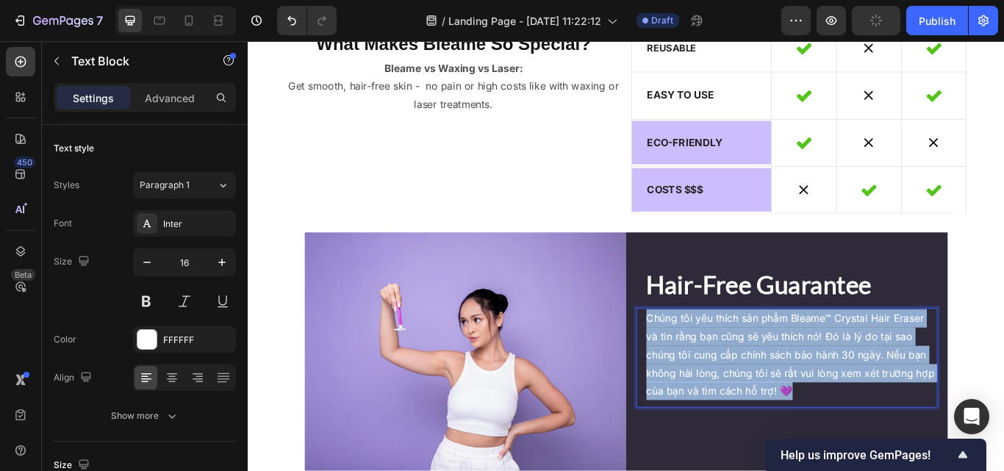
click at [858, 365] on p "Chúng tôi yêu thích sản phẩm Bleame™ Crystal Hair Eraser và tin rằng bạn cũng s…" at bounding box center [881, 407] width 338 height 106
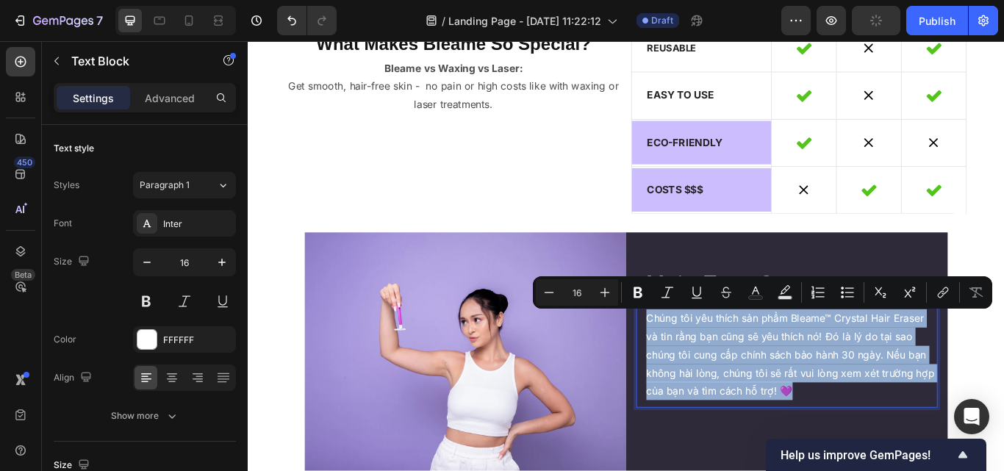
click at [858, 365] on p "Chúng tôi yêu thích sản phẩm Bleame™ Crystal Hair Eraser và tin rằng bạn cũng s…" at bounding box center [881, 407] width 338 height 106
copy p "Chúng tôi yêu thích sản phẩm Bleame™ Crystal Hair Eraser và tin rằng bạn cũng s…"
click at [858, 365] on p "Chúng tôi yêu thích sản phẩm Bleame™ Crystal Hair Eraser và tin rằng bạn cũng s…" at bounding box center [881, 407] width 338 height 106
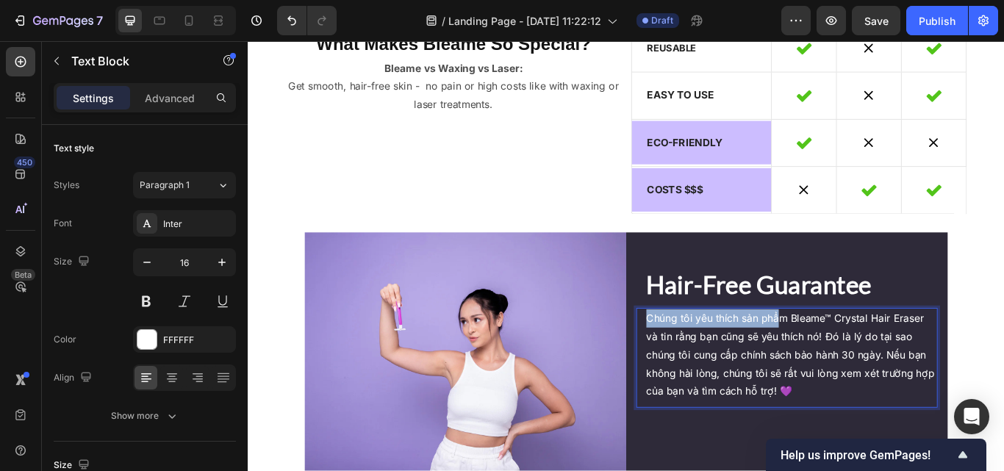
click at [858, 365] on p "Chúng tôi yêu thích sản phẩm Bleame™ Crystal Hair Eraser và tin rằng bạn cũng s…" at bounding box center [881, 407] width 338 height 106
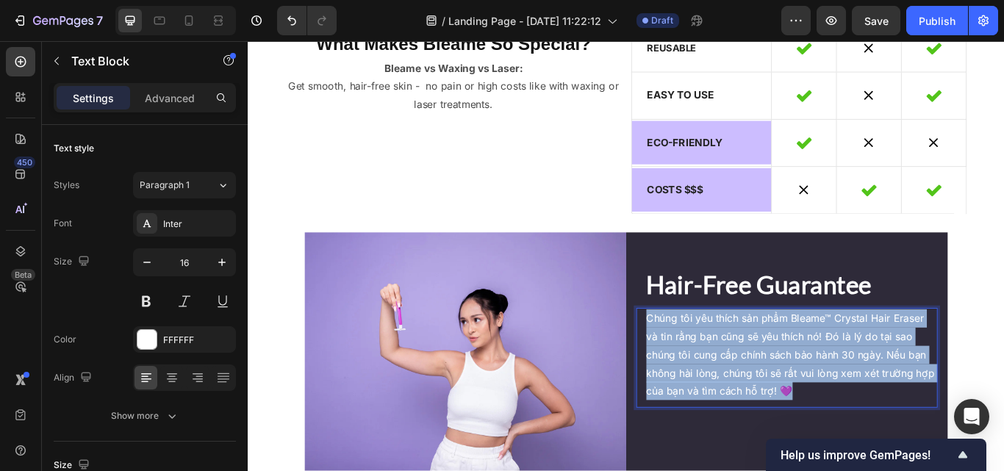
click at [858, 365] on p "Chúng tôi yêu thích sản phẩm Bleame™ Crystal Hair Eraser và tin rằng bạn cũng s…" at bounding box center [881, 407] width 338 height 106
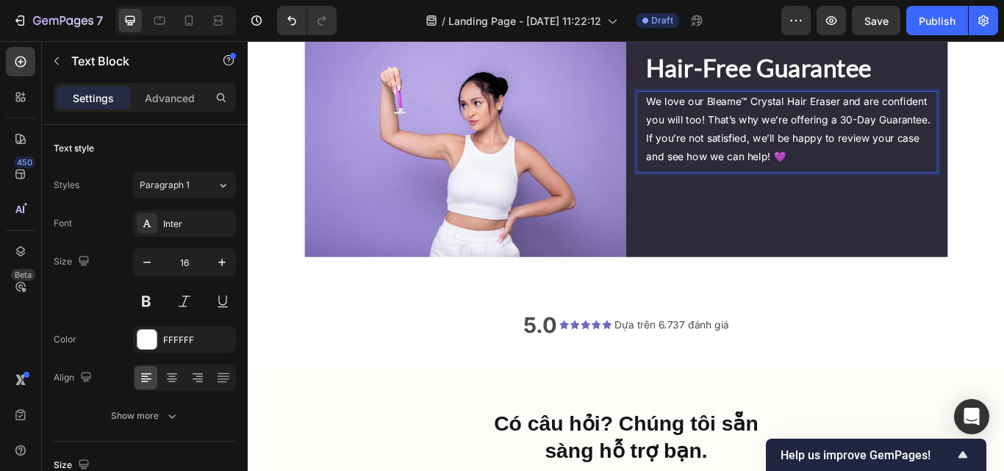
scroll to position [4151, 0]
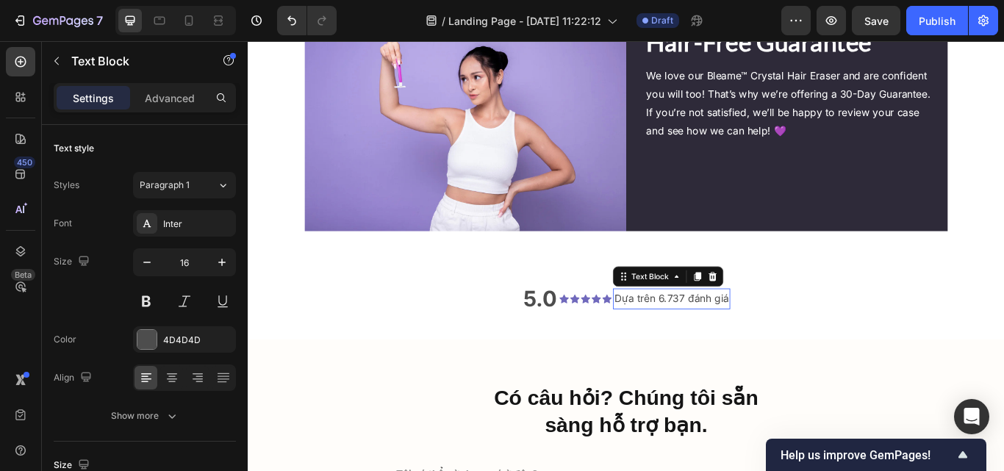
click at [769, 332] on p "Dựa trên 6.737 đánh giá" at bounding box center [742, 341] width 134 height 21
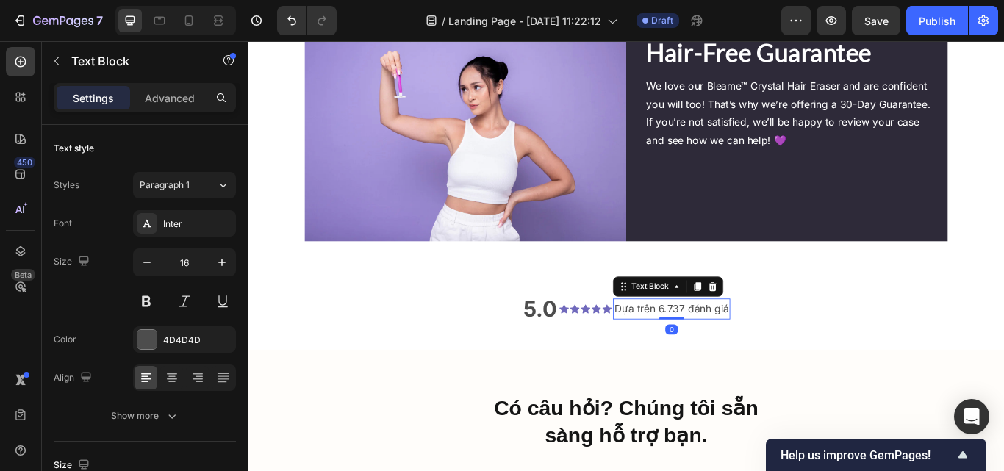
click at [769, 332] on div at bounding box center [772, 328] width 18 height 18
click at [769, 343] on p "Dựa trên 6.737 đánh giá" at bounding box center [742, 353] width 134 height 21
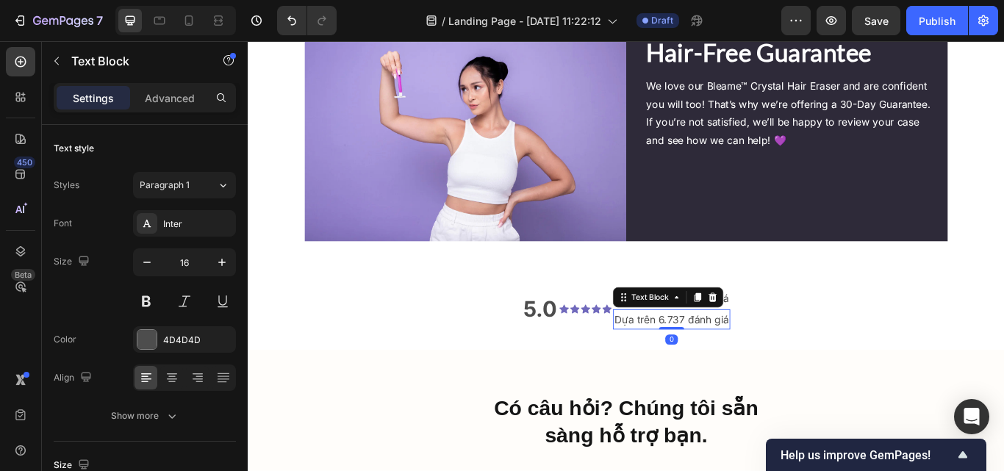
click at [779, 359] on p "Dựa trên 6.737 đánh giá" at bounding box center [742, 366] width 134 height 21
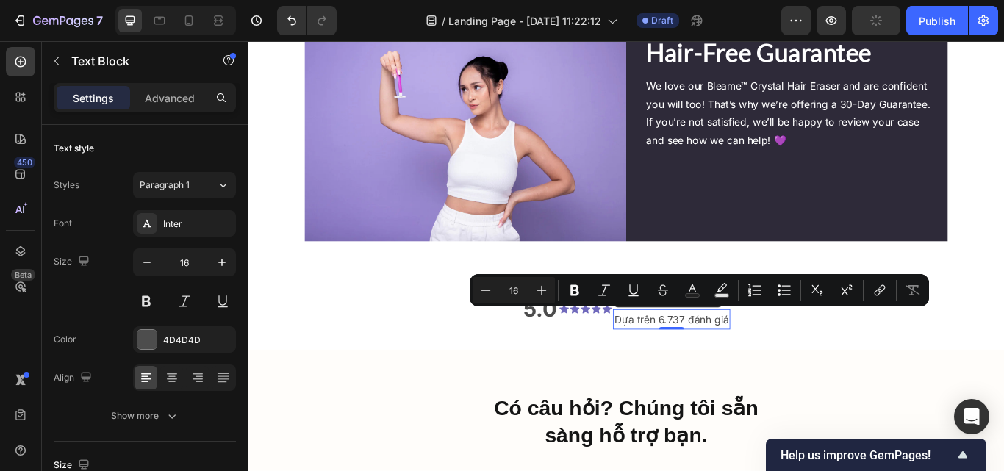
drag, startPoint x: 770, startPoint y: 359, endPoint x: 611, endPoint y: 271, distance: 181.6
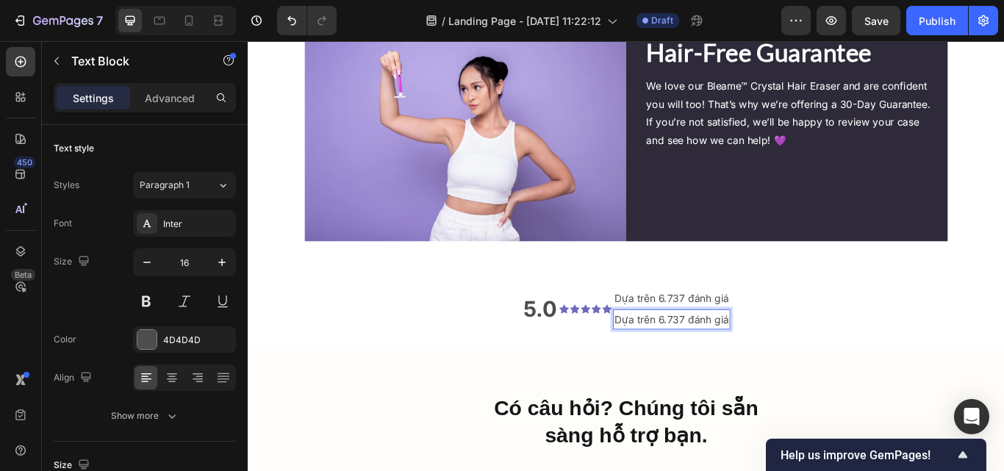
click at [730, 358] on p "Dựa trên 6.737 đánh giá" at bounding box center [742, 366] width 134 height 21
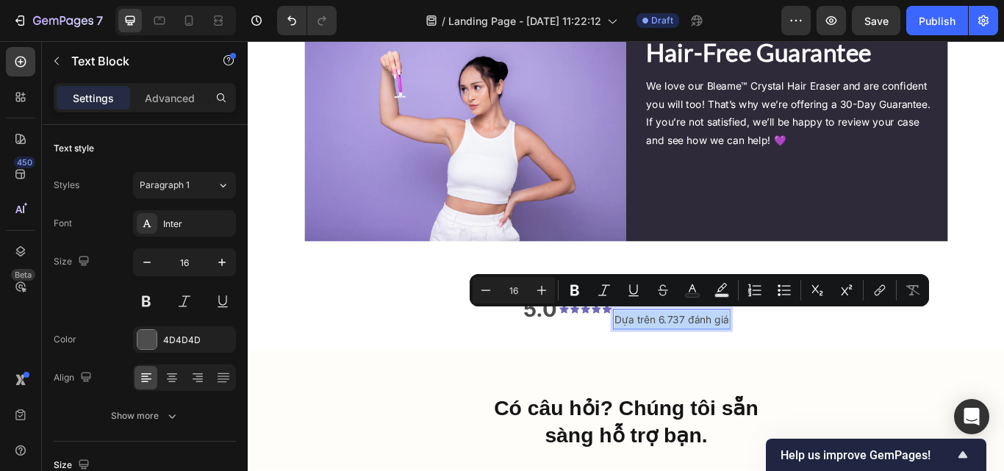
click at [709, 357] on p "Dựa trên 6.737 đánh giá" at bounding box center [742, 366] width 134 height 21
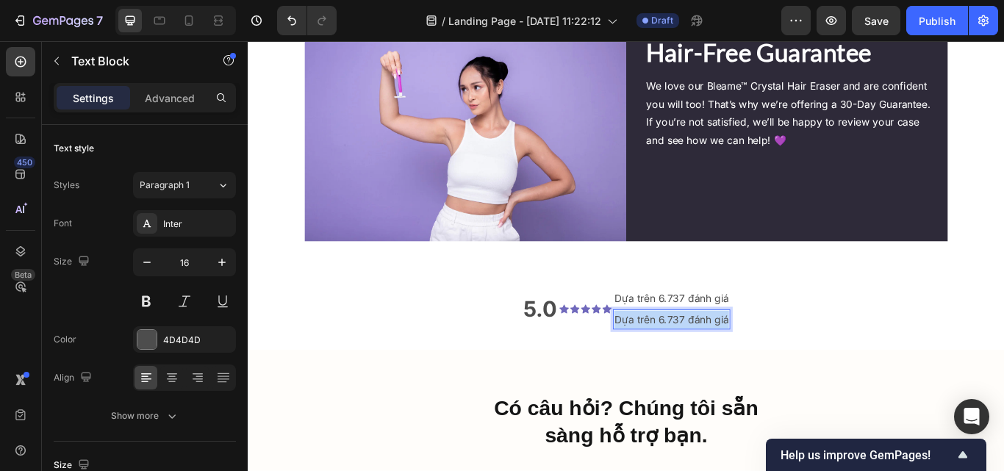
click at [709, 357] on p "Dựa trên 6.737 đánh giá" at bounding box center [742, 366] width 134 height 21
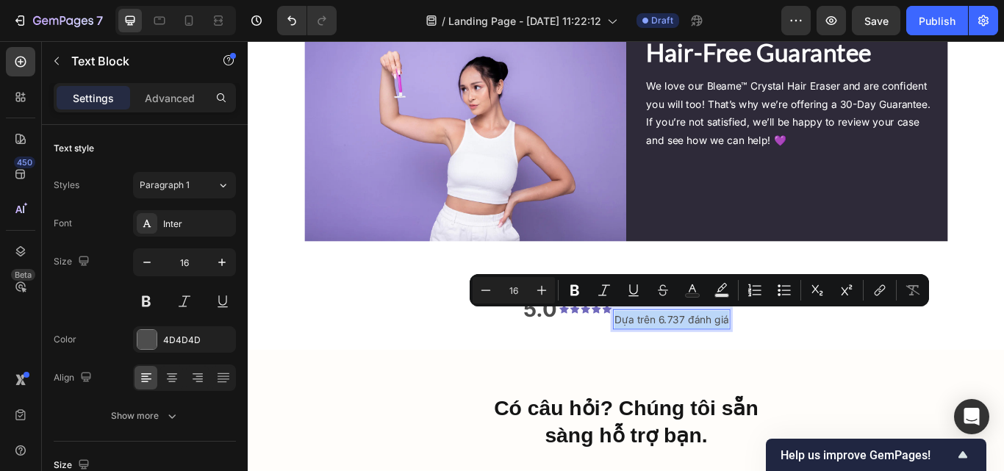
click at [749, 364] on p "Dựa trên 6.737 đánh giá" at bounding box center [742, 366] width 134 height 21
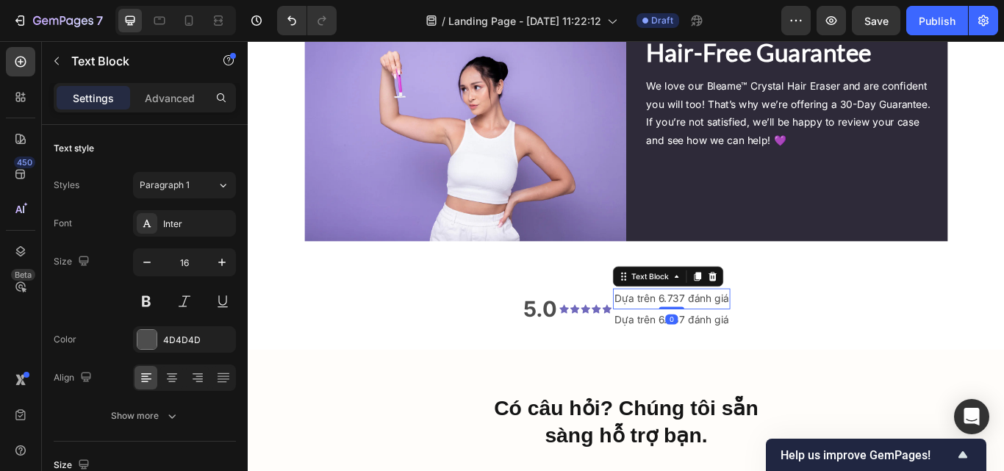
click at [757, 342] on p "Dựa trên 6.737 đánh giá" at bounding box center [742, 341] width 134 height 21
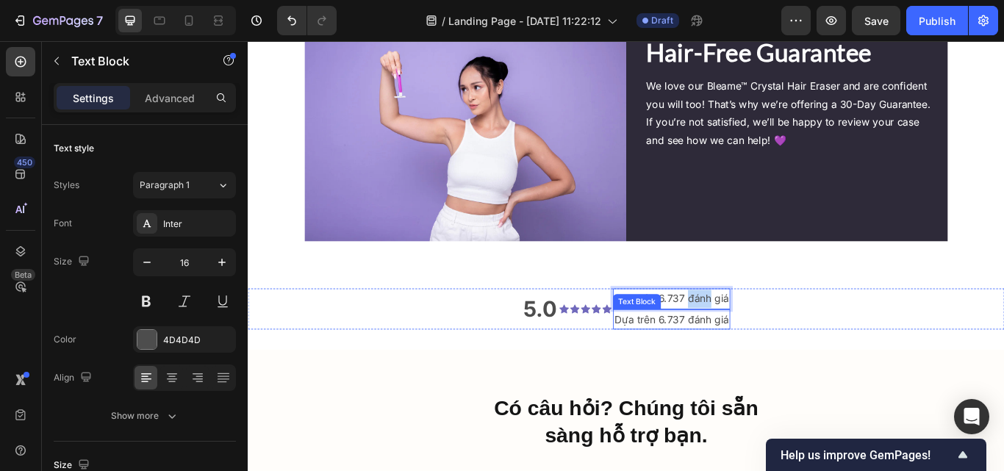
click at [755, 357] on p "Dựa trên 6.737 đánh giá" at bounding box center [742, 366] width 134 height 21
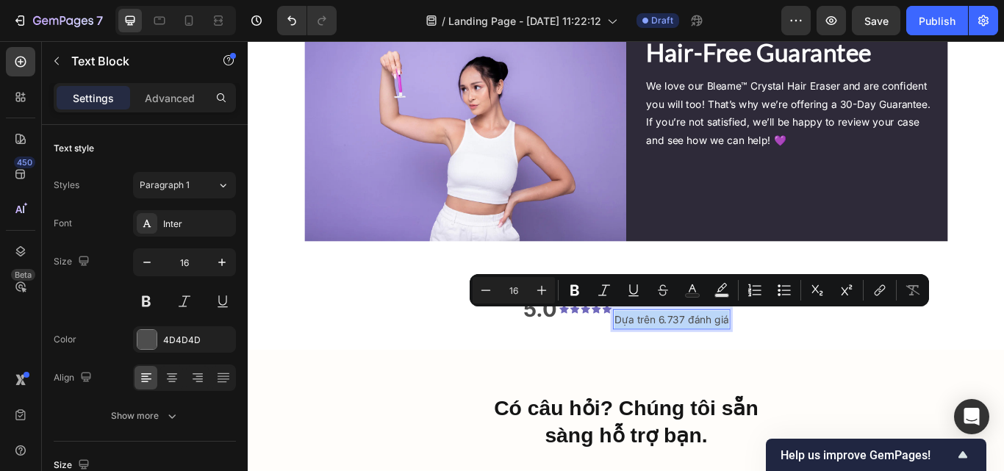
click at [755, 357] on p "Dựa trên 6.737 đánh giá" at bounding box center [742, 366] width 134 height 21
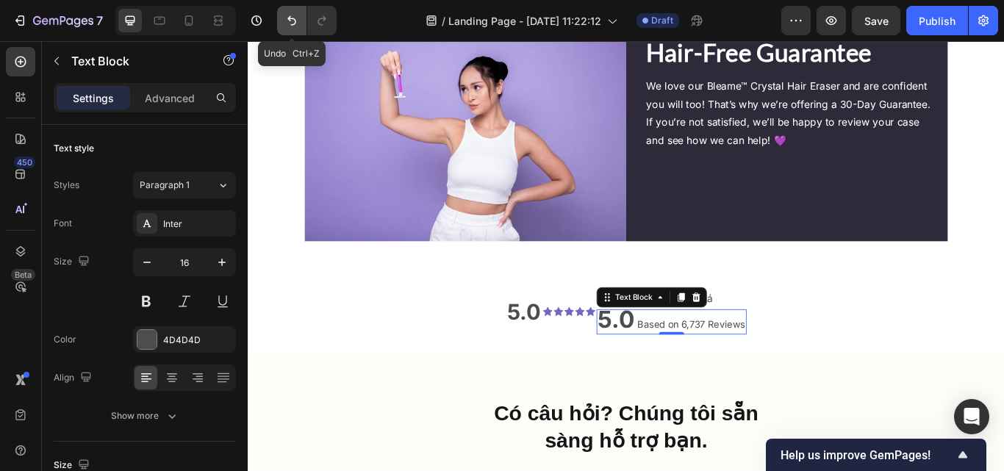
click at [291, 34] on button "Undo/Redo" at bounding box center [291, 20] width 29 height 29
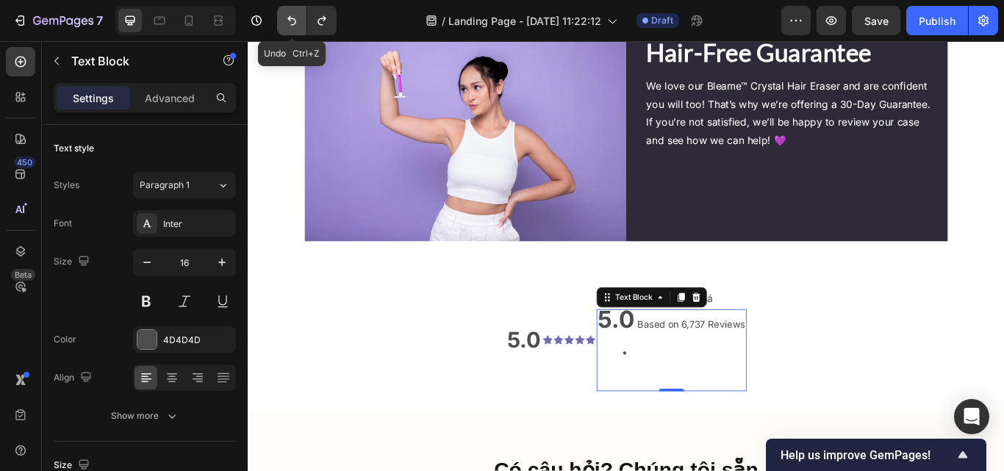
click at [291, 34] on button "Undo/Redo" at bounding box center [291, 20] width 29 height 29
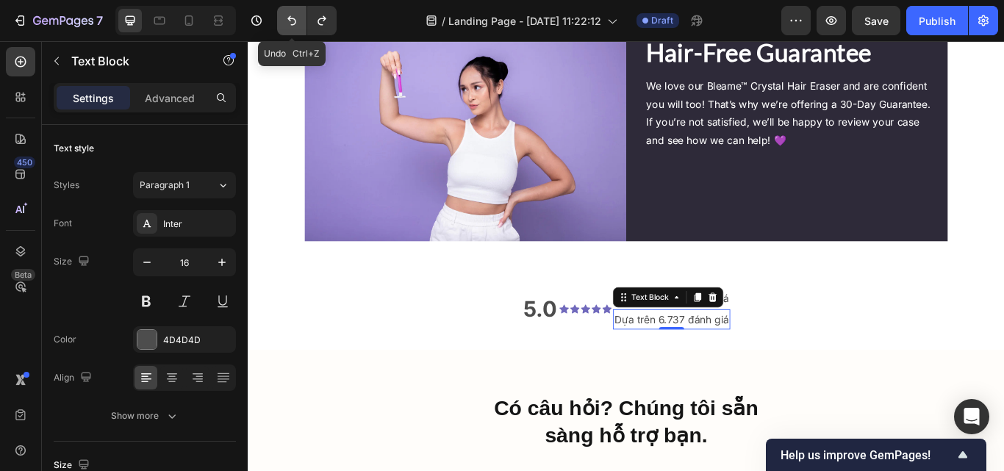
click at [295, 24] on icon "Undo/Redo" at bounding box center [291, 21] width 9 height 10
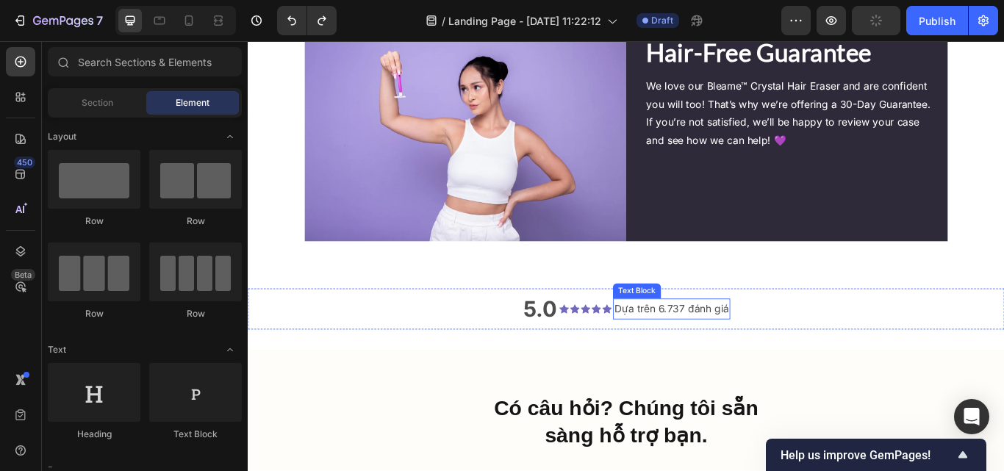
click at [744, 343] on p "Dựa trên 6.737 đánh giá" at bounding box center [742, 353] width 134 height 21
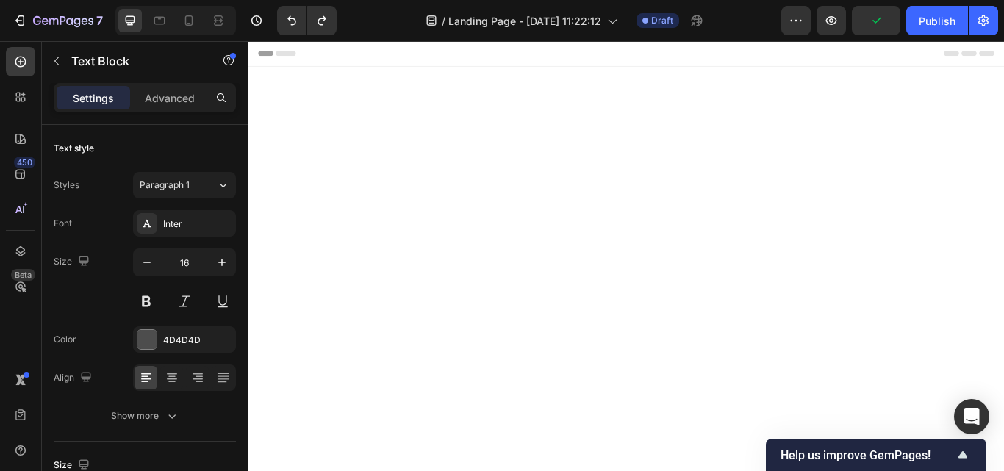
scroll to position [4288, 0]
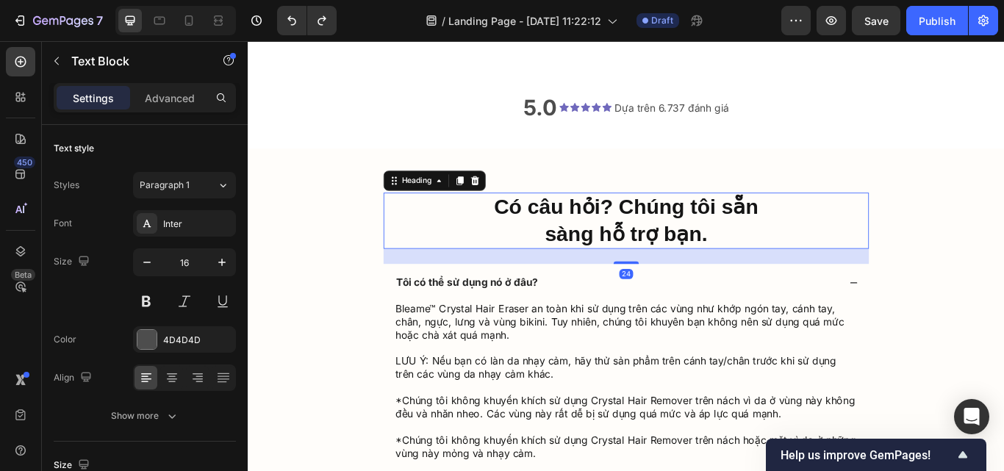
click at [713, 284] on h2 "Có câu hỏi? Chúng tôi sẵn sàng hỗ trợ bạn." at bounding box center [689, 251] width 566 height 66
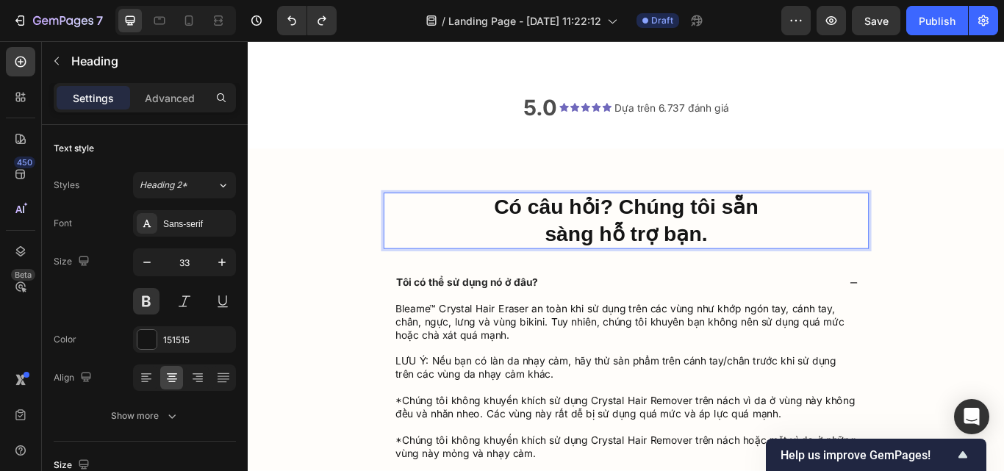
click at [713, 284] on h2 "Có câu hỏi? Chúng tôi sẵn sàng hỗ trợ bạn." at bounding box center [689, 251] width 566 height 66
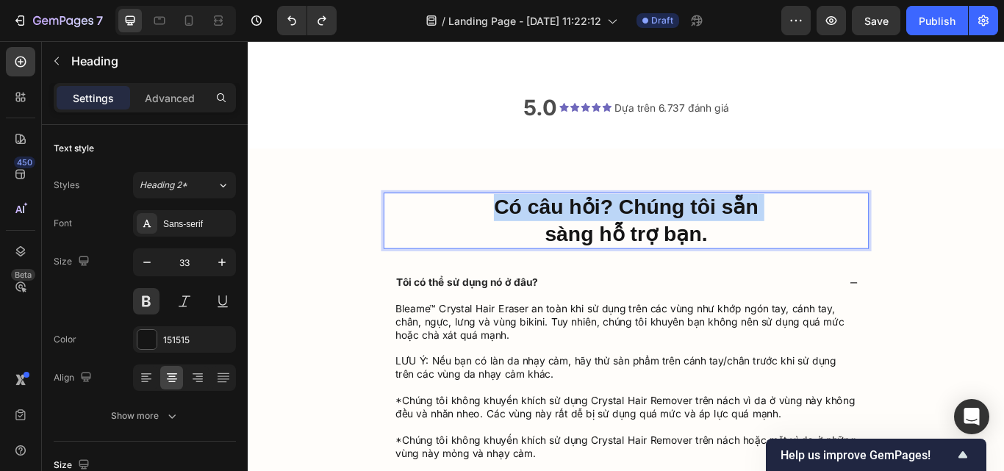
click at [713, 283] on p "Có câu hỏi? Chúng tôi sẵn sàng hỗ trợ bạn." at bounding box center [688, 251] width 563 height 63
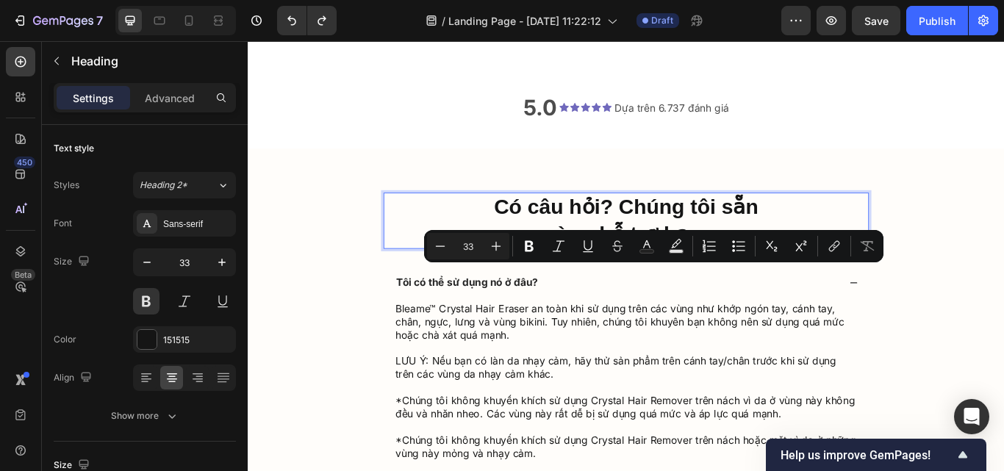
click at [715, 283] on p "Có câu hỏi? Chúng tôi sẵn sàng hỗ trợ bạn." at bounding box center [688, 251] width 563 height 63
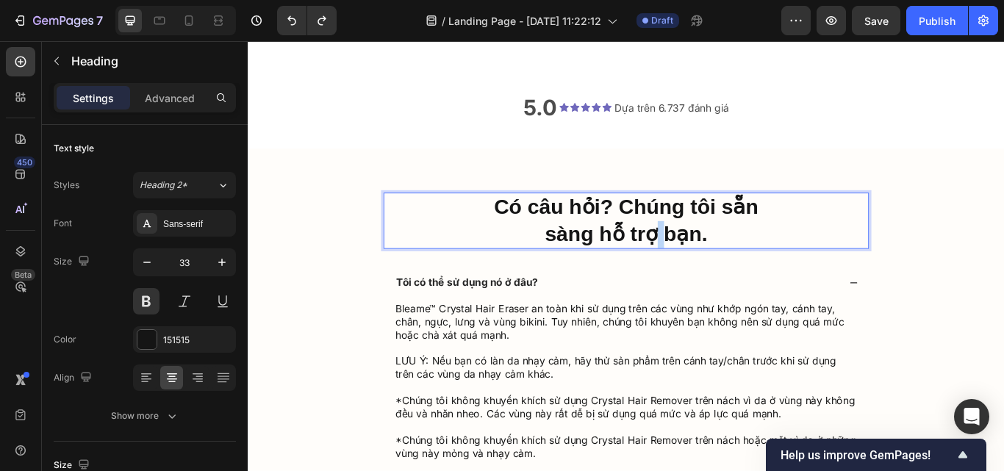
click at [715, 283] on p "Có câu hỏi? Chúng tôi sẵn sàng hỗ trợ bạn." at bounding box center [688, 251] width 563 height 63
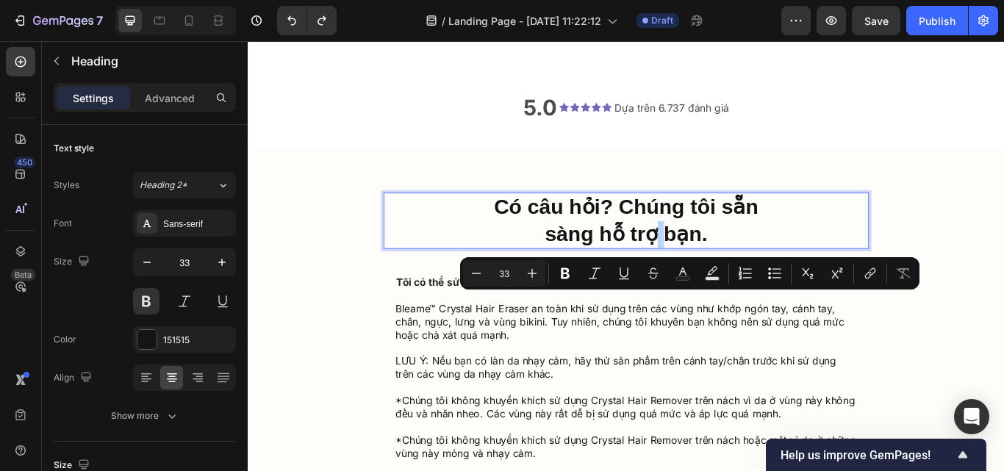
click at [715, 283] on p "Có câu hỏi? Chúng tôi sẵn sàng hỗ trợ bạn." at bounding box center [688, 251] width 563 height 63
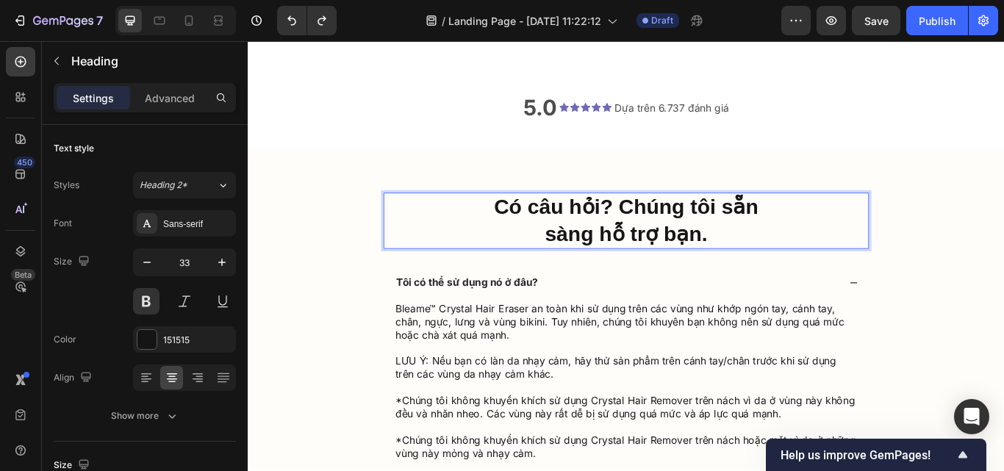
click at [715, 283] on p "Có câu hỏi? Chúng tôi sẵn sàng hỗ trợ bạn." at bounding box center [688, 251] width 563 height 63
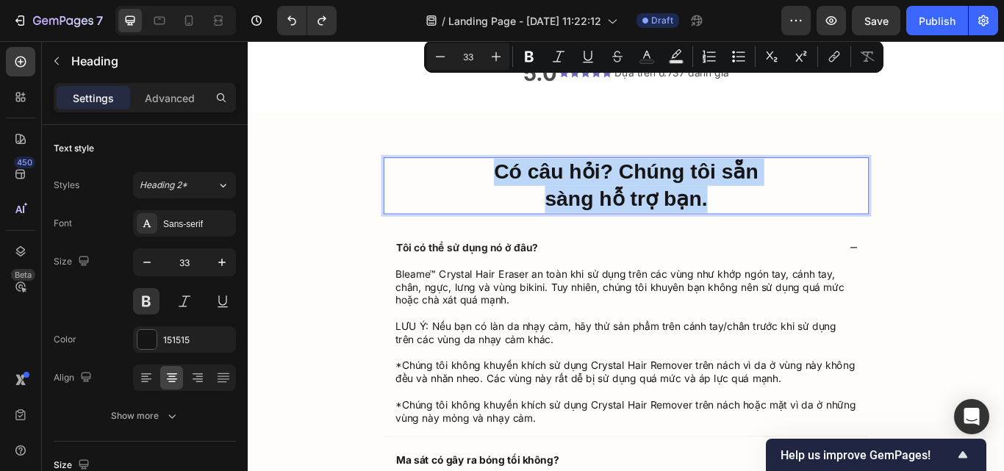
scroll to position [4509, 0]
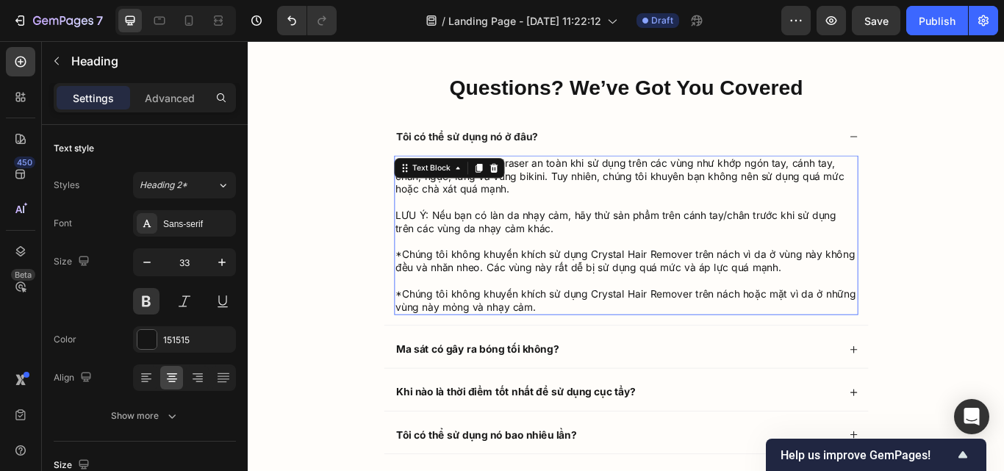
click at [595, 223] on p at bounding box center [689, 229] width 538 height 15
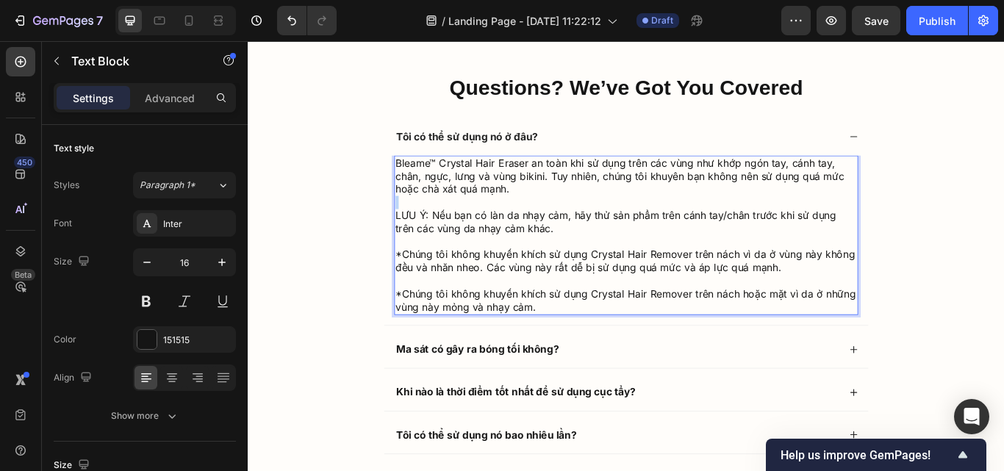
click at [595, 223] on p "Rich Text Editor. Editing area: main" at bounding box center [689, 229] width 538 height 15
click at [569, 199] on p "Bleame™ Crystal Hair Eraser an toàn khi sử dụng trên các vùng như khớp ngón tay…" at bounding box center [689, 199] width 538 height 46
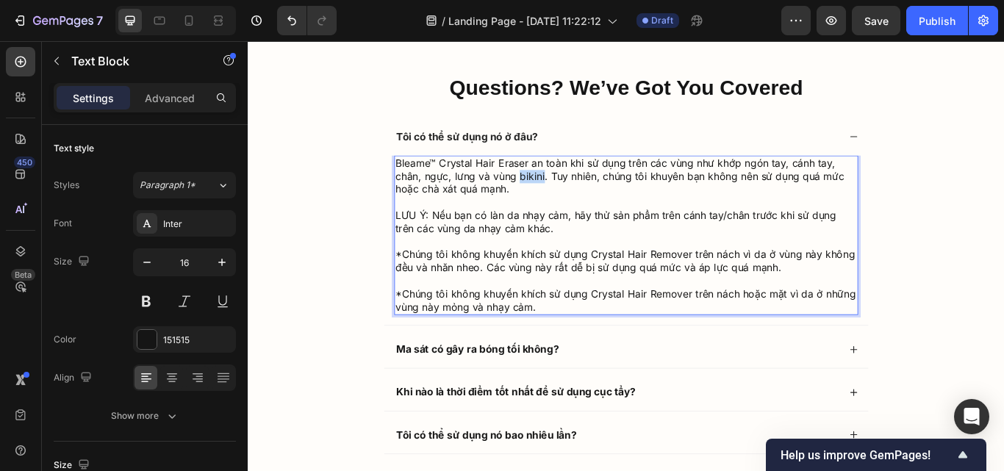
click at [569, 199] on p "Bleame™ Crystal Hair Eraser an toàn khi sử dụng trên các vùng như khớp ngón tay…" at bounding box center [689, 199] width 538 height 46
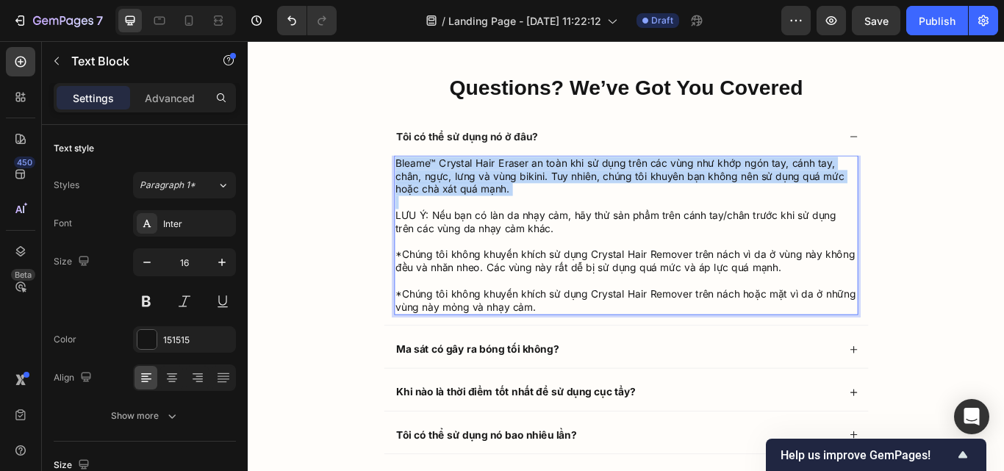
click at [569, 199] on p "Bleame™ Crystal Hair Eraser an toàn khi sử dụng trên các vùng như khớp ngón tay…" at bounding box center [689, 199] width 538 height 46
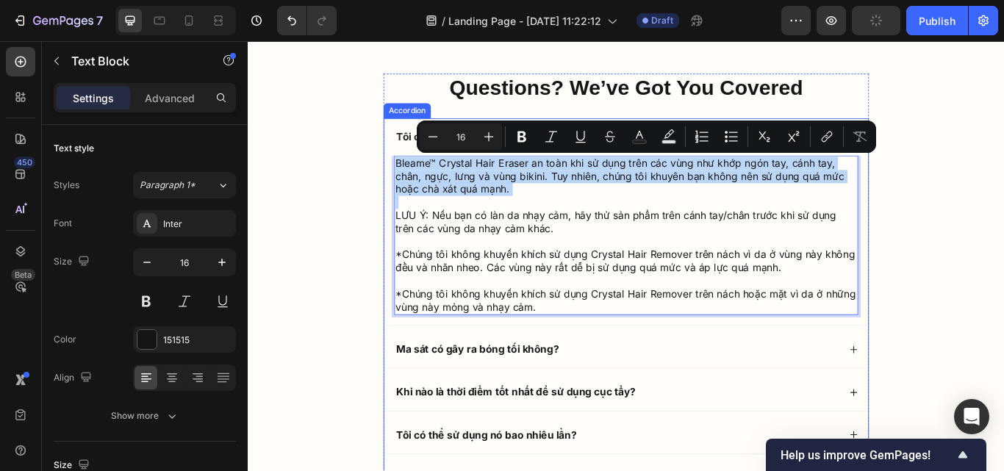
click at [420, 155] on p "Tôi có thể sử dụng nó ở đâu?" at bounding box center [502, 153] width 165 height 15
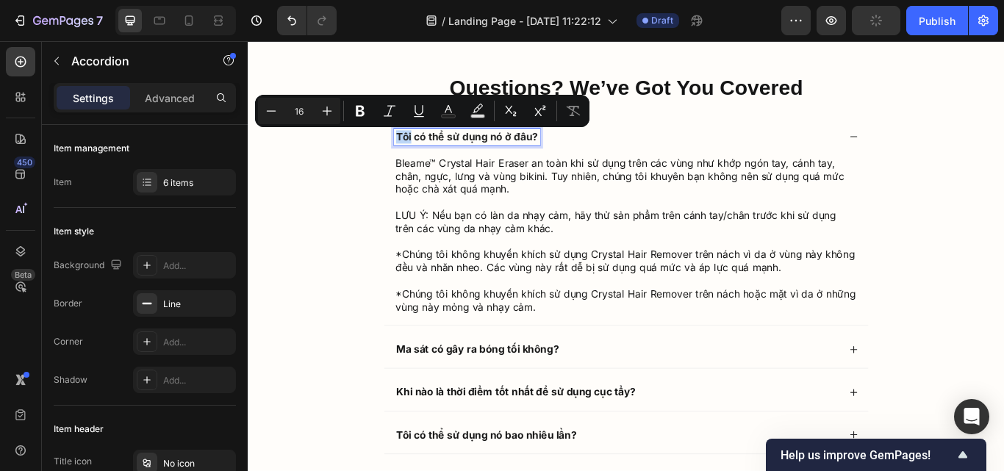
click at [430, 155] on p "Tôi có thể sử dụng nó ở đâu?" at bounding box center [502, 153] width 165 height 15
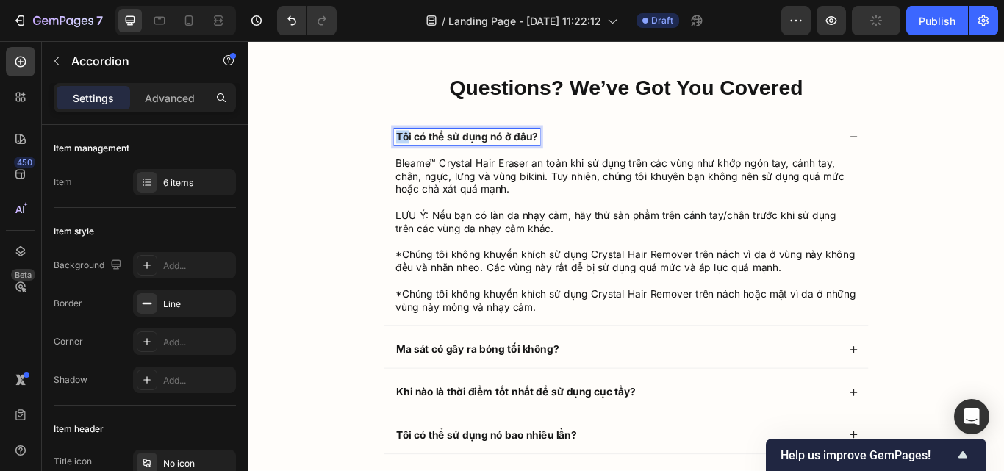
click at [430, 155] on p "Tôi có thể sử dụng nó ở đâu?" at bounding box center [502, 153] width 165 height 15
drag, startPoint x: 430, startPoint y: 155, endPoint x: 462, endPoint y: 165, distance: 33.2
click at [462, 165] on div "Tôi có thể sử dụng nó ở đâu?" at bounding box center [688, 153] width 564 height 43
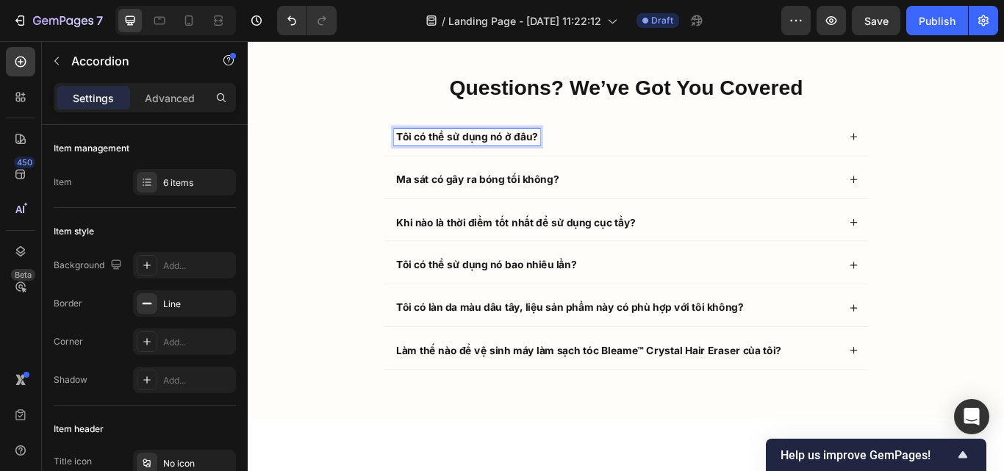
click at [514, 151] on p "Tôi có thể sử dụng nó ở đâu?" at bounding box center [502, 153] width 165 height 15
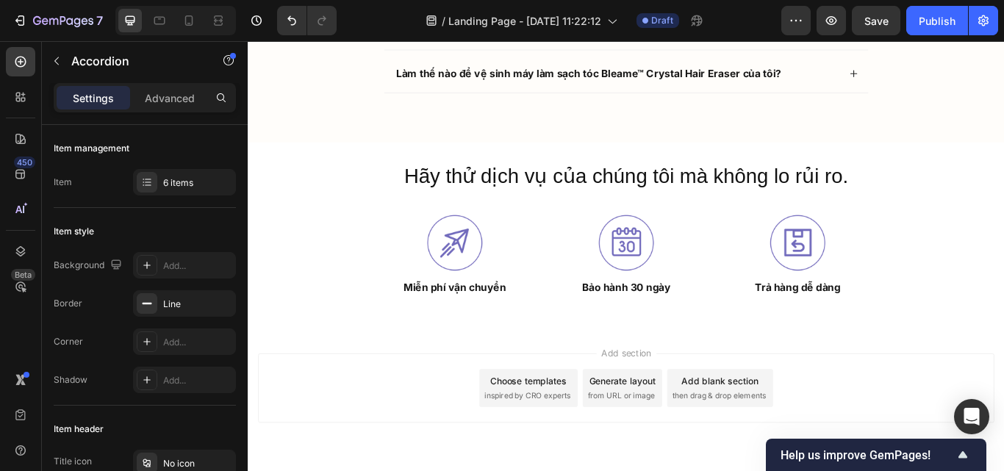
scroll to position [4833, 0]
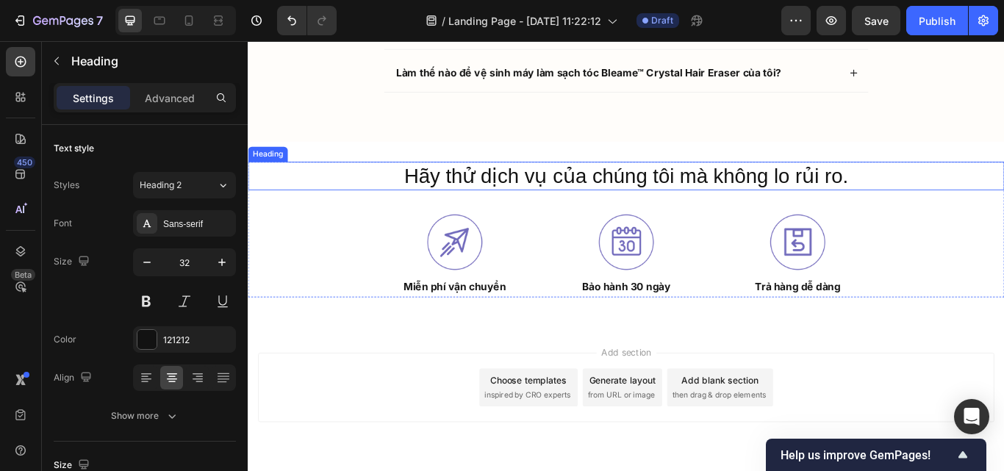
click at [594, 190] on h2 "Hãy thử dịch vụ của chúng tôi mà không lo rủi ro." at bounding box center [689, 199] width 882 height 34
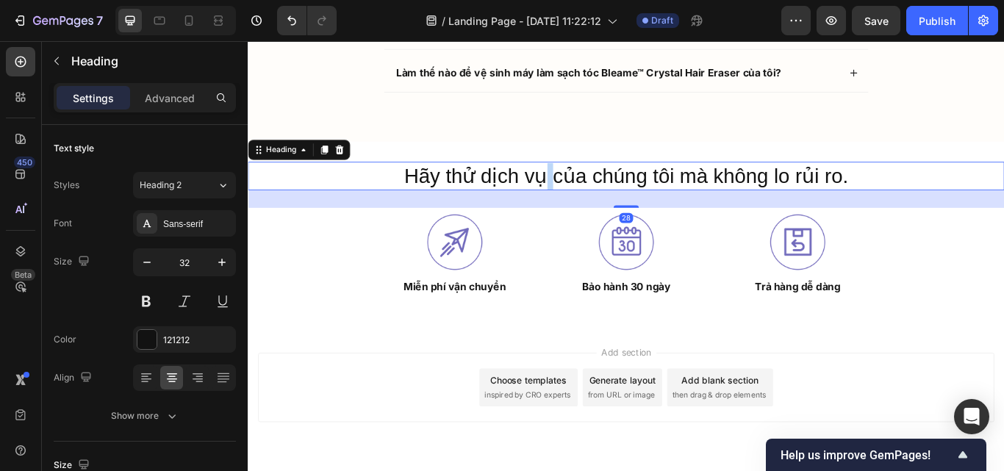
click at [594, 190] on h2 "Hãy thử dịch vụ của chúng tôi mà không lo rủi ro." at bounding box center [689, 199] width 882 height 34
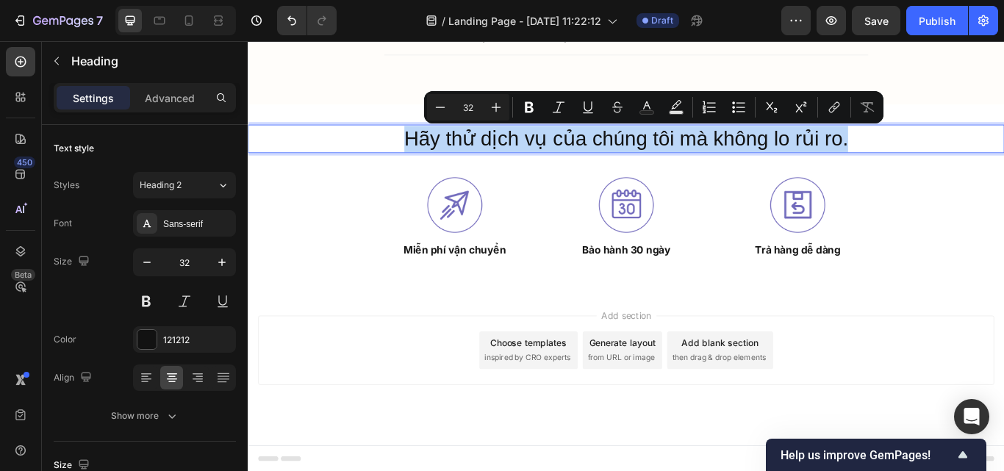
scroll to position [4877, 0]
